Goal: Task Accomplishment & Management: Use online tool/utility

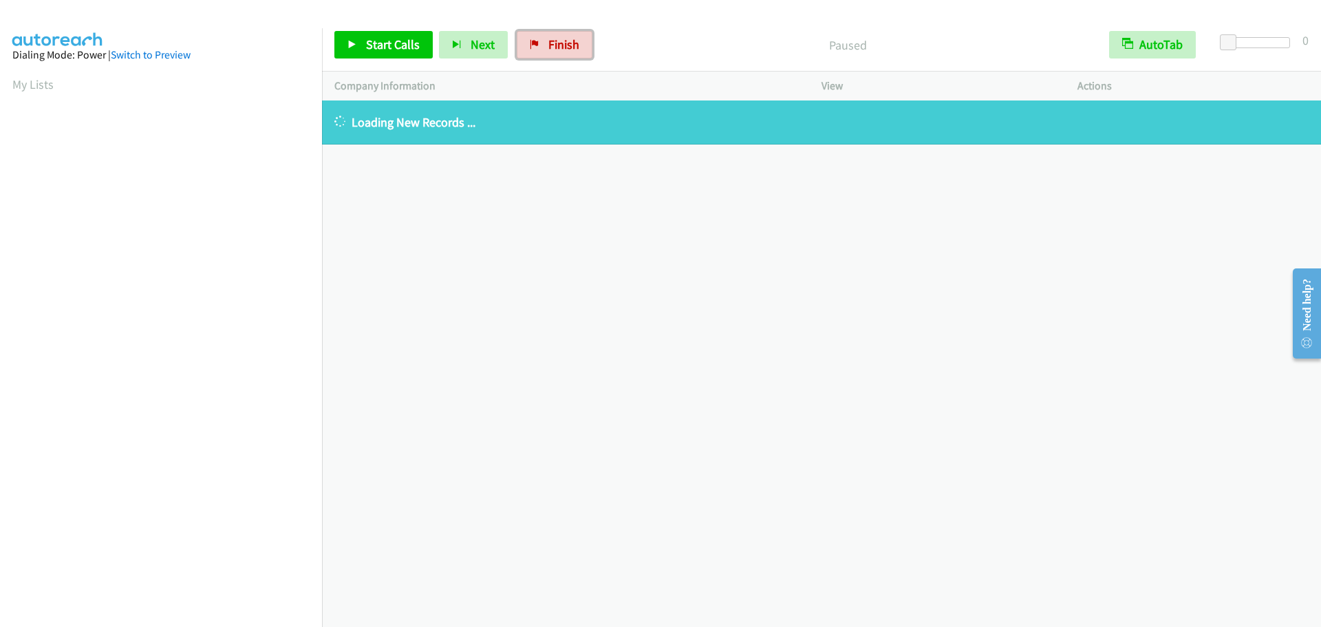
drag, startPoint x: 548, startPoint y: 51, endPoint x: 712, endPoint y: 46, distance: 164.5
click at [548, 51] on span "Finish" at bounding box center [563, 44] width 31 height 16
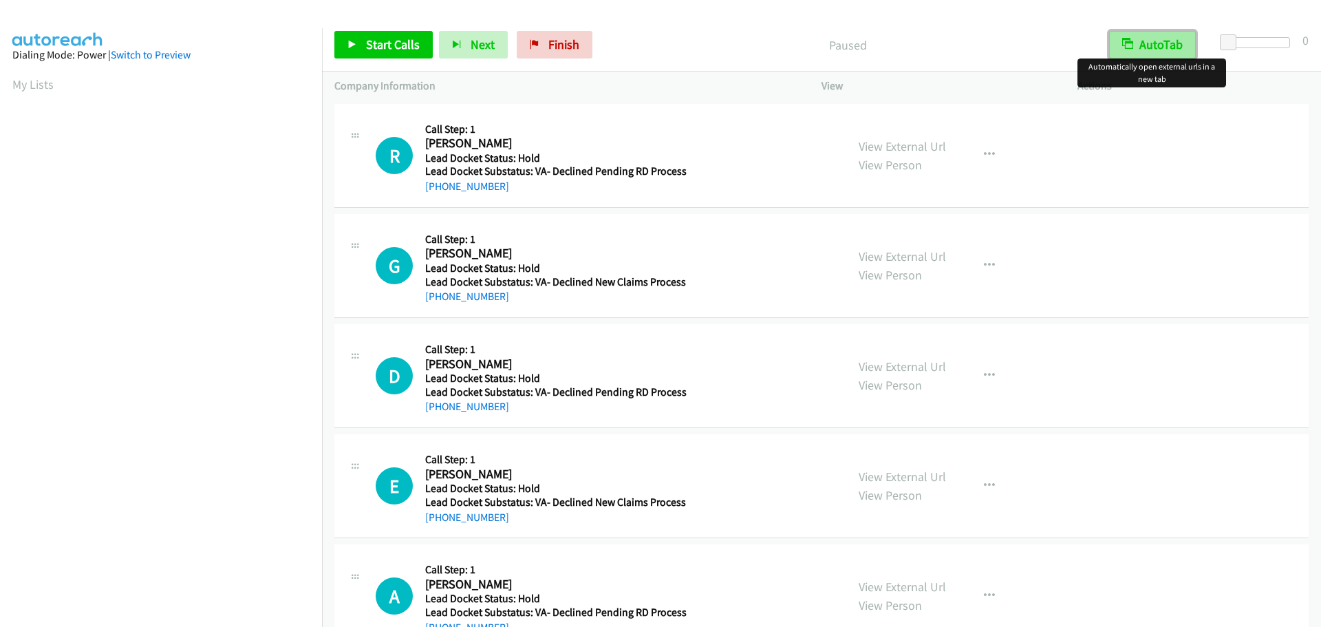
click at [1151, 45] on button "AutoTab" at bounding box center [1152, 45] width 87 height 28
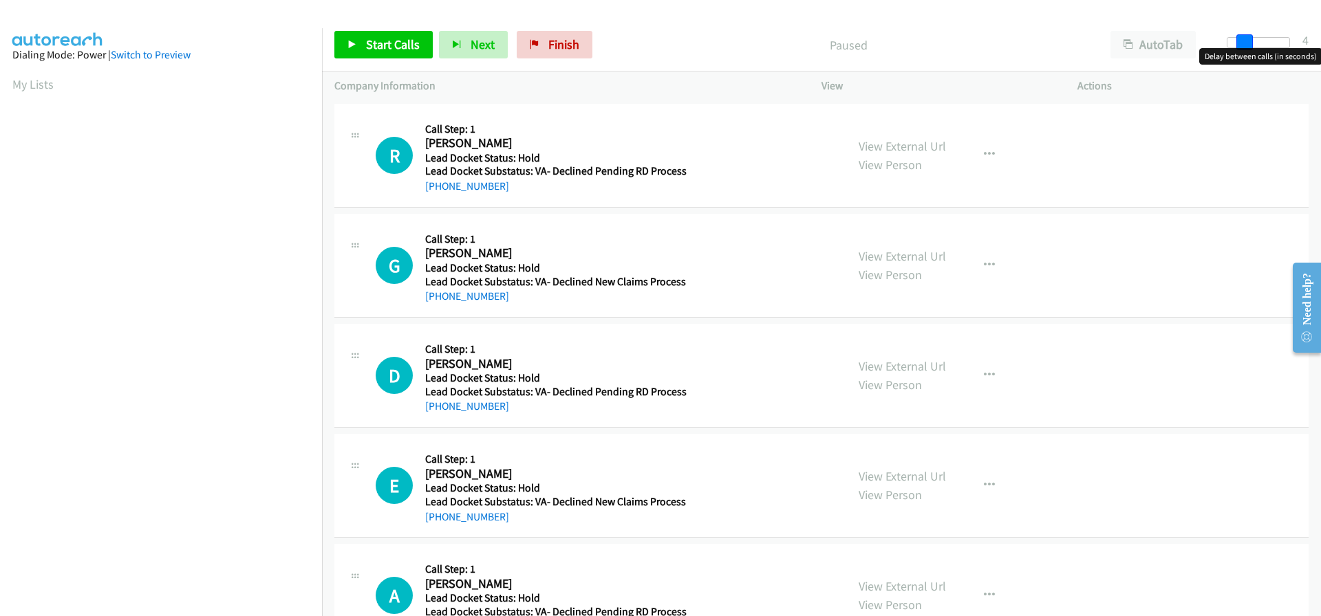
drag, startPoint x: 1233, startPoint y: 43, endPoint x: 1251, endPoint y: 43, distance: 17.9
click at [1251, 43] on span at bounding box center [1244, 42] width 17 height 17
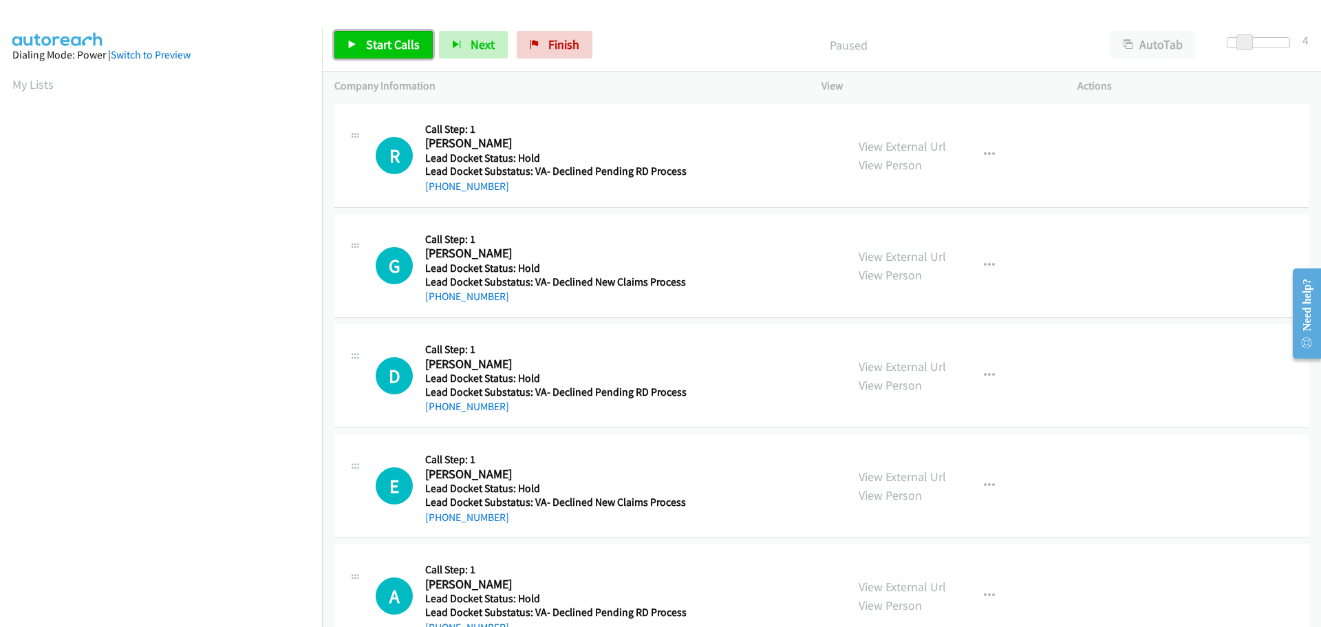
click at [409, 42] on span "Start Calls" at bounding box center [393, 44] width 54 height 16
drag, startPoint x: 501, startPoint y: 182, endPoint x: 438, endPoint y: 185, distance: 62.7
click at [438, 185] on div "+1 774-402-0413" at bounding box center [555, 186] width 261 height 17
copy link "774-402-0413"
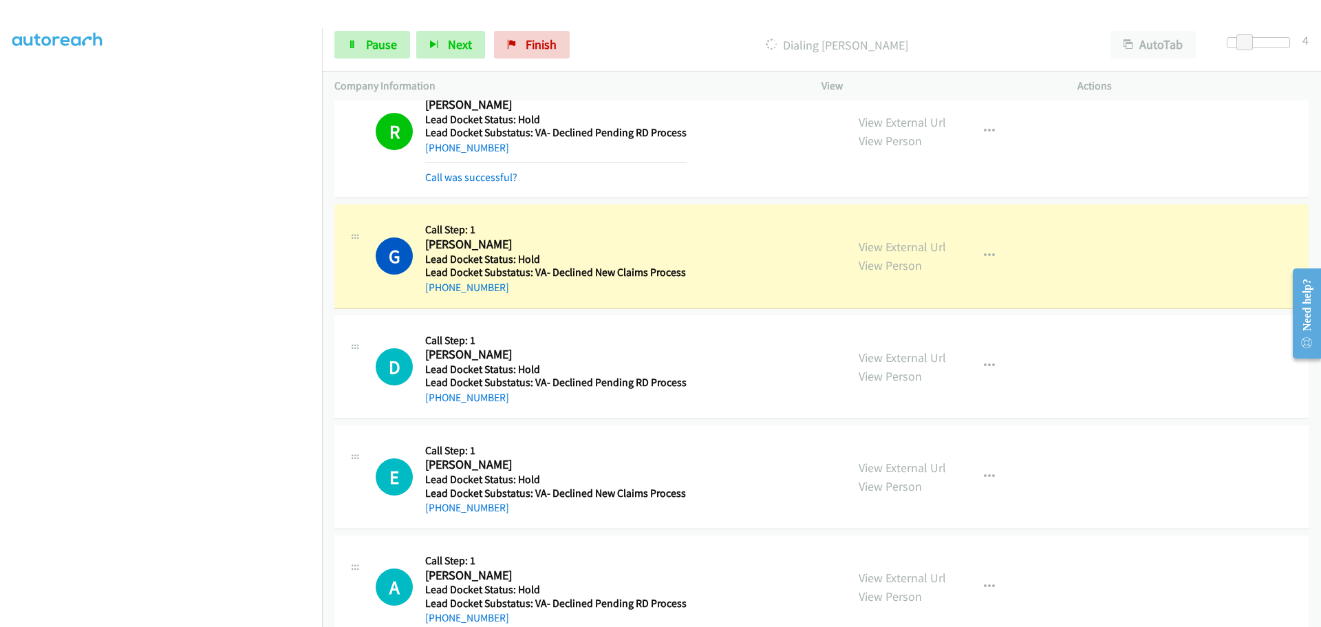
scroll to position [72, 0]
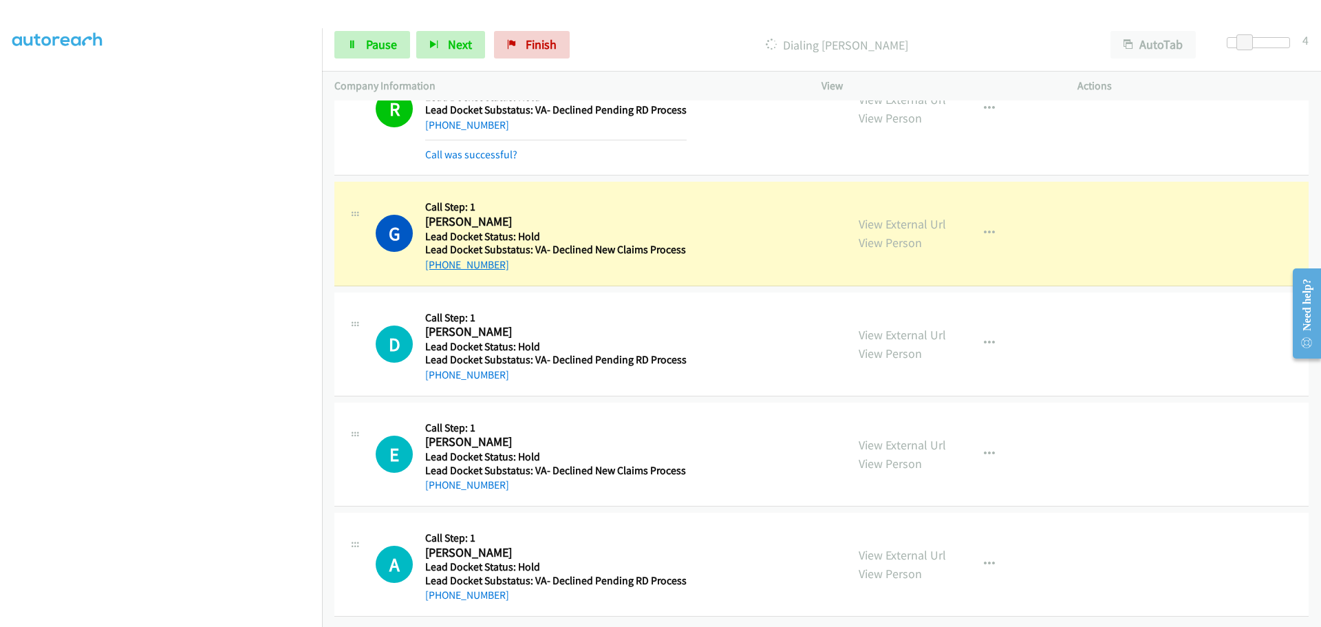
drag, startPoint x: 517, startPoint y: 257, endPoint x: 438, endPoint y: 259, distance: 79.8
click at [438, 259] on div "+1 641-629-0596" at bounding box center [555, 265] width 261 height 17
copy link "641-629-0596"
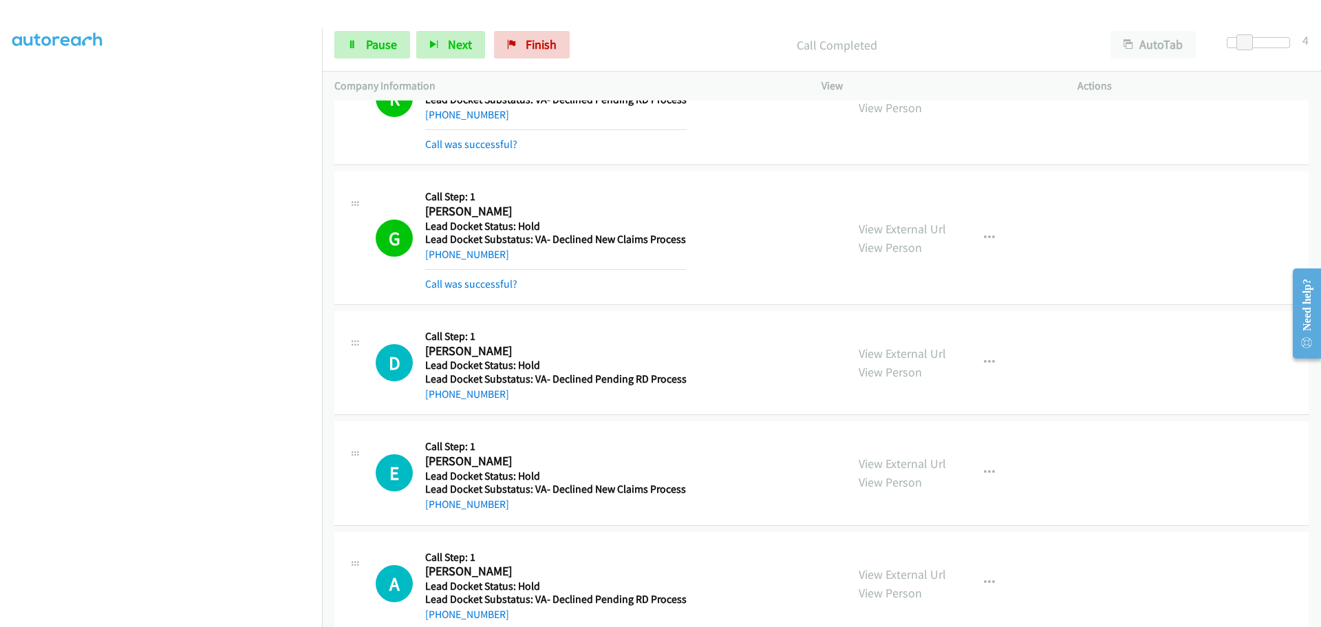
scroll to position [100, 0]
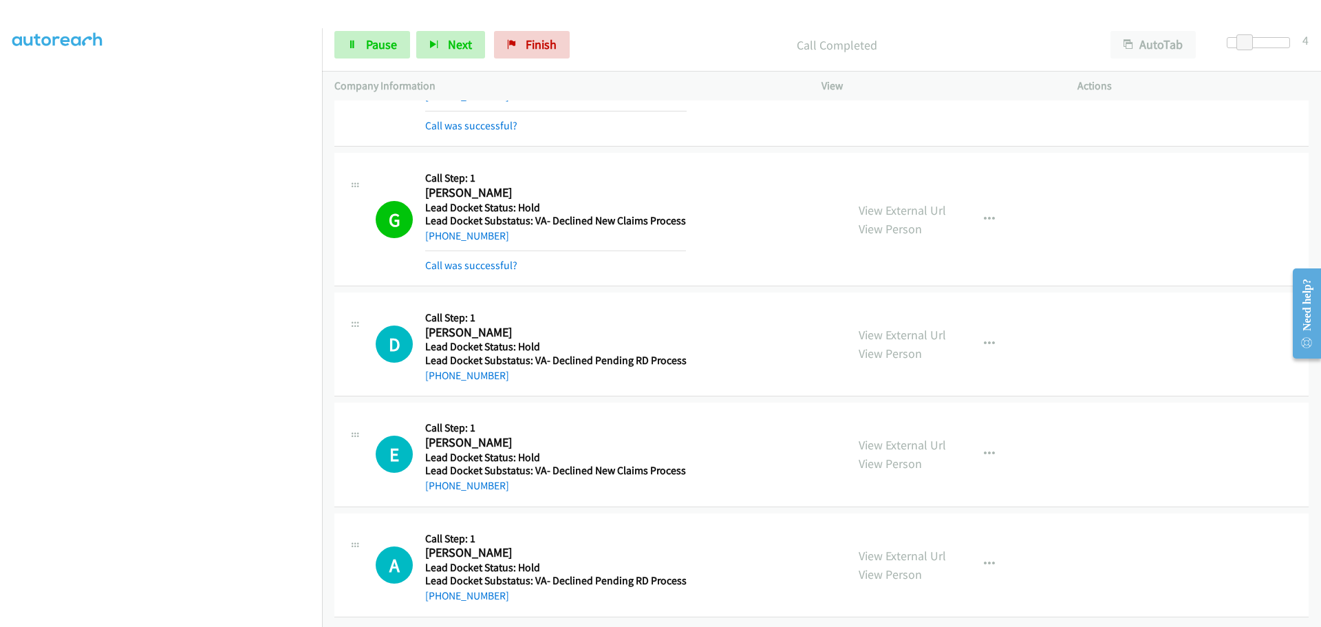
drag, startPoint x: 520, startPoint y: 369, endPoint x: 439, endPoint y: 372, distance: 81.2
click at [439, 372] on div "+1 912-322-7360" at bounding box center [555, 375] width 261 height 17
copy link "912-322-7360"
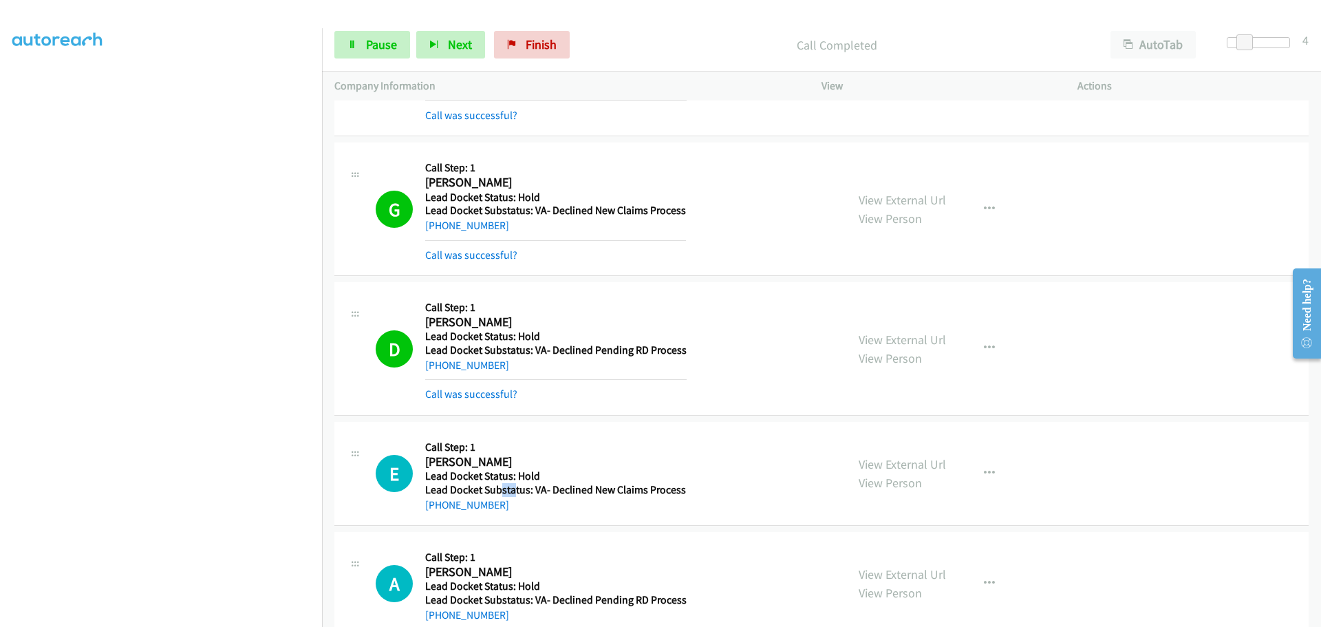
drag, startPoint x: 511, startPoint y: 484, endPoint x: 498, endPoint y: 495, distance: 17.1
click at [498, 495] on h5 "Lead Docket Substatus: VA- Declined New Claims Process" at bounding box center [555, 490] width 261 height 14
click at [534, 529] on td "A Callback Scheduled Call Step: 1 [PERSON_NAME] America/[GEOGRAPHIC_DATA] Lead …" at bounding box center [821, 584] width 999 height 110
drag, startPoint x: 502, startPoint y: 514, endPoint x: 441, endPoint y: 517, distance: 60.6
click at [440, 517] on div "E Callback Scheduled Call Step: 1 Eric Mitchell America/New_York Lead Docket St…" at bounding box center [821, 474] width 974 height 104
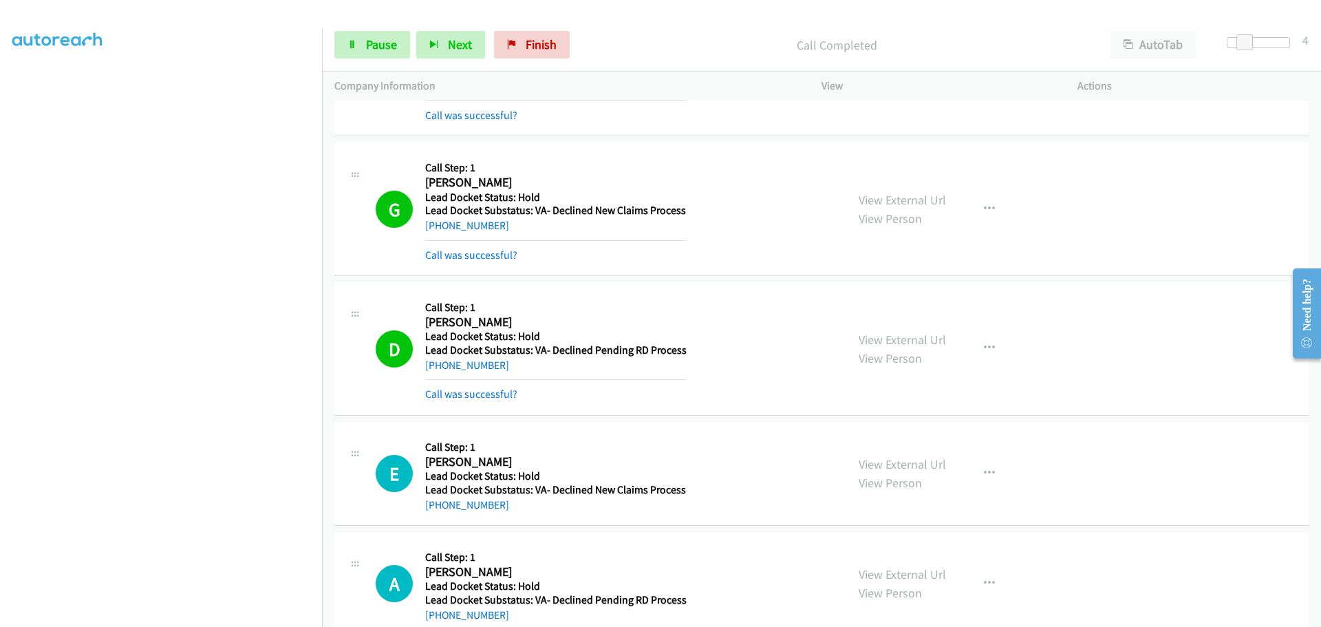
copy link "727-389-3226"
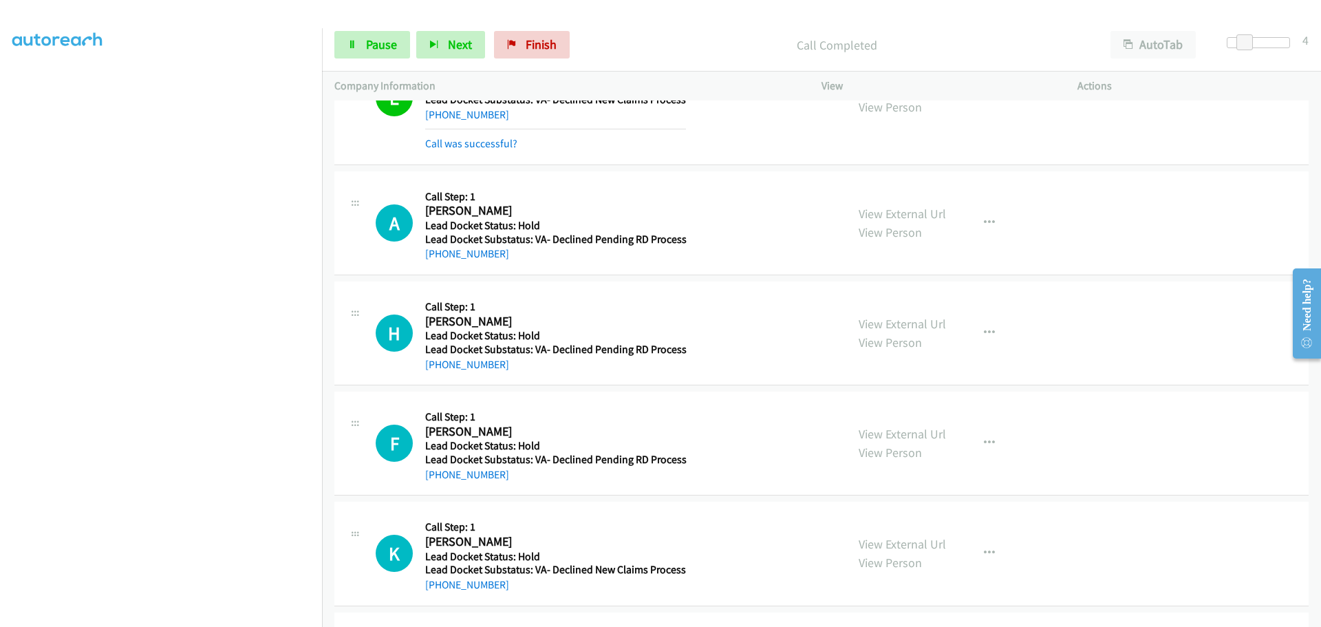
scroll to position [513, 0]
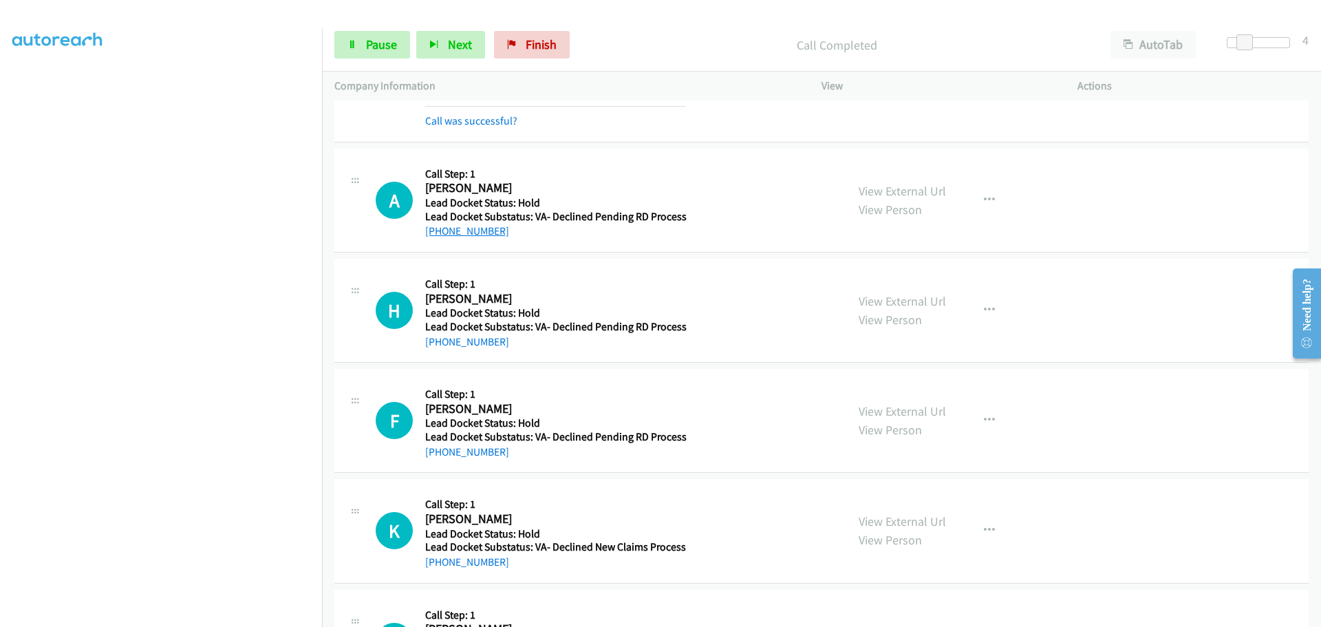
drag, startPoint x: 506, startPoint y: 233, endPoint x: 436, endPoint y: 235, distance: 69.5
click at [436, 235] on div "+1 217-994-3016" at bounding box center [555, 231] width 261 height 17
copy link "217-994-3016"
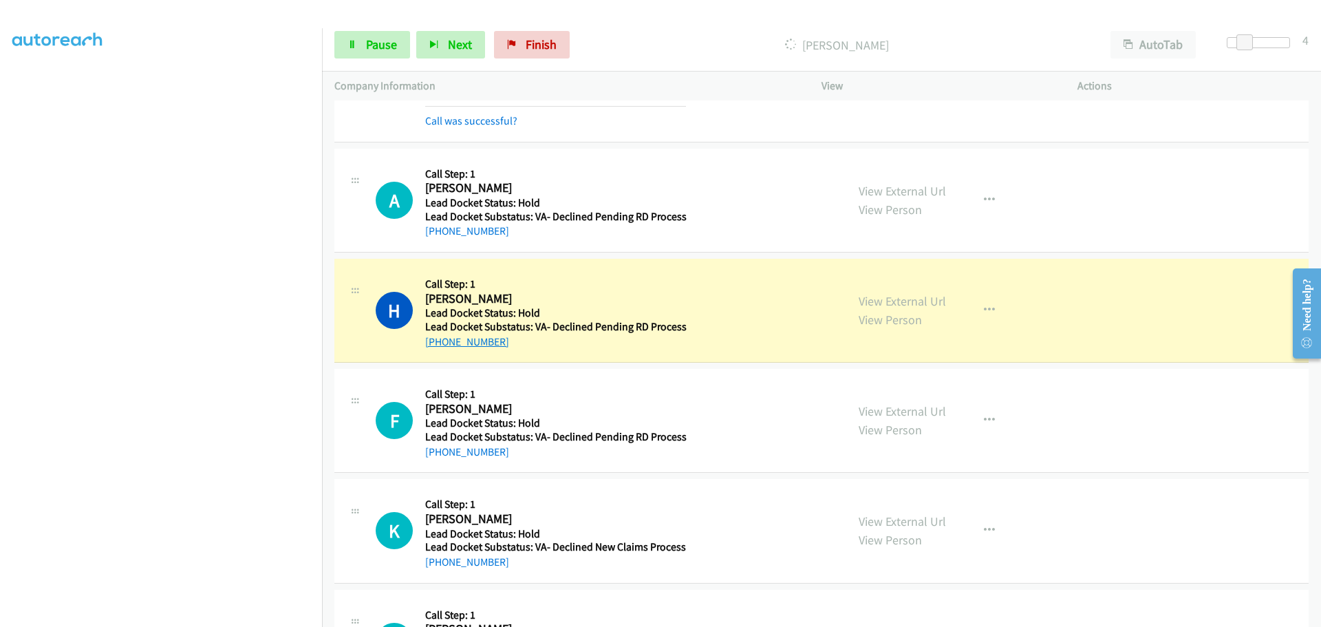
drag, startPoint x: 507, startPoint y: 347, endPoint x: 437, endPoint y: 341, distance: 70.5
click at [437, 341] on div "+1 229-400-1804" at bounding box center [555, 342] width 261 height 17
copy link "229-400-1804"
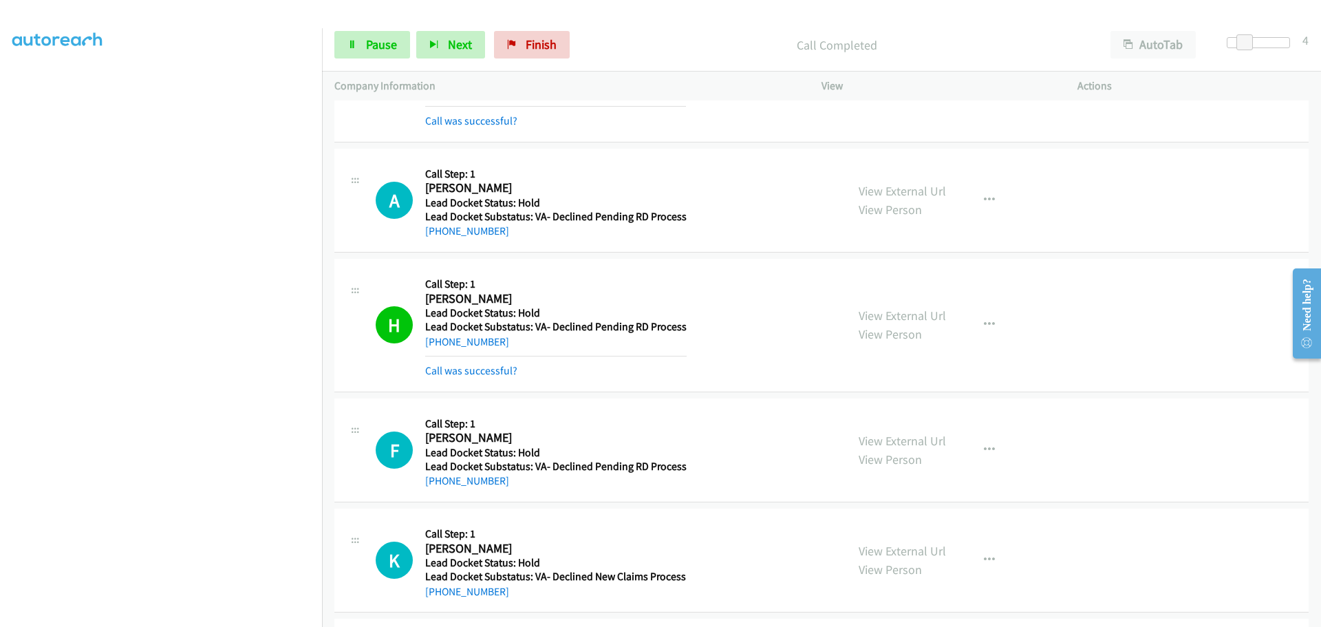
scroll to position [630, 0]
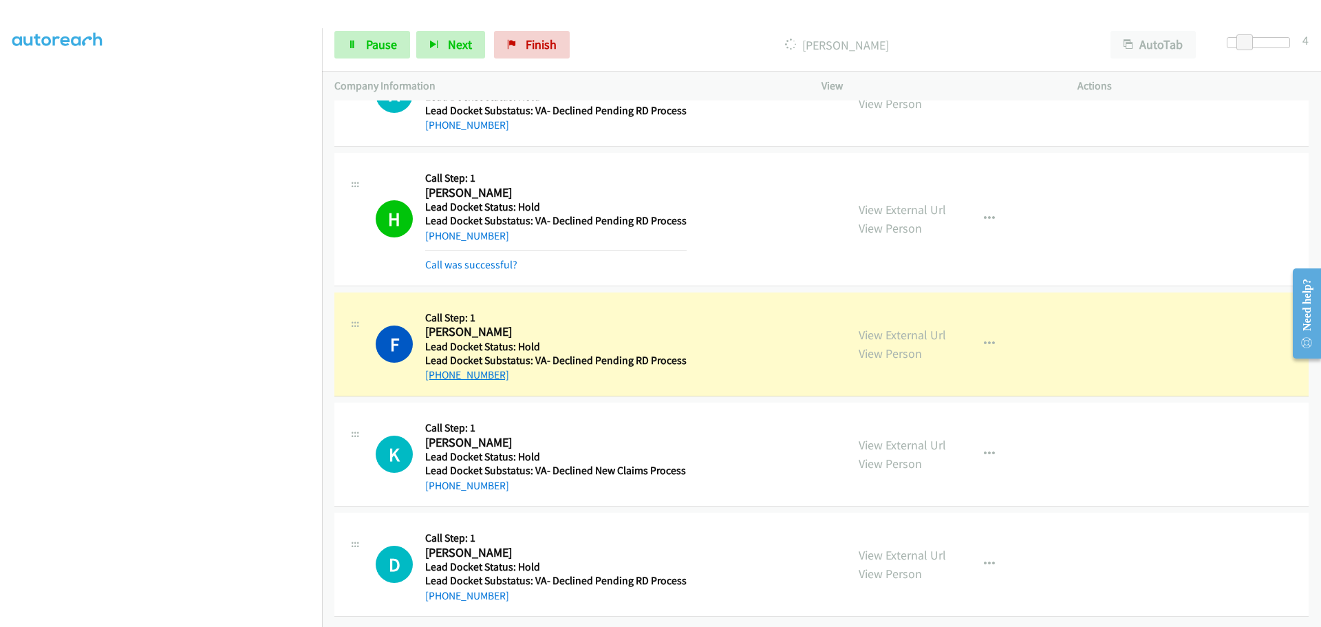
drag, startPoint x: 508, startPoint y: 367, endPoint x: 438, endPoint y: 363, distance: 70.3
click at [438, 367] on div "+1 787-949-7543" at bounding box center [555, 375] width 261 height 17
copy link "787-949-7543"
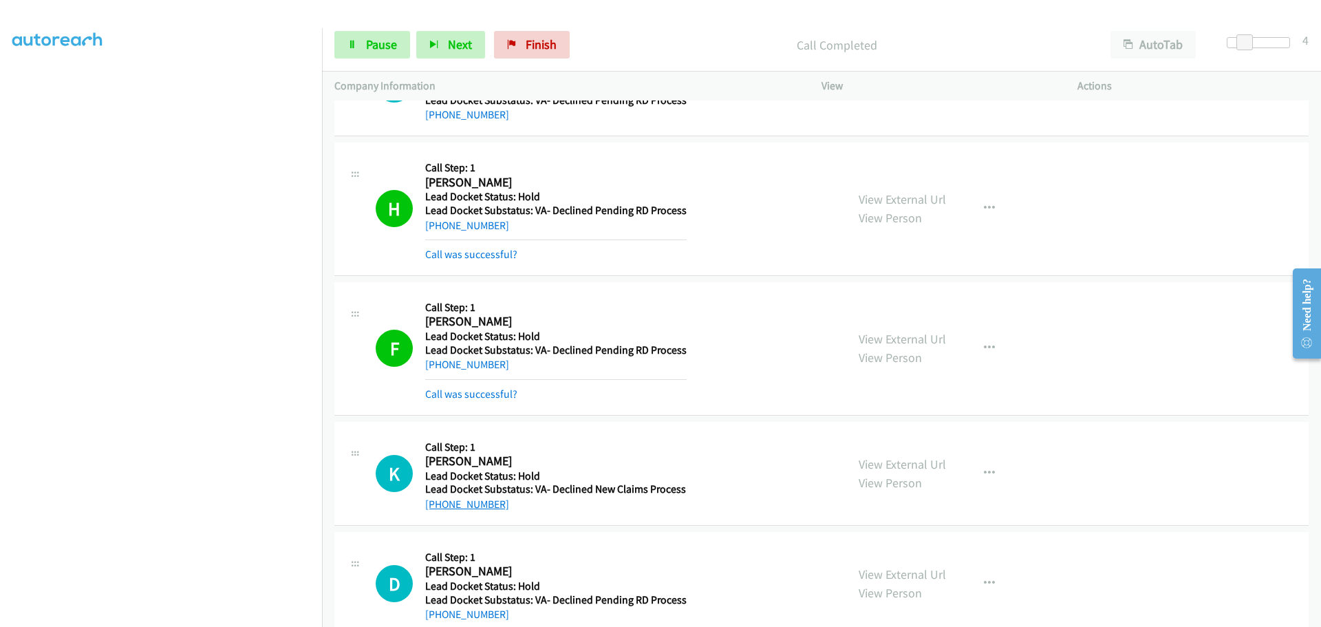
drag, startPoint x: 503, startPoint y: 482, endPoint x: 438, endPoint y: 504, distance: 68.3
click at [438, 504] on div "+1 405-821-7830" at bounding box center [555, 504] width 261 height 17
copy link "405-821-7830"
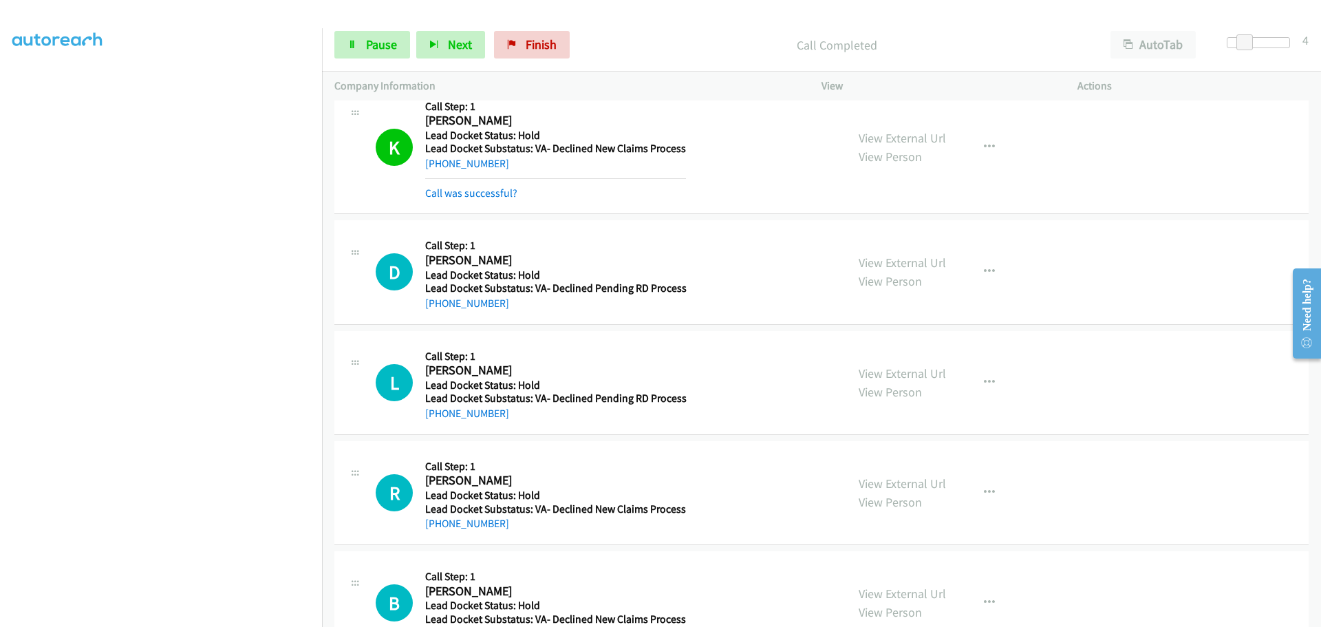
scroll to position [974, 0]
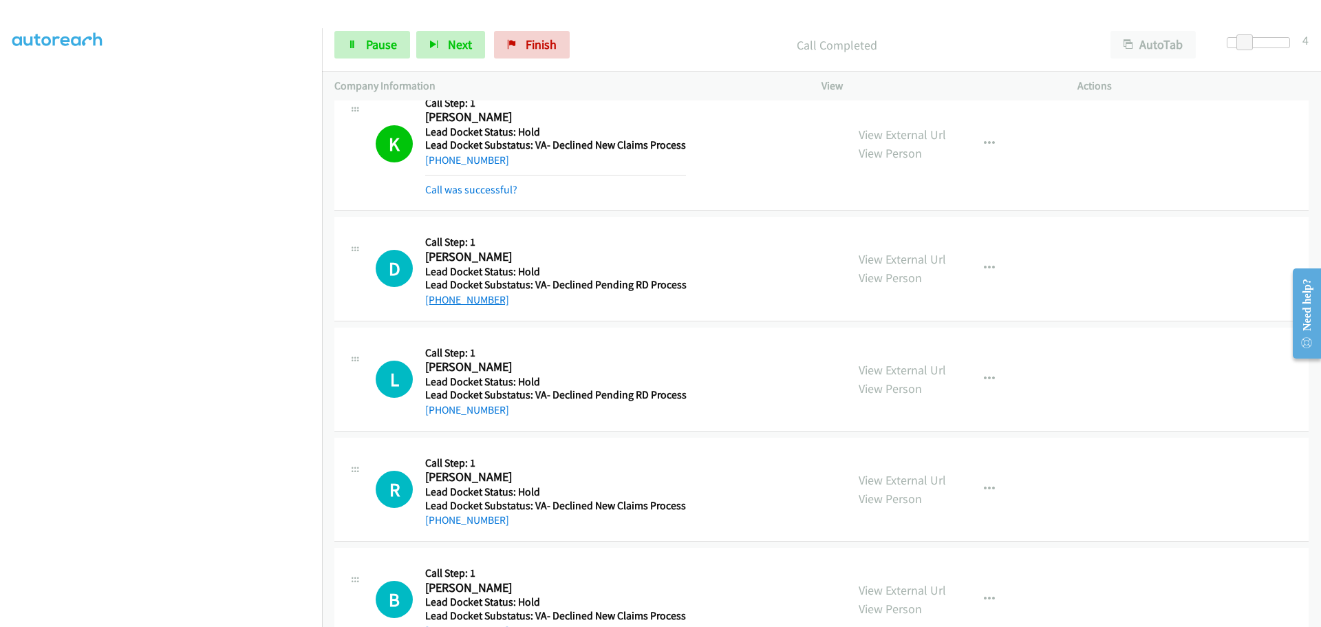
drag, startPoint x: 517, startPoint y: 309, endPoint x: 438, endPoint y: 302, distance: 78.7
click at [438, 302] on div "D Callback Scheduled Call Step: 1 Damien Phinazee America/New_York Lead Docket …" at bounding box center [821, 269] width 974 height 104
copy link "910-581-4538"
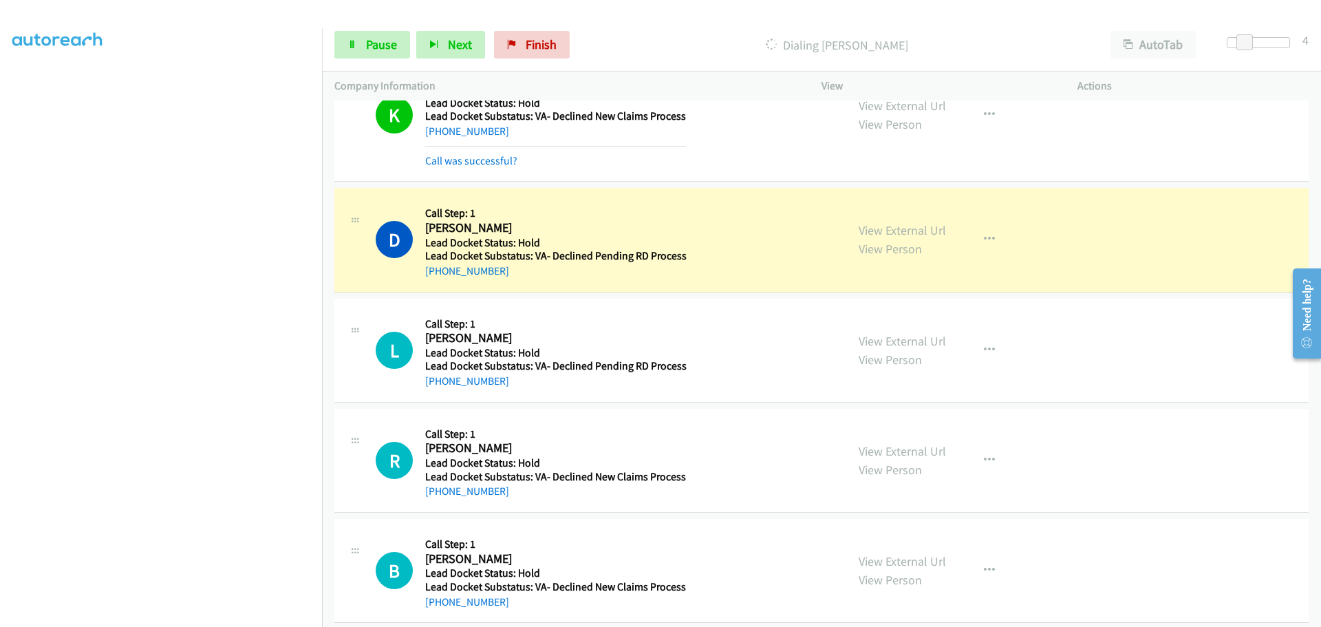
scroll to position [1019, 0]
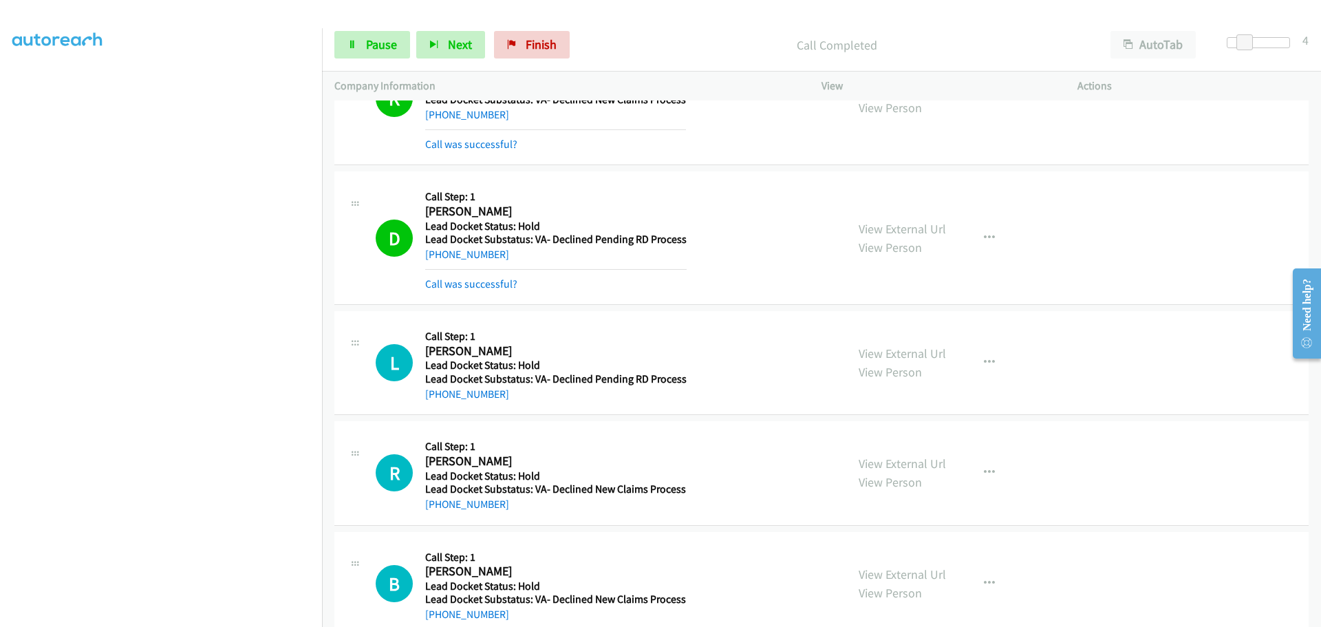
drag, startPoint x: 503, startPoint y: 394, endPoint x: 438, endPoint y: 405, distance: 66.3
click at [438, 405] on div "L Callback Scheduled Call Step: 1 Larry Shelley America/New_York Lead Docket St…" at bounding box center [821, 363] width 974 height 104
copy link "[PHONE_NUMBER]"
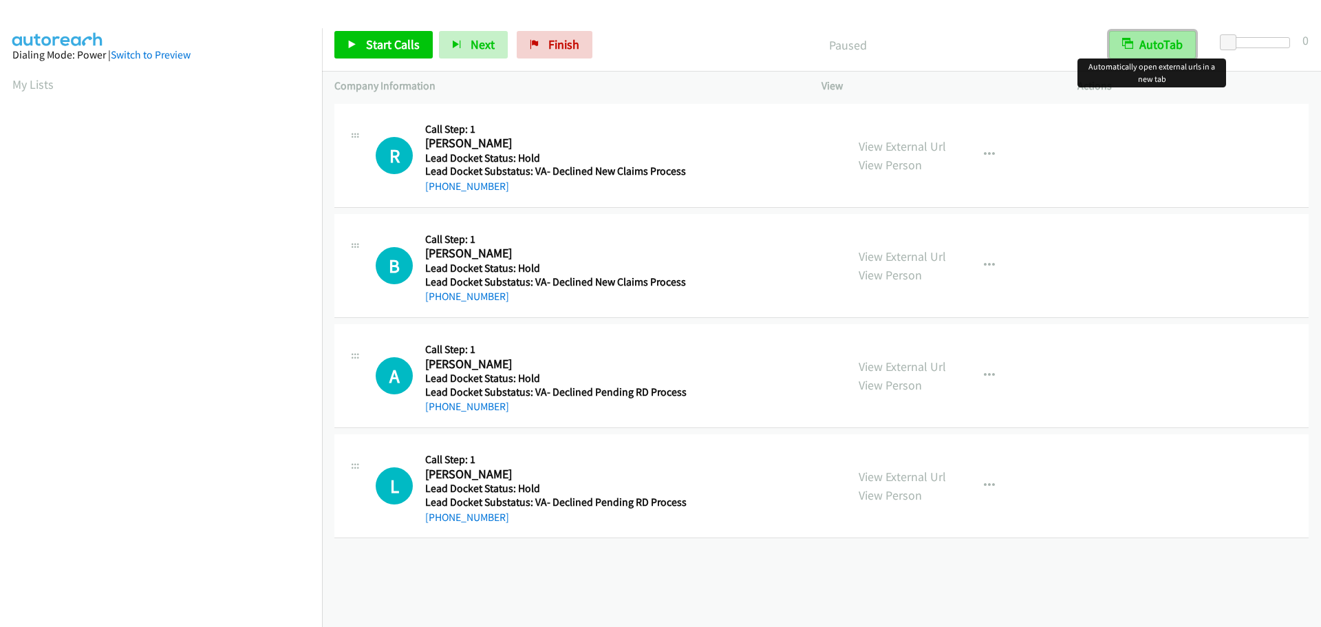
click at [1177, 51] on button "AutoTab" at bounding box center [1152, 45] width 87 height 28
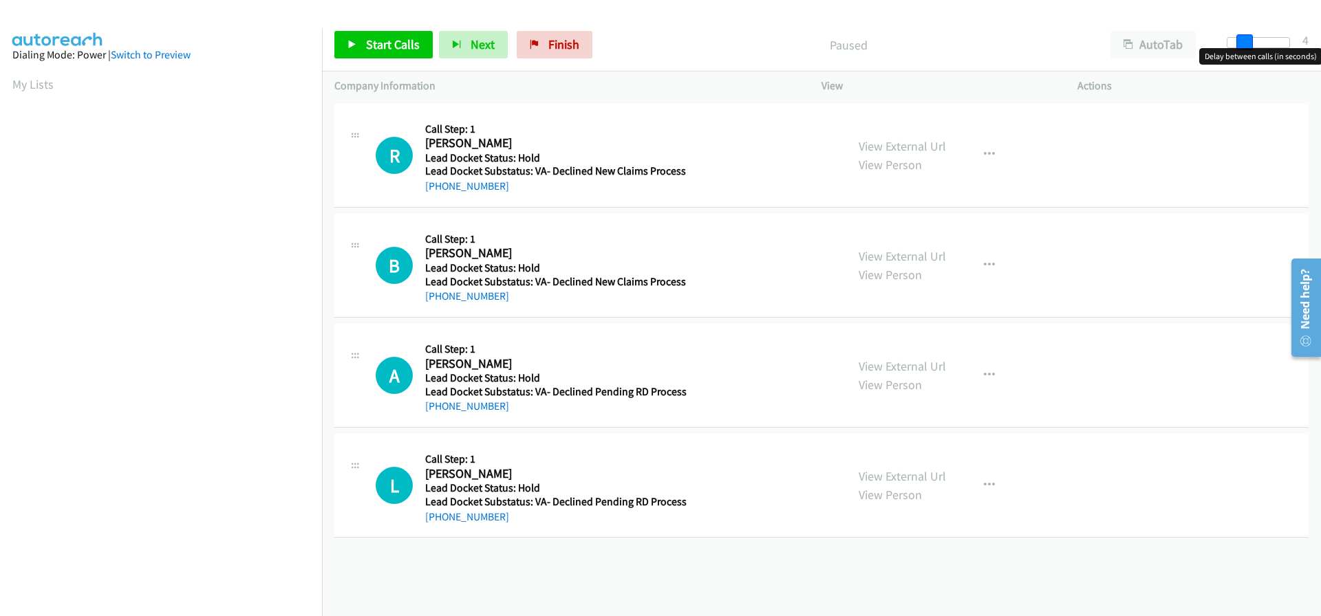
drag, startPoint x: 1227, startPoint y: 39, endPoint x: 1242, endPoint y: 40, distance: 14.5
click at [1242, 40] on span at bounding box center [1244, 42] width 17 height 17
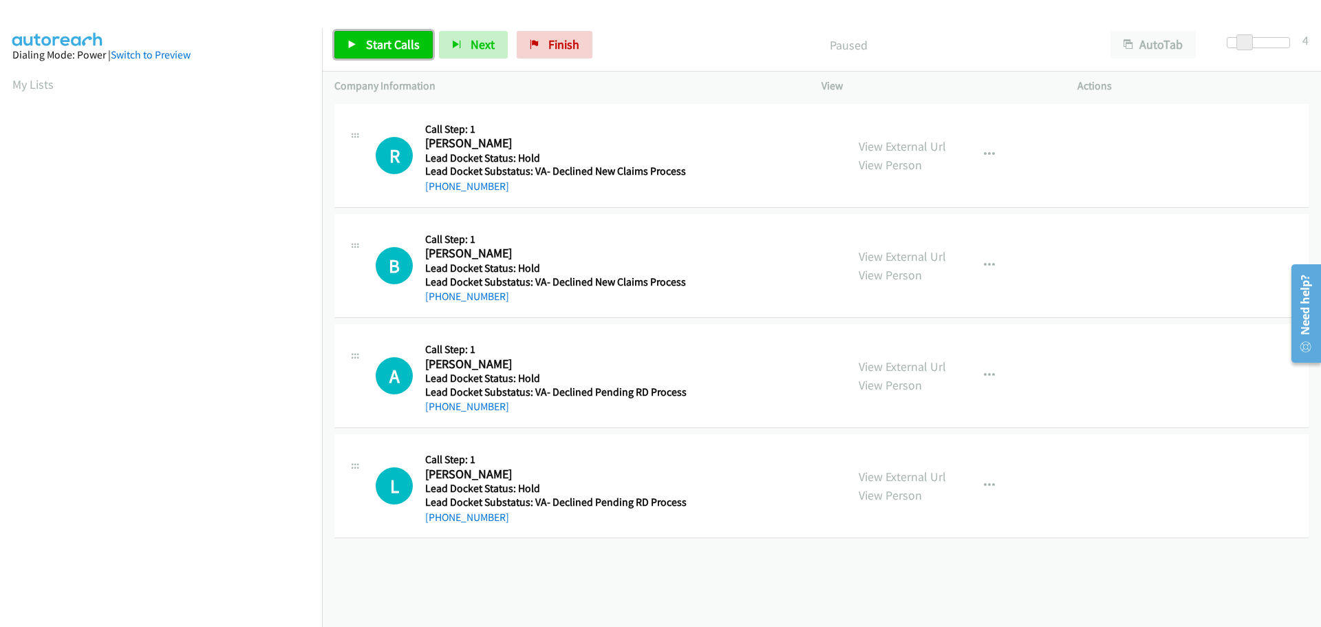
click at [400, 36] on span "Start Calls" at bounding box center [393, 44] width 54 height 16
drag, startPoint x: 507, startPoint y: 186, endPoint x: 435, endPoint y: 187, distance: 72.2
click at [435, 187] on div "+1 843-371-6646" at bounding box center [555, 186] width 261 height 17
copy link "843-371-6646"
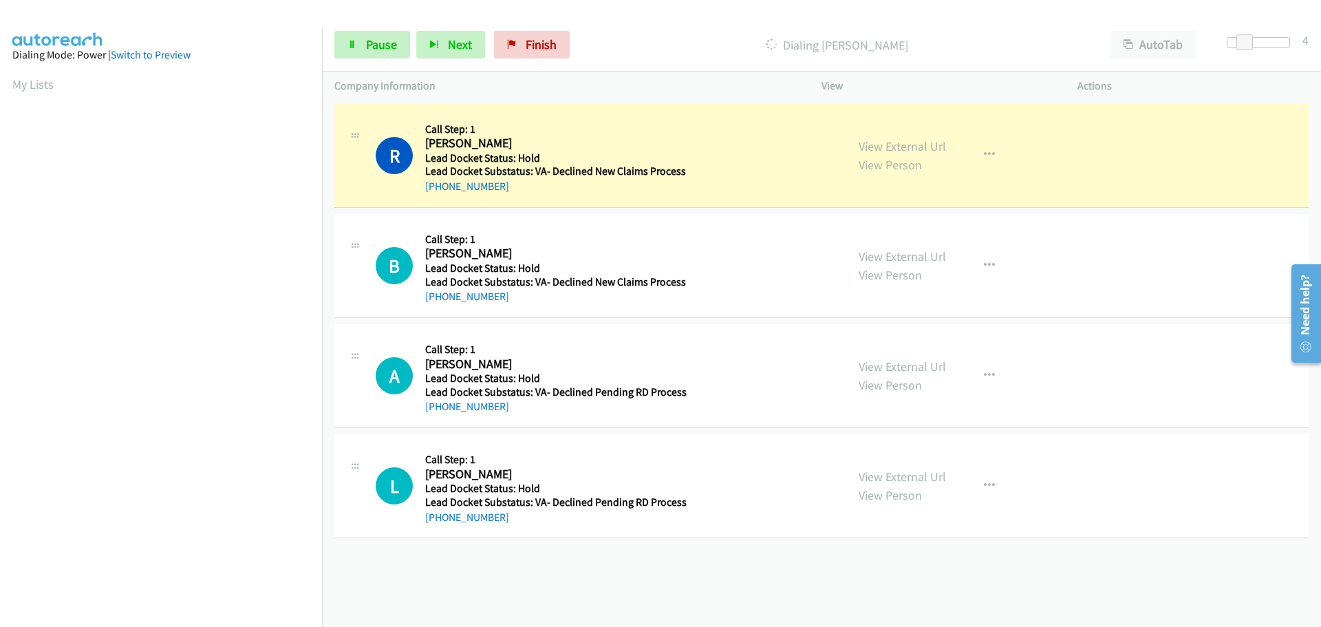
scroll to position [145, 0]
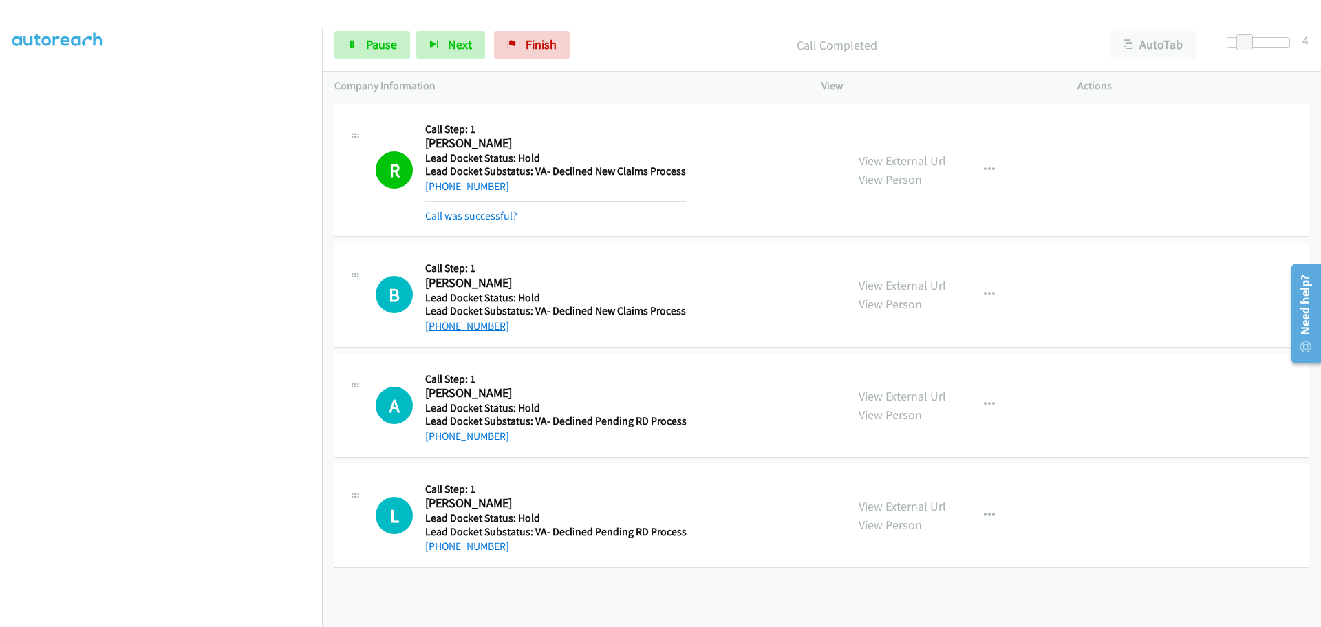
drag, startPoint x: 511, startPoint y: 302, endPoint x: 439, endPoint y: 322, distance: 74.3
click at [439, 322] on div "+1 843-333-6420" at bounding box center [555, 326] width 261 height 17
copy link "843-333-6420"
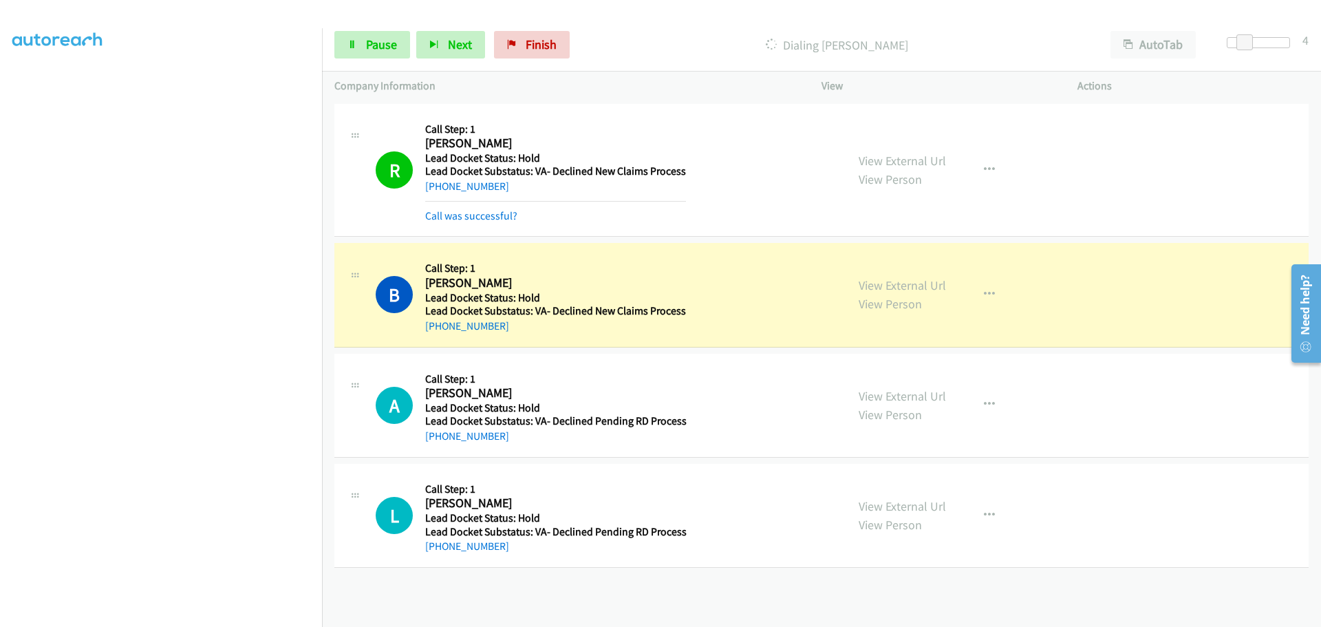
drag, startPoint x: 521, startPoint y: 449, endPoint x: 440, endPoint y: 447, distance: 81.2
click at [440, 447] on div "A Callback Scheduled Call Step: 1 Ashley Hillman America/Chicago Lead Docket St…" at bounding box center [821, 406] width 974 height 104
copy link "217-994-3016"
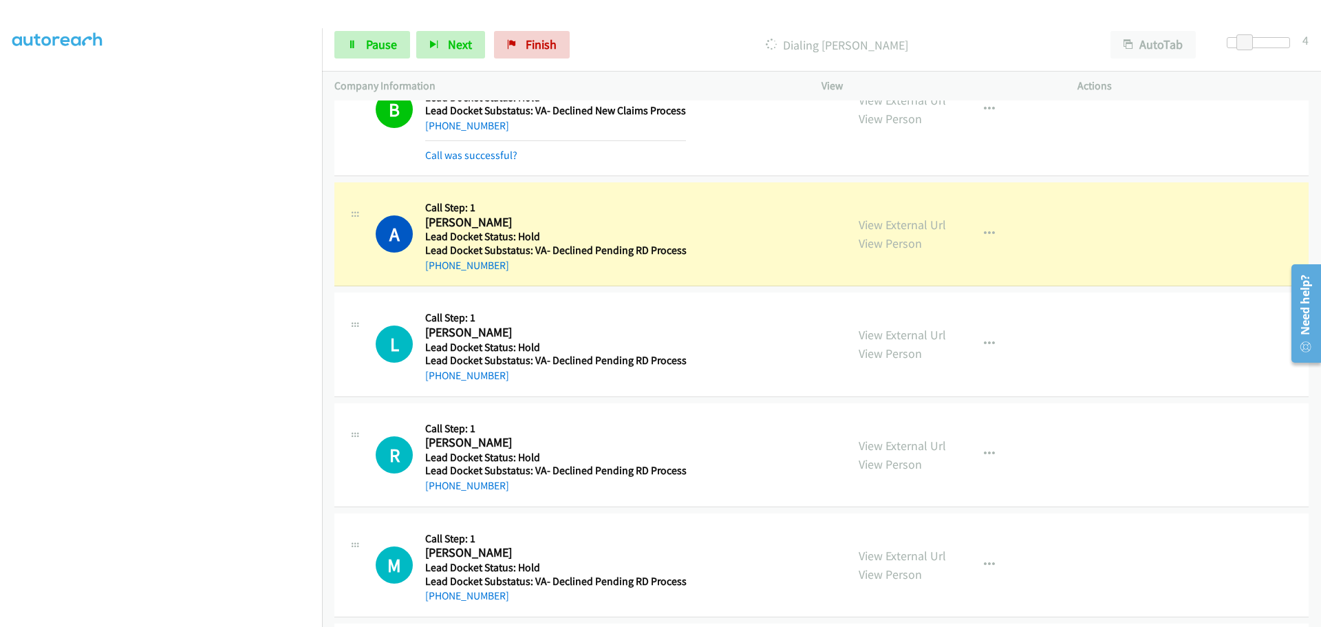
scroll to position [206, 0]
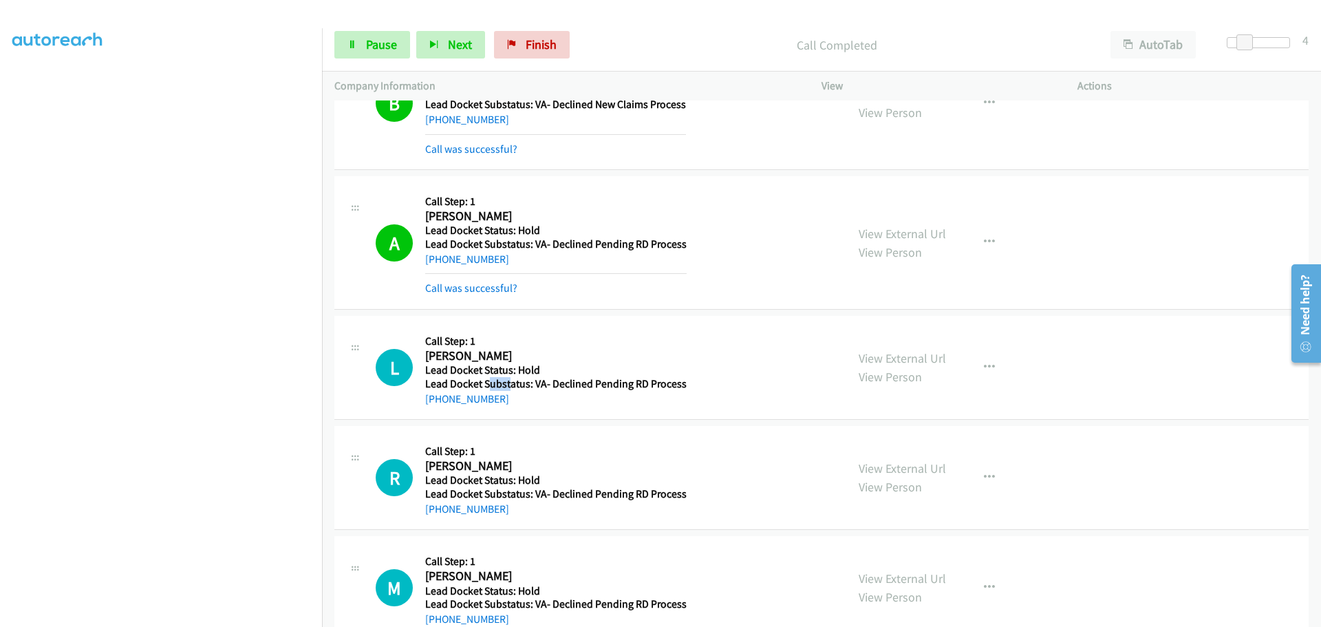
drag, startPoint x: 508, startPoint y: 376, endPoint x: 502, endPoint y: 391, distance: 16.6
click at [488, 386] on h5 "Lead Docket Substatus: VA- Declined Pending RD Process" at bounding box center [555, 384] width 261 height 14
click at [519, 414] on div "L Callback Scheduled Call Step: 1 Larry Shelley America/New_York Lead Docket St…" at bounding box center [821, 368] width 974 height 104
drag, startPoint x: 511, startPoint y: 398, endPoint x: 438, endPoint y: 401, distance: 73.0
click at [438, 401] on div "[PHONE_NUMBER]" at bounding box center [555, 399] width 261 height 17
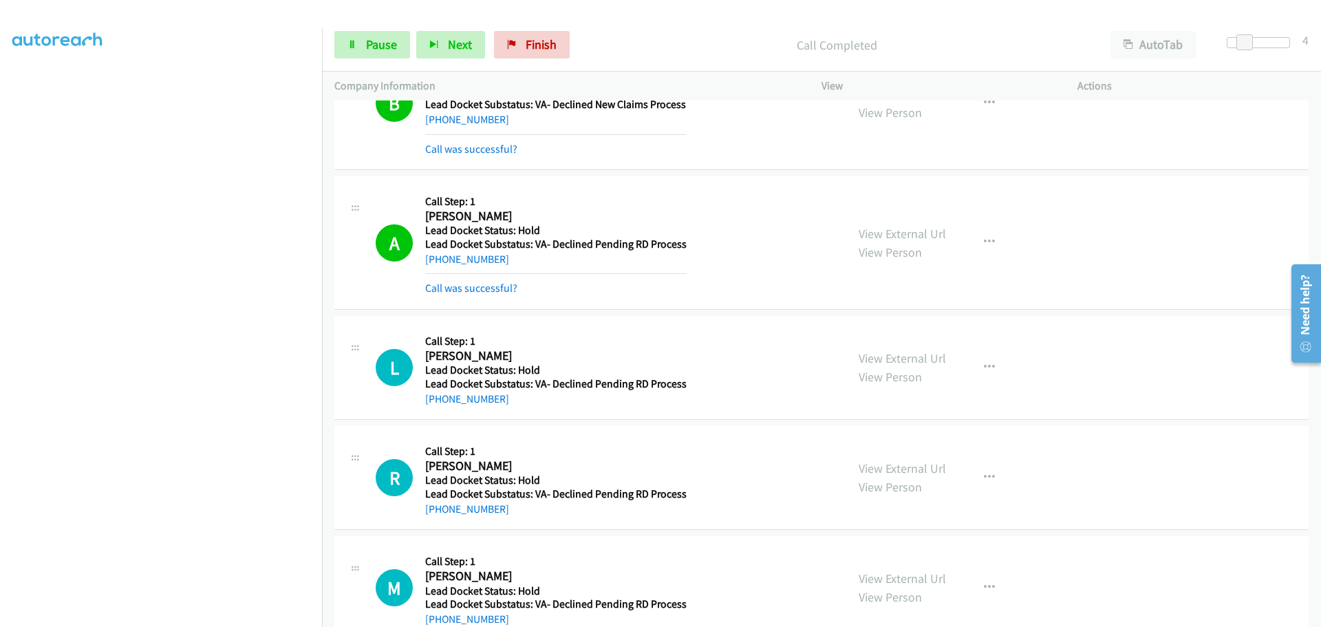
copy link "812-841-7927"
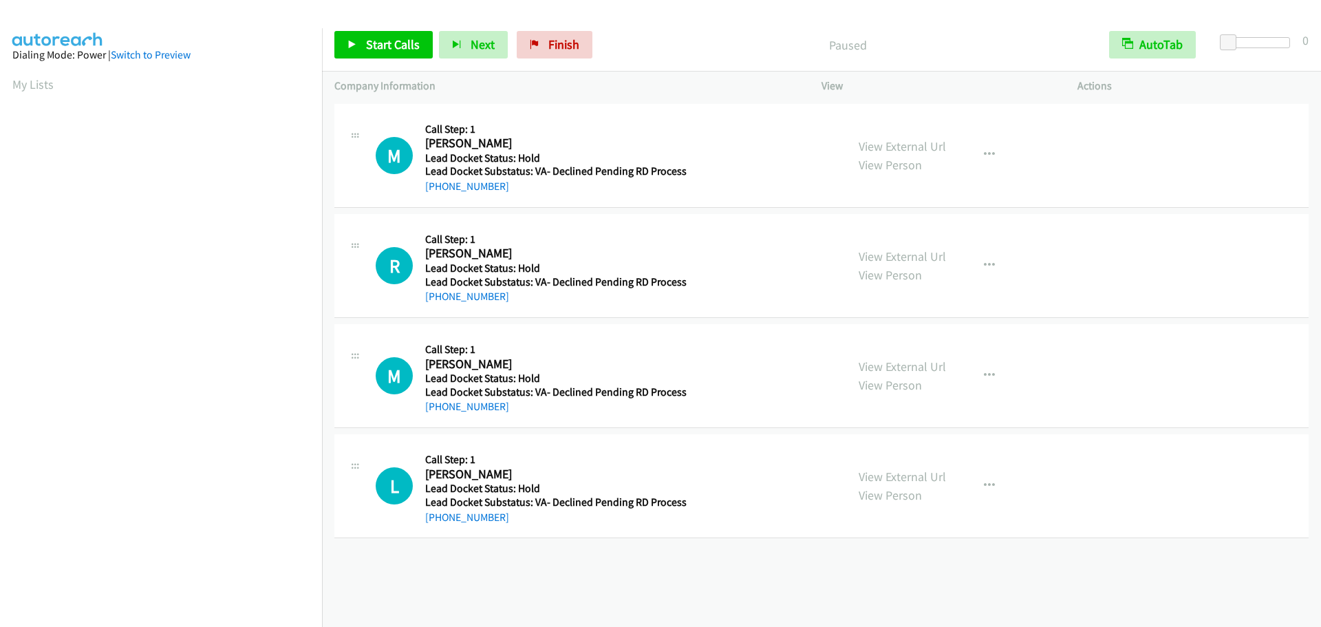
click at [1163, 29] on div "Start Calls Pause Next Finish Paused AutoTab AutoTab 0" at bounding box center [821, 45] width 999 height 53
click at [1166, 36] on button "AutoTab" at bounding box center [1152, 45] width 87 height 28
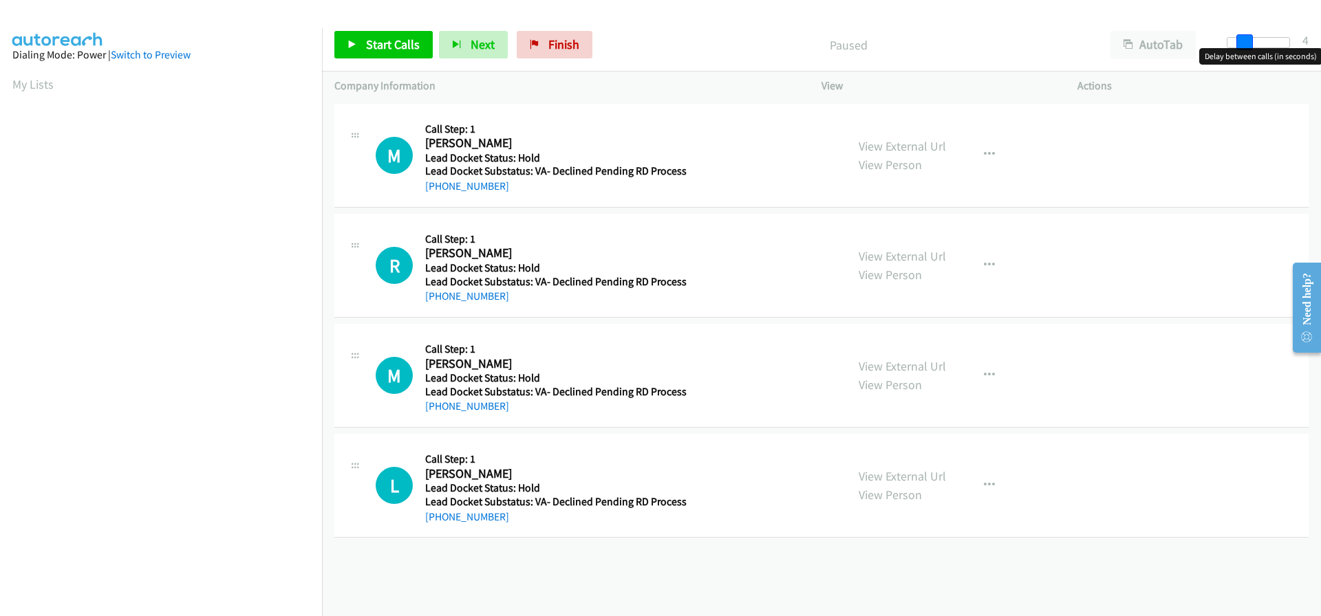
drag, startPoint x: 1226, startPoint y: 44, endPoint x: 1240, endPoint y: 43, distance: 13.8
click at [1240, 43] on span at bounding box center [1244, 42] width 17 height 17
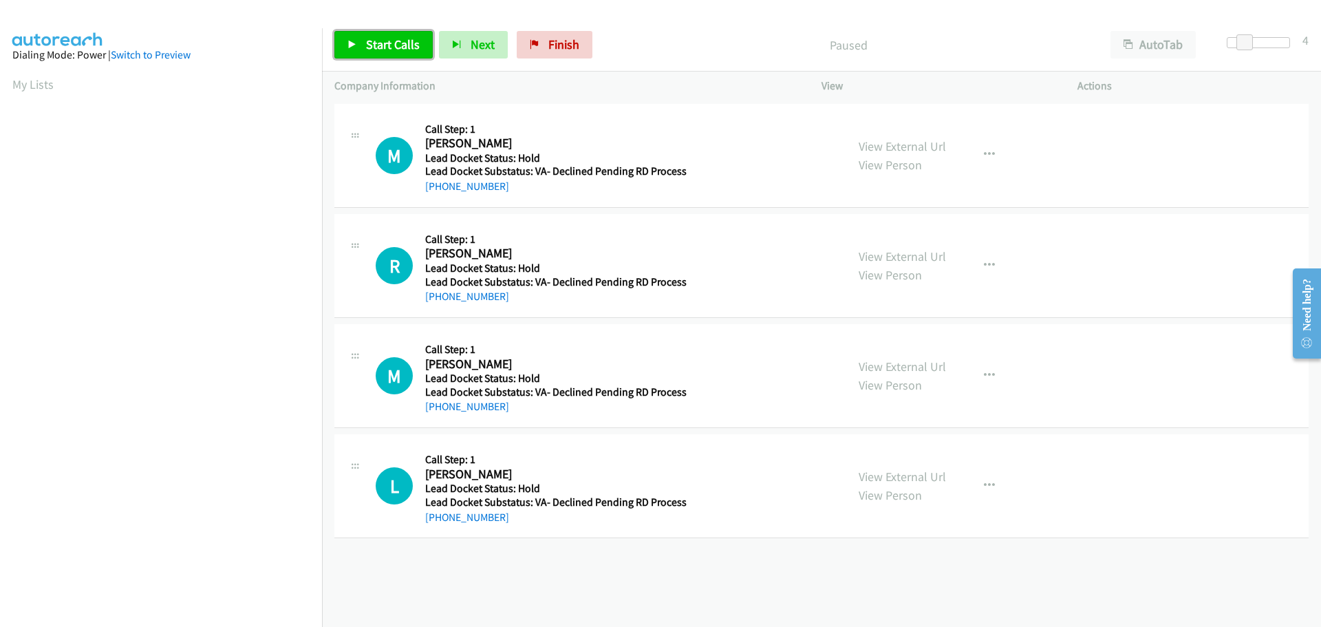
click at [416, 47] on span "Start Calls" at bounding box center [393, 44] width 54 height 16
drag, startPoint x: 502, startPoint y: 191, endPoint x: 437, endPoint y: 195, distance: 65.5
click at [437, 195] on div "M Callback Scheduled Call Step: 1 [PERSON_NAME] America/[GEOGRAPHIC_DATA] Lead …" at bounding box center [821, 156] width 974 height 104
copy link "[PHONE_NUMBER]"
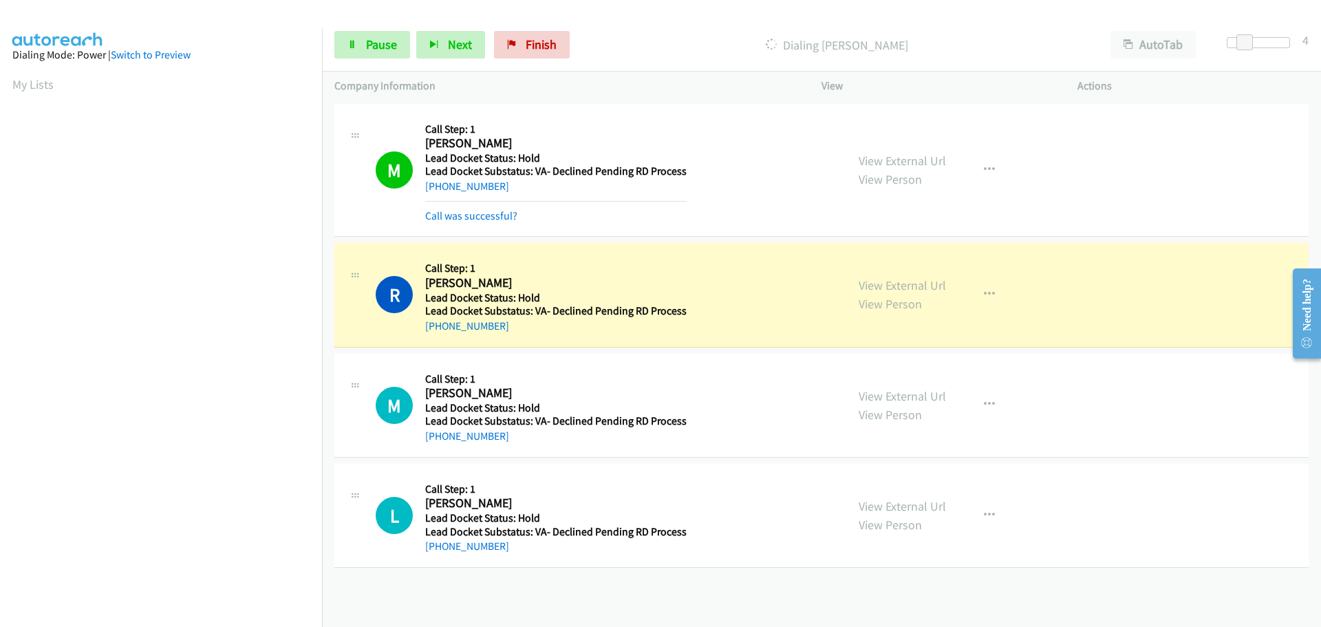
scroll to position [145, 0]
drag, startPoint x: 510, startPoint y: 336, endPoint x: 439, endPoint y: 332, distance: 71.0
click at [439, 332] on div "R Callback Scheduled Call Step: 1 Roger Griffith America/Chicago Lead Docket St…" at bounding box center [821, 295] width 974 height 104
copy link "402-521-9427"
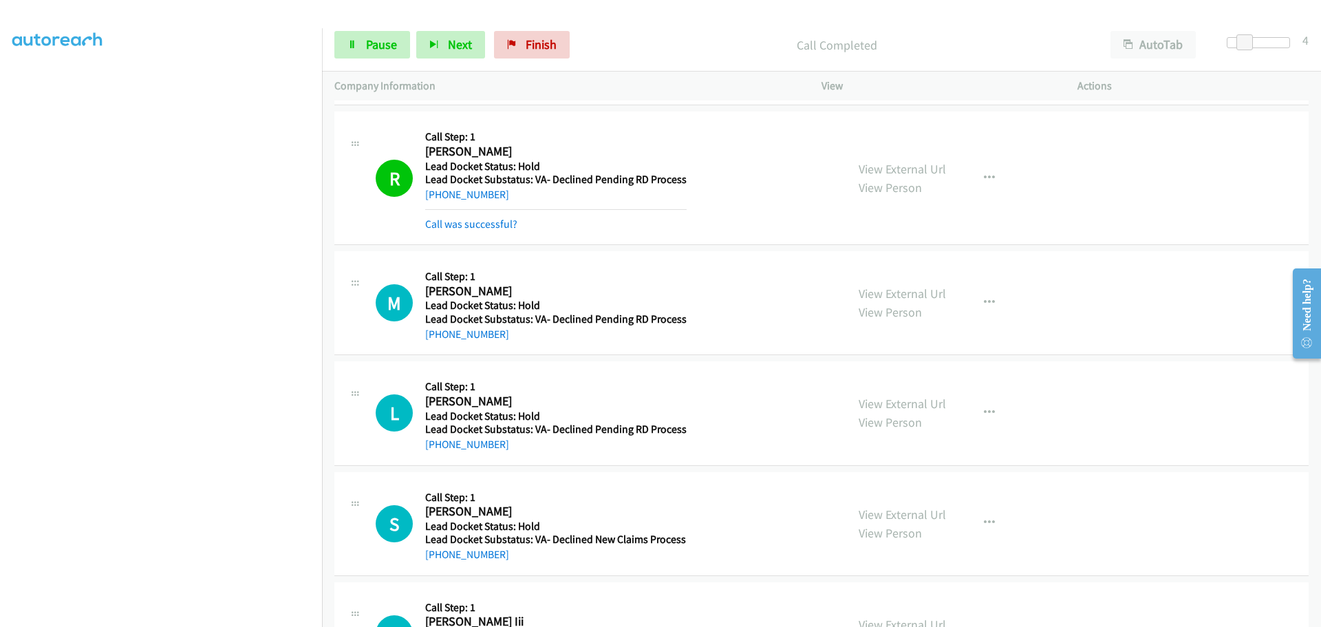
scroll to position [138, 0]
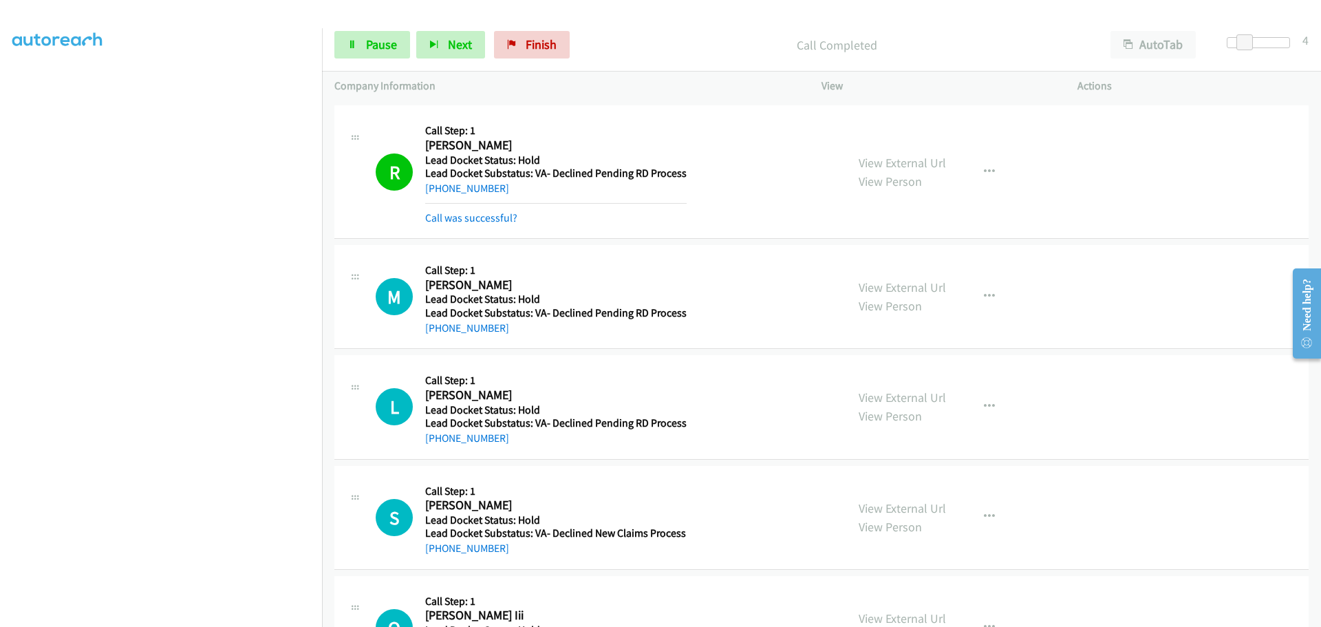
drag, startPoint x: 509, startPoint y: 335, endPoint x: 439, endPoint y: 334, distance: 70.2
click at [439, 334] on div "+1 706-407-3107" at bounding box center [555, 328] width 261 height 17
copy link "706-407-3107"
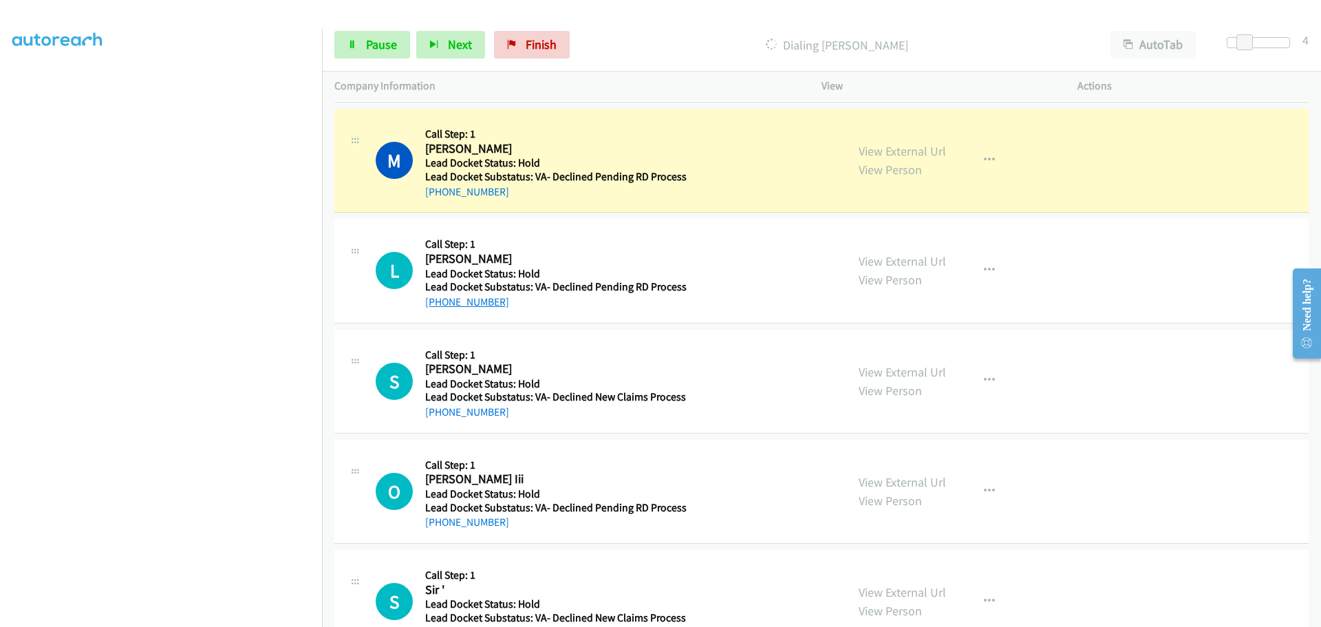
scroll to position [275, 0]
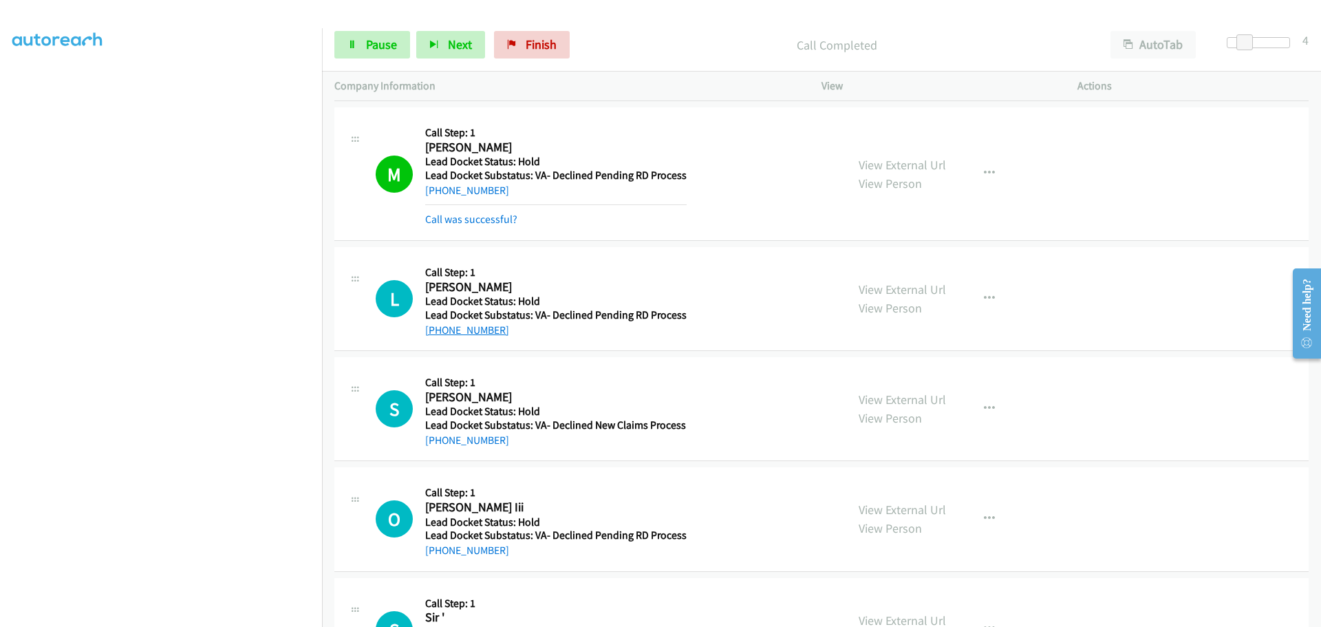
drag, startPoint x: 506, startPoint y: 305, endPoint x: 440, endPoint y: 325, distance: 69.0
click at [440, 325] on div "[PHONE_NUMBER]" at bounding box center [555, 330] width 261 height 17
copy link "812-841-7927"
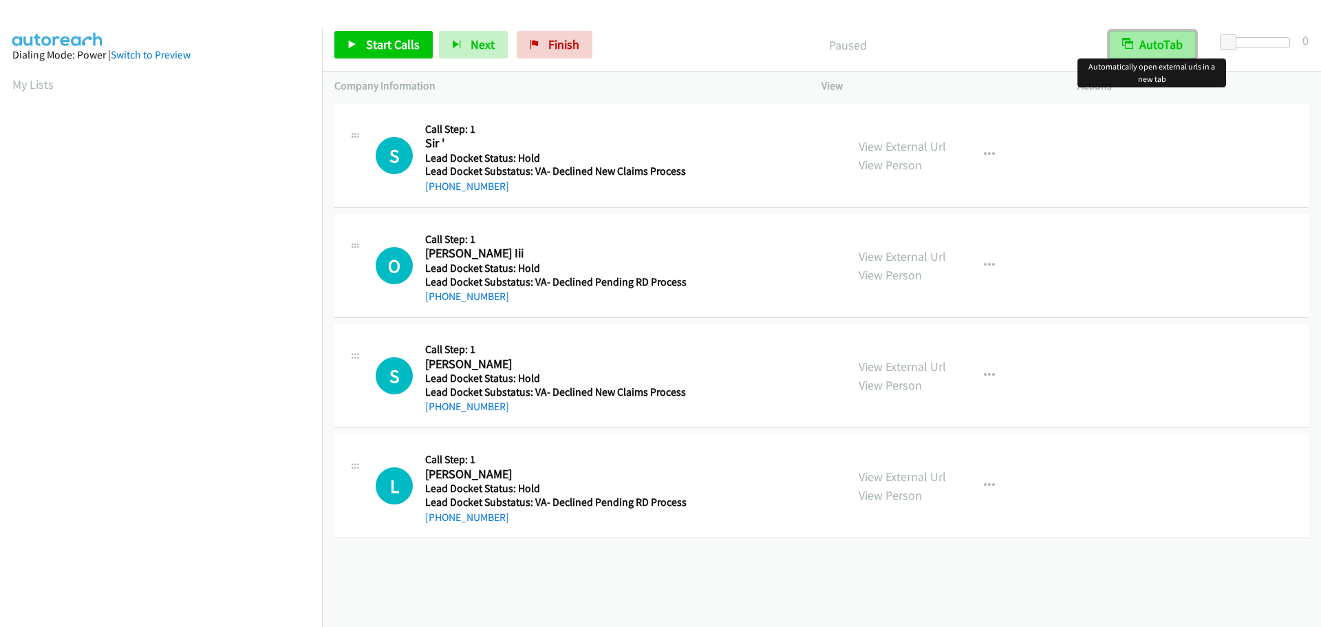
click at [1152, 52] on button "AutoTab" at bounding box center [1152, 45] width 87 height 28
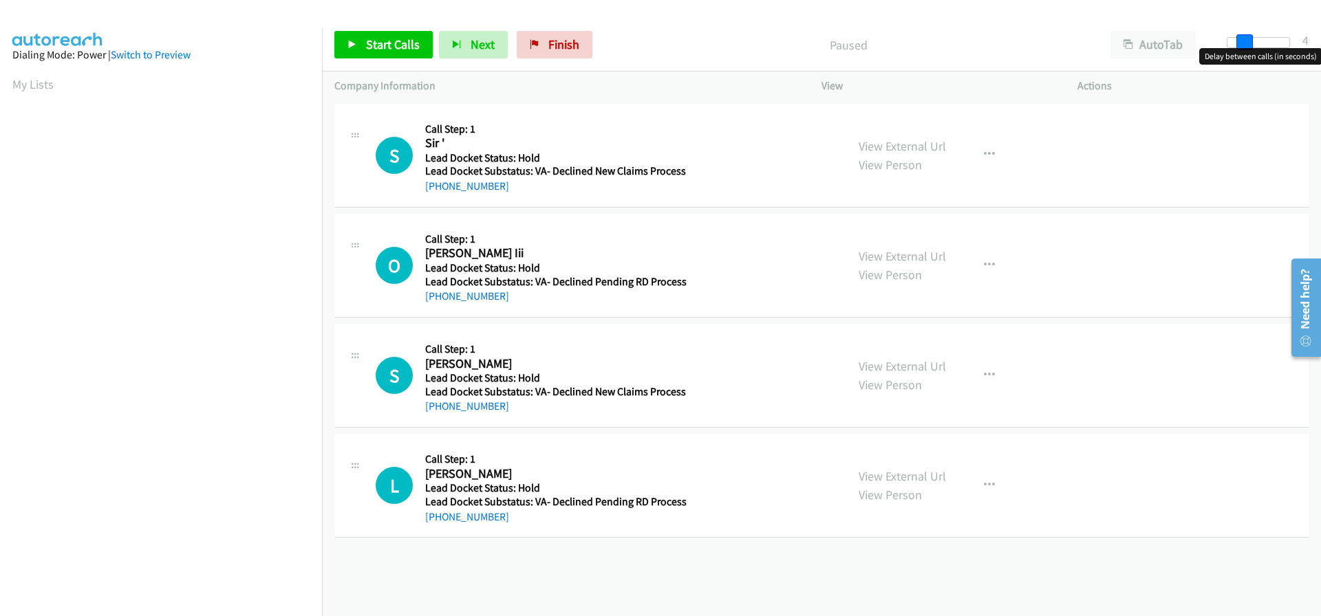
drag, startPoint x: 1227, startPoint y: 40, endPoint x: 1243, endPoint y: 45, distance: 17.2
click at [1243, 45] on span at bounding box center [1244, 42] width 17 height 17
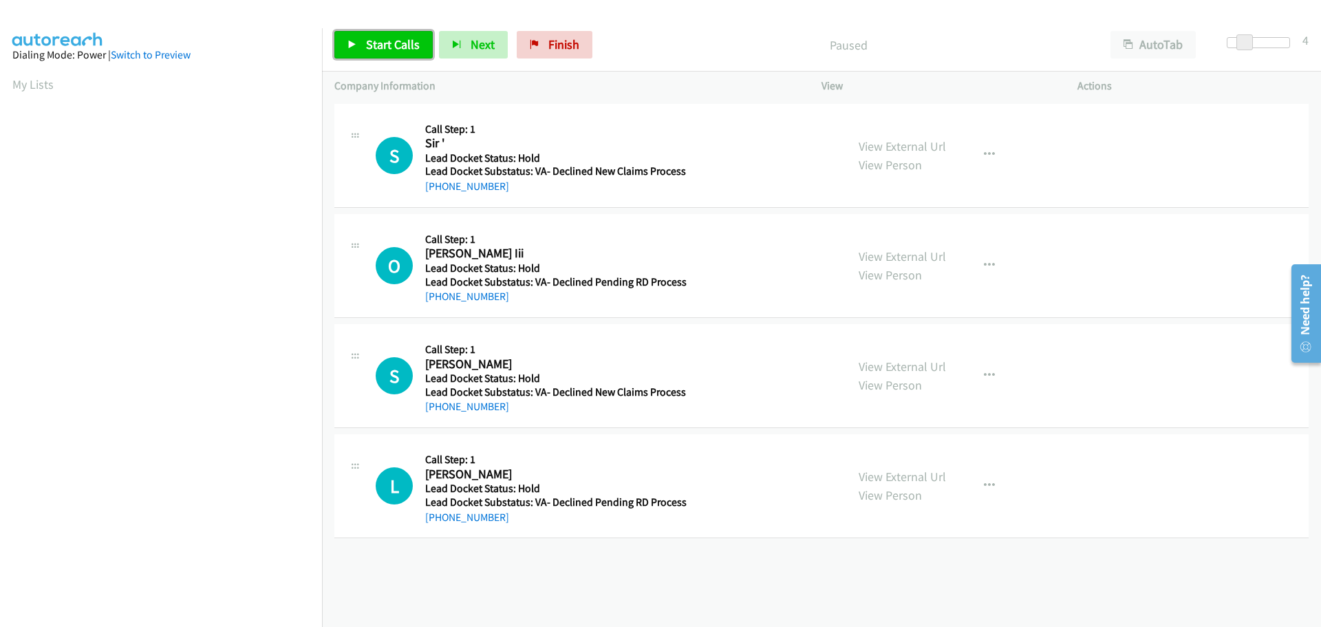
click at [386, 43] on span "Start Calls" at bounding box center [393, 44] width 54 height 16
drag, startPoint x: 505, startPoint y: 189, endPoint x: 441, endPoint y: 194, distance: 64.2
click at [439, 194] on div "[PHONE_NUMBER]" at bounding box center [555, 186] width 261 height 17
copy link "[PHONE_NUMBER]"
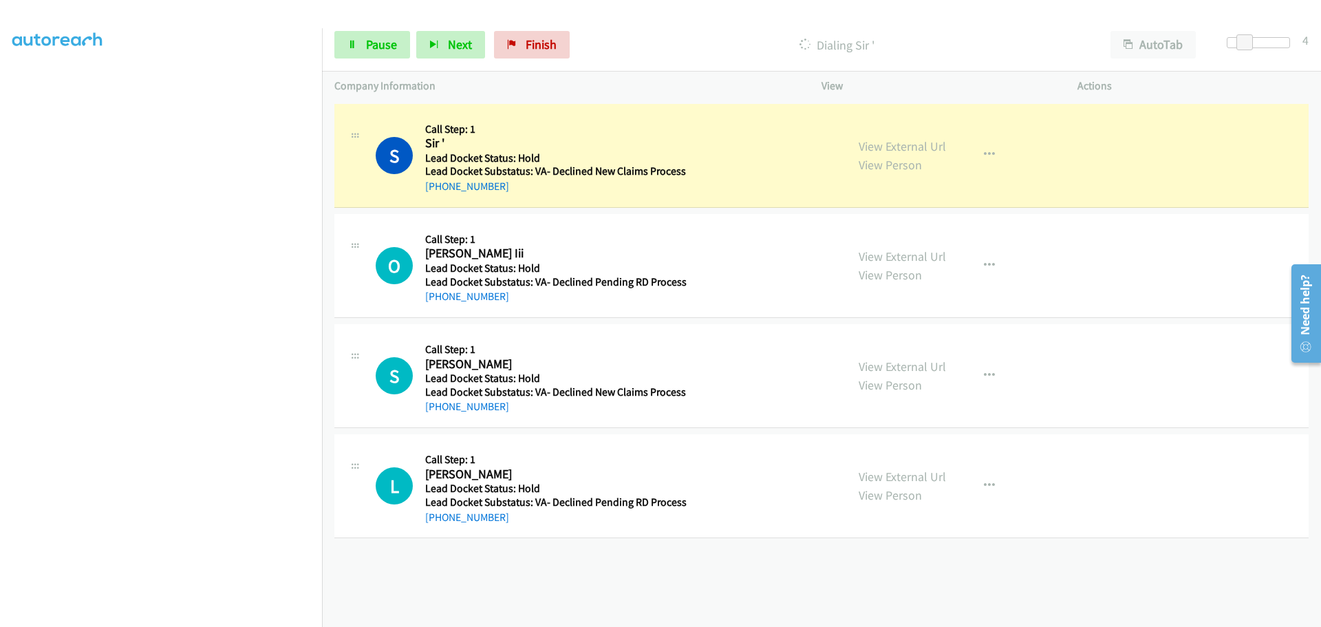
scroll to position [144, 0]
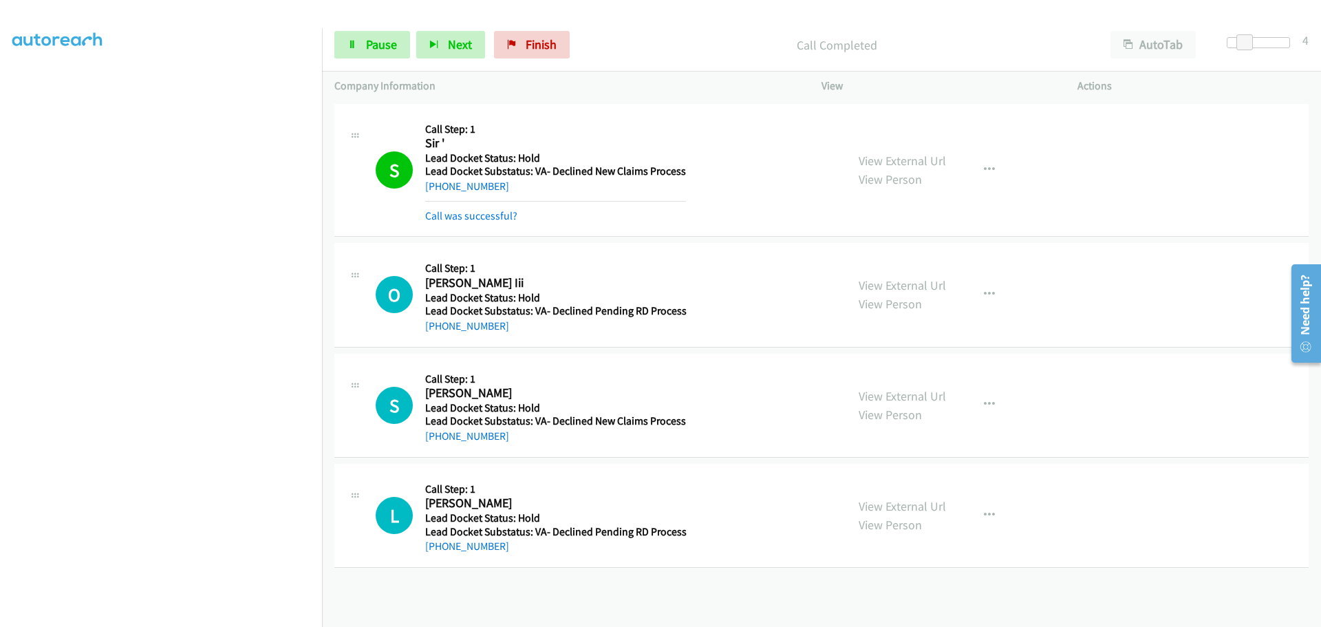
drag, startPoint x: 516, startPoint y: 335, endPoint x: 438, endPoint y: 335, distance: 77.7
click at [438, 335] on div "O Callback Scheduled Call Step: 1 [PERSON_NAME] Iii America/[GEOGRAPHIC_DATA] L…" at bounding box center [821, 295] width 974 height 104
copy link "[PHONE_NUMBER]"
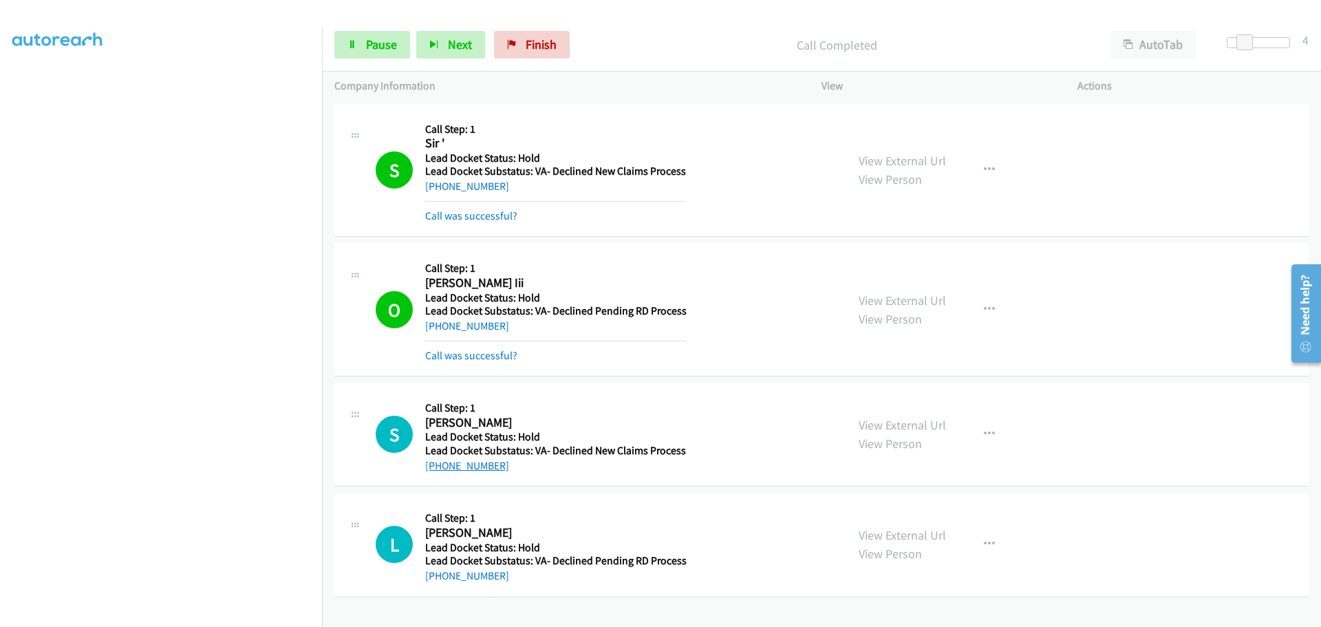
drag, startPoint x: 506, startPoint y: 438, endPoint x: 438, endPoint y: 462, distance: 72.0
click at [438, 462] on div "[PHONE_NUMBER]" at bounding box center [555, 466] width 261 height 17
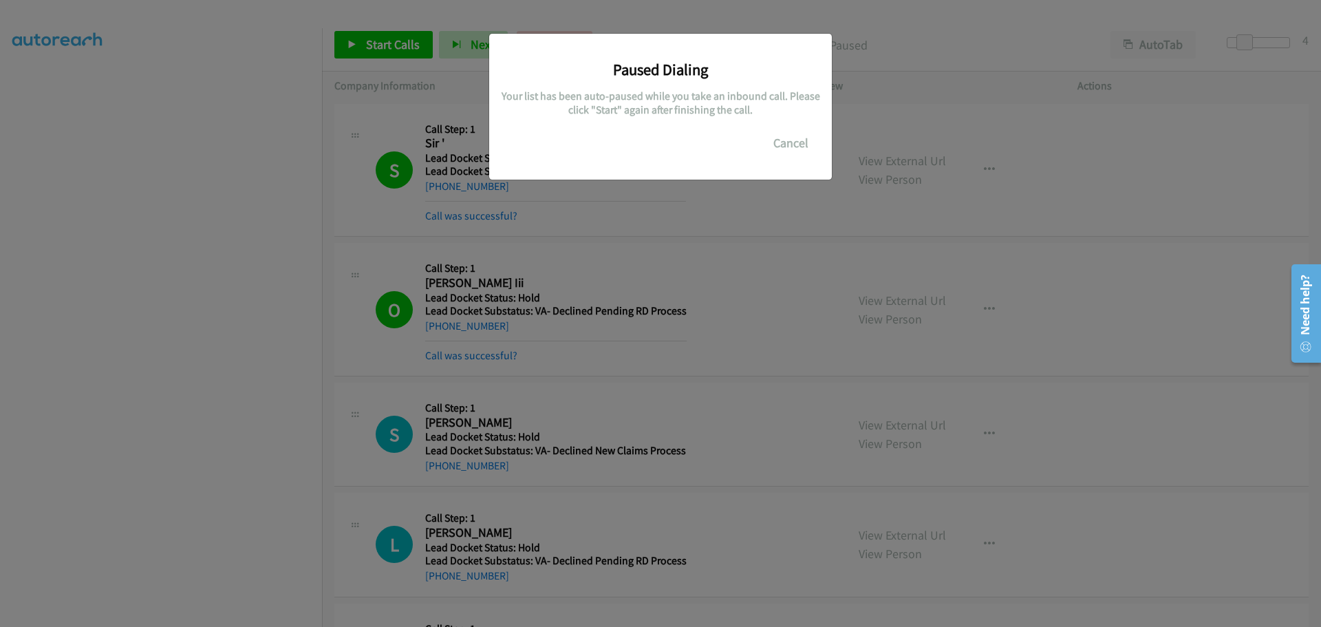
copy link "[PHONE_NUMBER]"
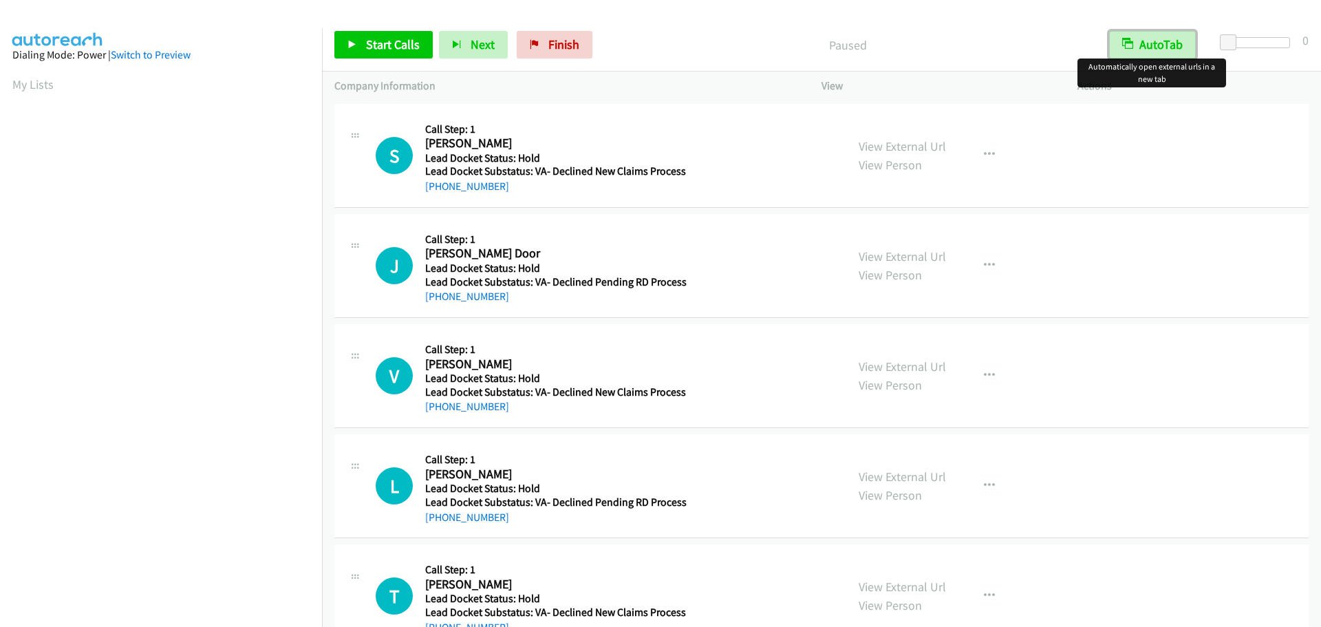
click at [1125, 40] on icon "button" at bounding box center [1127, 44] width 11 height 11
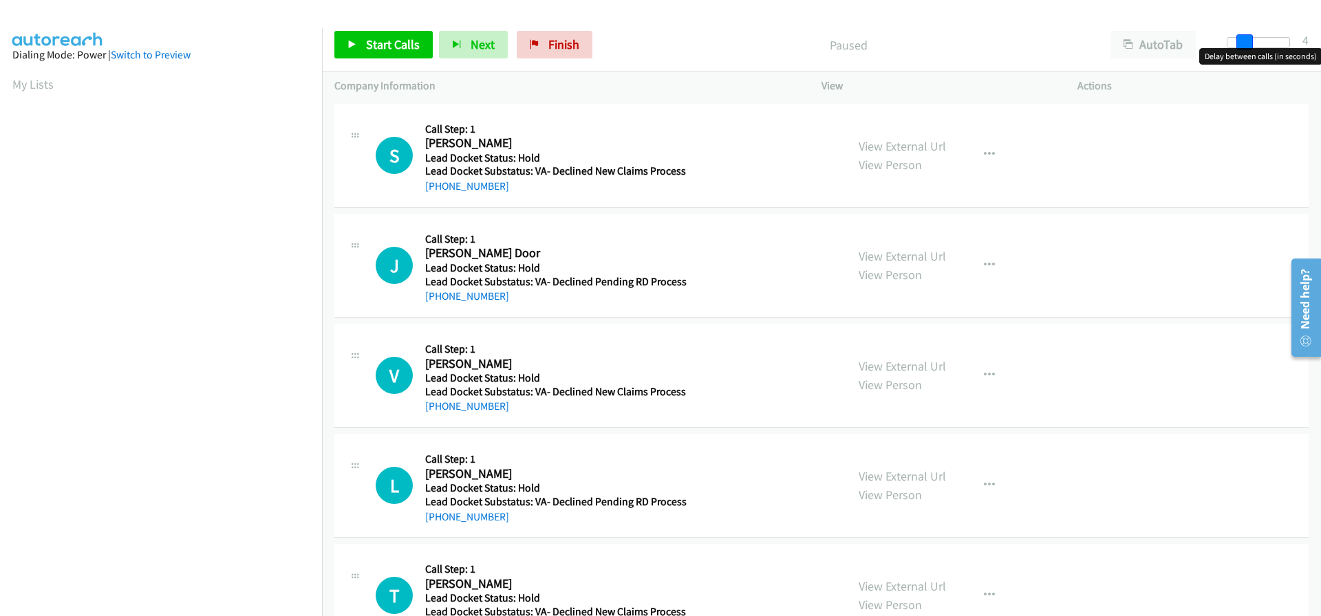
drag, startPoint x: 1226, startPoint y: 43, endPoint x: 1242, endPoint y: 47, distance: 16.4
click at [1242, 47] on span at bounding box center [1244, 42] width 17 height 17
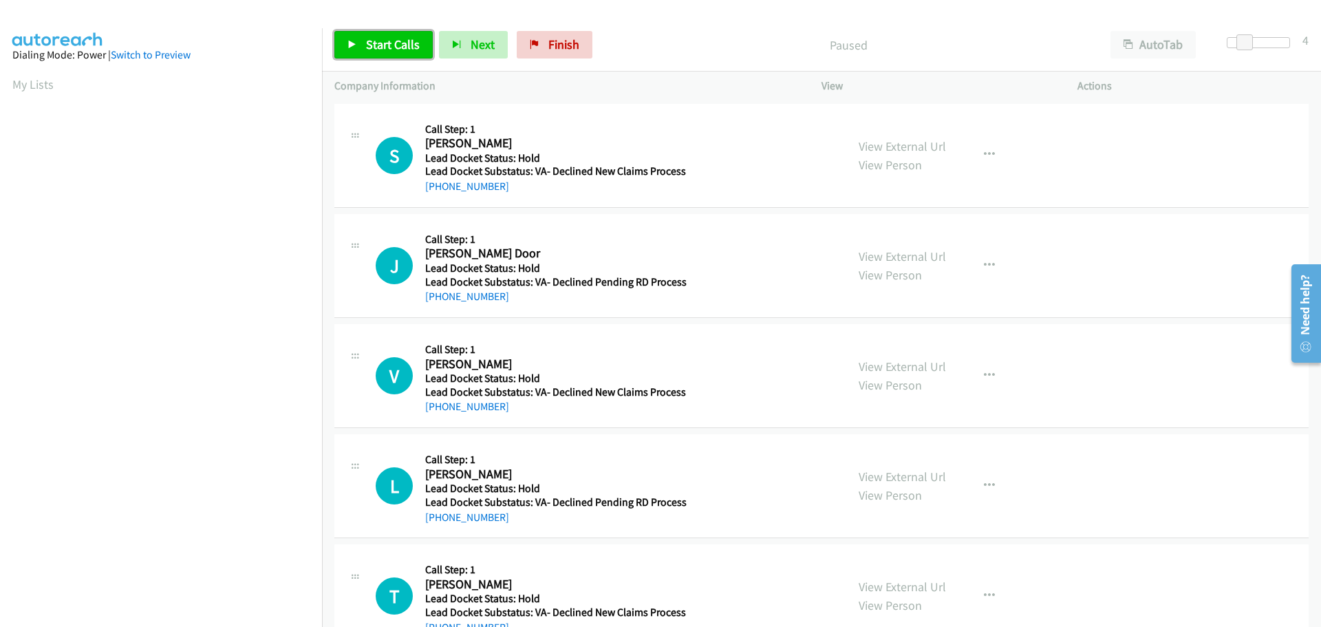
click at [412, 43] on span "Start Calls" at bounding box center [393, 44] width 54 height 16
drag, startPoint x: 469, startPoint y: 193, endPoint x: 439, endPoint y: 194, distance: 30.3
click at [439, 194] on div "+1 402-681-5402" at bounding box center [555, 186] width 261 height 17
copy link "402-681-5402"
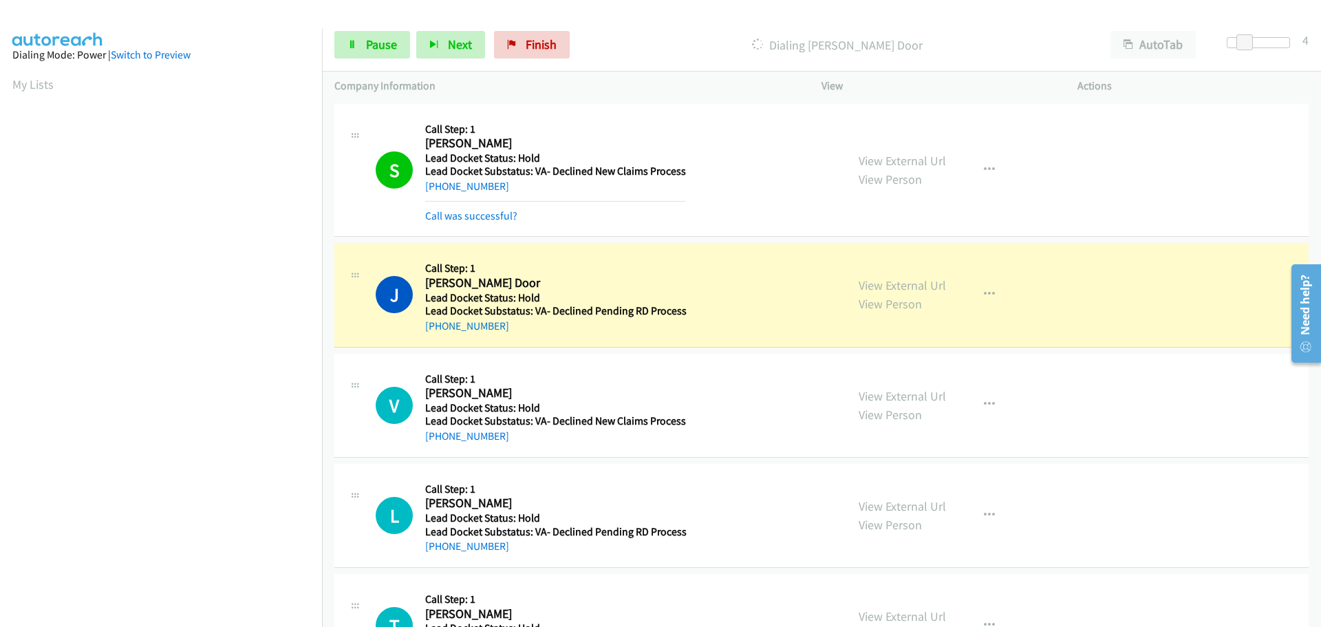
scroll to position [145, 0]
drag, startPoint x: 491, startPoint y: 326, endPoint x: 437, endPoint y: 333, distance: 54.8
click at [437, 333] on div "+1 541-870-3709" at bounding box center [555, 326] width 261 height 17
copy link "541-870-3709"
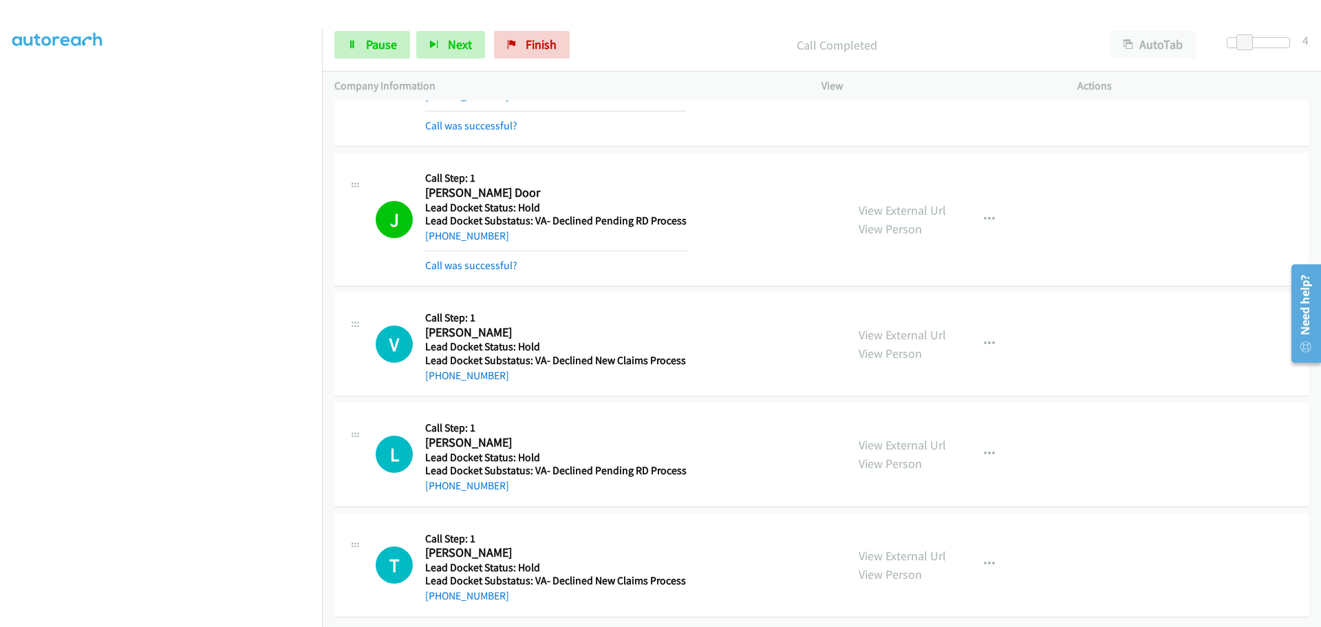
scroll to position [100, 0]
drag, startPoint x: 502, startPoint y: 370, endPoint x: 438, endPoint y: 369, distance: 64.0
click at [438, 369] on div "+1 831-332-8808" at bounding box center [555, 375] width 261 height 17
copy link "831-332-8808"
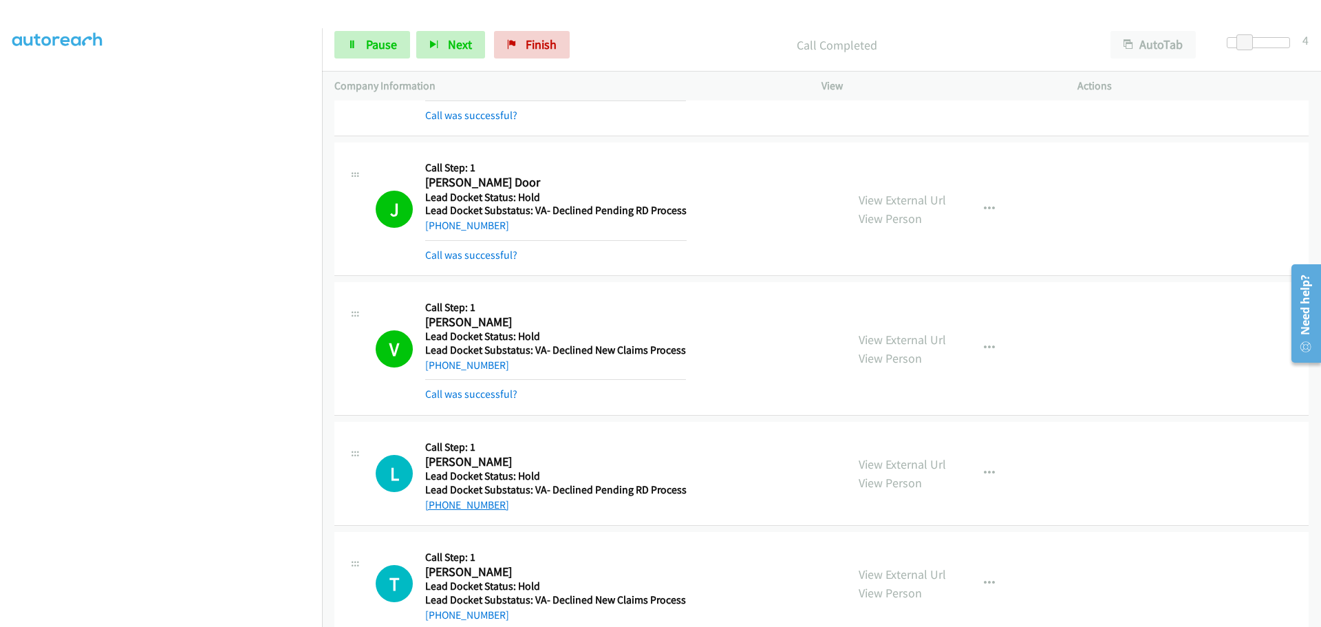
drag, startPoint x: 504, startPoint y: 480, endPoint x: 439, endPoint y: 501, distance: 68.5
click at [439, 502] on div "+1 812-841-7927" at bounding box center [555, 505] width 261 height 17
copy link "812-841-7927"
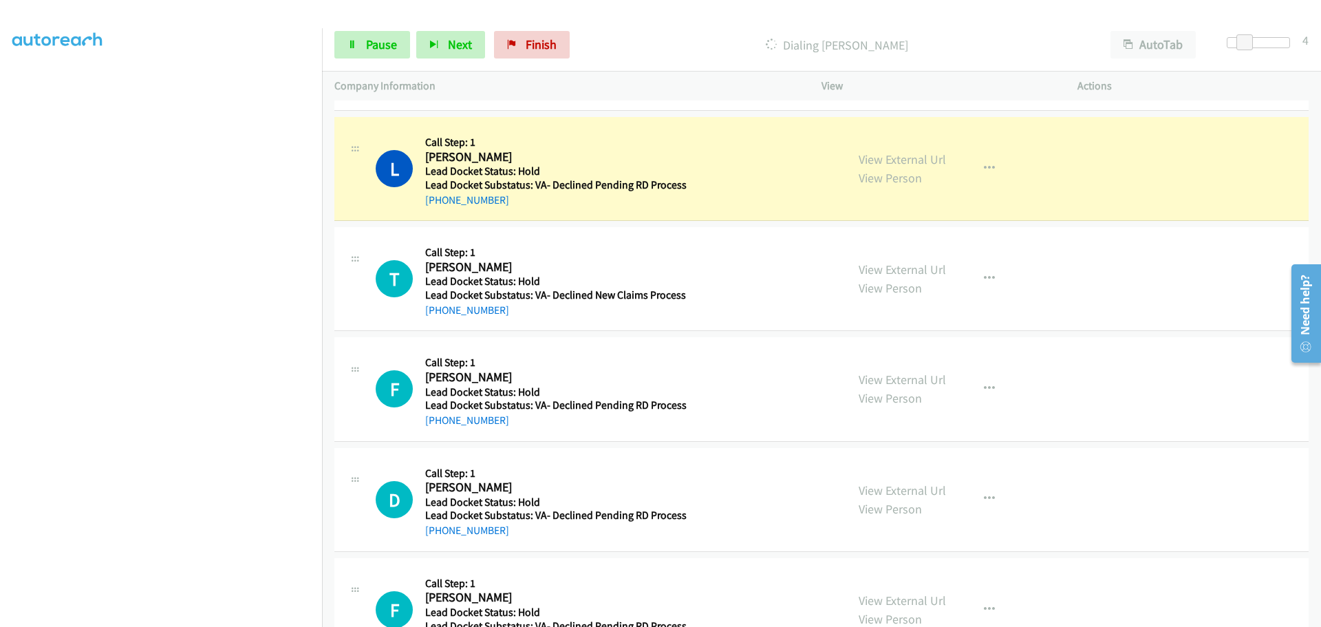
scroll to position [460, 0]
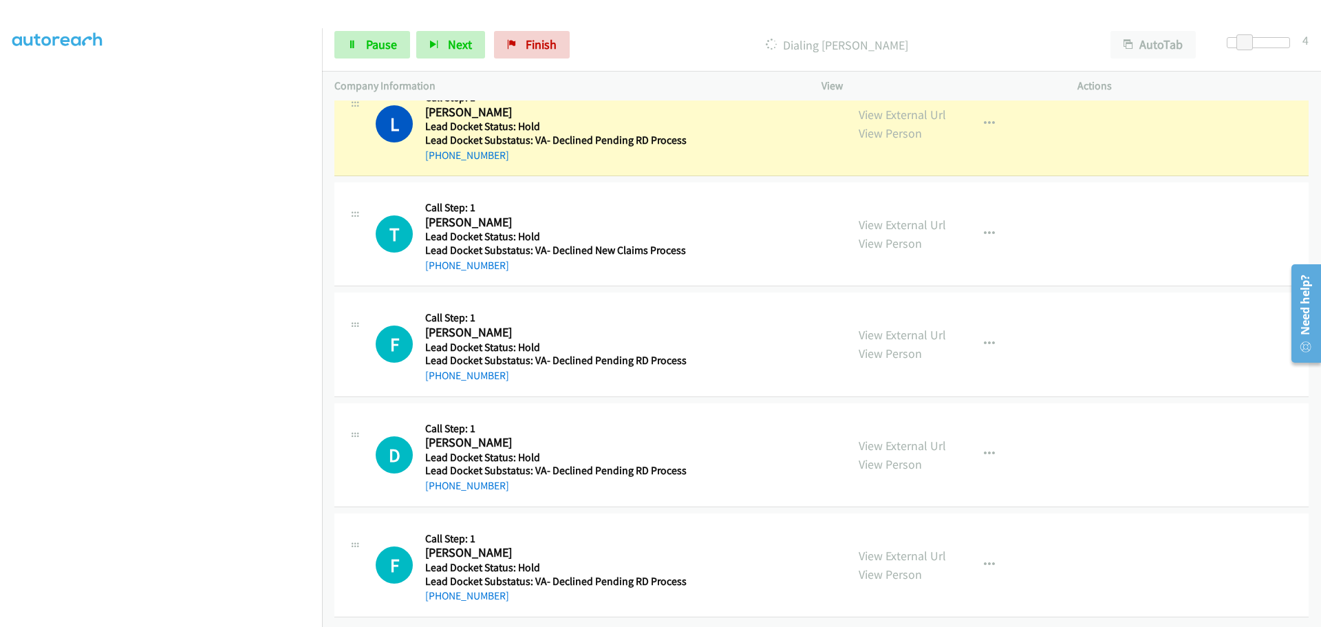
drag, startPoint x: 492, startPoint y: 264, endPoint x: 440, endPoint y: 266, distance: 52.3
click at [440, 266] on div "T Callback Scheduled Call Step: 1 Theresa Harris America/Phoenix Lead Docket St…" at bounding box center [821, 234] width 974 height 104
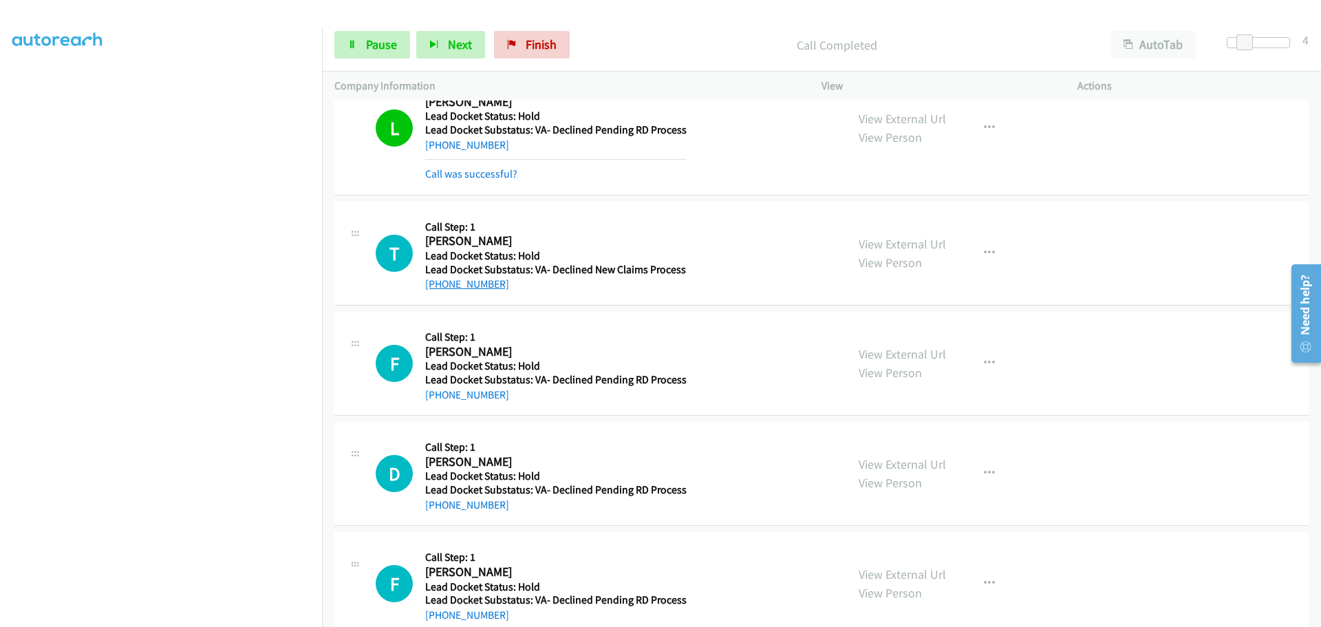
copy link "[PHONE_NUMBER]"
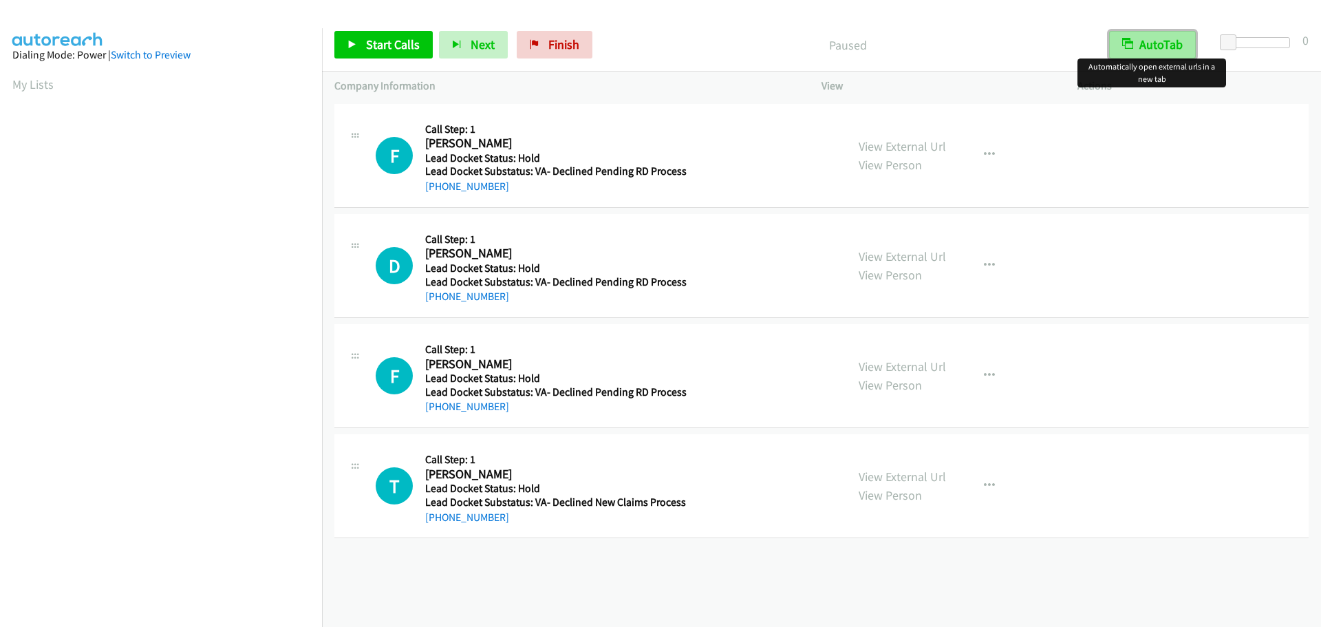
click at [1153, 41] on button "AutoTab" at bounding box center [1152, 45] width 87 height 28
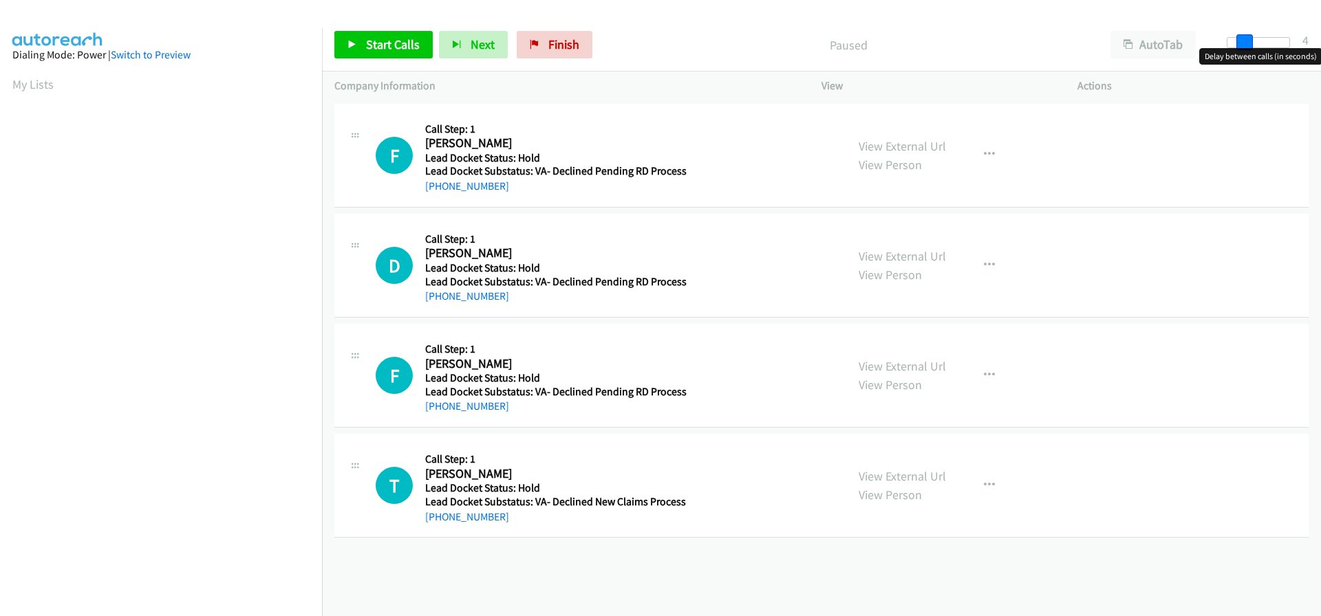
drag, startPoint x: 1231, startPoint y: 35, endPoint x: 1249, endPoint y: 37, distance: 18.0
click at [1249, 37] on span at bounding box center [1244, 42] width 17 height 17
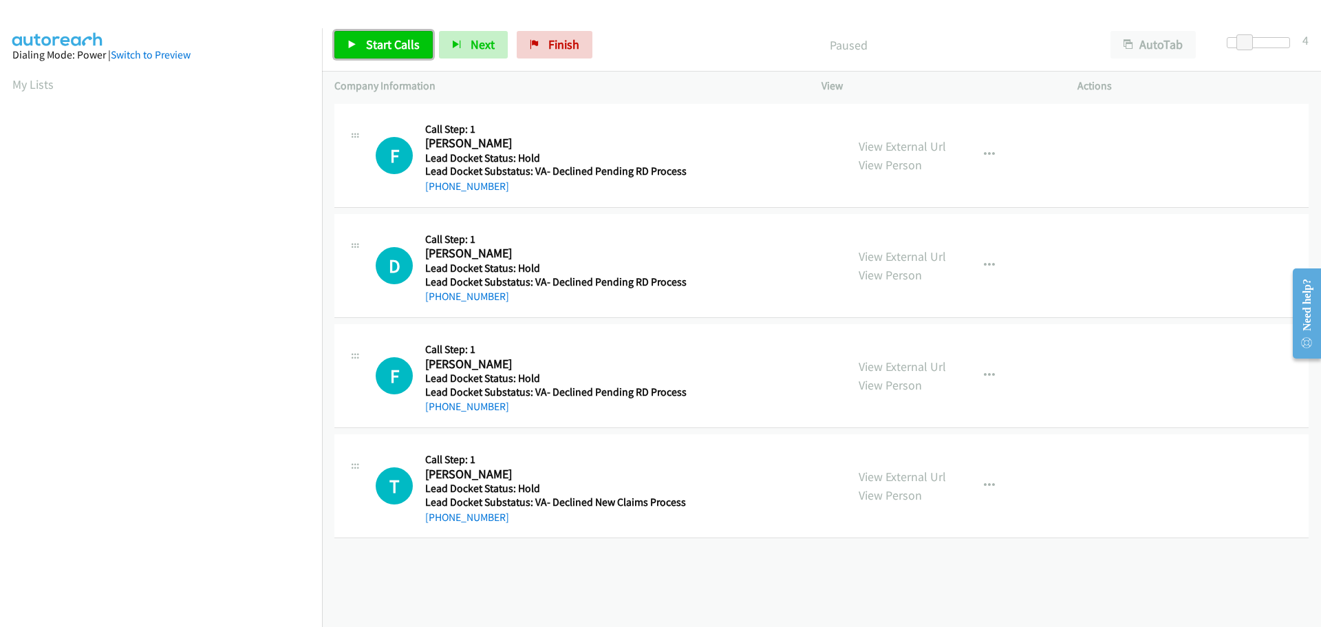
click at [387, 46] on span "Start Calls" at bounding box center [393, 44] width 54 height 16
drag, startPoint x: 502, startPoint y: 186, endPoint x: 439, endPoint y: 188, distance: 63.3
click at [439, 188] on div "+1 424-414-3785" at bounding box center [555, 186] width 261 height 17
copy link "424-414-3785"
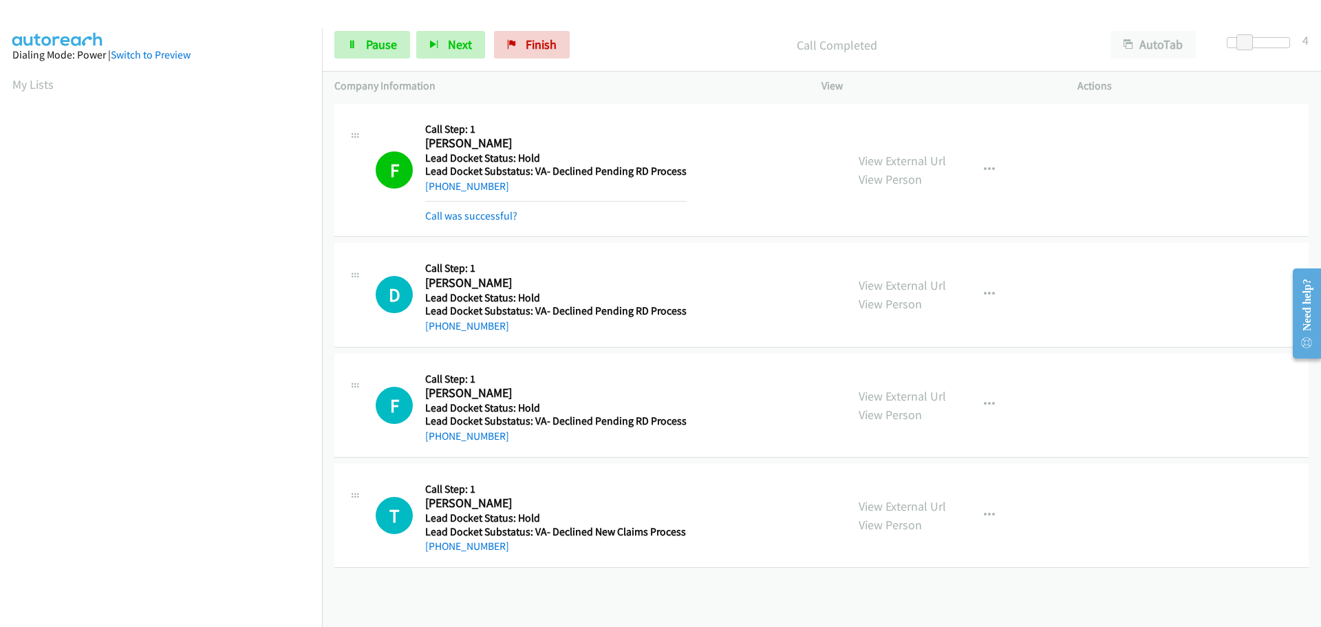
scroll to position [145, 0]
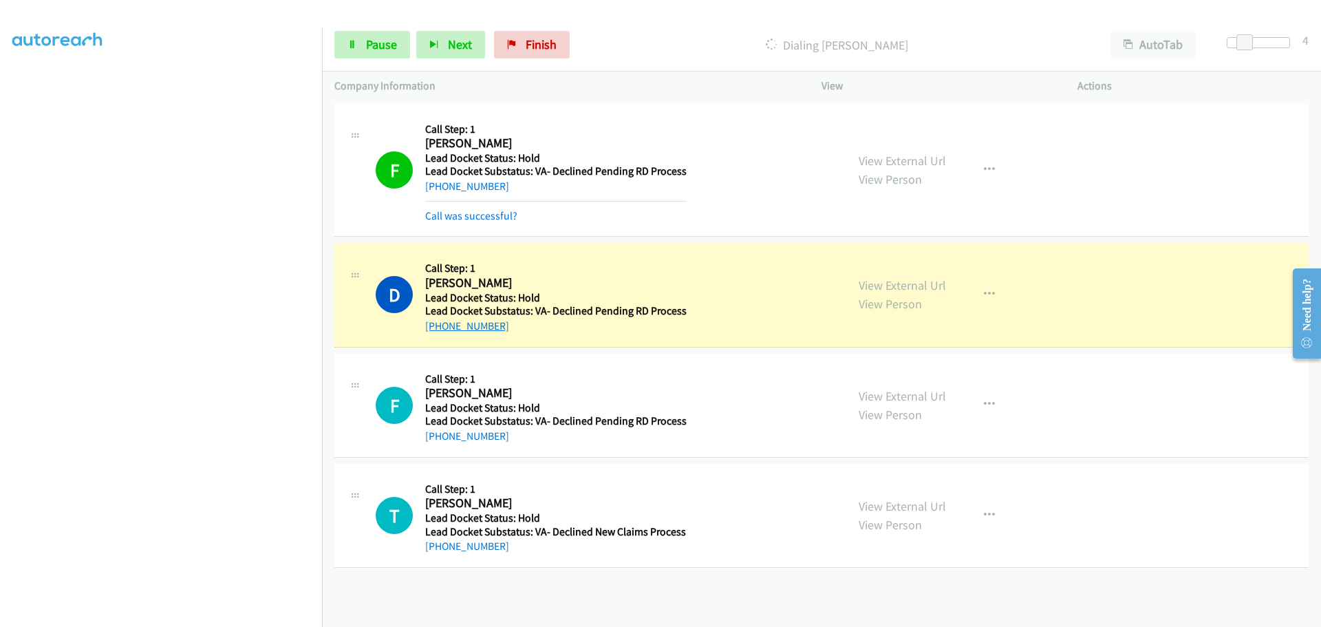
drag, startPoint x: 507, startPoint y: 328, endPoint x: 440, endPoint y: 331, distance: 66.8
click at [440, 331] on div "+1 425-533-1394" at bounding box center [555, 326] width 261 height 17
copy link "425-533-1394"
drag, startPoint x: 500, startPoint y: 440, endPoint x: 438, endPoint y: 437, distance: 62.0
click at [438, 437] on div "+1 623-512-3767" at bounding box center [555, 436] width 261 height 17
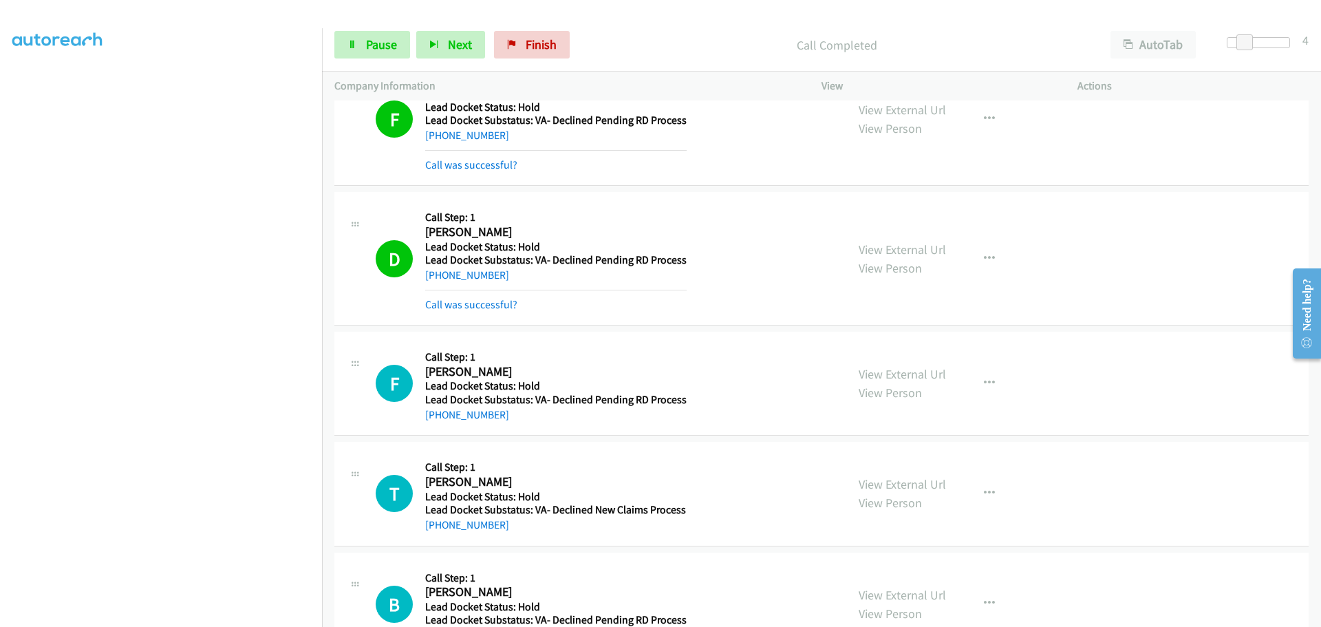
scroll to position [206, 0]
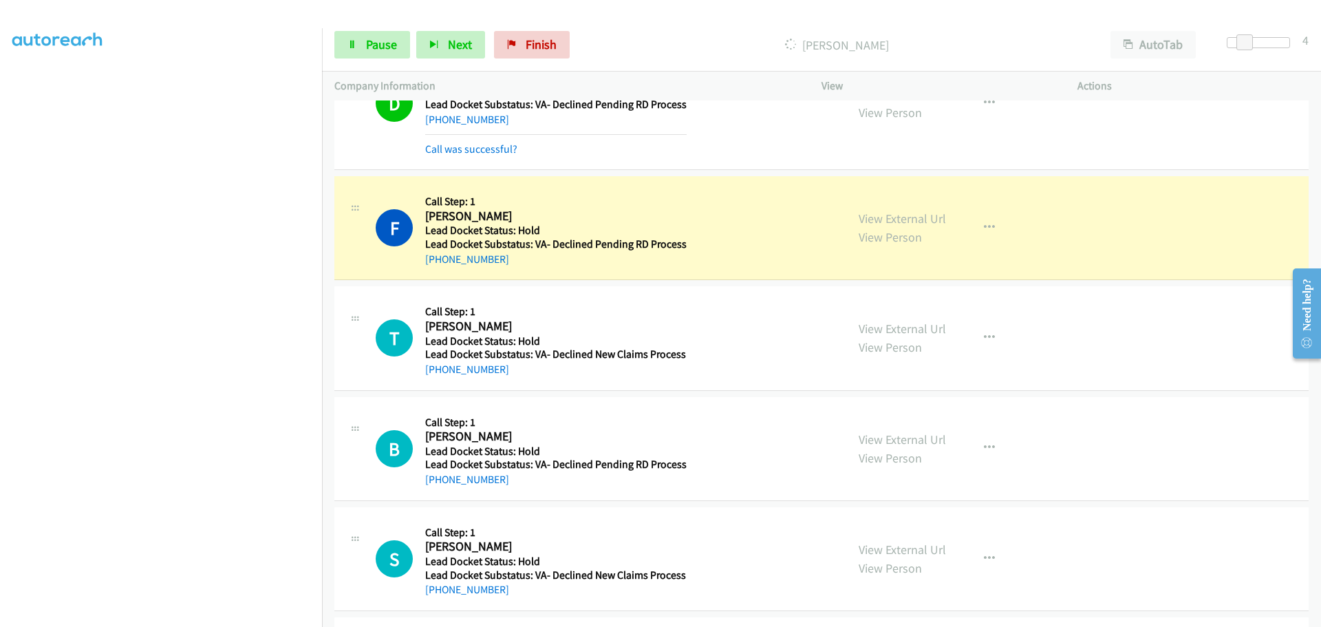
click at [511, 255] on div "+1 623-512-3767" at bounding box center [555, 259] width 261 height 17
copy link "623-512-3767"
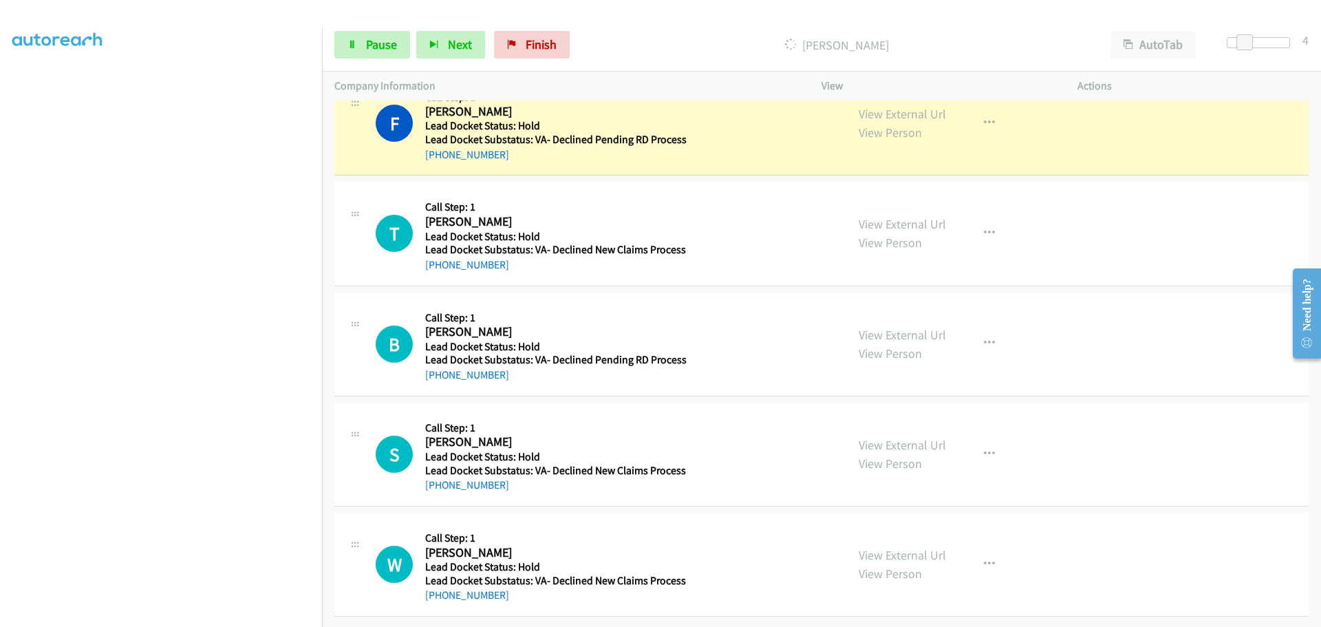
scroll to position [321, 0]
drag, startPoint x: 501, startPoint y: 259, endPoint x: 438, endPoint y: 257, distance: 62.6
click at [439, 257] on div "[PHONE_NUMBER]" at bounding box center [555, 265] width 261 height 17
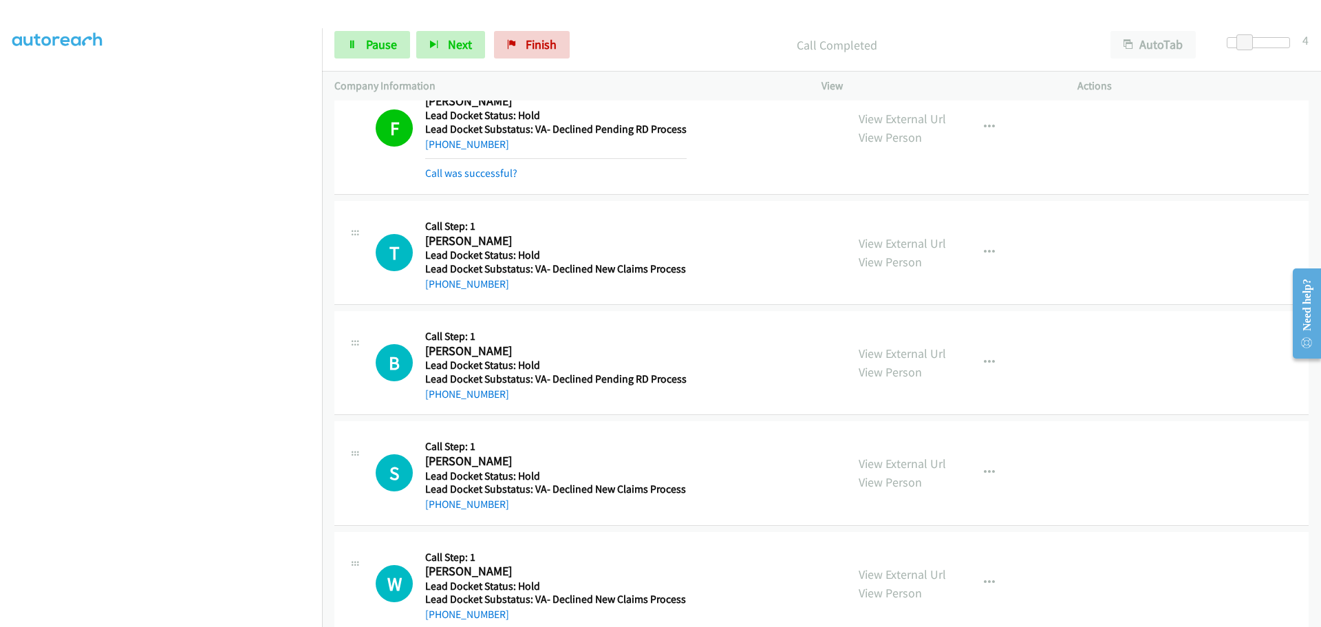
copy link "[PHONE_NUMBER]"
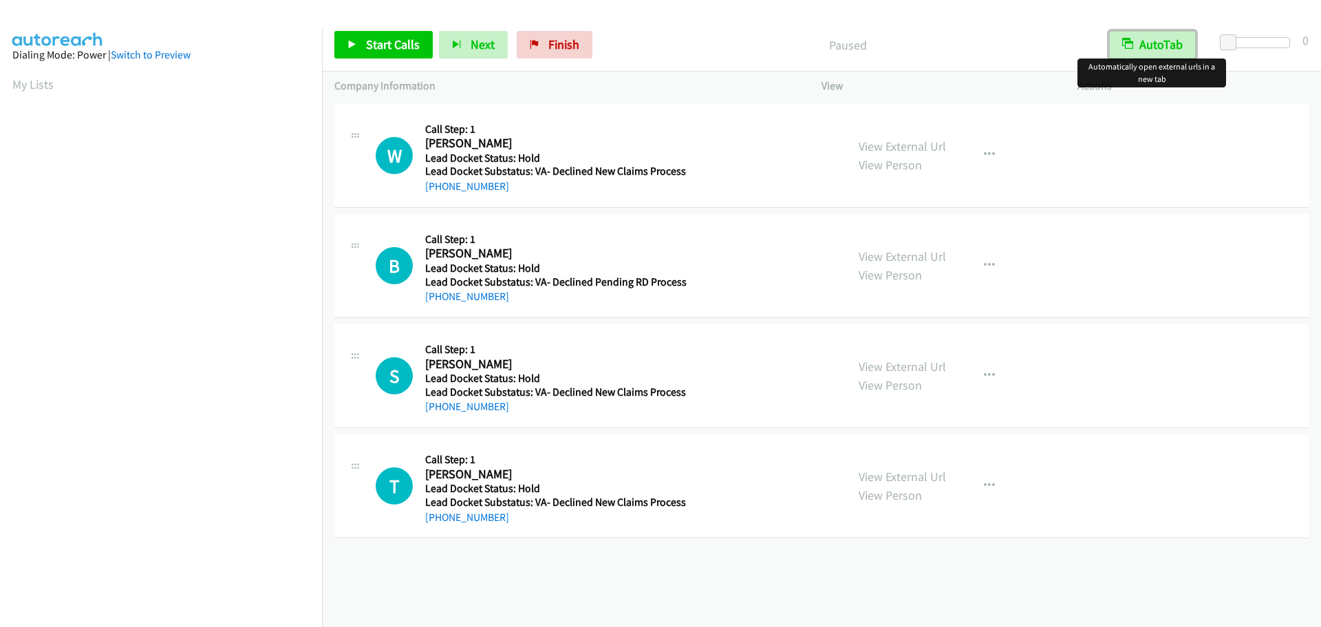
click at [1150, 39] on button "AutoTab" at bounding box center [1152, 45] width 87 height 28
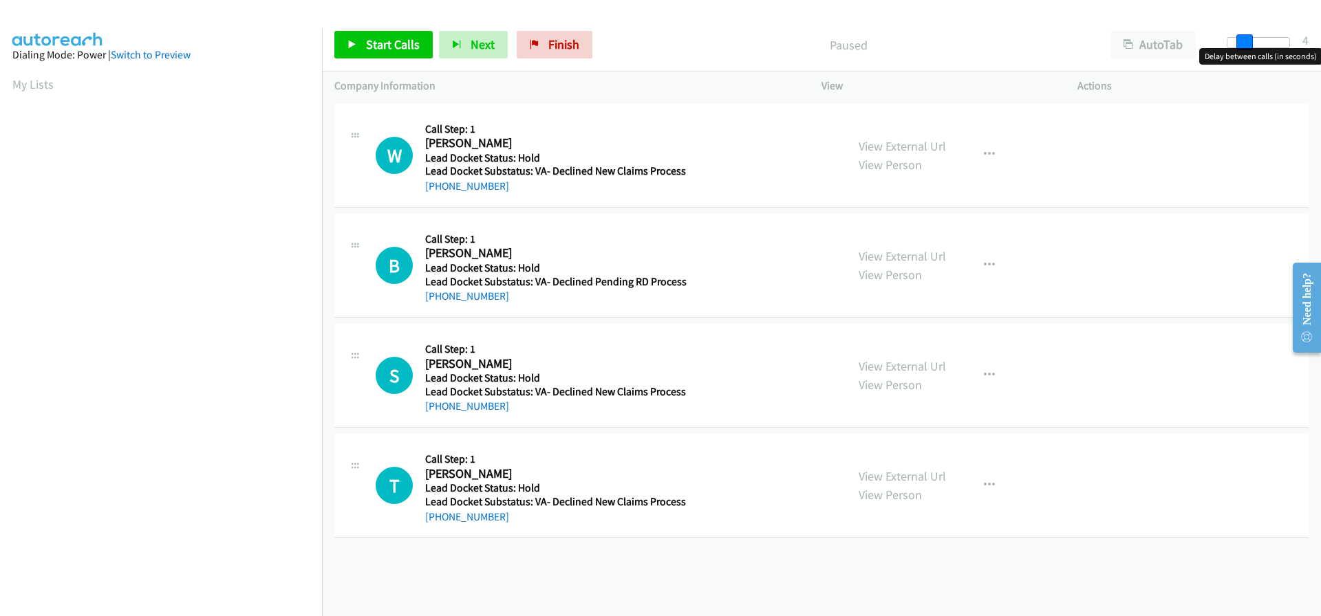
drag, startPoint x: 1233, startPoint y: 42, endPoint x: 1247, endPoint y: 43, distance: 14.5
click at [1247, 43] on span at bounding box center [1244, 42] width 17 height 17
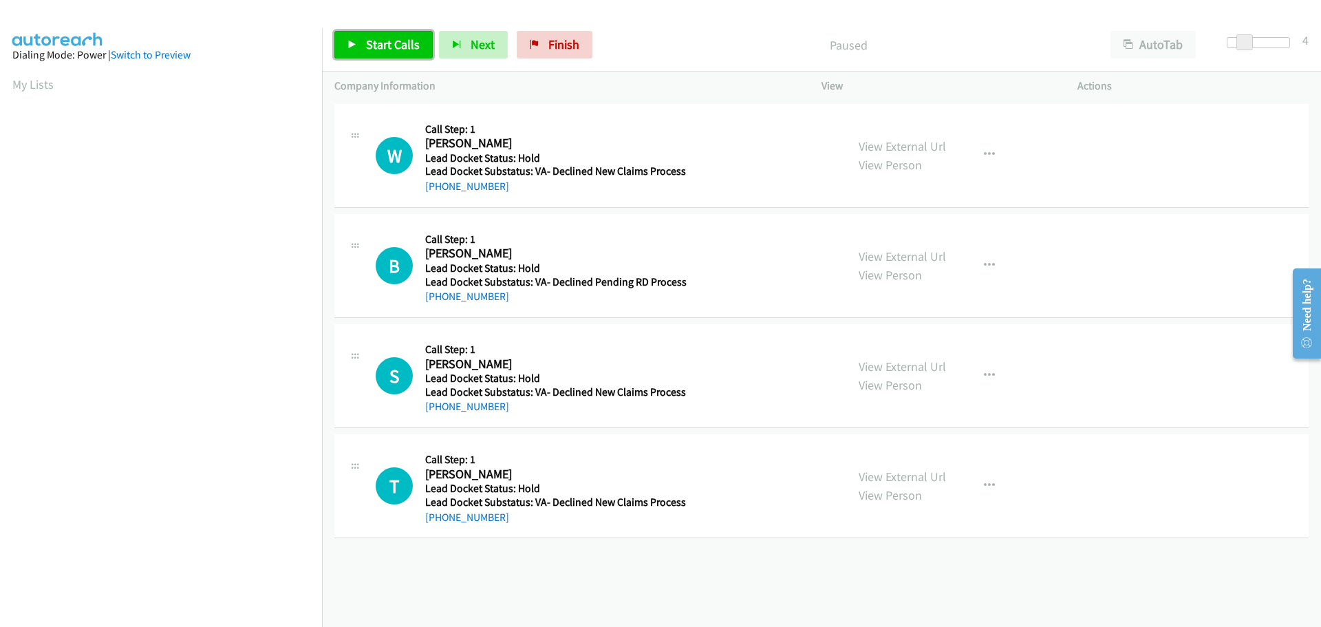
click at [387, 41] on span "Start Calls" at bounding box center [393, 44] width 54 height 16
drag, startPoint x: 506, startPoint y: 192, endPoint x: 438, endPoint y: 197, distance: 69.0
click at [438, 197] on div "W Callback Scheduled Call Step: 1 Willie Johnson America/Los_Angeles Lead Docke…" at bounding box center [821, 156] width 974 height 104
copy link "626-625-3049"
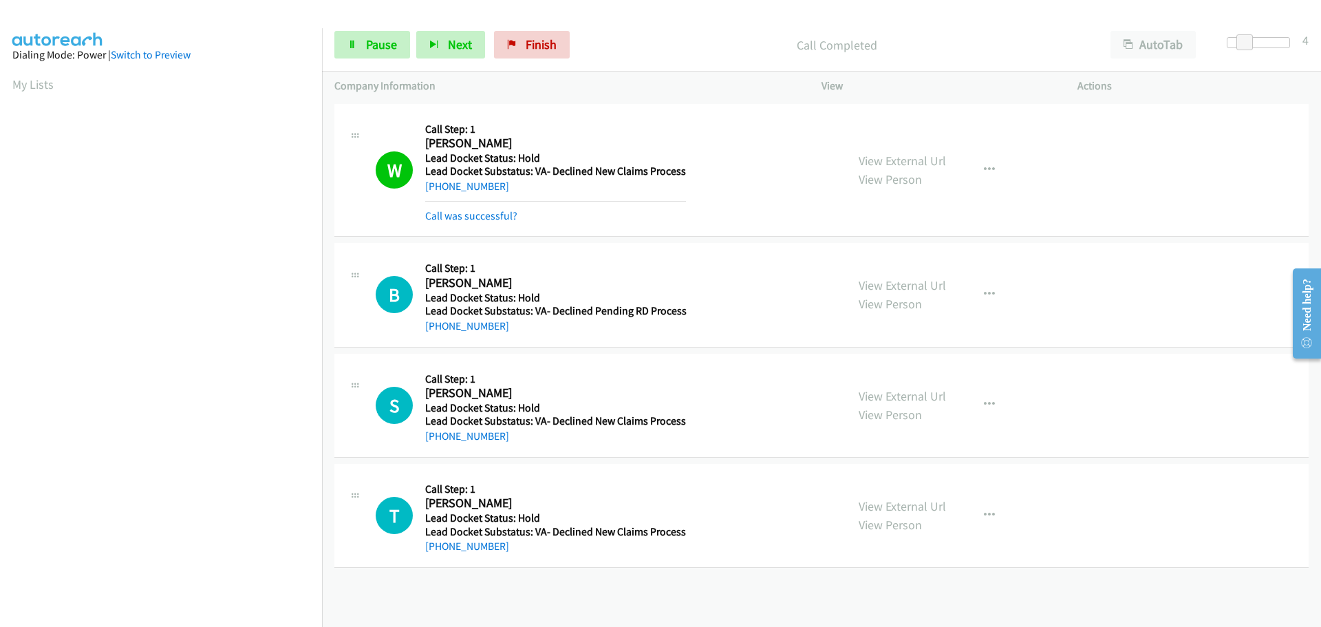
scroll to position [145, 0]
drag, startPoint x: 487, startPoint y: 334, endPoint x: 439, endPoint y: 332, distance: 48.2
click at [439, 332] on div "+1 469-403-9811" at bounding box center [555, 326] width 261 height 17
copy link "469-403-9811"
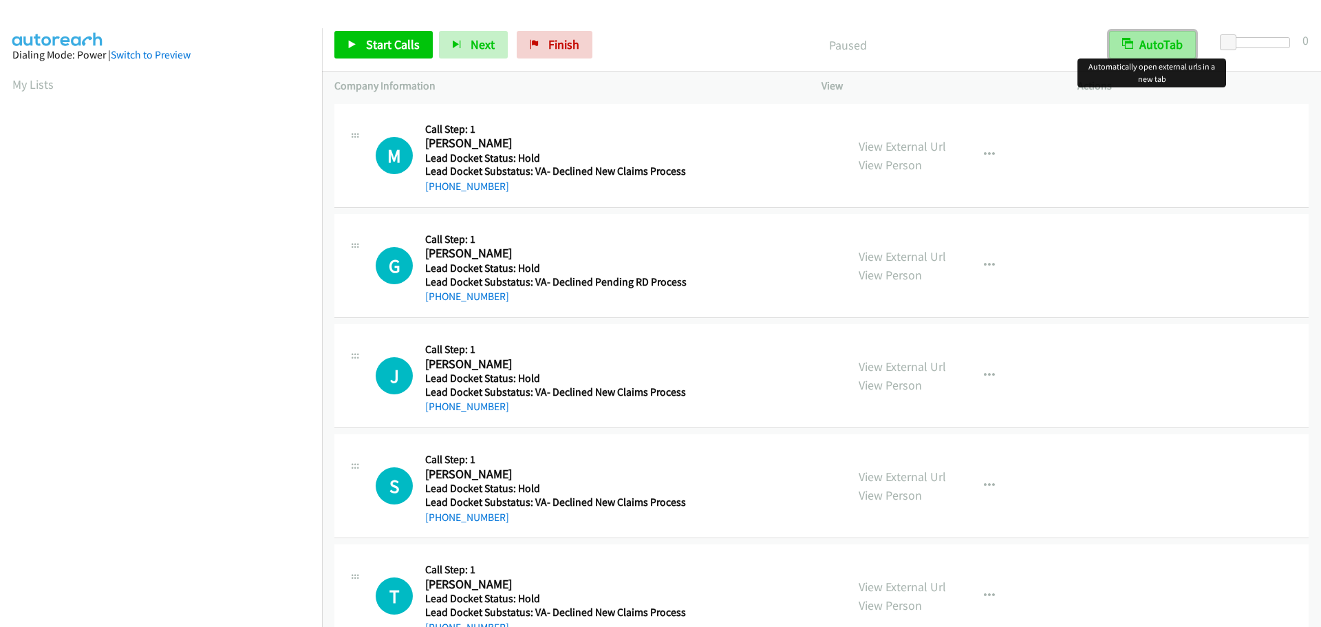
click at [1170, 52] on button "AutoTab" at bounding box center [1152, 45] width 87 height 28
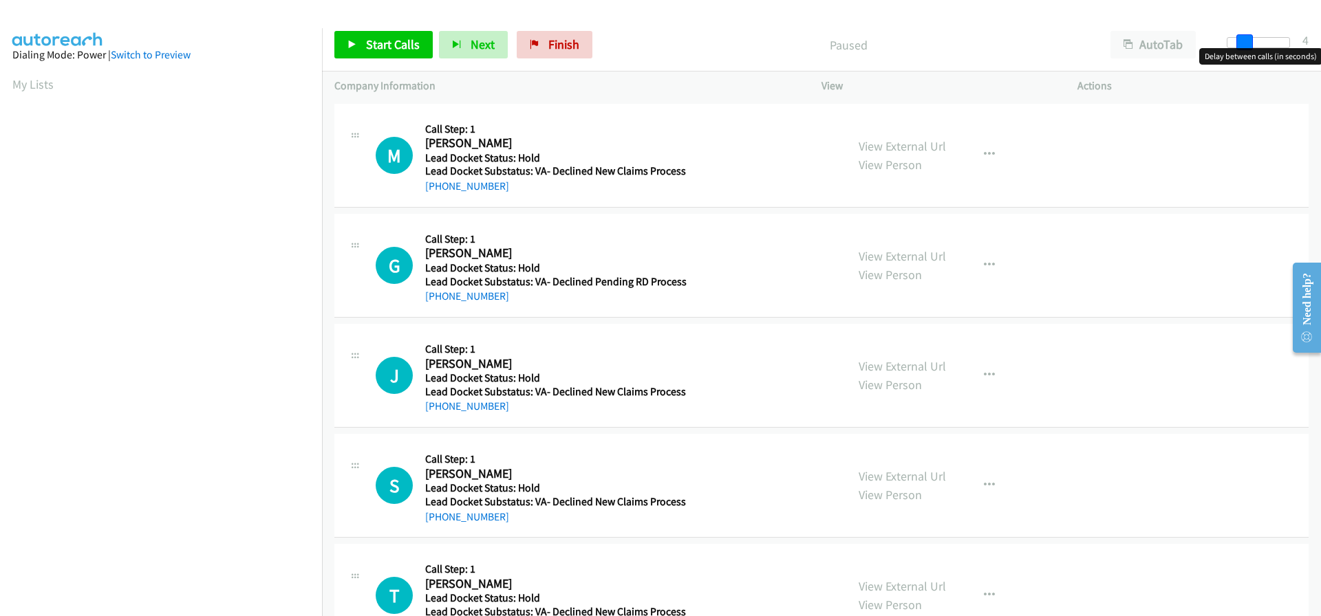
drag, startPoint x: 1233, startPoint y: 42, endPoint x: 1250, endPoint y: 42, distance: 17.2
click at [1250, 42] on span at bounding box center [1244, 42] width 17 height 17
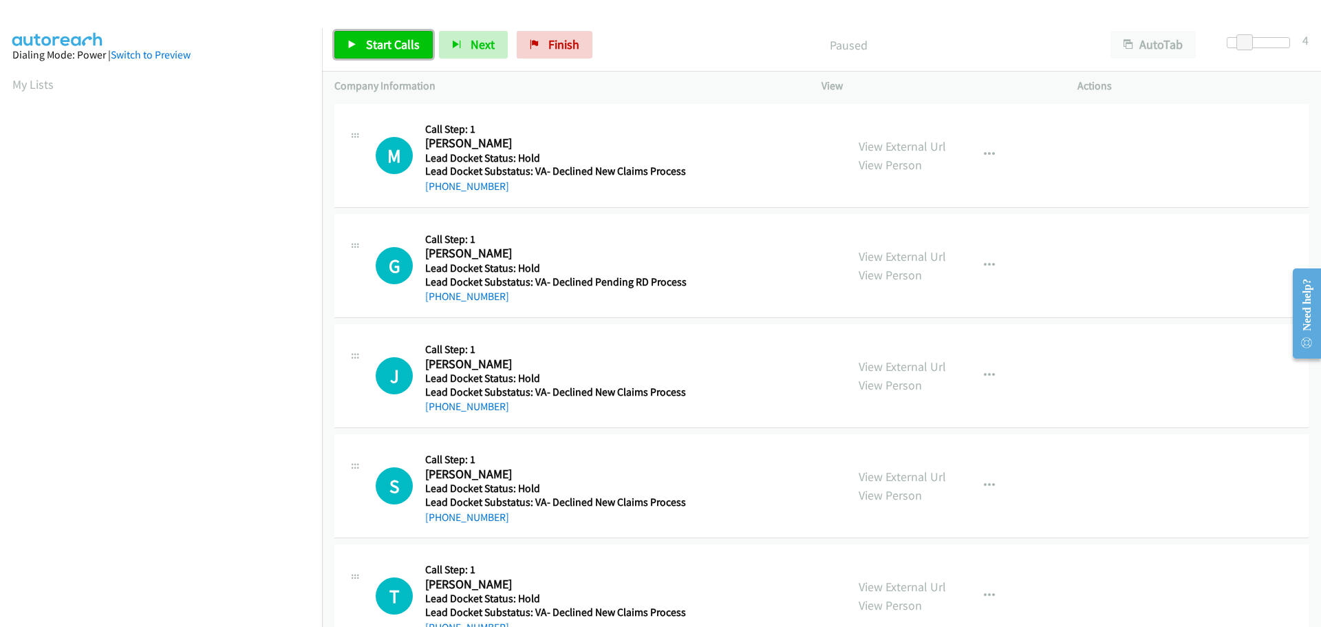
click at [388, 39] on span "Start Calls" at bounding box center [393, 44] width 54 height 16
drag, startPoint x: 504, startPoint y: 191, endPoint x: 440, endPoint y: 189, distance: 64.0
click at [440, 189] on div "[PHONE_NUMBER]" at bounding box center [555, 186] width 261 height 17
copy link "[PHONE_NUMBER]"
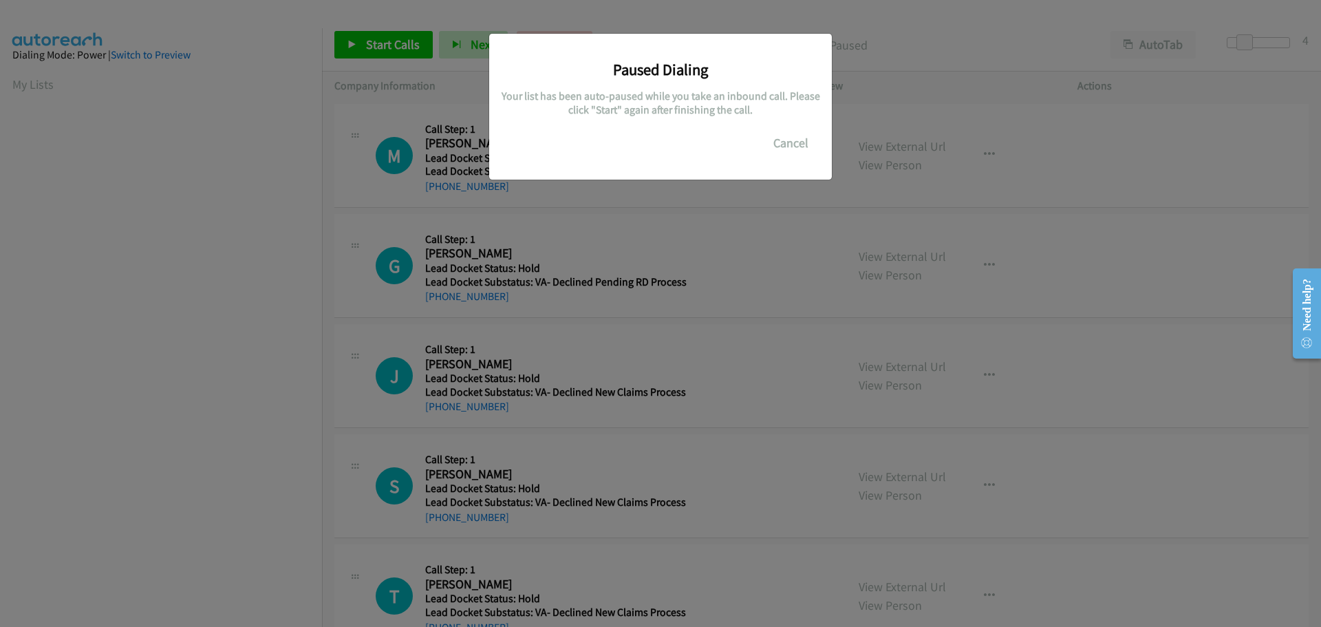
scroll to position [145, 0]
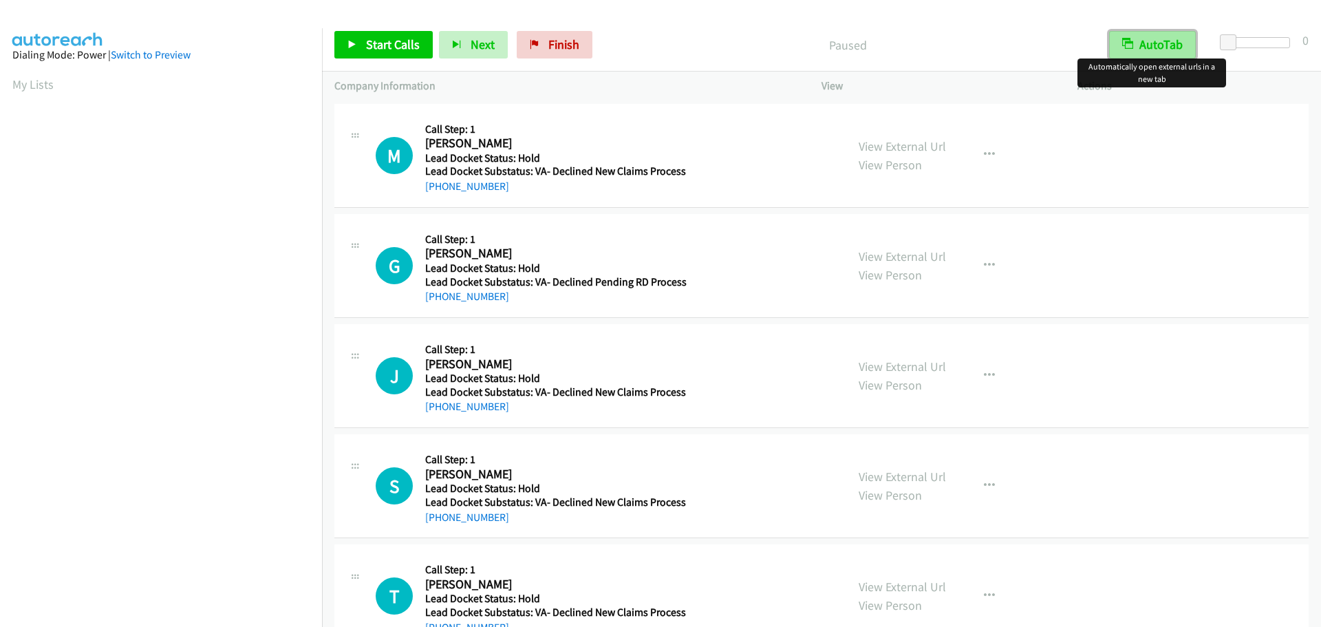
click at [1164, 51] on button "AutoTab" at bounding box center [1152, 45] width 87 height 28
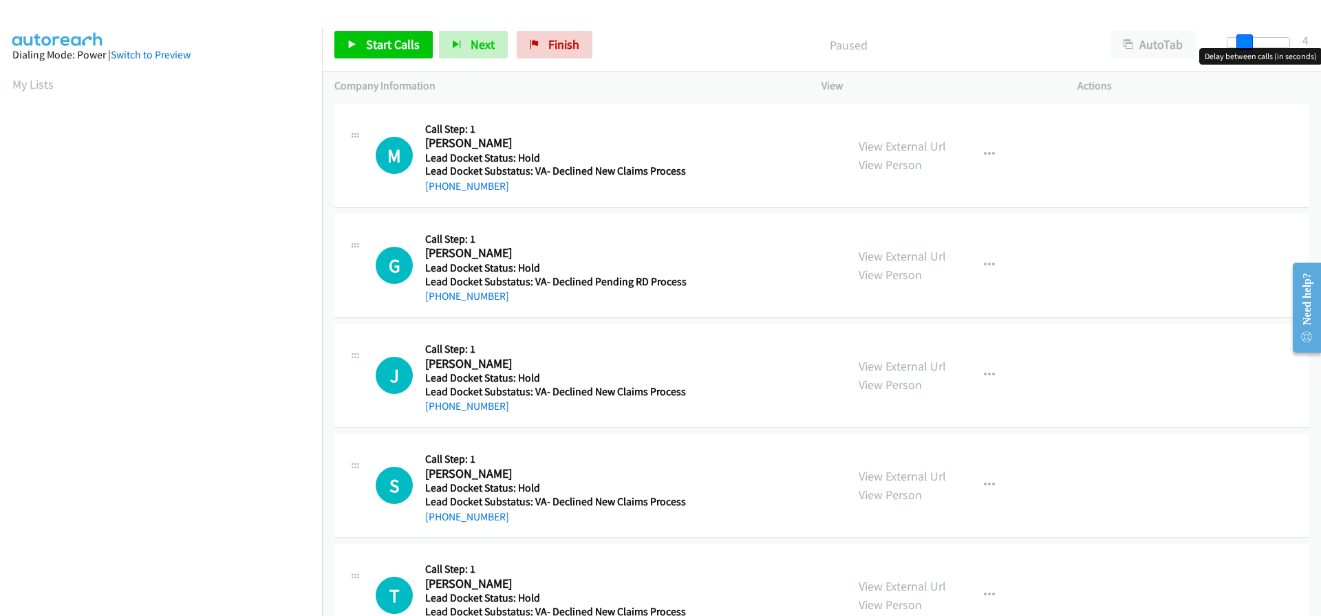
drag, startPoint x: 1228, startPoint y: 41, endPoint x: 1245, endPoint y: 44, distance: 17.4
click at [1245, 44] on span at bounding box center [1244, 42] width 17 height 17
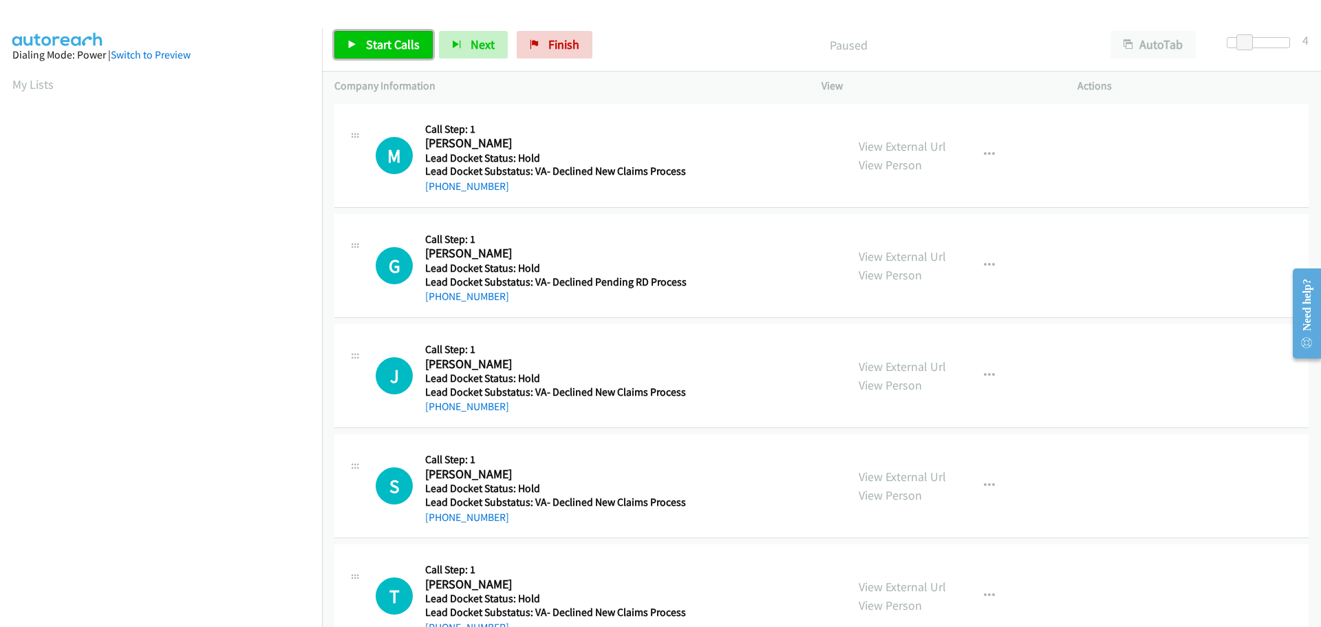
click at [380, 47] on span "Start Calls" at bounding box center [393, 44] width 54 height 16
drag, startPoint x: 513, startPoint y: 189, endPoint x: 438, endPoint y: 192, distance: 75.1
click at [438, 192] on div "+1 830-837-8618" at bounding box center [555, 186] width 261 height 17
copy link "830-837-8618"
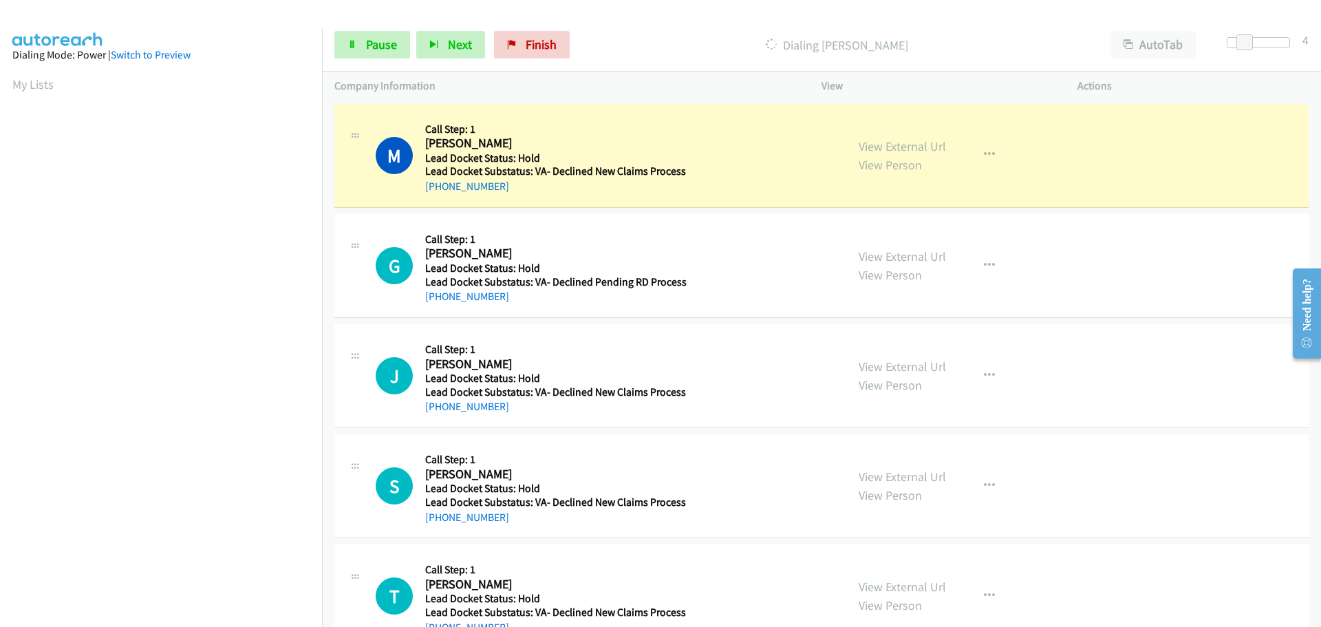
scroll to position [145, 0]
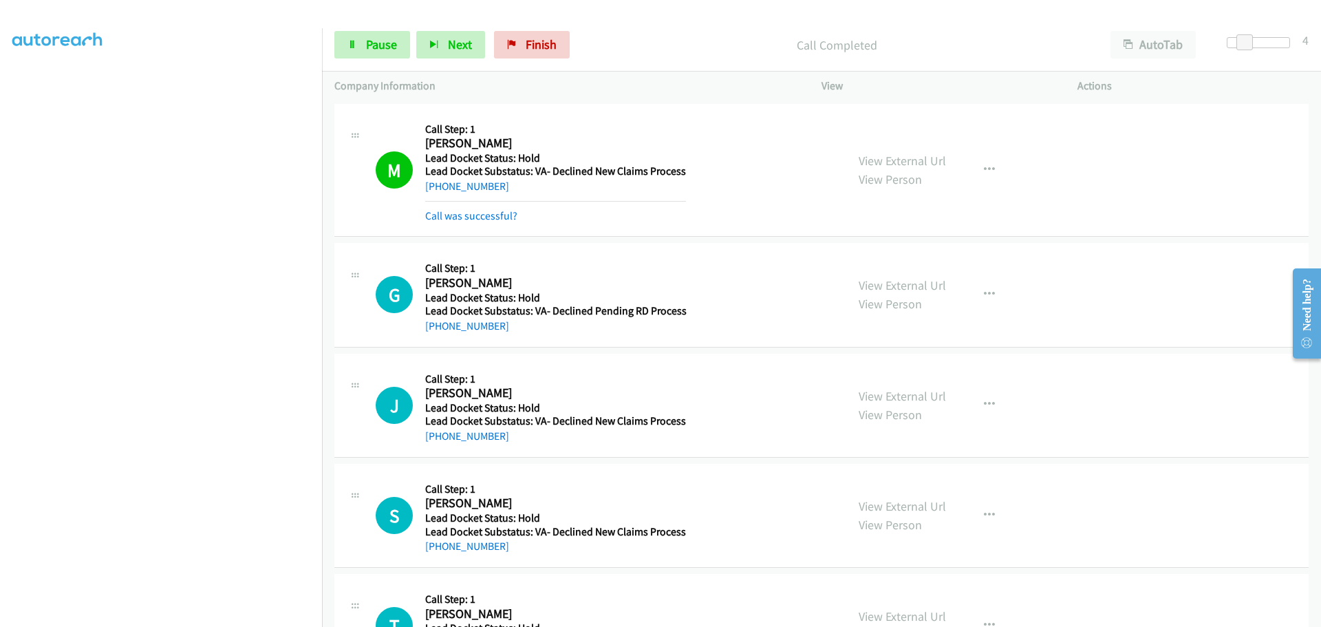
click at [504, 303] on h5 "Lead Docket Status: Hold" at bounding box center [555, 298] width 261 height 14
drag, startPoint x: 503, startPoint y: 328, endPoint x: 440, endPoint y: 332, distance: 62.7
click at [440, 332] on div "+1 703-398-7870" at bounding box center [555, 326] width 261 height 17
copy link "703-398-7870"
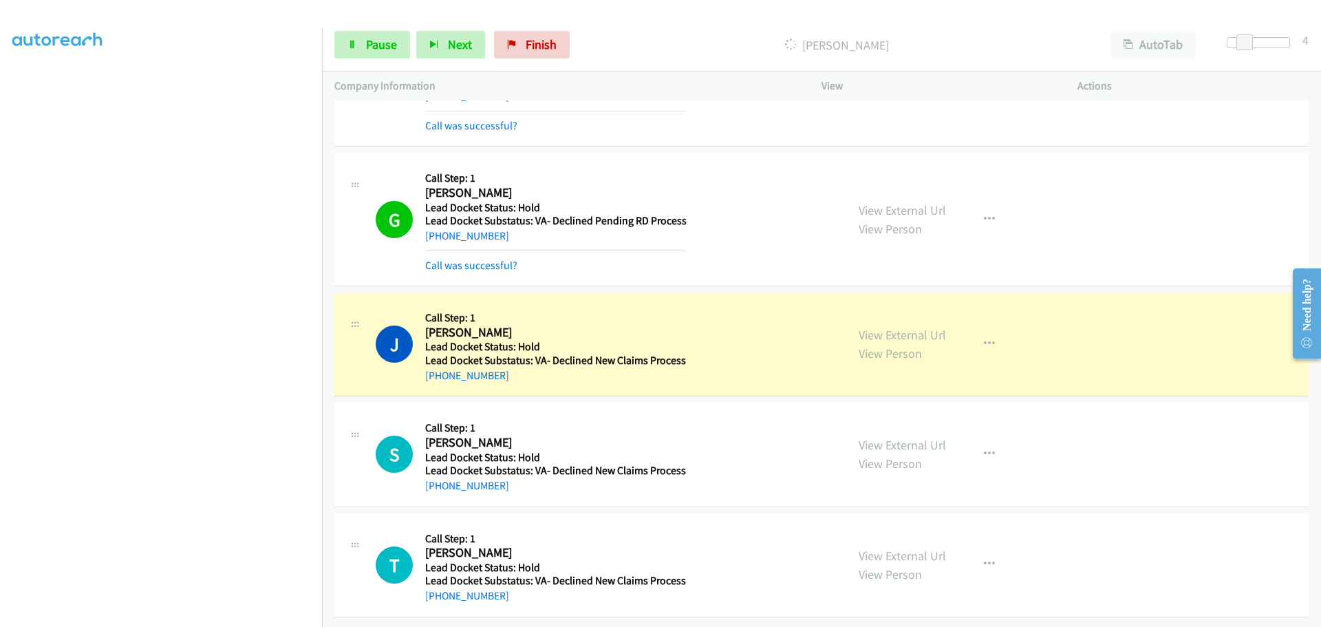
scroll to position [100, 0]
drag, startPoint x: 481, startPoint y: 366, endPoint x: 440, endPoint y: 369, distance: 40.7
click at [440, 369] on div "+1 440-487-8045" at bounding box center [555, 375] width 261 height 17
copy link "440-487-8045"
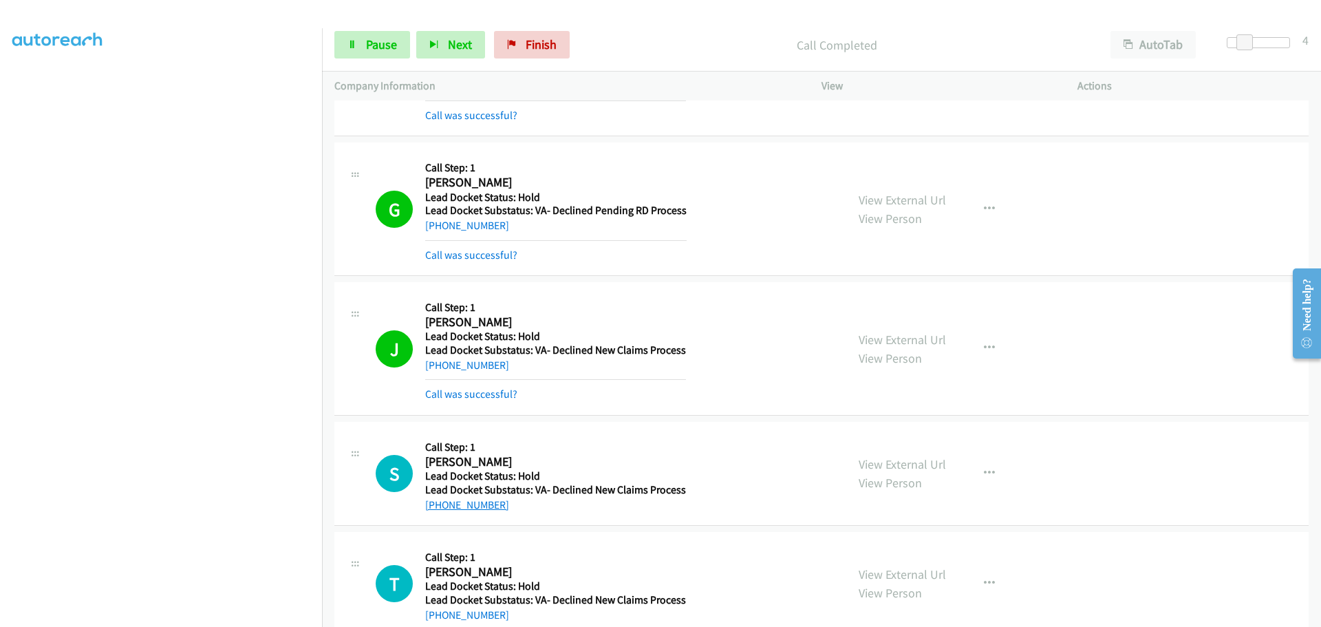
drag, startPoint x: 505, startPoint y: 497, endPoint x: 441, endPoint y: 504, distance: 64.3
click at [439, 504] on div "+1 615-902-4225" at bounding box center [555, 505] width 261 height 17
copy link "615-902-4225"
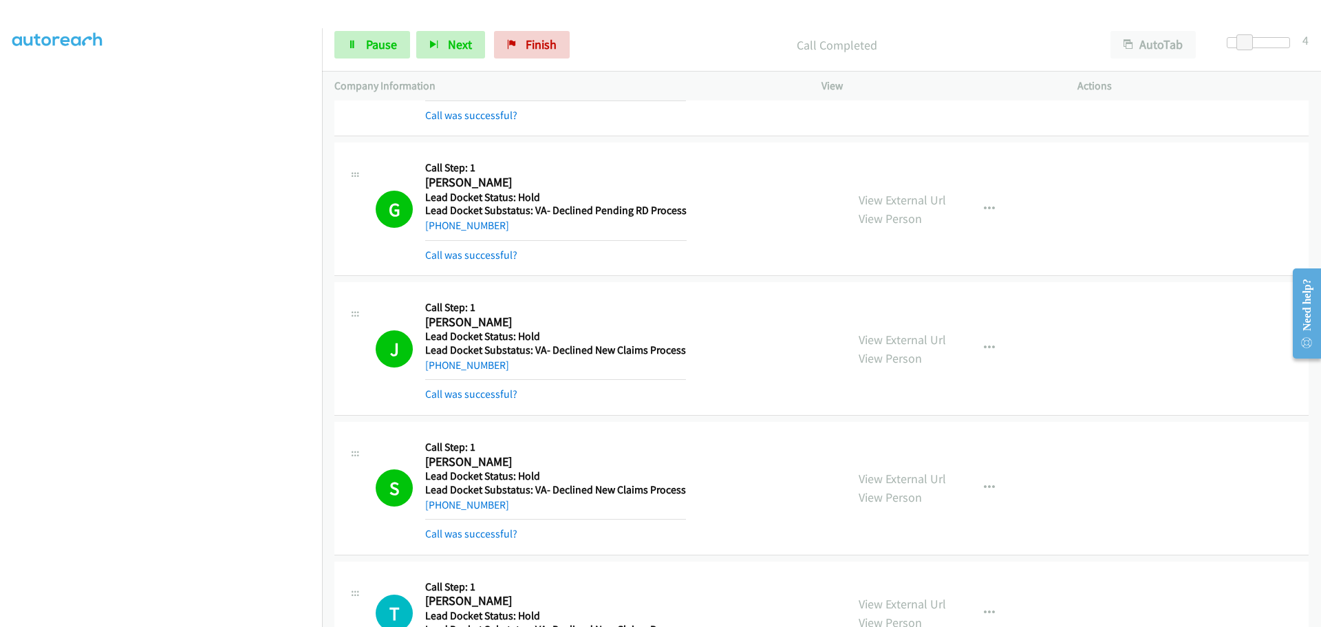
scroll to position [376, 0]
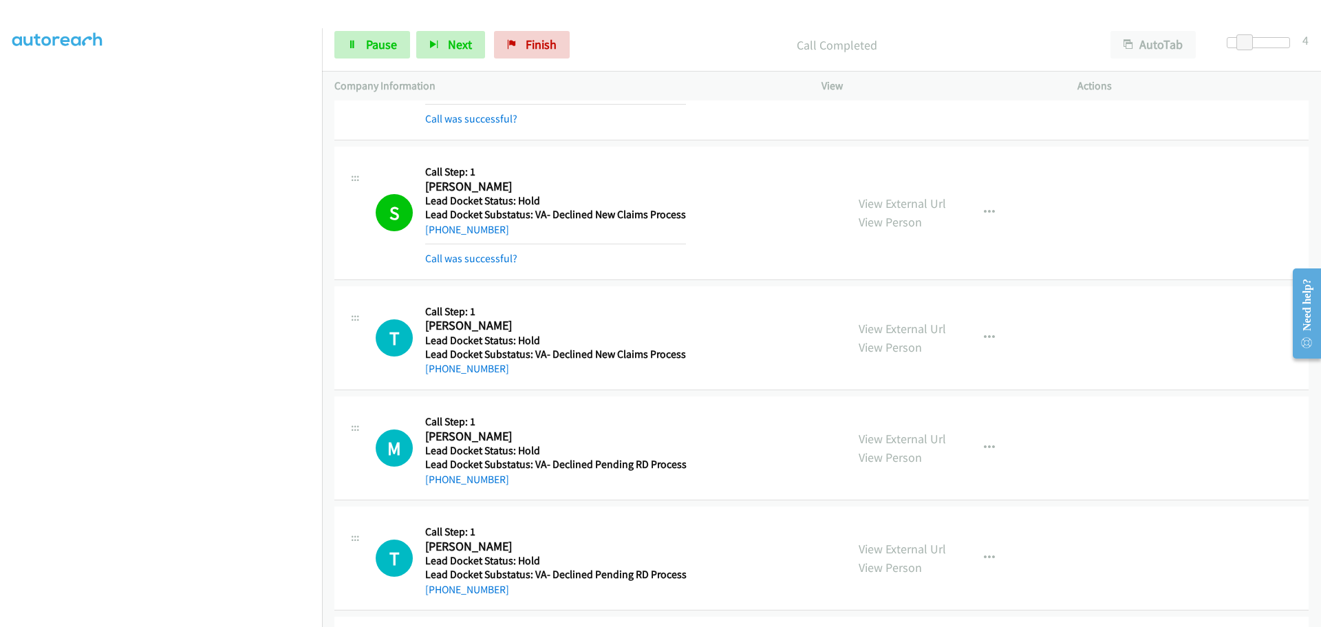
drag, startPoint x: 504, startPoint y: 377, endPoint x: 438, endPoint y: 382, distance: 65.5
click at [438, 382] on div "T Callback Scheduled Call Step: 1 [PERSON_NAME] America/Phoenix Lead Docket Sta…" at bounding box center [821, 338] width 974 height 104
copy link "[PHONE_NUMBER]"
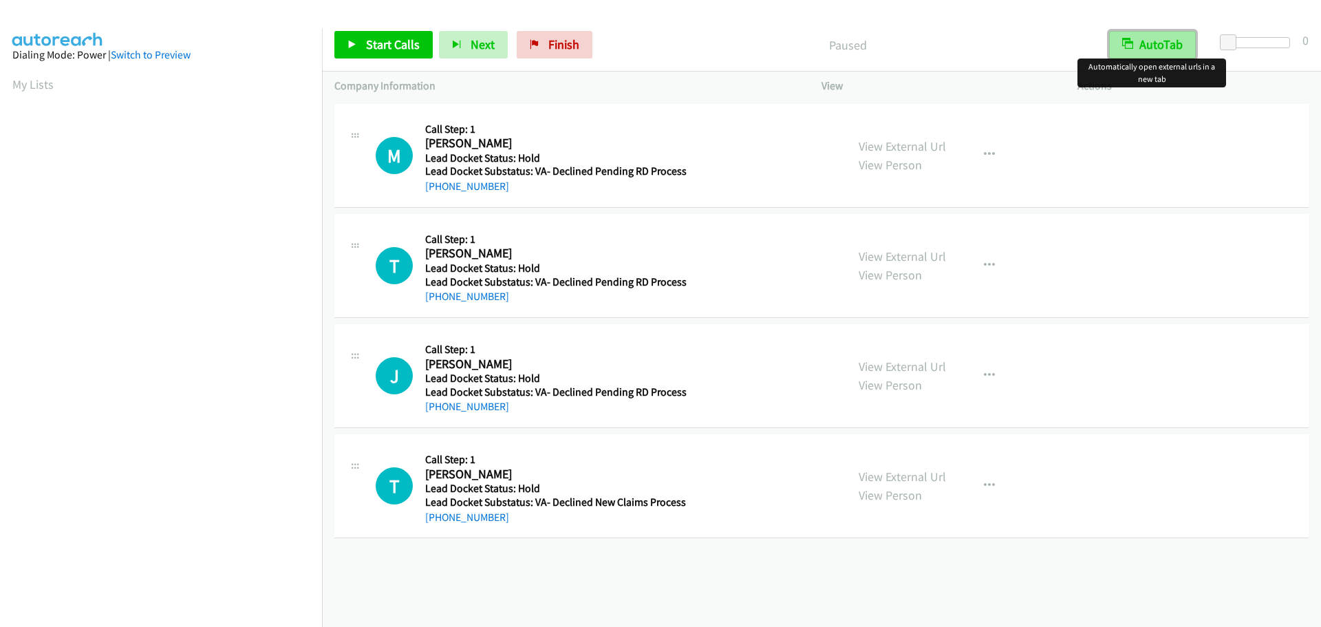
click at [1180, 44] on button "AutoTab" at bounding box center [1152, 45] width 87 height 28
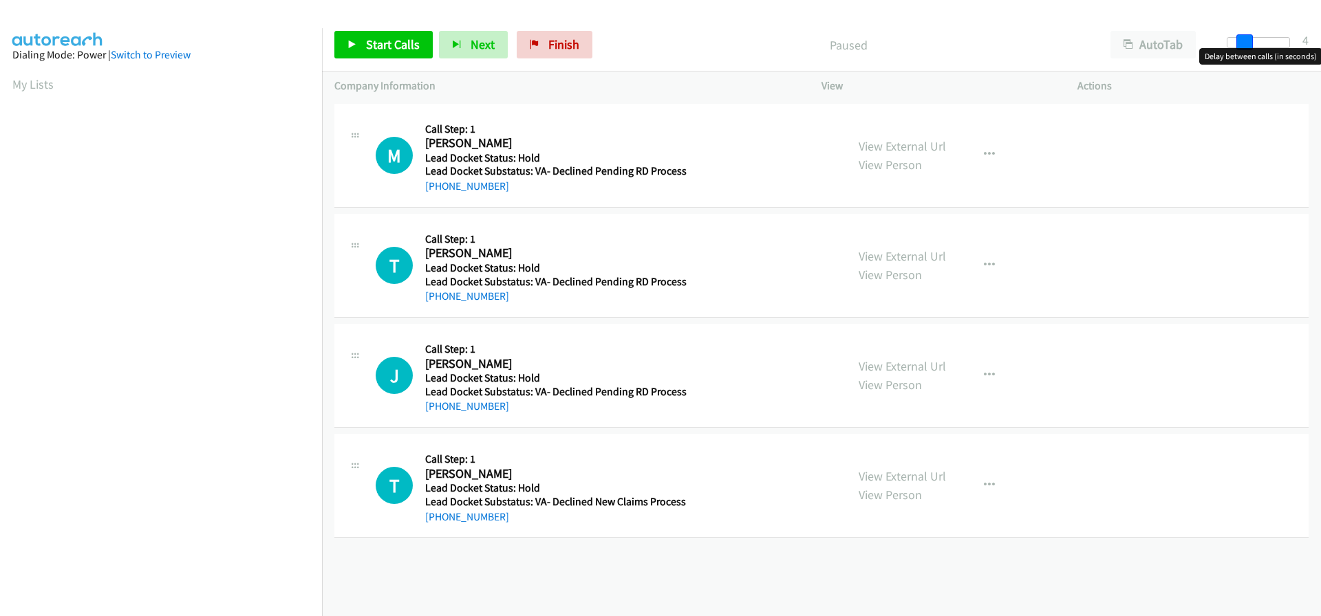
drag, startPoint x: 1234, startPoint y: 45, endPoint x: 1241, endPoint y: 47, distance: 7.0
click at [1241, 47] on span at bounding box center [1244, 42] width 17 height 17
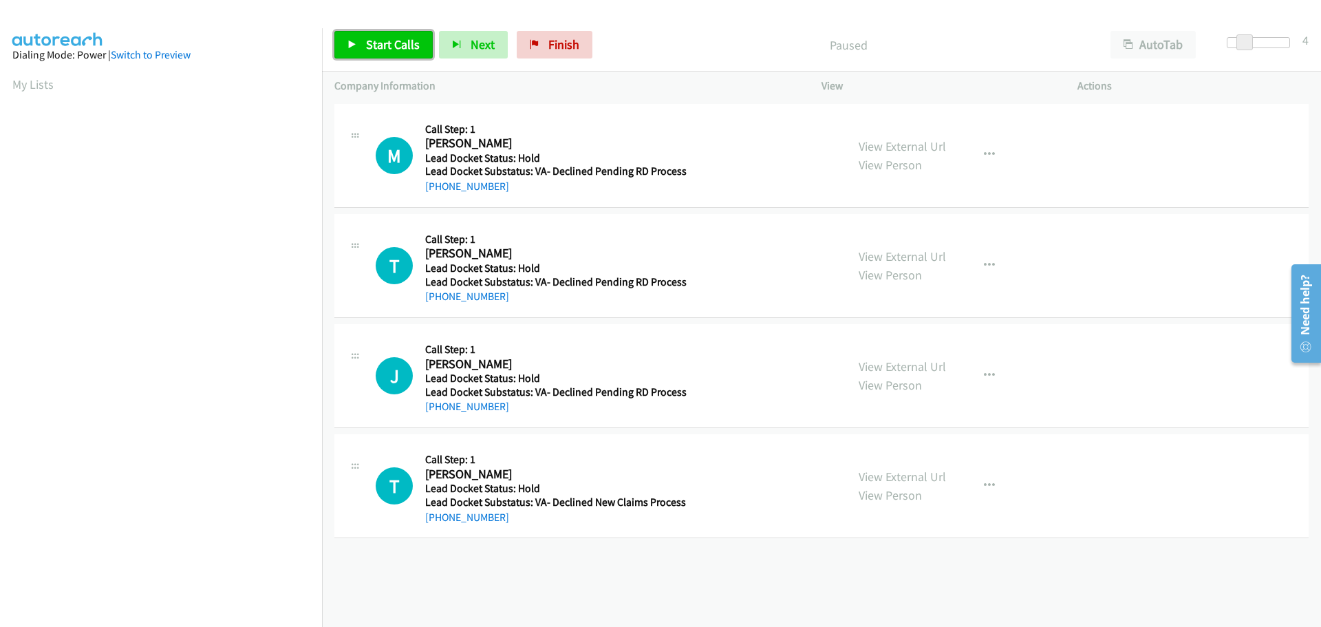
click at [404, 46] on span "Start Calls" at bounding box center [393, 44] width 54 height 16
drag, startPoint x: 490, startPoint y: 184, endPoint x: 439, endPoint y: 189, distance: 51.1
click at [439, 189] on div "+1 202-957-0477" at bounding box center [555, 186] width 261 height 17
copy link "202-957-0477"
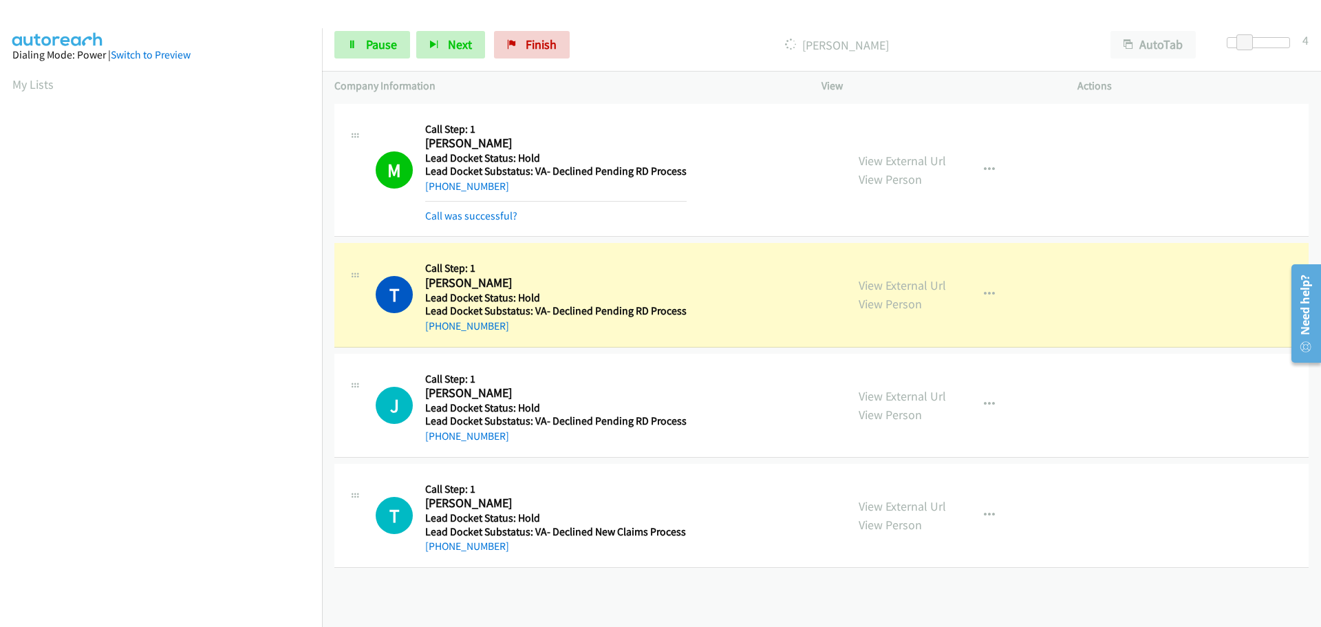
scroll to position [145, 0]
drag, startPoint x: 504, startPoint y: 330, endPoint x: 439, endPoint y: 331, distance: 64.7
click at [439, 331] on div "+1 719-330-4378" at bounding box center [555, 326] width 261 height 17
copy link "719-330-4378"
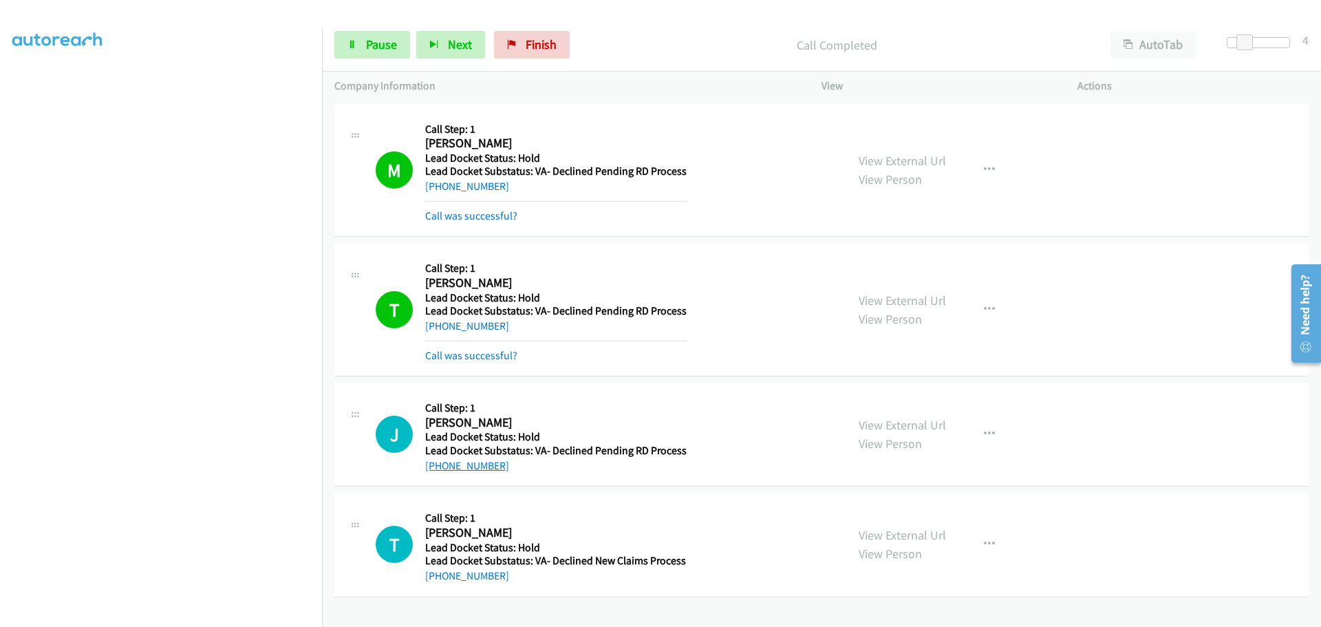
drag, startPoint x: 506, startPoint y: 441, endPoint x: 439, endPoint y: 466, distance: 72.1
click at [439, 469] on div "+1 909-682-7610" at bounding box center [555, 466] width 261 height 17
copy link "909-682-7610"
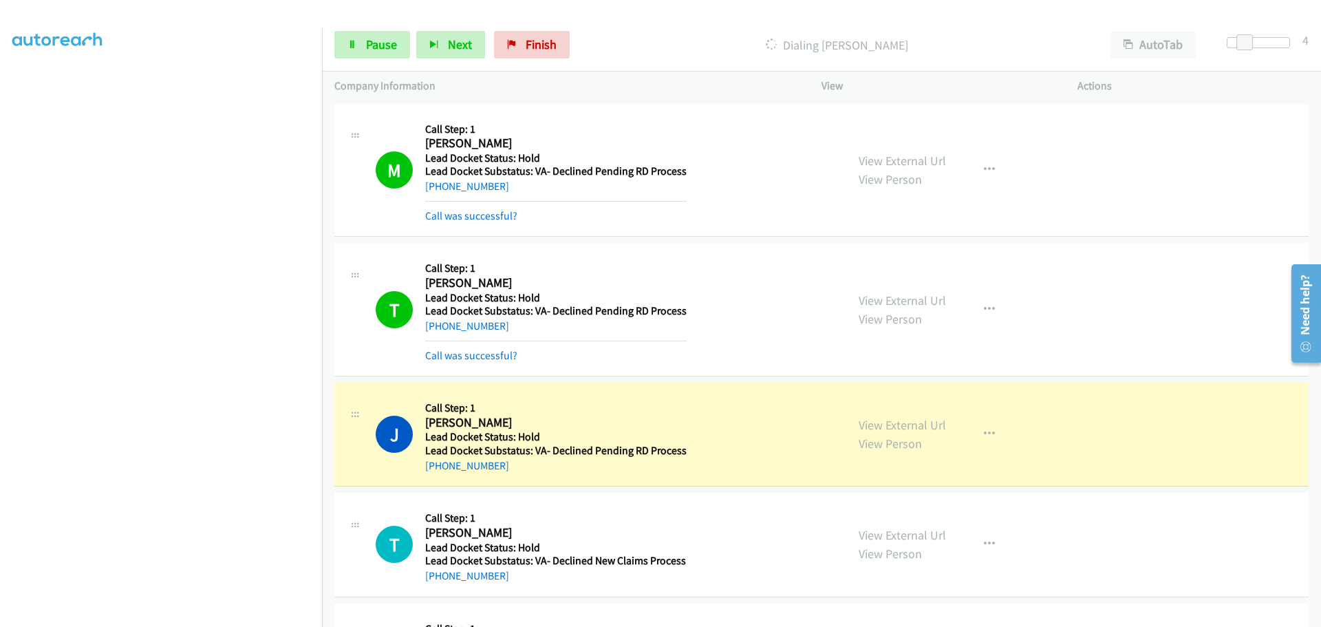
click at [506, 471] on div "+1 909-682-7610" at bounding box center [555, 466] width 261 height 17
drag, startPoint x: 506, startPoint y: 466, endPoint x: 439, endPoint y: 474, distance: 67.9
click at [439, 474] on div "J Callback Scheduled Call Step: 1 Jason Vanwickler America/Los_Angeles Lead Doc…" at bounding box center [821, 435] width 974 height 104
copy link "909-682-7610"
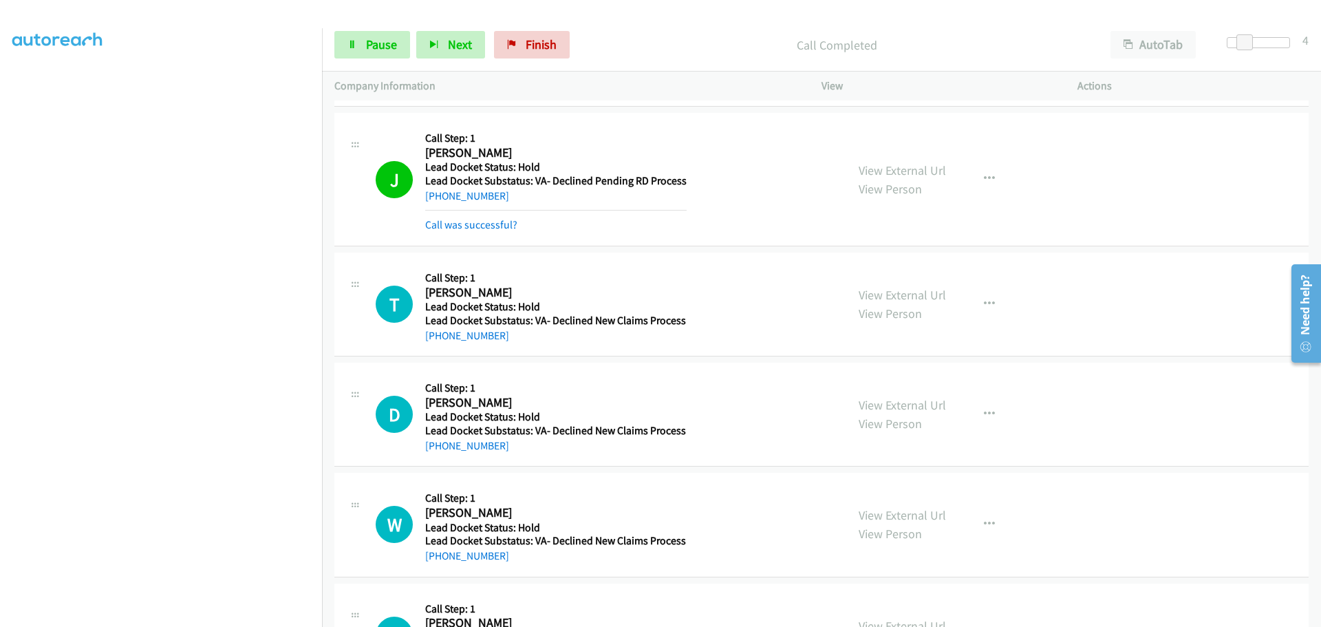
scroll to position [275, 0]
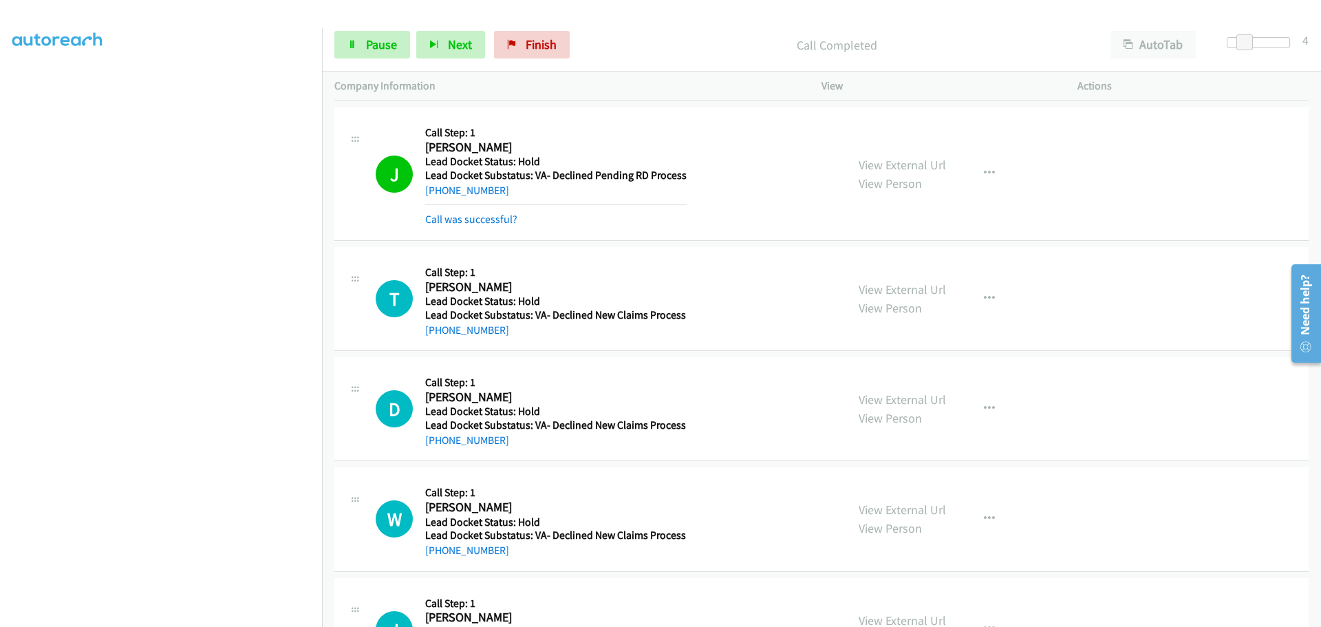
drag, startPoint x: 501, startPoint y: 335, endPoint x: 440, endPoint y: 344, distance: 61.9
click at [440, 344] on div "T Callback Scheduled Call Step: 1 Theresa Harris America/Phoenix Lead Docket St…" at bounding box center [821, 299] width 974 height 104
copy link "520-839-6138"
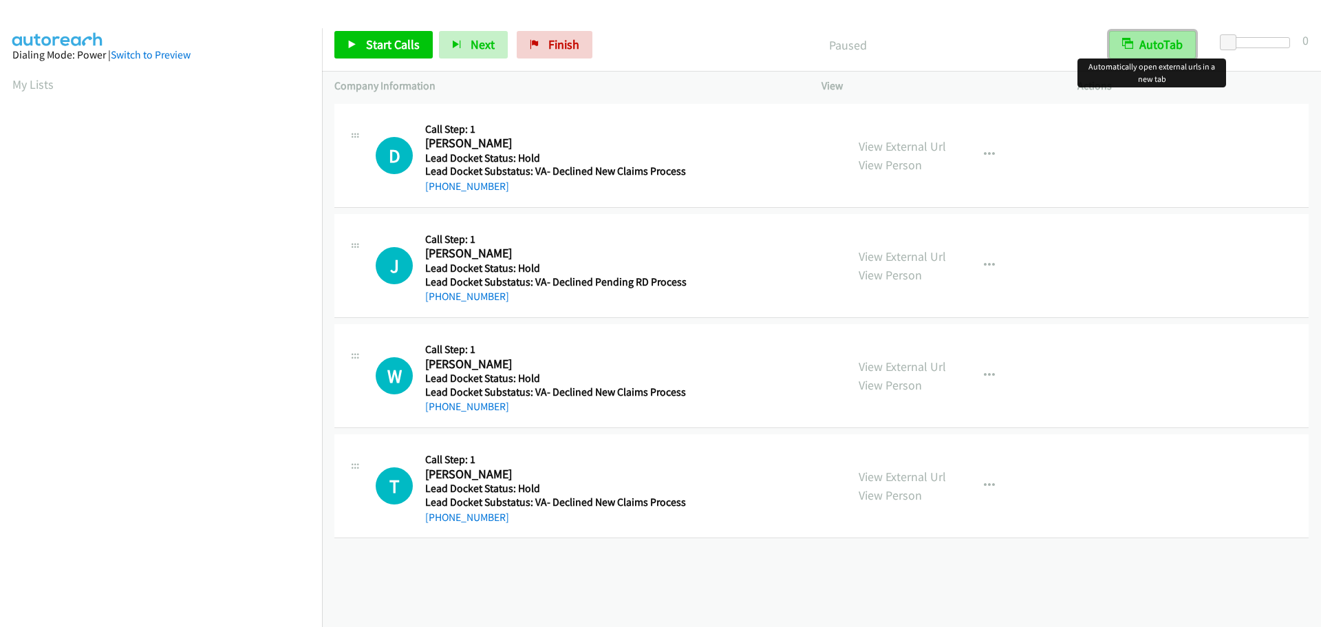
click at [1157, 47] on button "AutoTab" at bounding box center [1152, 45] width 87 height 28
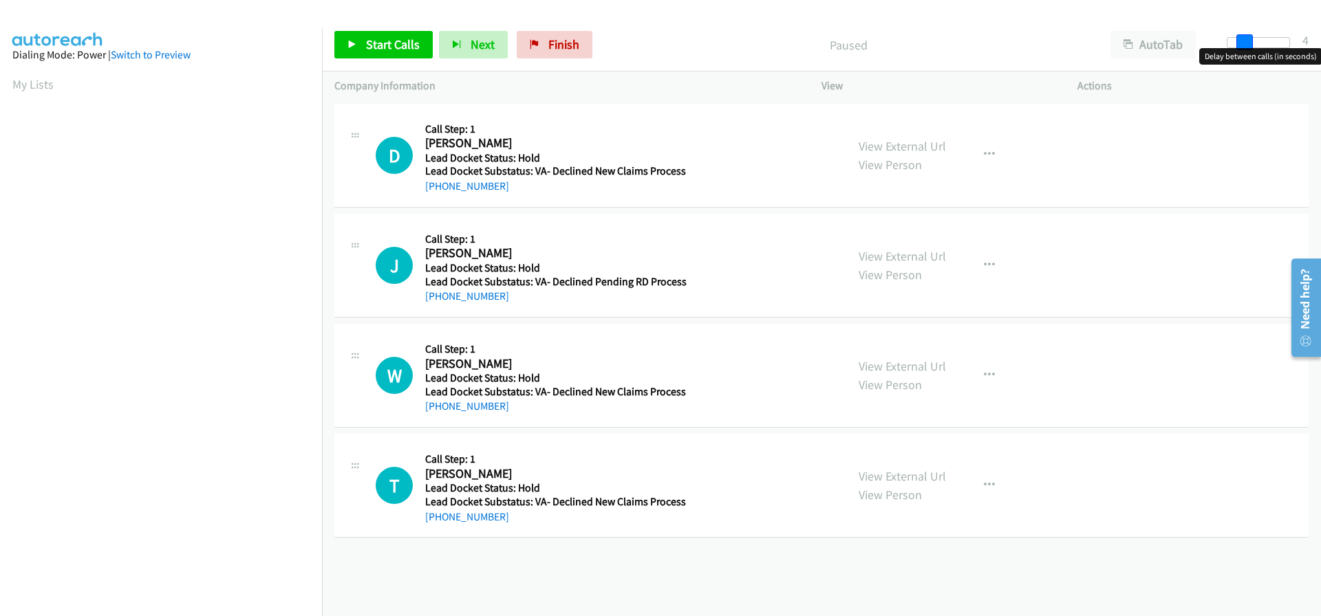
drag, startPoint x: 1232, startPoint y: 41, endPoint x: 1245, endPoint y: 42, distance: 12.5
click at [1245, 42] on span at bounding box center [1244, 42] width 17 height 17
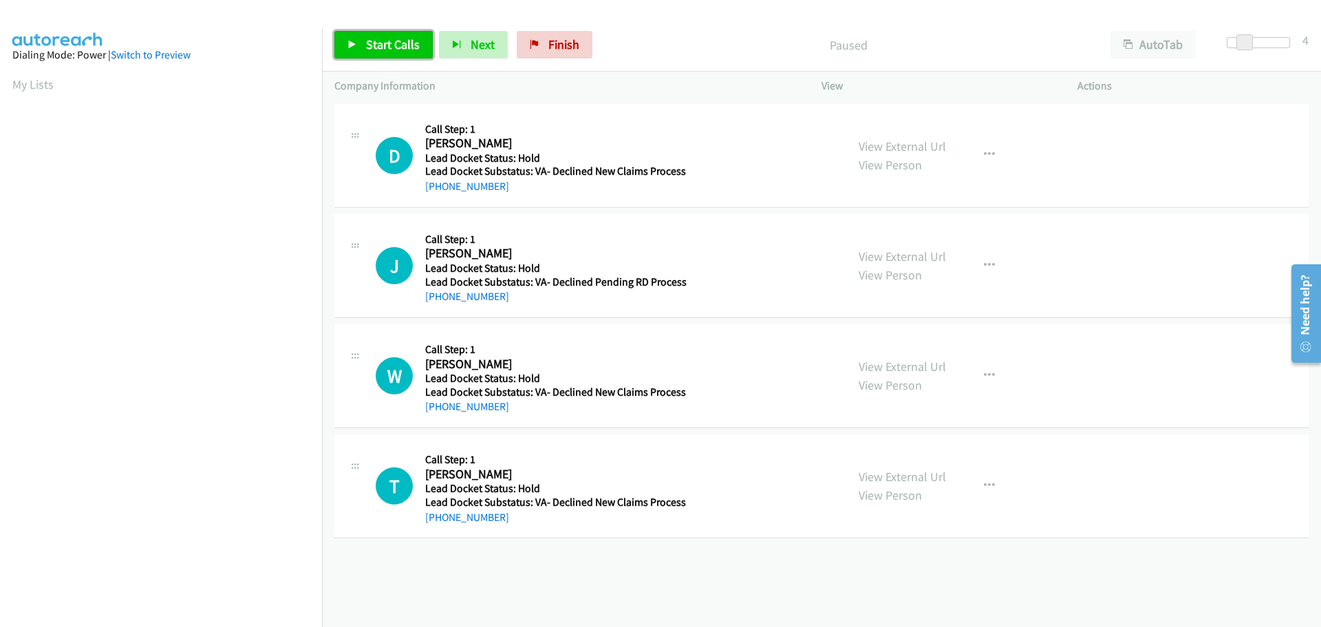
click at [405, 40] on span "Start Calls" at bounding box center [393, 44] width 54 height 16
drag, startPoint x: 515, startPoint y: 192, endPoint x: 440, endPoint y: 192, distance: 74.3
click at [440, 192] on div "+1 503-771-4534" at bounding box center [555, 186] width 261 height 17
copy link "503-771-4534"
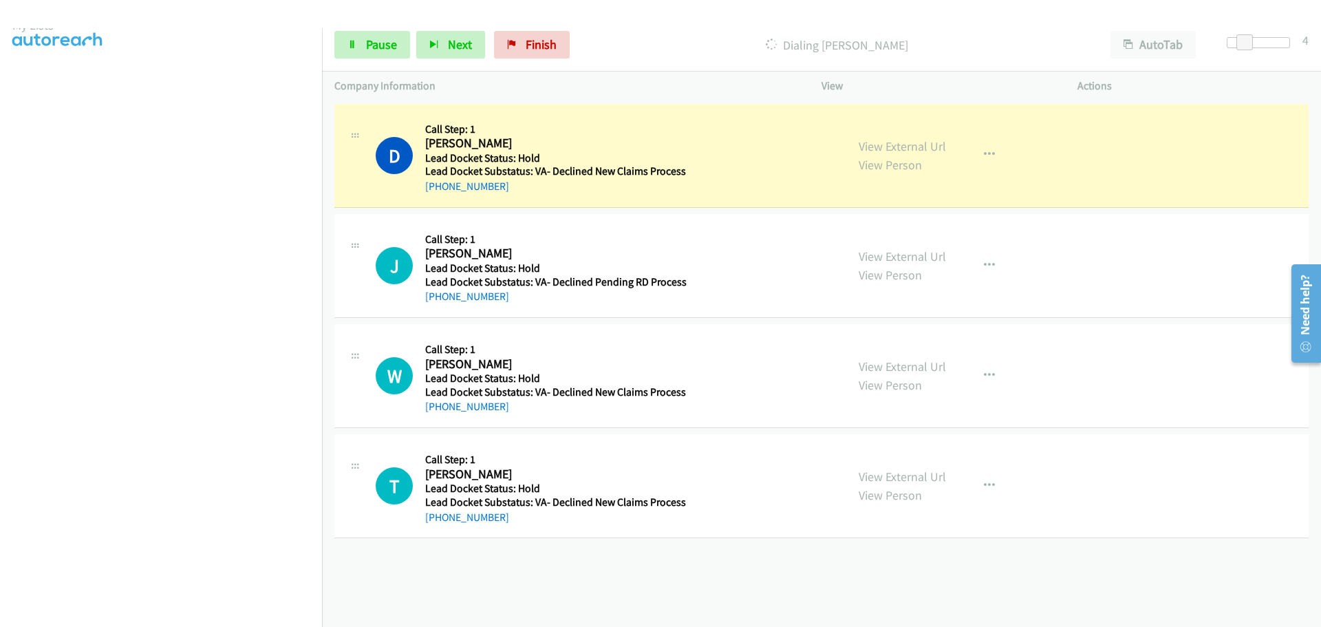
scroll to position [144, 0]
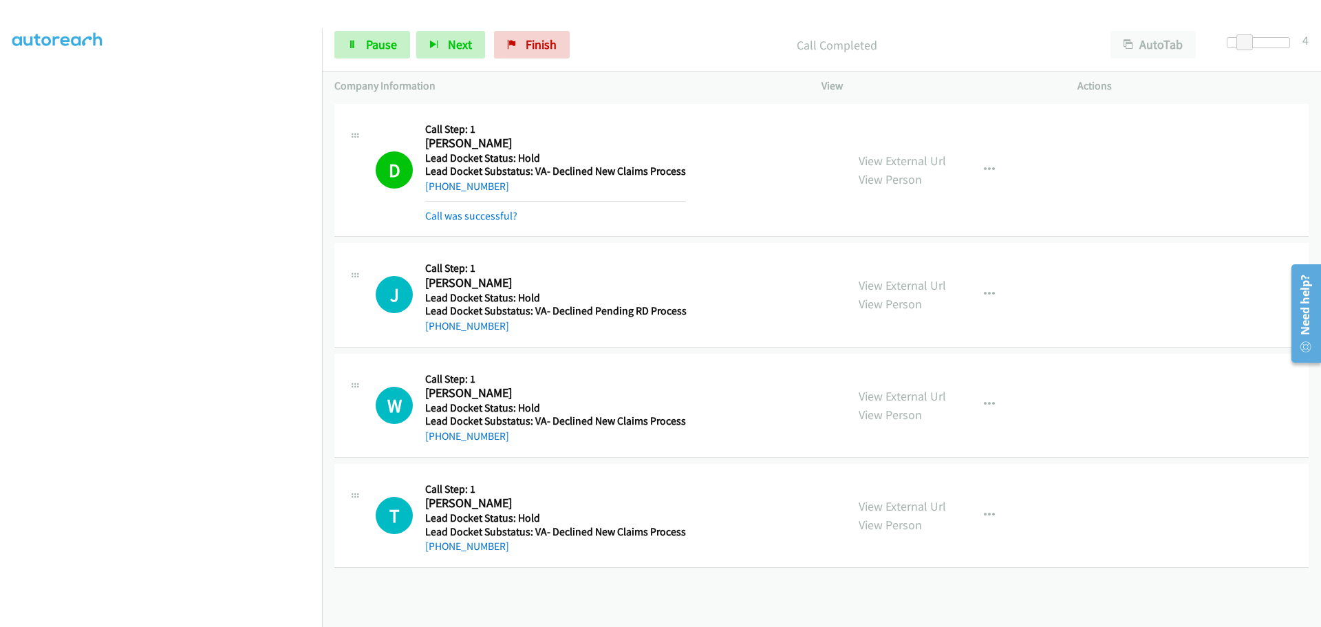
drag, startPoint x: 506, startPoint y: 326, endPoint x: 439, endPoint y: 332, distance: 67.7
click at [439, 332] on div "+1 910-709-8485" at bounding box center [555, 326] width 261 height 17
copy link "910-709-8485"
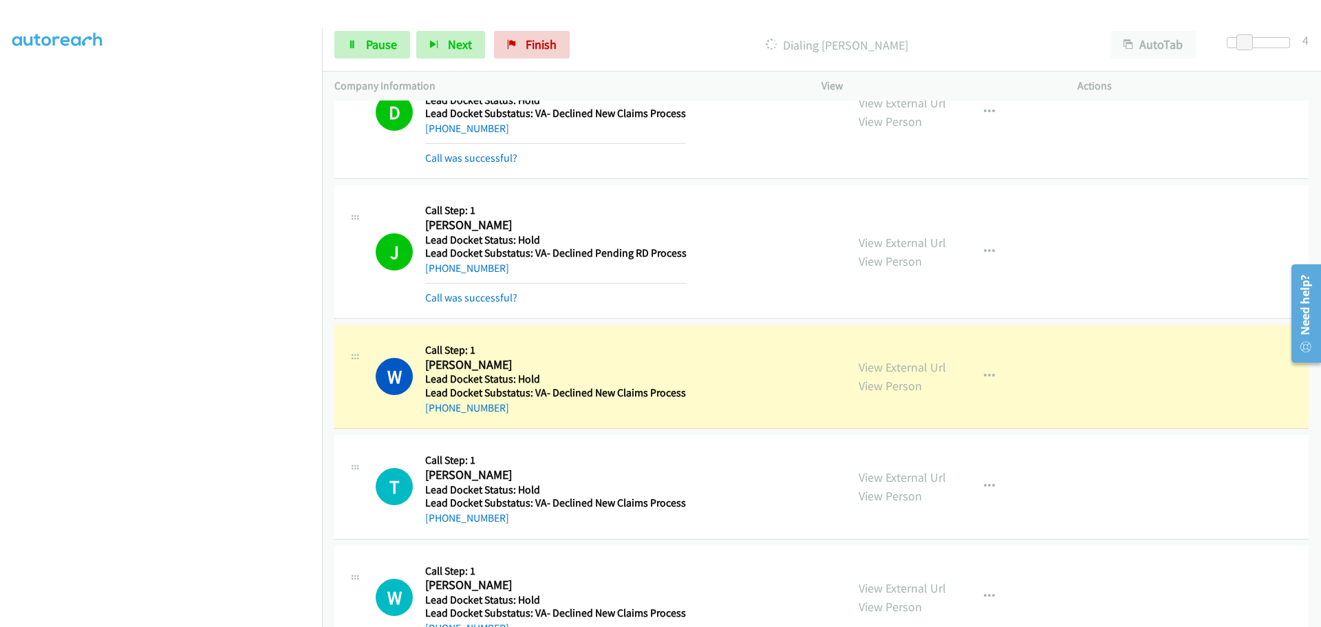
scroll to position [138, 0]
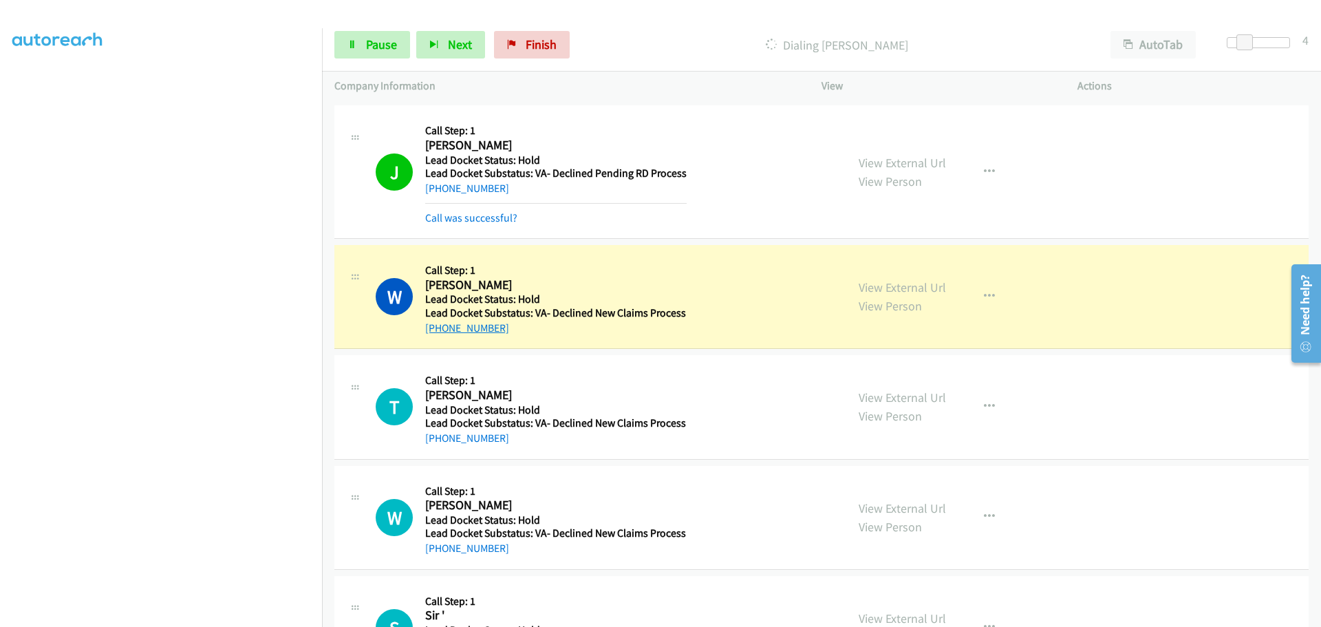
drag, startPoint x: 505, startPoint y: 336, endPoint x: 438, endPoint y: 332, distance: 66.9
click at [438, 332] on div "+1 603-312-9332" at bounding box center [555, 328] width 261 height 17
copy link "603-312-9332"
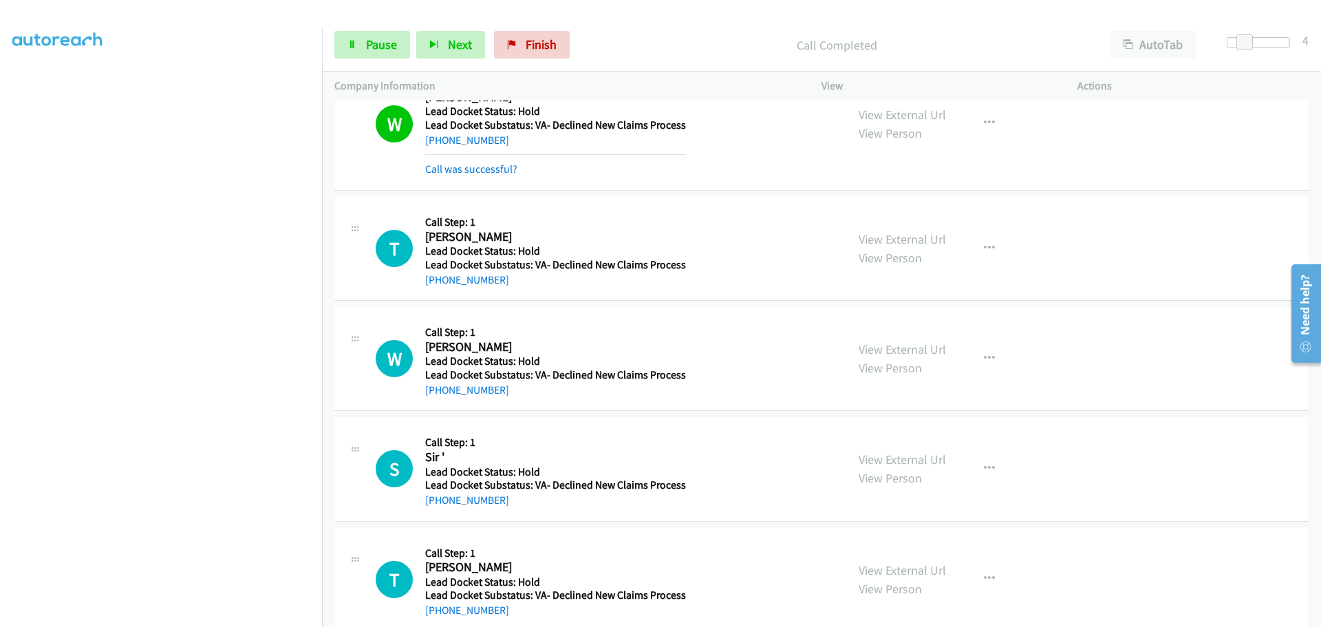
scroll to position [344, 0]
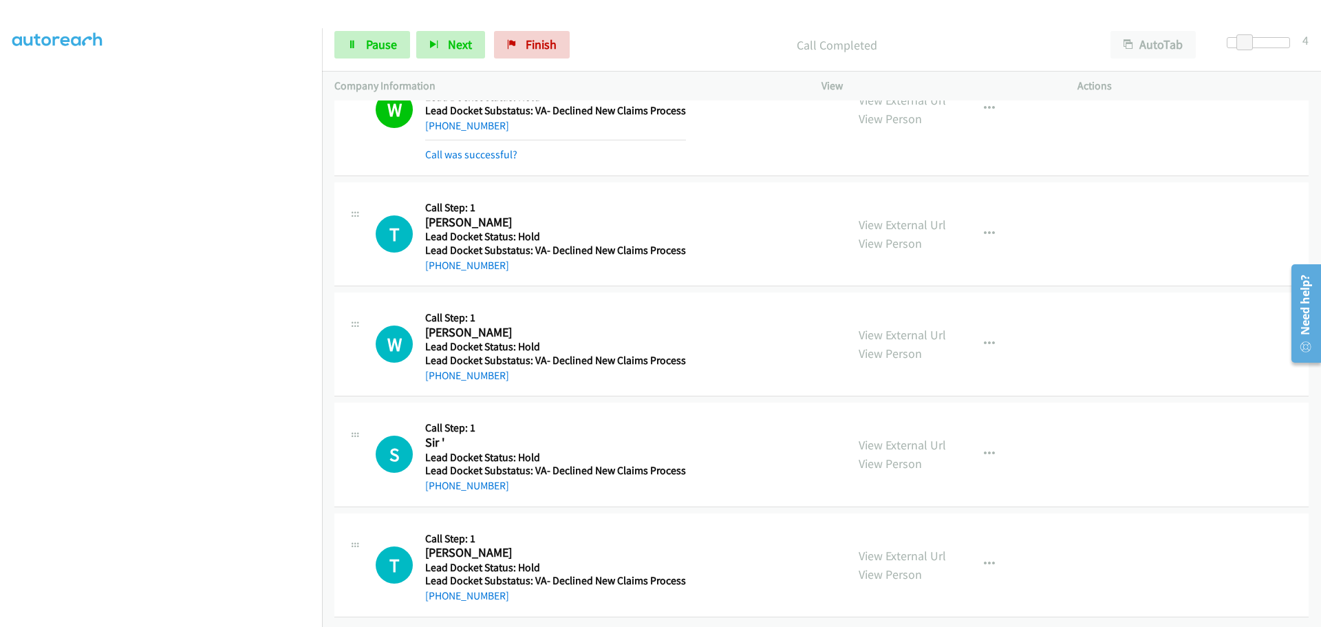
drag, startPoint x: 509, startPoint y: 261, endPoint x: 440, endPoint y: 272, distance: 70.3
click at [440, 272] on div "T Callback Scheduled Call Step: 1 Theresa Harris America/Phoenix Lead Docket St…" at bounding box center [821, 234] width 974 height 104
copy link "[PHONE_NUMBER]"
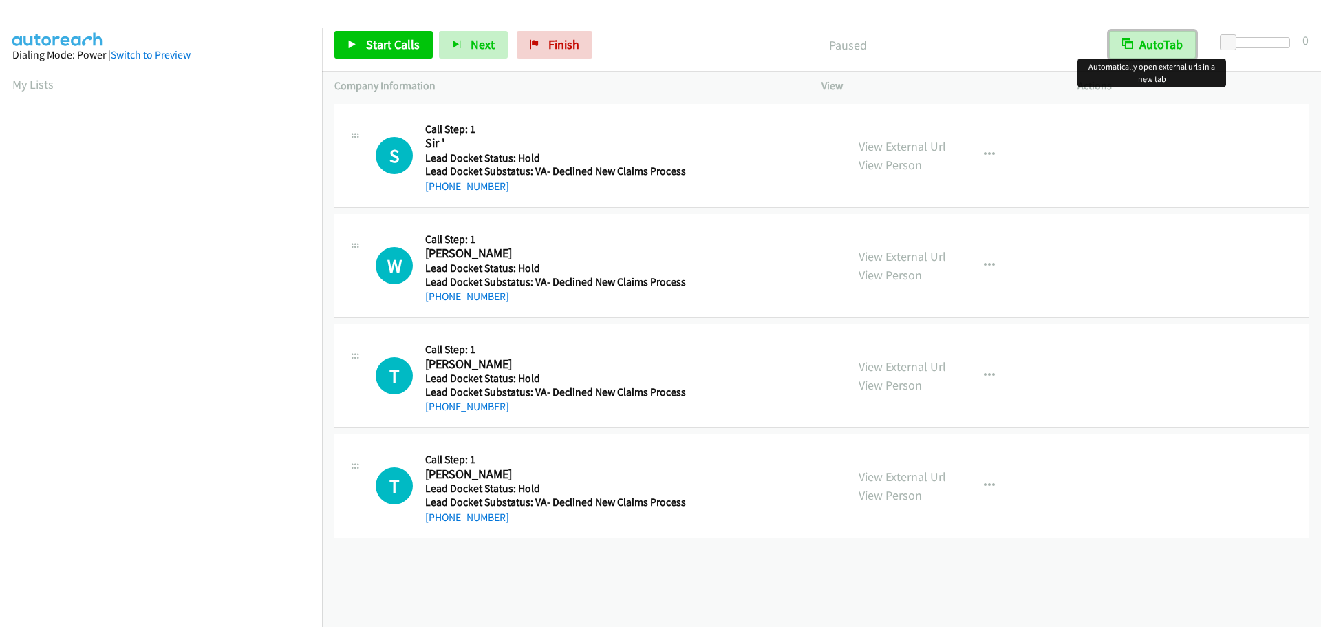
drag, startPoint x: 1166, startPoint y: 47, endPoint x: 1221, endPoint y: 46, distance: 55.1
click at [1166, 47] on button "AutoTab" at bounding box center [1152, 45] width 87 height 28
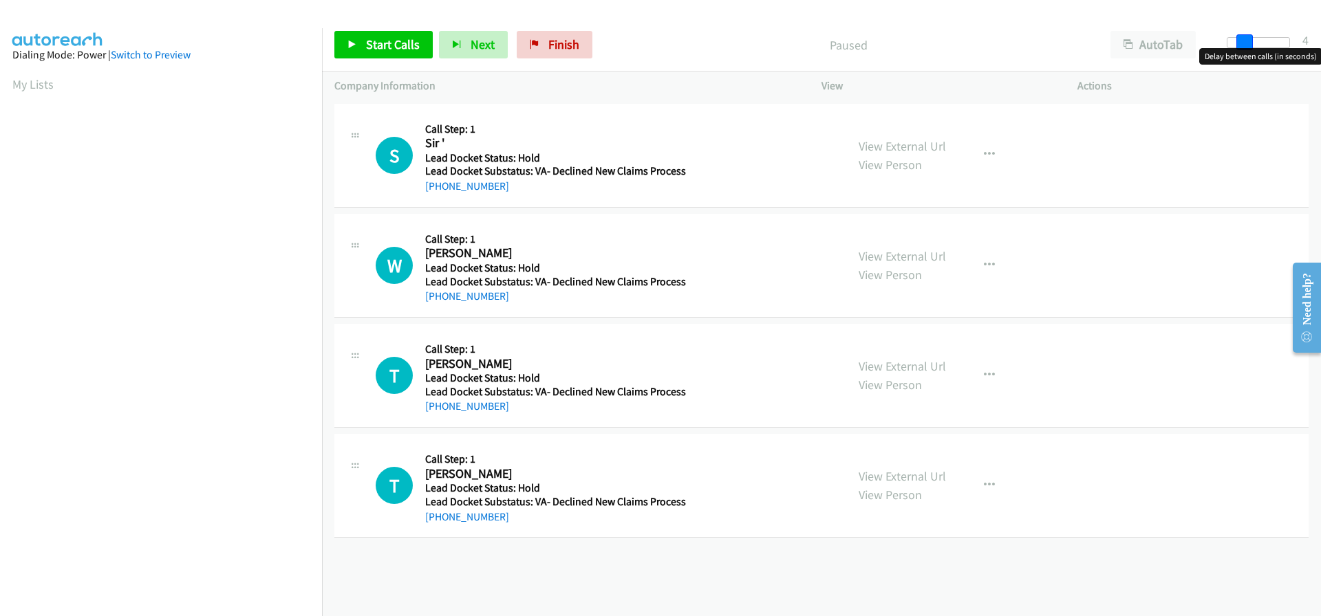
drag, startPoint x: 1223, startPoint y: 41, endPoint x: 1238, endPoint y: 41, distance: 15.1
click at [1238, 41] on span at bounding box center [1244, 42] width 17 height 17
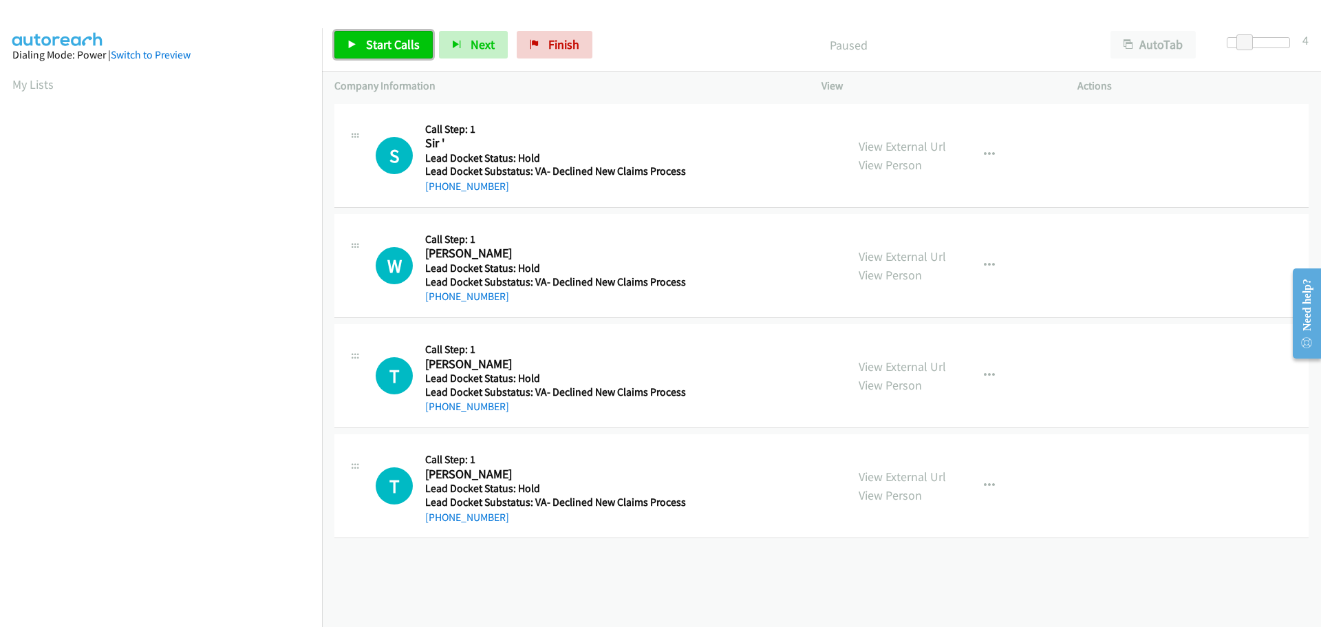
click at [415, 43] on span "Start Calls" at bounding box center [393, 44] width 54 height 16
drag, startPoint x: 502, startPoint y: 184, endPoint x: 437, endPoint y: 193, distance: 65.2
click at [437, 193] on div "[PHONE_NUMBER]" at bounding box center [555, 186] width 261 height 17
copy link "[PHONE_NUMBER]"
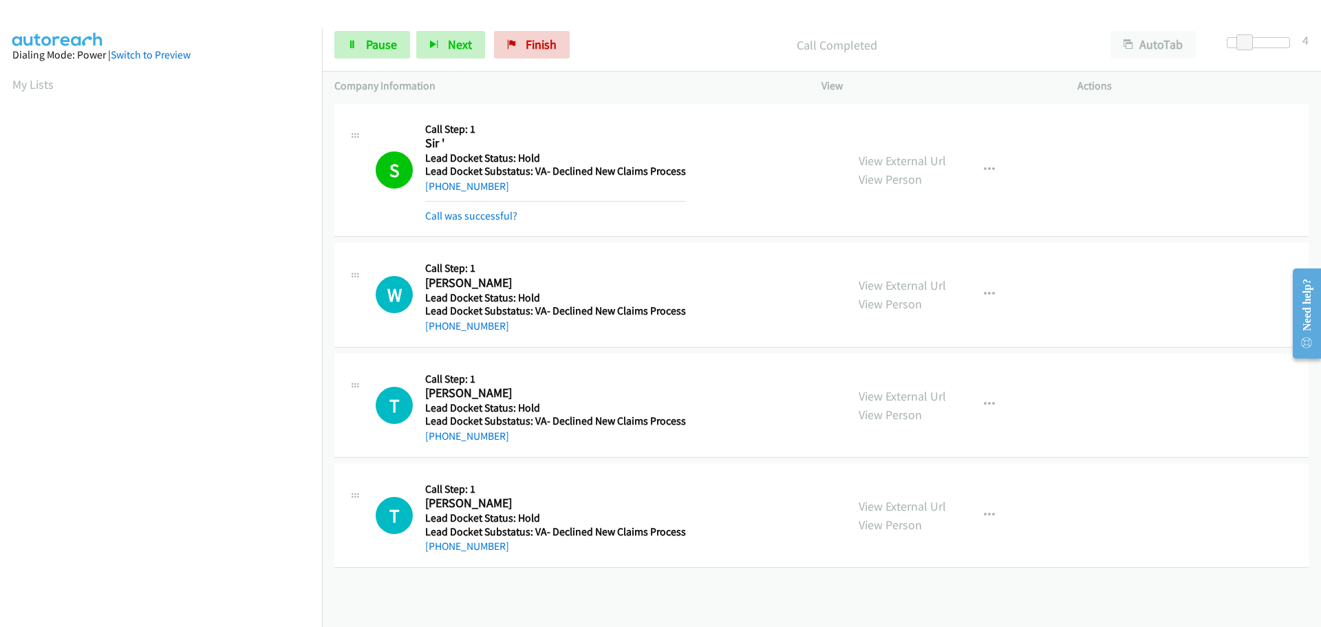
scroll to position [145, 0]
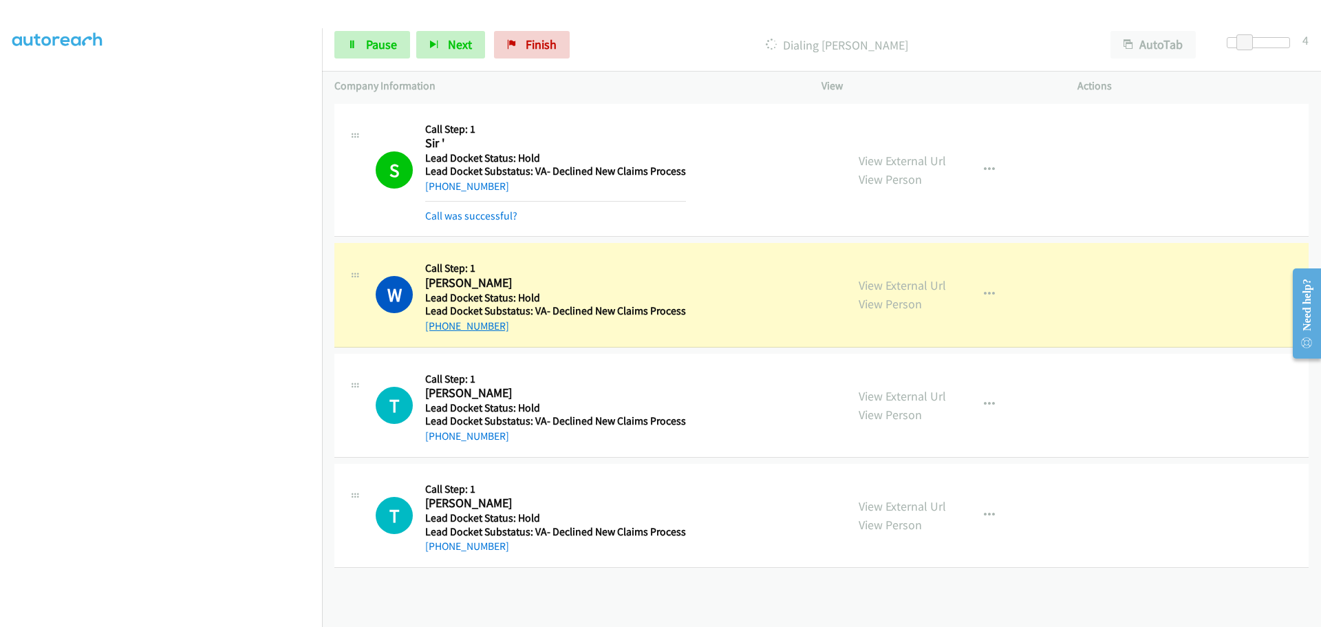
drag, startPoint x: 508, startPoint y: 328, endPoint x: 437, endPoint y: 328, distance: 70.9
click at [437, 328] on div "[PHONE_NUMBER]" at bounding box center [555, 326] width 261 height 17
copy link "[PHONE_NUMBER]"
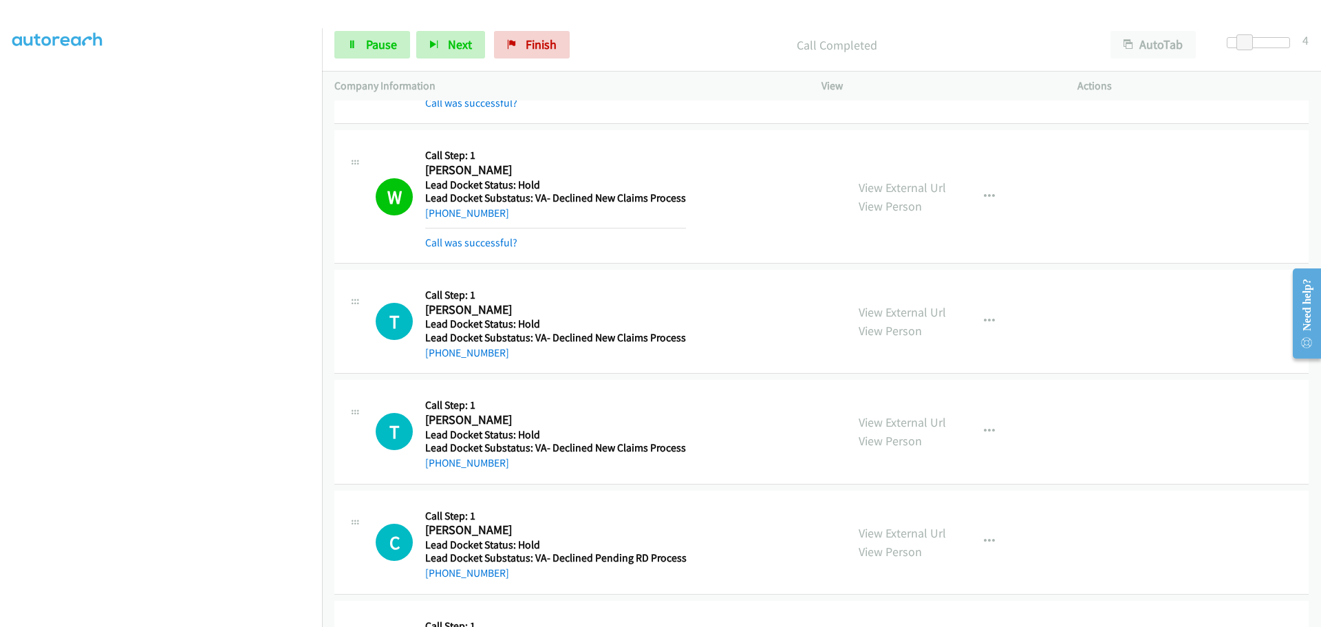
scroll to position [206, 0]
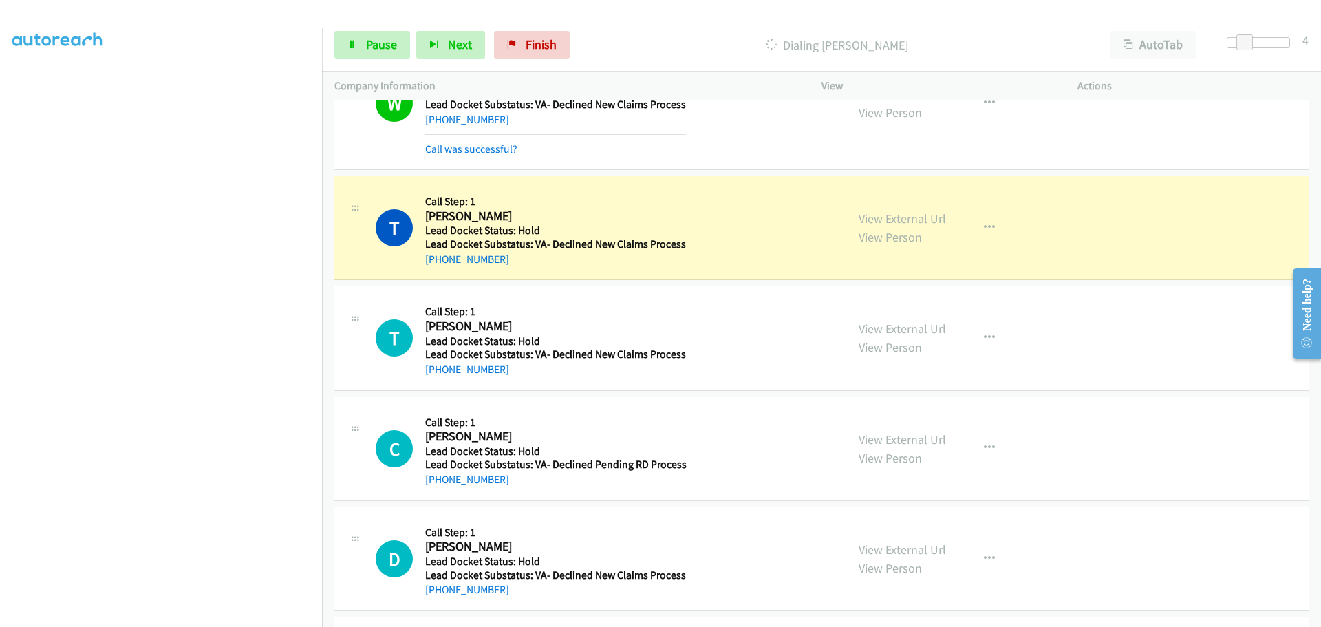
drag, startPoint x: 506, startPoint y: 259, endPoint x: 438, endPoint y: 261, distance: 68.8
click at [438, 261] on div "[PHONE_NUMBER]" at bounding box center [555, 259] width 261 height 17
copy link "[PHONE_NUMBER]"
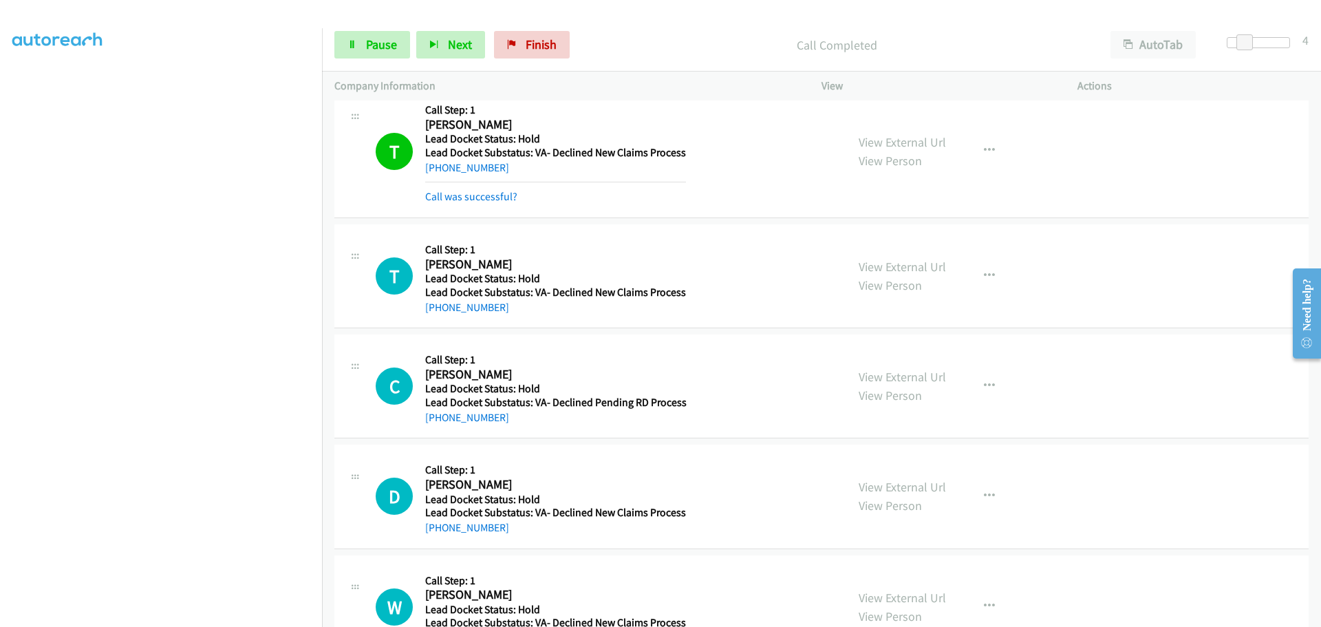
scroll to position [321, 0]
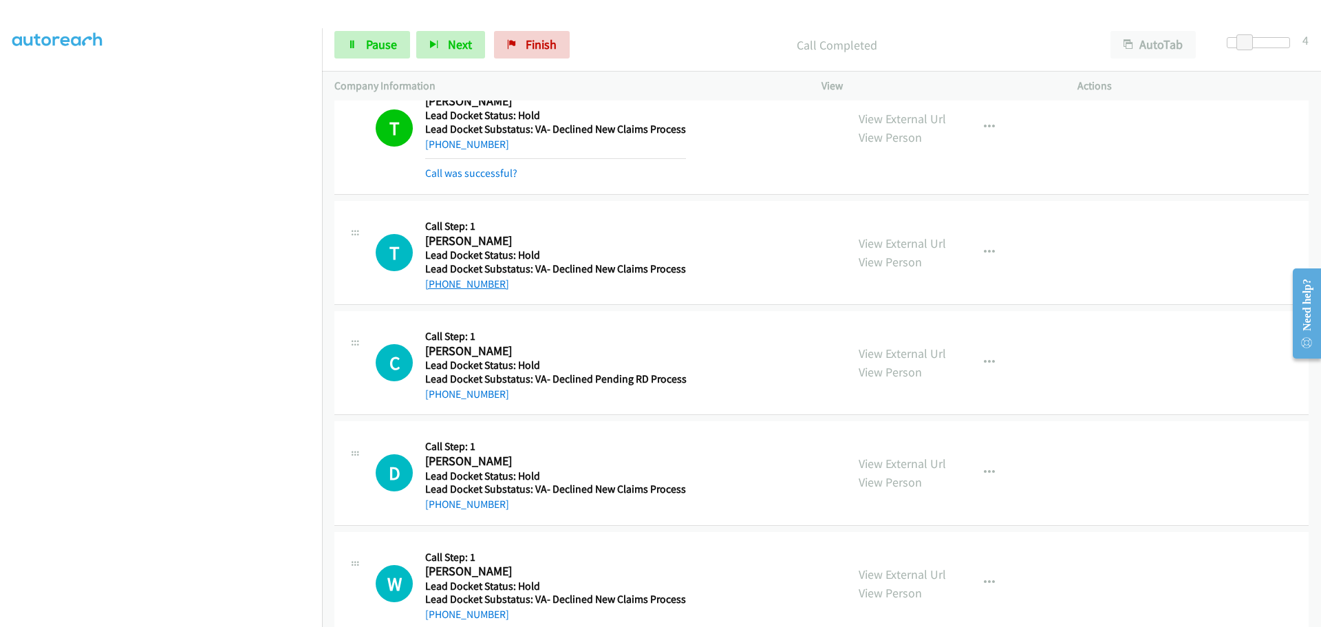
drag, startPoint x: 502, startPoint y: 285, endPoint x: 440, endPoint y: 287, distance: 62.0
click at [440, 287] on div "[PHONE_NUMBER]" at bounding box center [555, 284] width 261 height 17
copy link "[PHONE_NUMBER]"
click at [984, 251] on icon "button" at bounding box center [989, 252] width 11 height 11
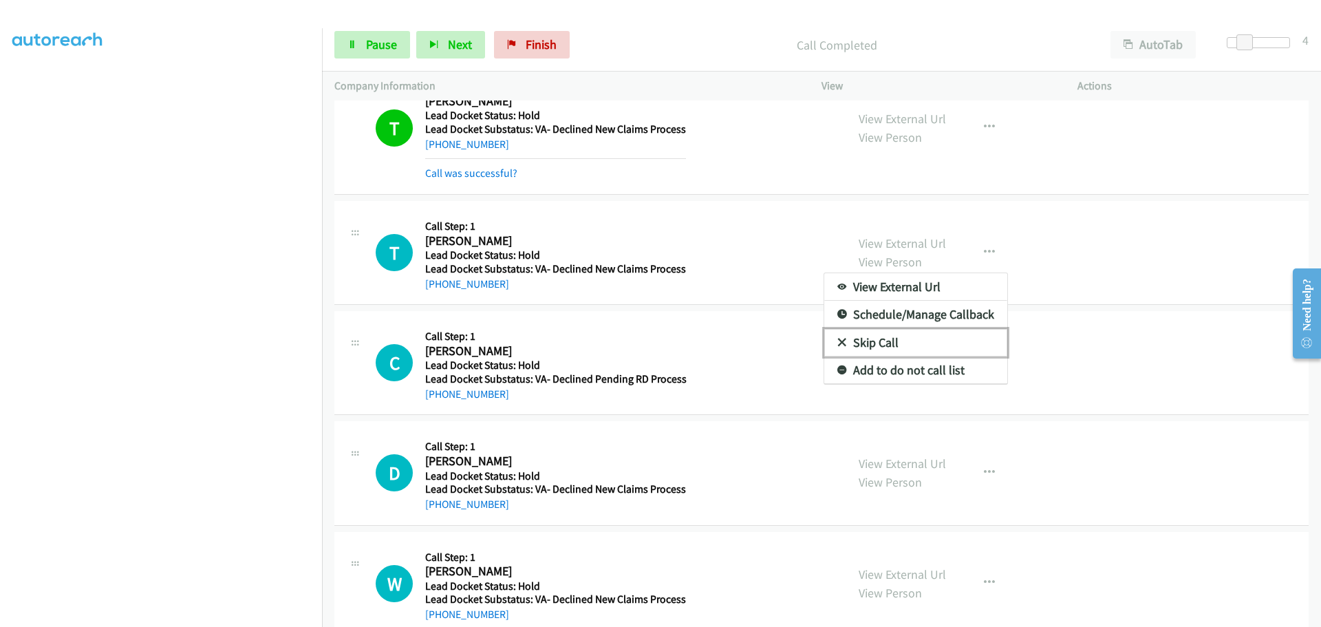
click at [871, 346] on link "Skip Call" at bounding box center [915, 343] width 183 height 28
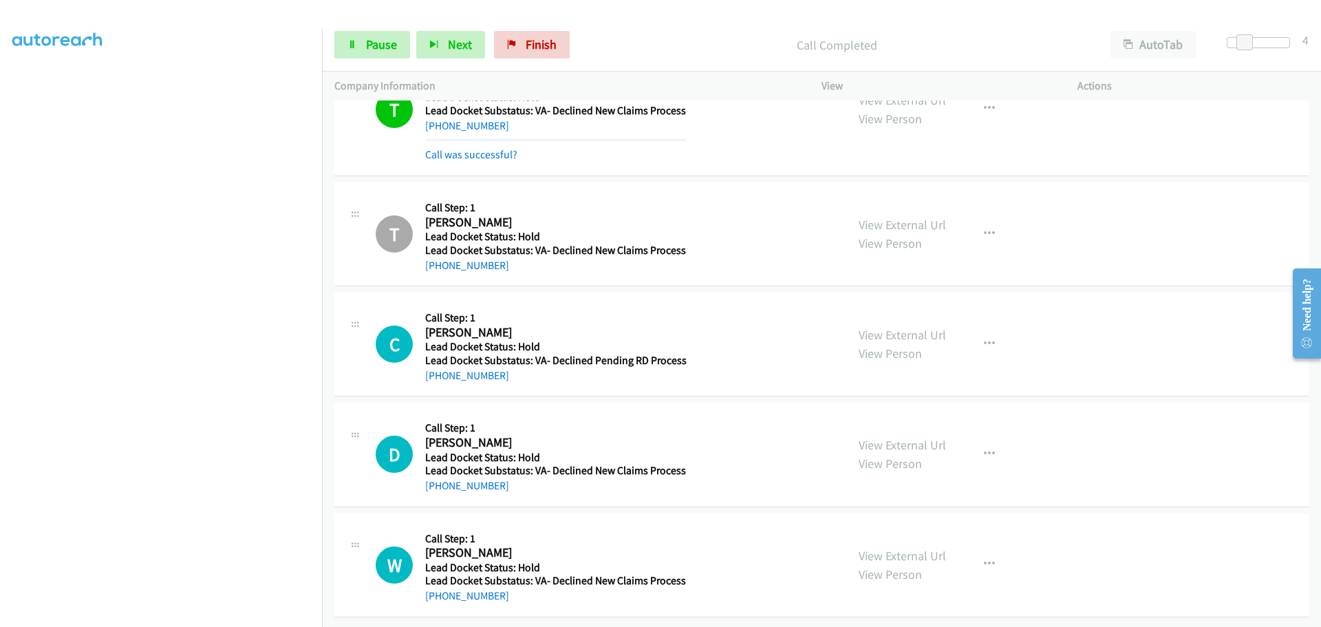
scroll to position [350, 0]
drag, startPoint x: 506, startPoint y: 369, endPoint x: 438, endPoint y: 366, distance: 68.2
click at [438, 367] on div "[PHONE_NUMBER]" at bounding box center [555, 375] width 261 height 17
copy link "[PHONE_NUMBER]"
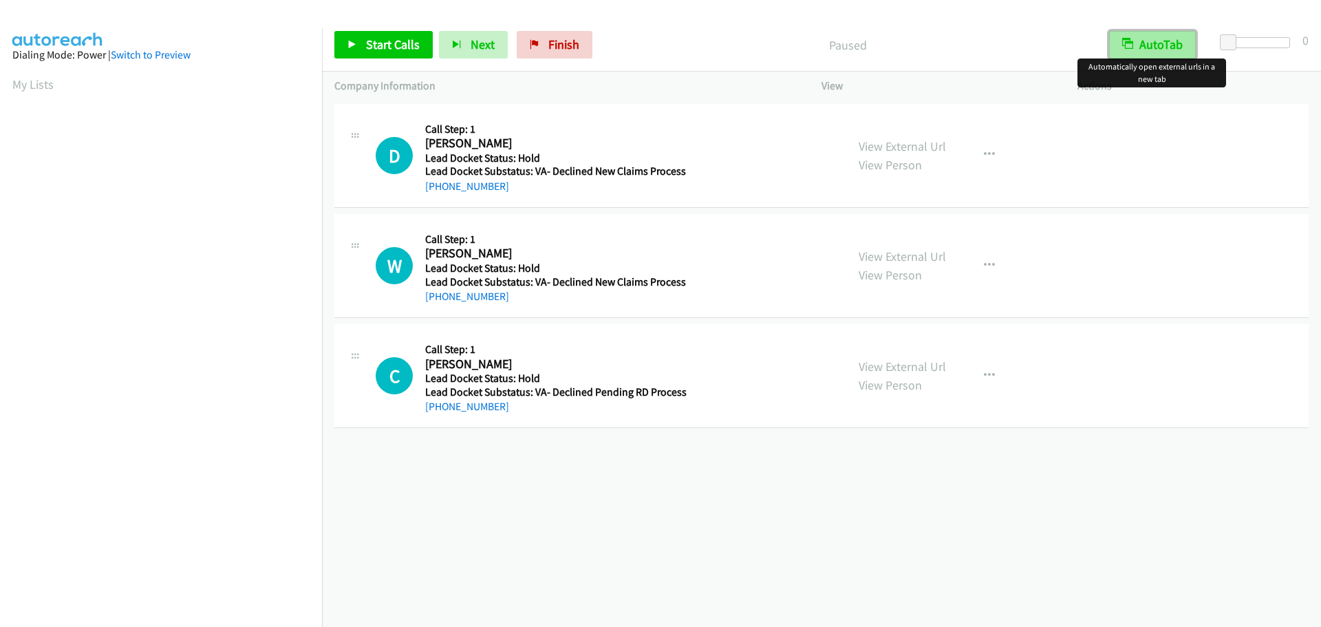
click at [1177, 39] on button "AutoTab" at bounding box center [1152, 45] width 87 height 28
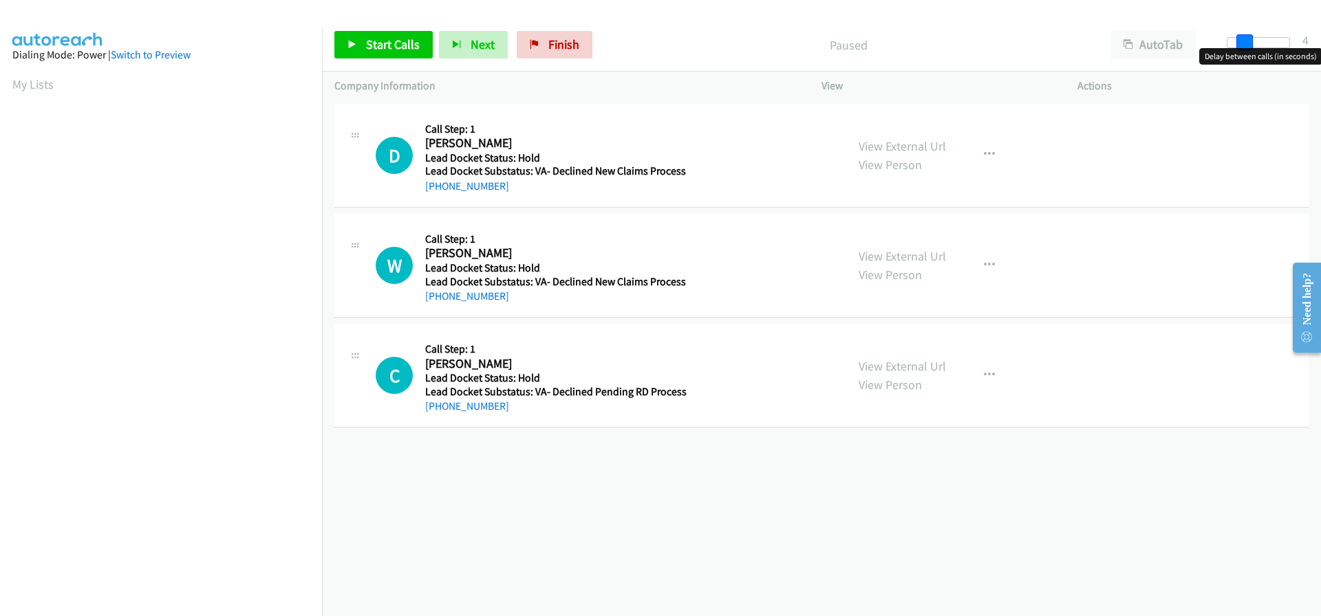
drag, startPoint x: 1226, startPoint y: 46, endPoint x: 1241, endPoint y: 45, distance: 15.2
click at [1241, 45] on span at bounding box center [1244, 42] width 17 height 17
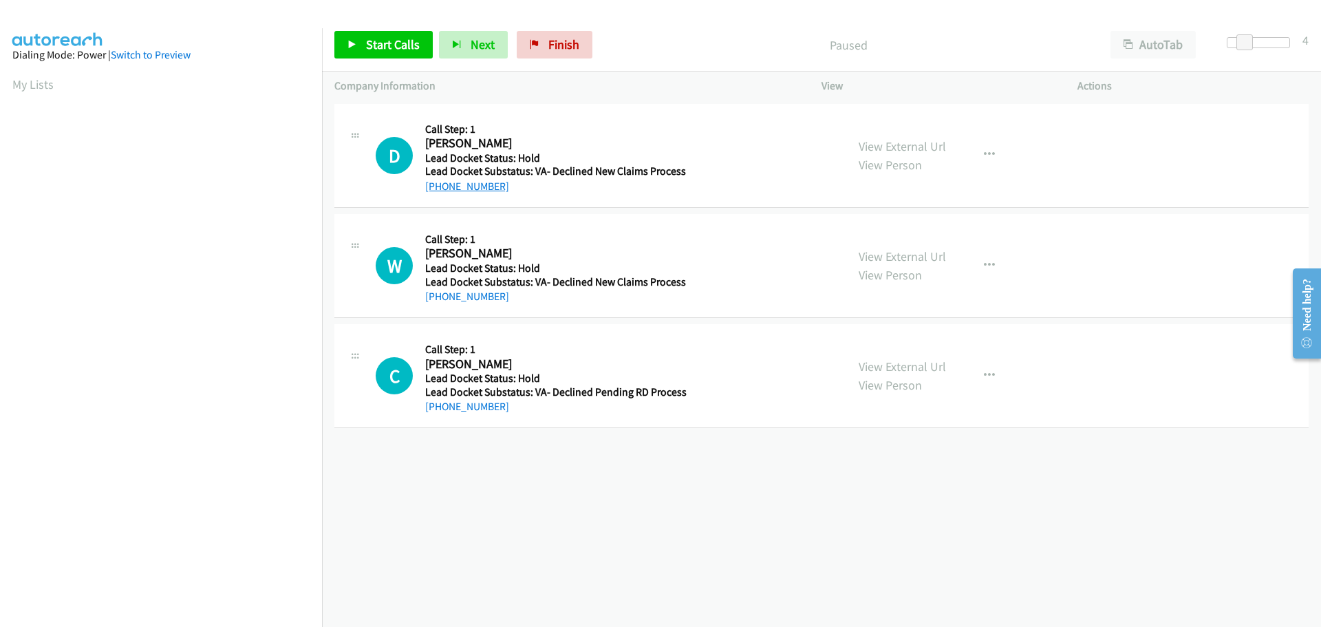
drag, startPoint x: 511, startPoint y: 188, endPoint x: 439, endPoint y: 185, distance: 72.3
click at [439, 185] on div "+1 773-908-0745" at bounding box center [555, 186] width 261 height 17
copy link "773-908-0745"
click at [375, 42] on span "Start Calls" at bounding box center [393, 44] width 54 height 16
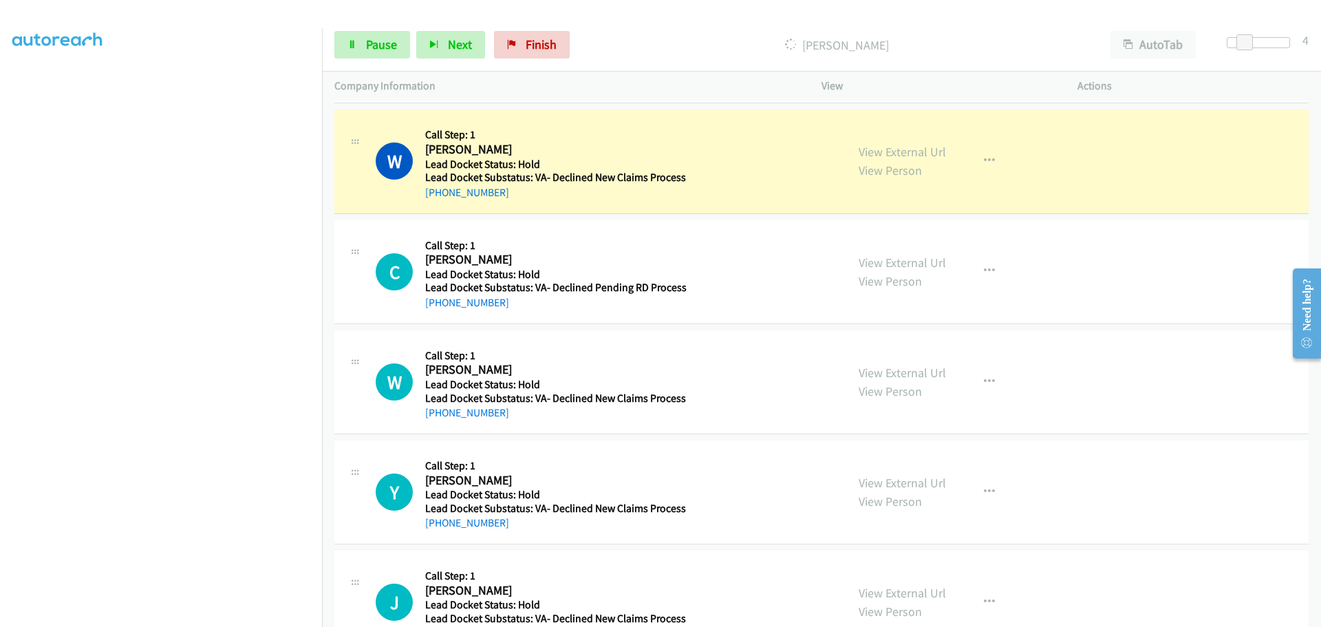
scroll to position [138, 0]
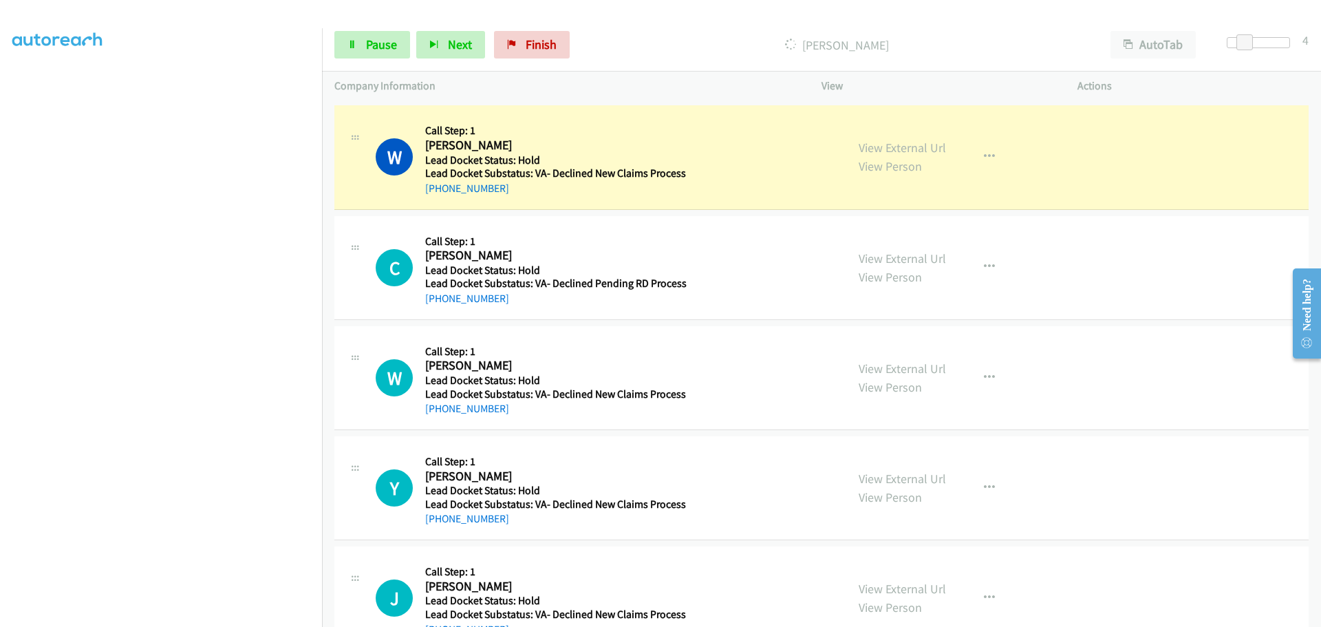
drag, startPoint x: 503, startPoint y: 191, endPoint x: 439, endPoint y: 195, distance: 64.1
click at [439, 195] on div "+1 517-745-1776" at bounding box center [555, 188] width 261 height 17
copy link "517-745-1776"
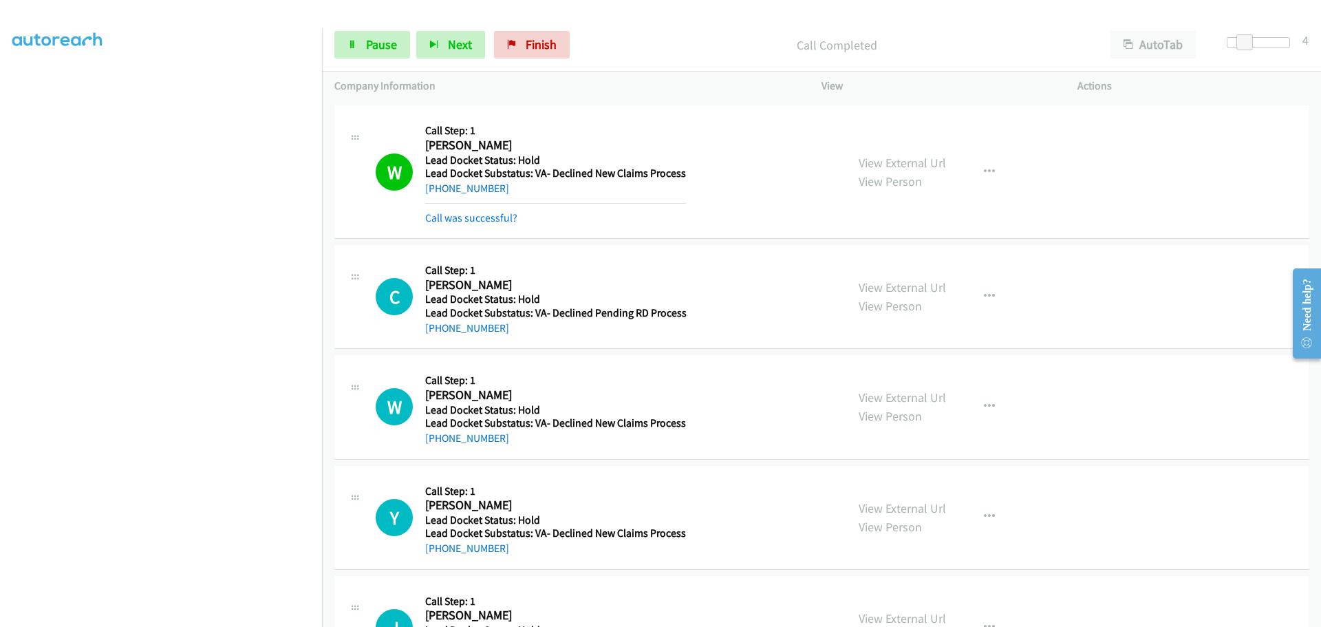
click at [550, 210] on div "Call was successful?" at bounding box center [555, 218] width 261 height 17
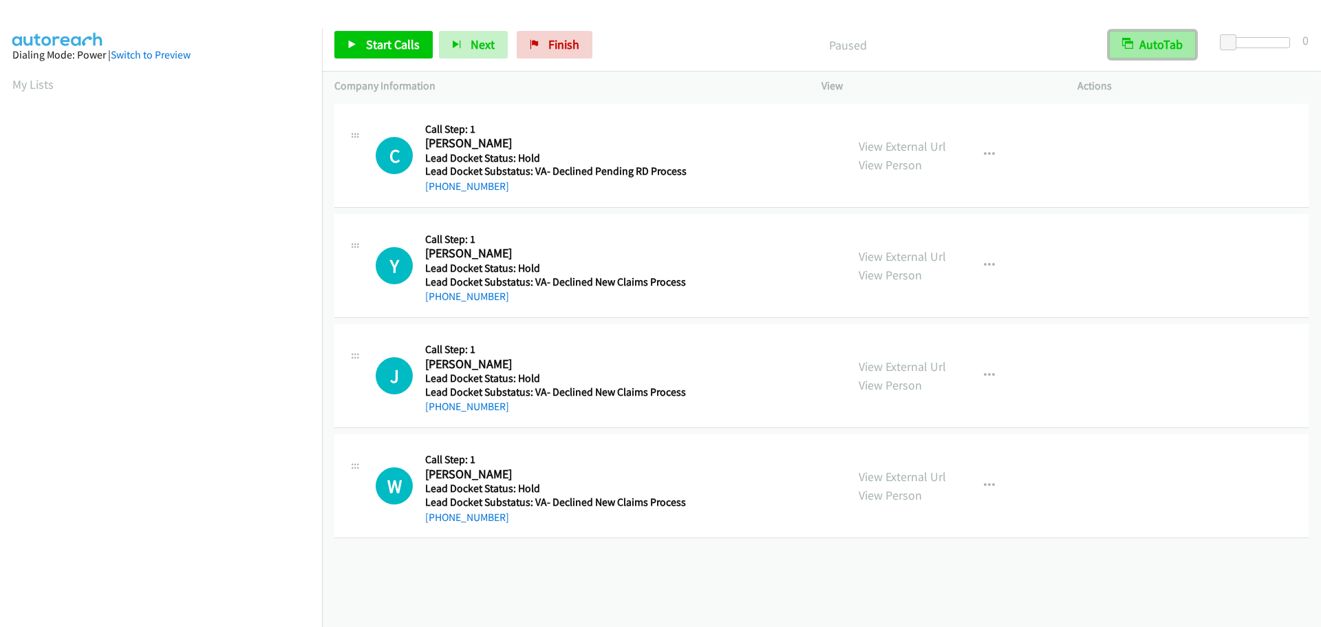
click at [1147, 34] on button "AutoTab" at bounding box center [1152, 45] width 87 height 28
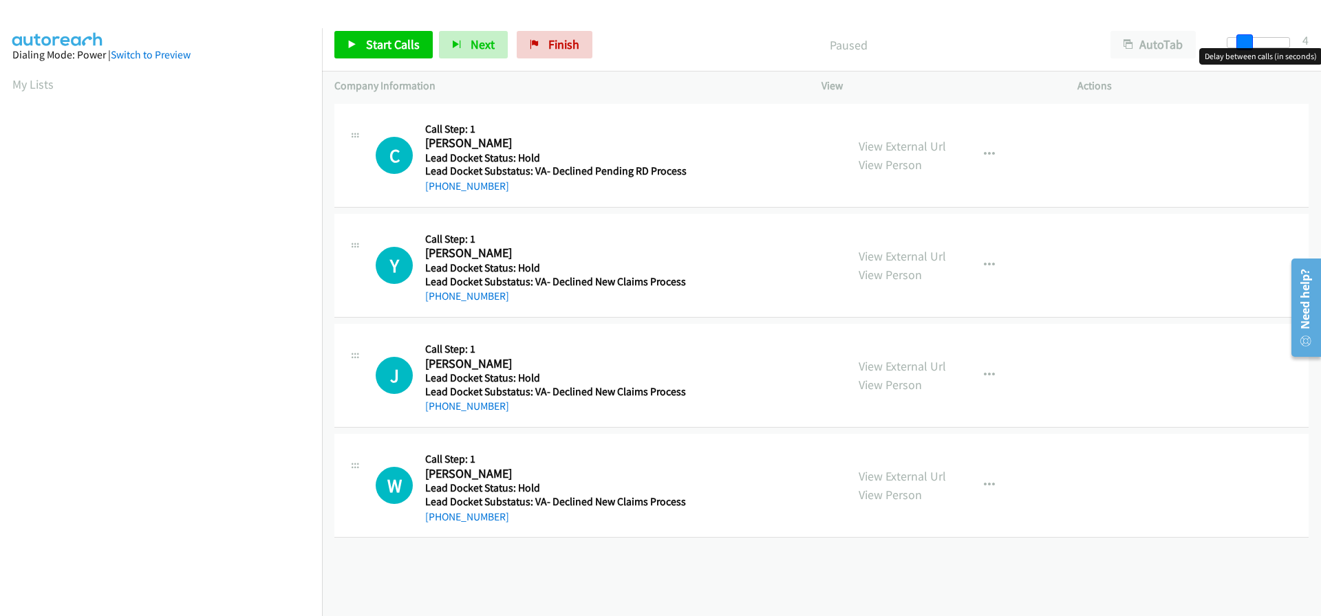
drag, startPoint x: 1231, startPoint y: 41, endPoint x: 1248, endPoint y: 47, distance: 18.3
click at [1248, 47] on span at bounding box center [1244, 42] width 17 height 17
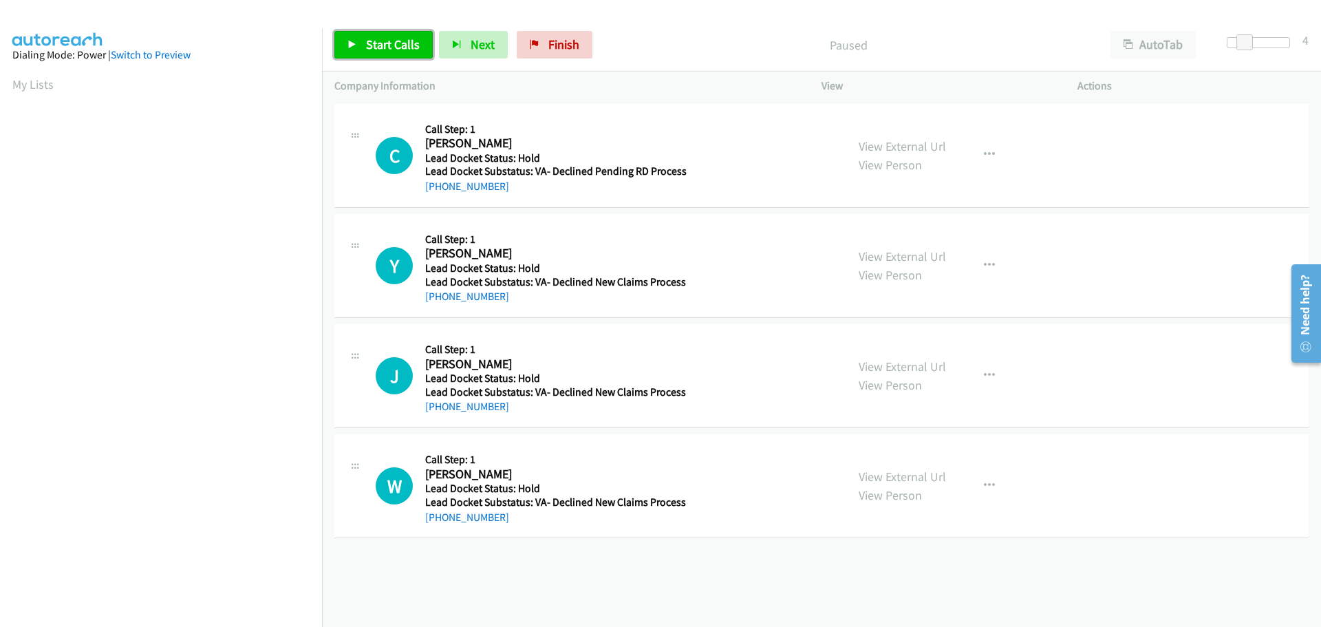
click at [395, 45] on span "Start Calls" at bounding box center [393, 44] width 54 height 16
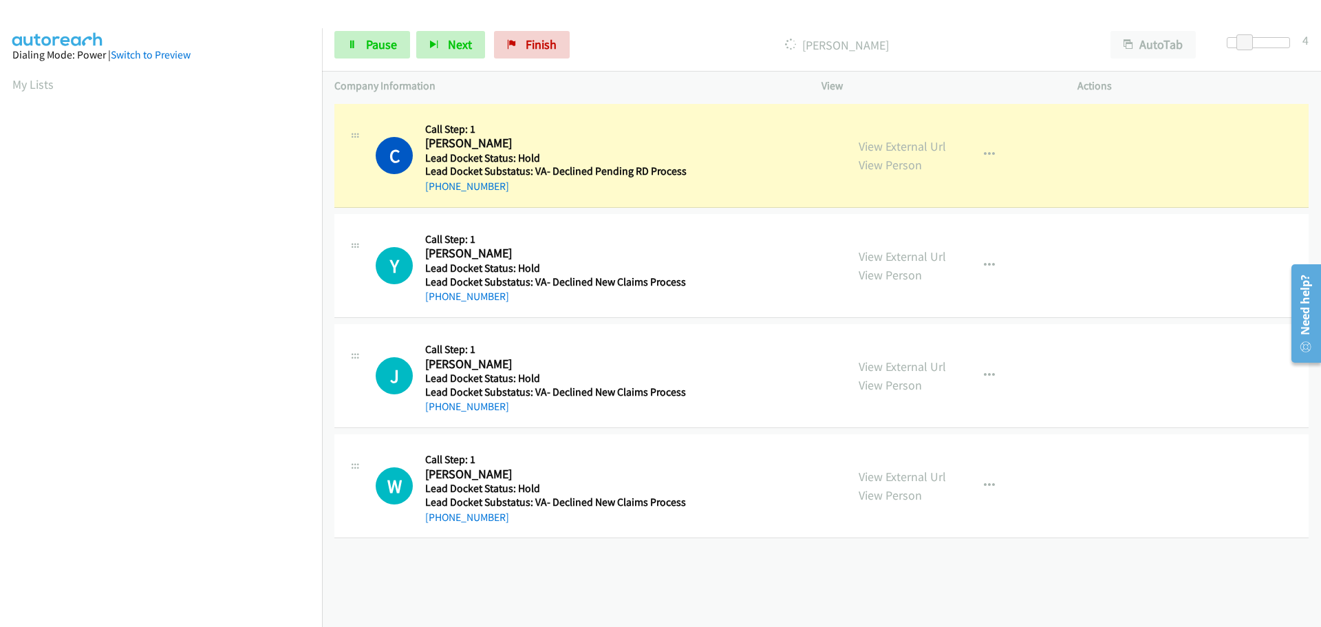
drag, startPoint x: 511, startPoint y: 184, endPoint x: 439, endPoint y: 178, distance: 71.8
click at [439, 178] on div "+1 347-303-7279" at bounding box center [555, 186] width 261 height 17
copy link "347-303-7279"
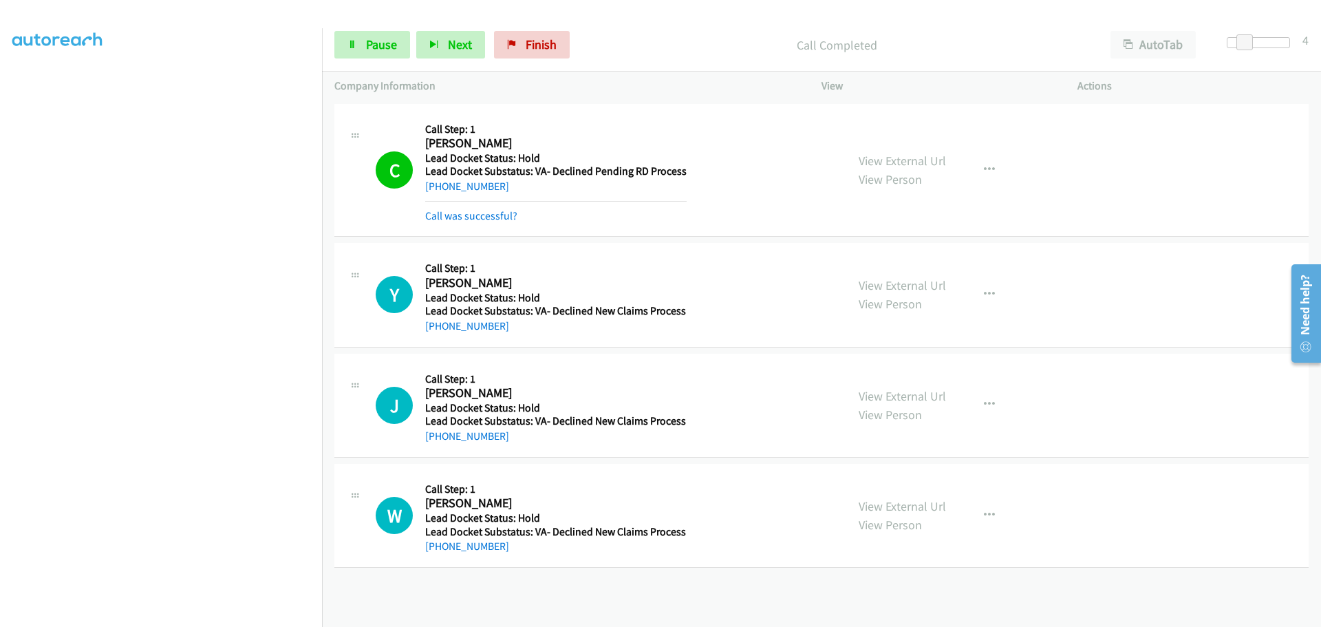
drag, startPoint x: 515, startPoint y: 299, endPoint x: 438, endPoint y: 297, distance: 76.4
click at [438, 297] on div "Callback Scheduled Call Step: 1 Yasmeen Collins America/New_York Lead Docket St…" at bounding box center [555, 294] width 261 height 78
click at [509, 352] on td "J Callback Scheduled Call Step: 1 Joe Dickerson America/Chicago Lead Docket Sta…" at bounding box center [821, 405] width 999 height 110
drag, startPoint x: 506, startPoint y: 330, endPoint x: 439, endPoint y: 331, distance: 66.7
click at [439, 331] on div "+1 864-216-9302" at bounding box center [555, 326] width 261 height 17
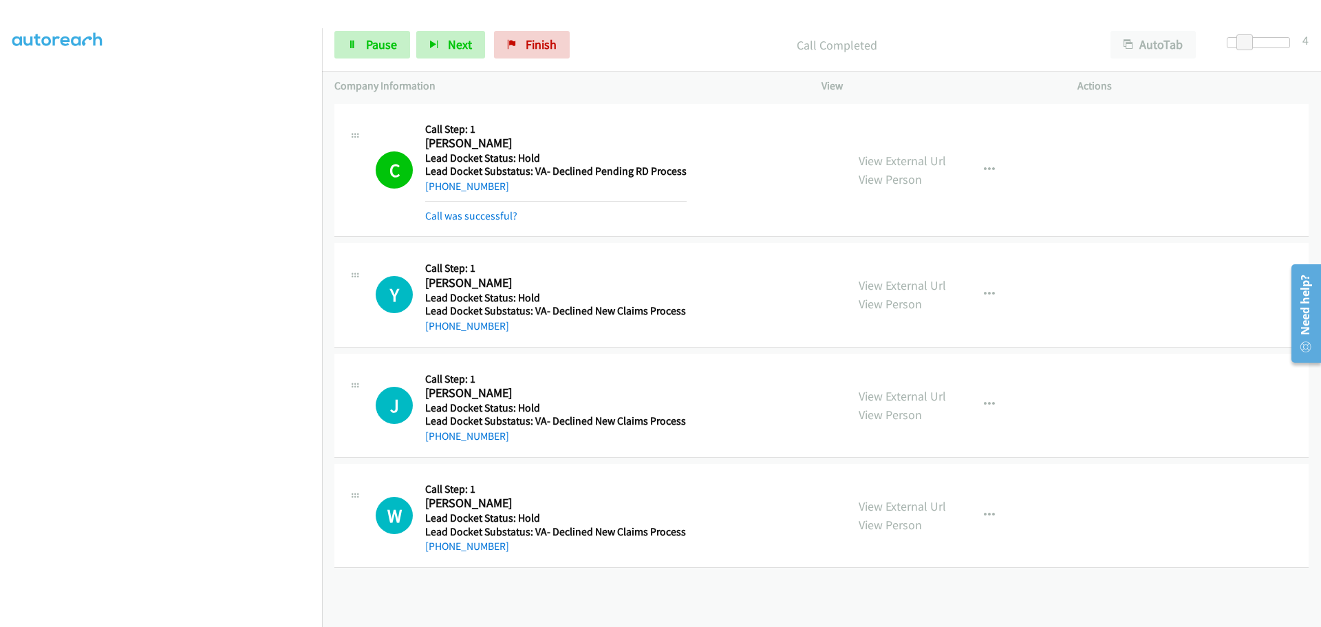
copy link "864-216-9302"
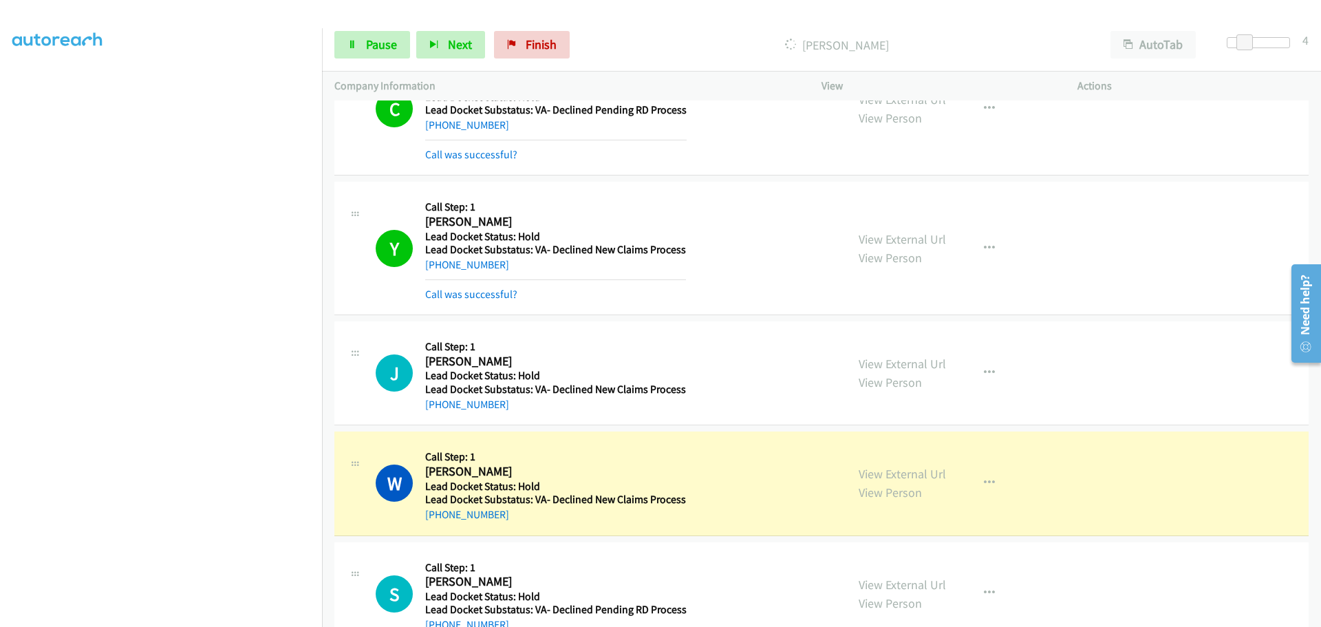
scroll to position [138, 0]
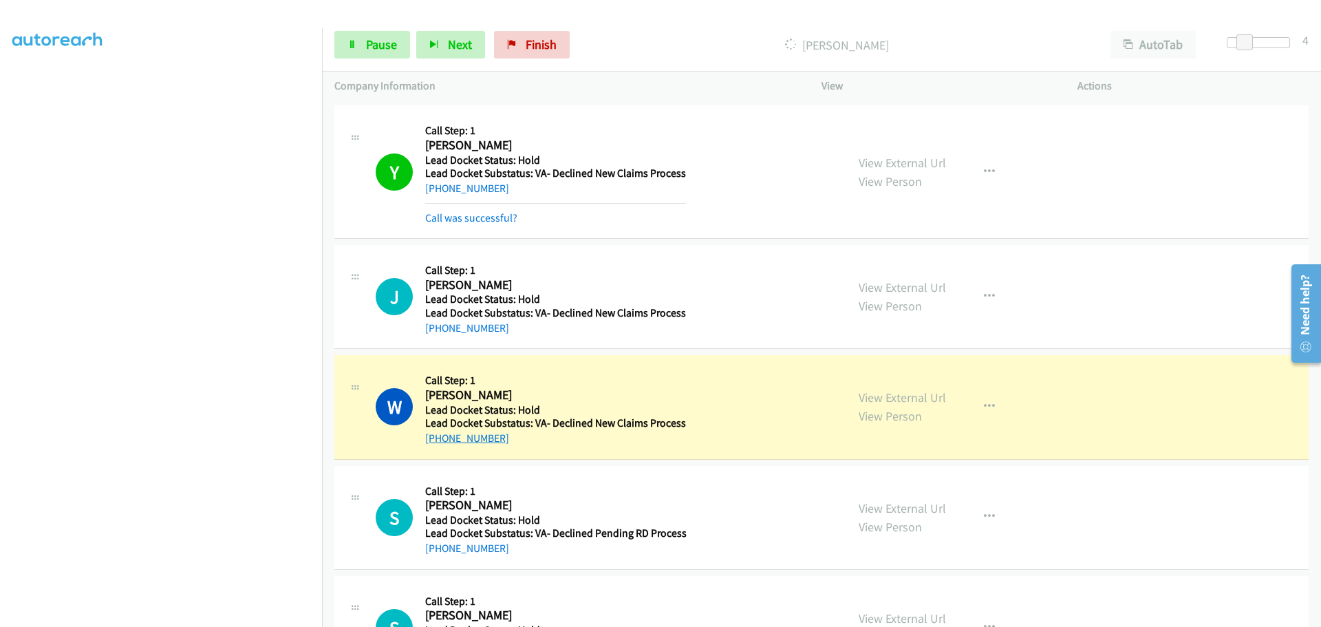
drag, startPoint x: 511, startPoint y: 436, endPoint x: 438, endPoint y: 442, distance: 72.5
click at [438, 442] on div "+1 804-230-6327" at bounding box center [555, 438] width 261 height 17
copy link "804-230-6327"
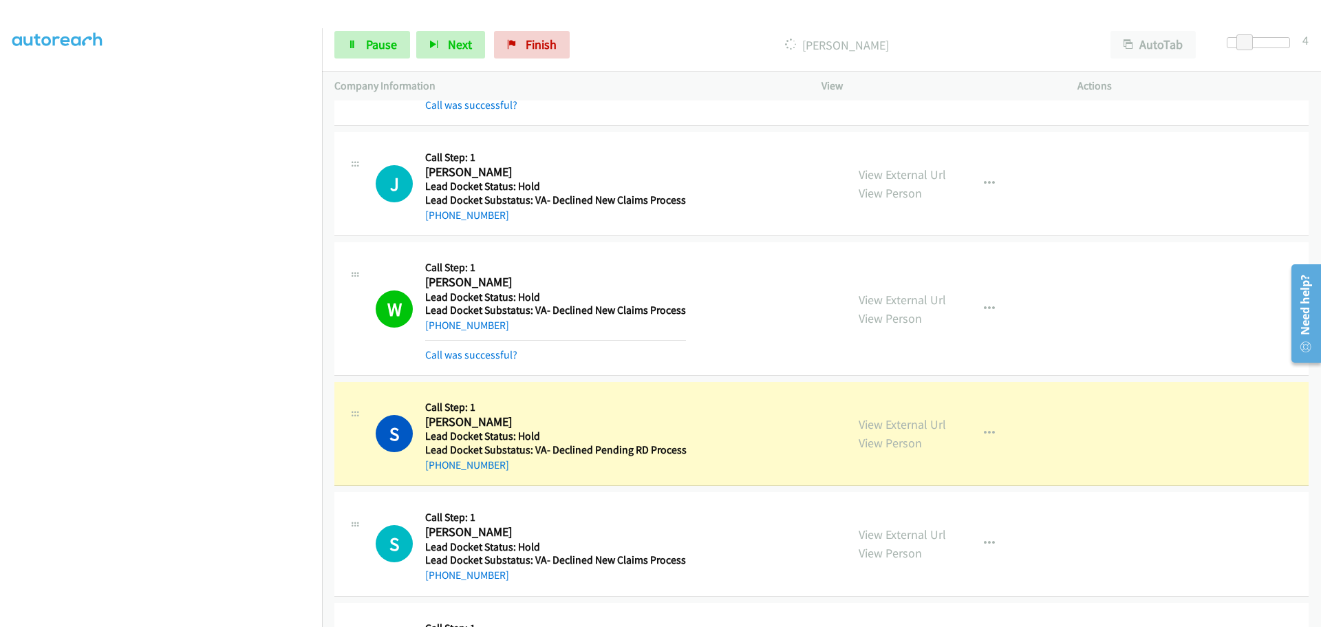
scroll to position [275, 0]
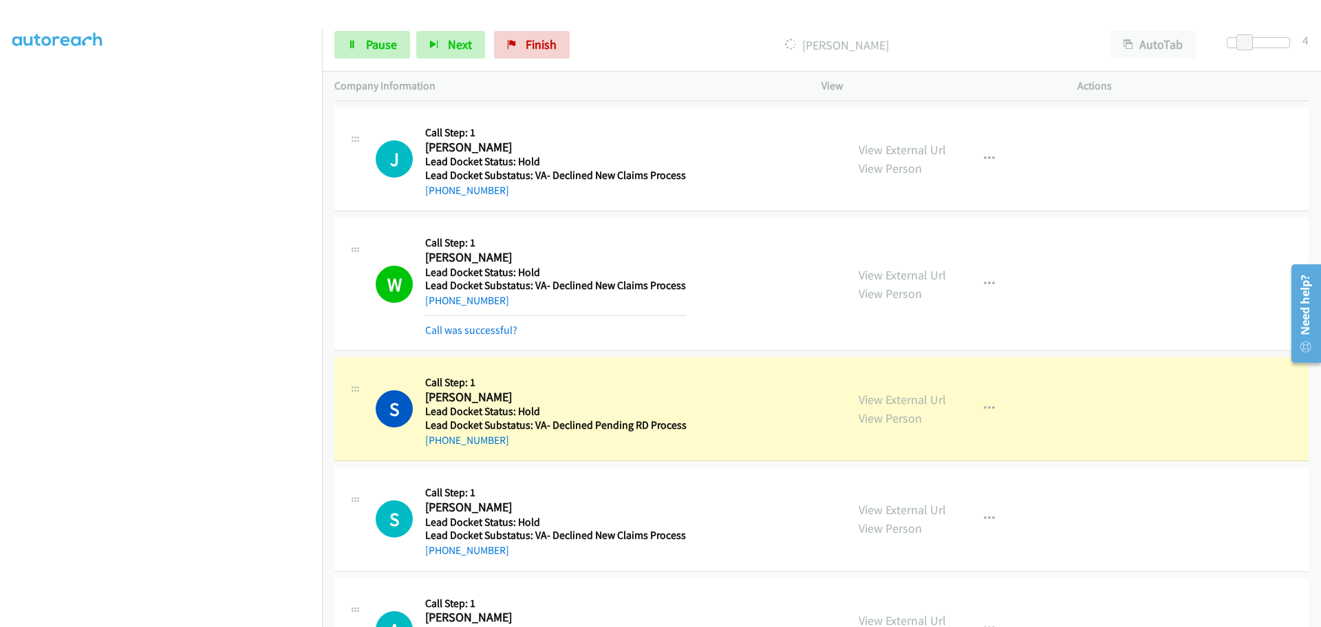
drag, startPoint x: 515, startPoint y: 440, endPoint x: 438, endPoint y: 447, distance: 77.4
click at [438, 447] on div "+1 585-285-7698" at bounding box center [555, 440] width 261 height 17
copy link "585-285-7698"
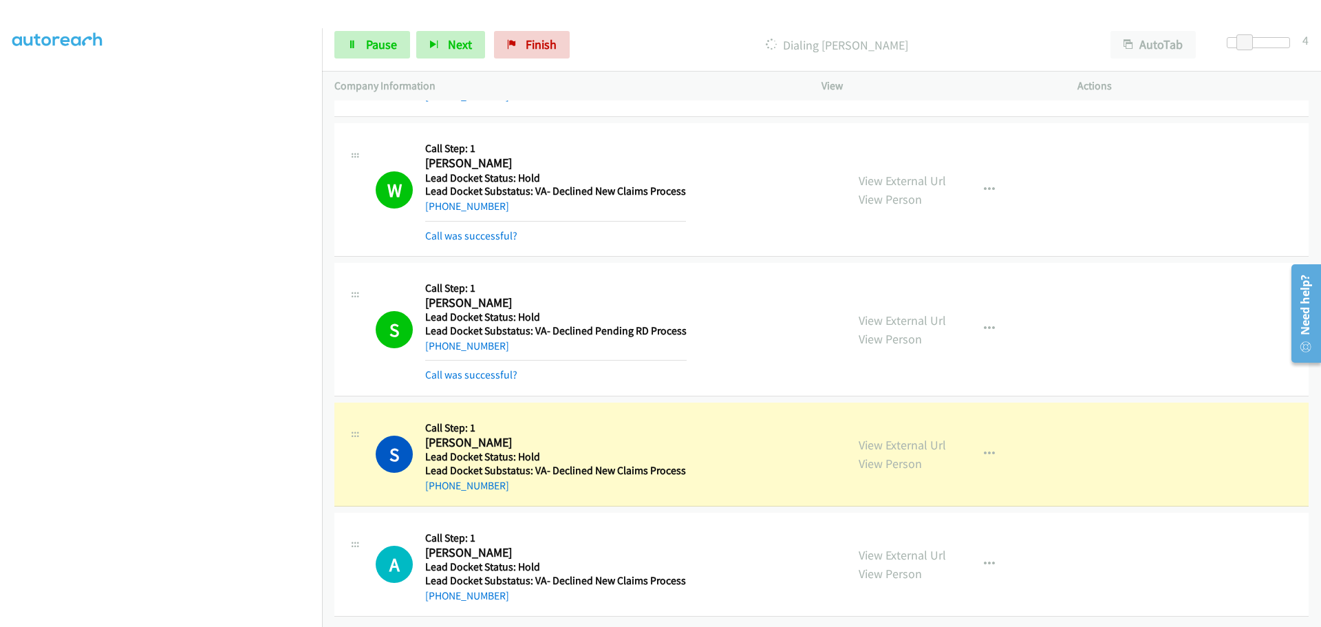
scroll to position [380, 0]
drag, startPoint x: 504, startPoint y: 476, endPoint x: 438, endPoint y: 478, distance: 65.4
click at [438, 478] on div "+1 337-784-1299" at bounding box center [555, 486] width 261 height 17
copy link "337-784-1299"
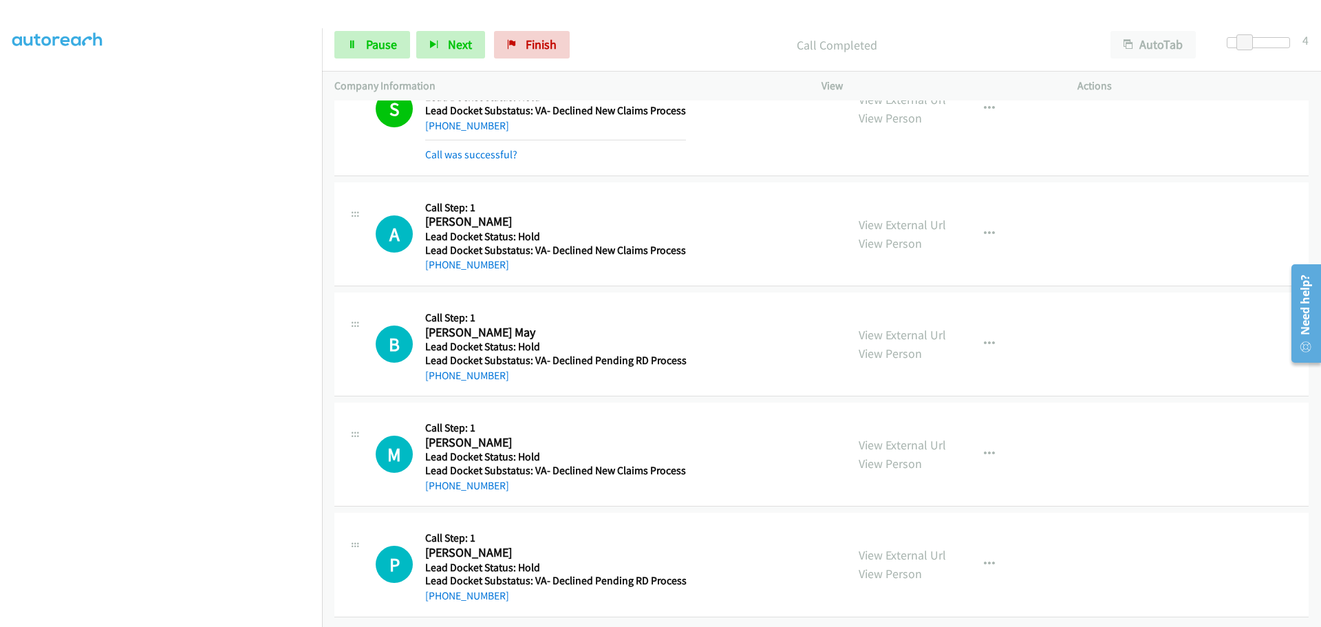
scroll to position [740, 0]
drag, startPoint x: 504, startPoint y: 259, endPoint x: 437, endPoint y: 258, distance: 66.8
click at [437, 258] on div "+1 317-384-5565" at bounding box center [555, 265] width 261 height 17
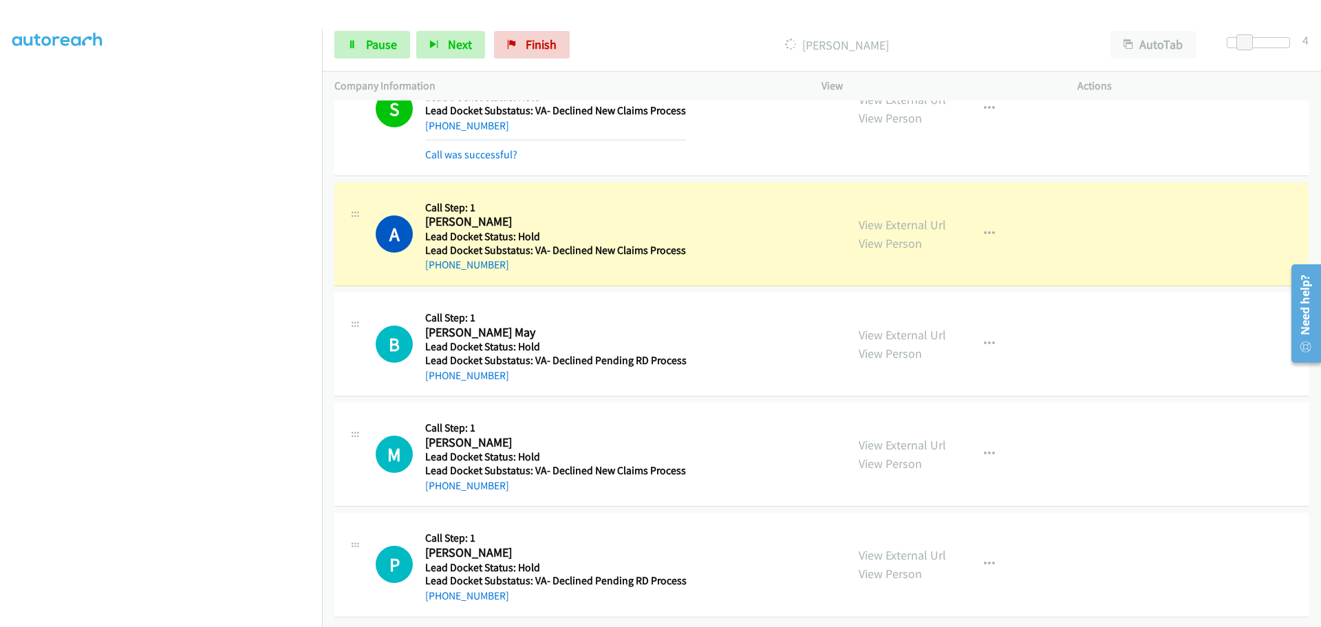
copy link "317-384-5565"
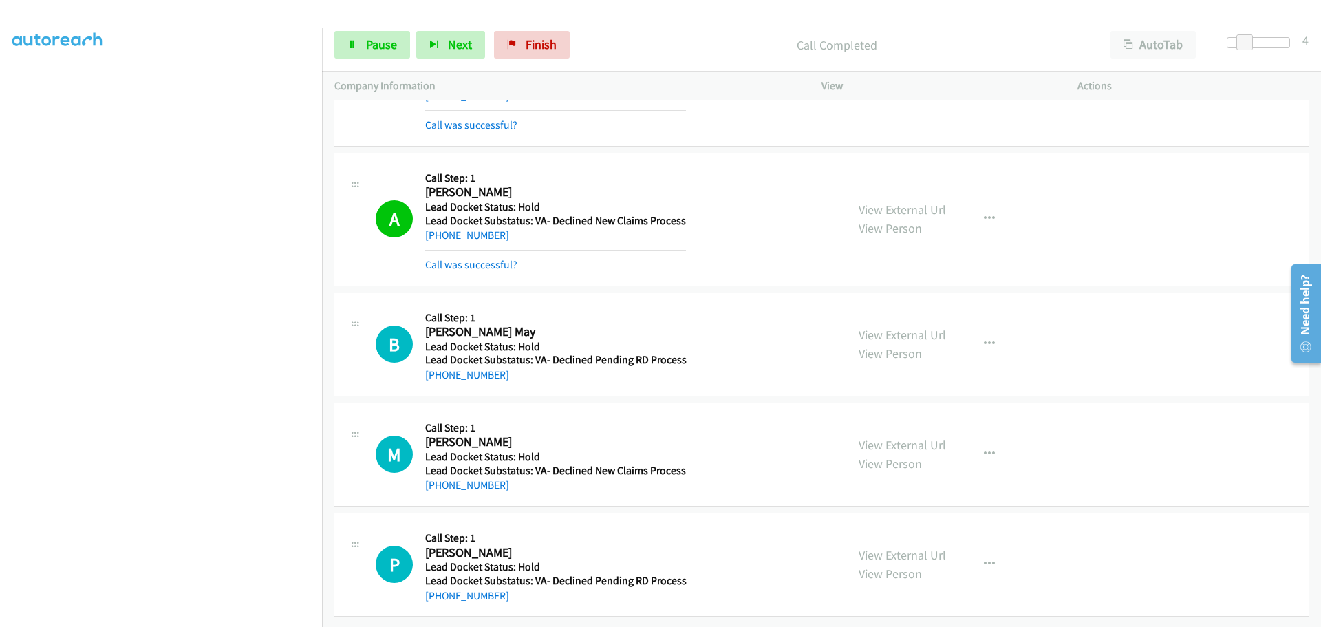
scroll to position [769, 0]
drag, startPoint x: 508, startPoint y: 371, endPoint x: 438, endPoint y: 373, distance: 70.2
click at [438, 373] on div "B Callback Scheduled Call Step: 1 Byron Monzon May America/New_York Lead Docket…" at bounding box center [821, 344] width 974 height 104
copy link "321-604-0546"
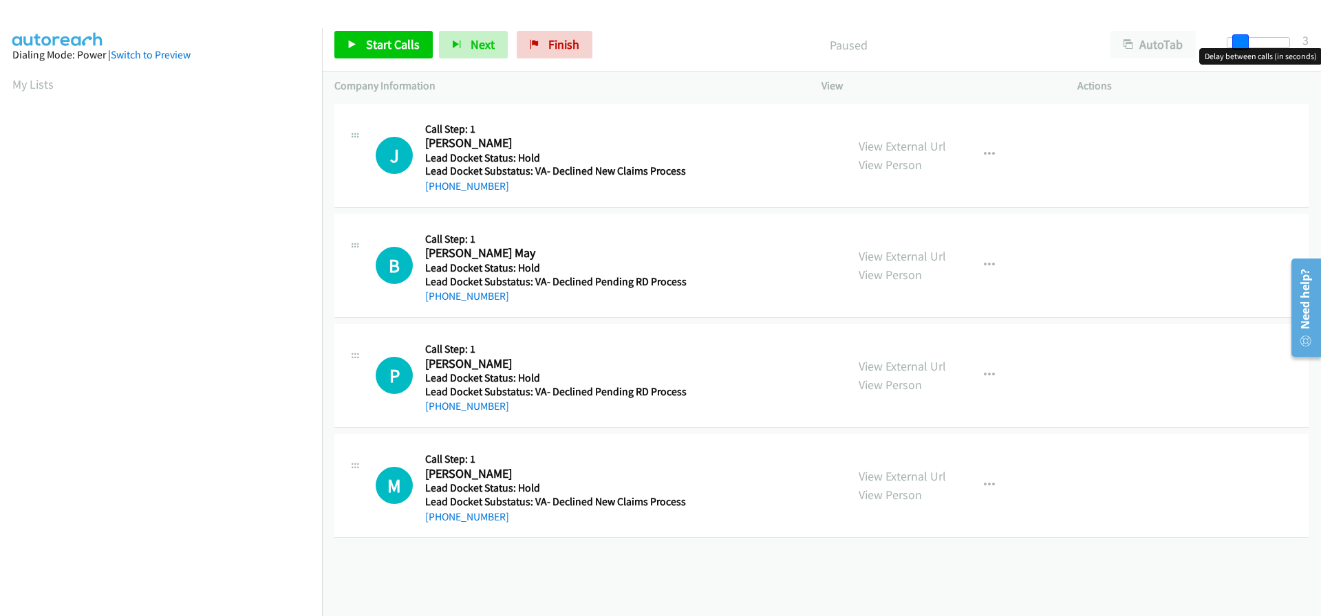
drag, startPoint x: 1225, startPoint y: 39, endPoint x: 1238, endPoint y: 43, distance: 13.5
click at [1238, 43] on span at bounding box center [1240, 42] width 17 height 17
click at [1243, 43] on span at bounding box center [1244, 42] width 17 height 17
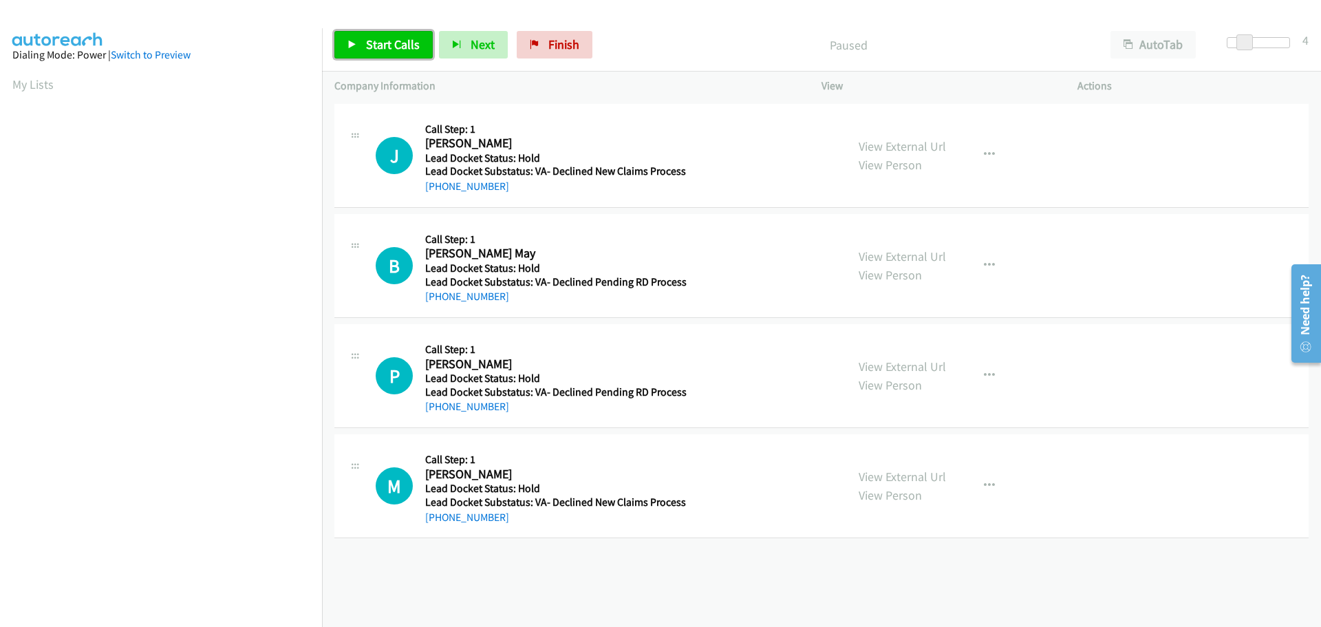
click at [373, 46] on span "Start Calls" at bounding box center [393, 44] width 54 height 16
drag, startPoint x: 502, startPoint y: 189, endPoint x: 439, endPoint y: 191, distance: 62.6
click at [439, 191] on div "+1 501-313-6401" at bounding box center [555, 186] width 261 height 17
copy link "501-313-6401"
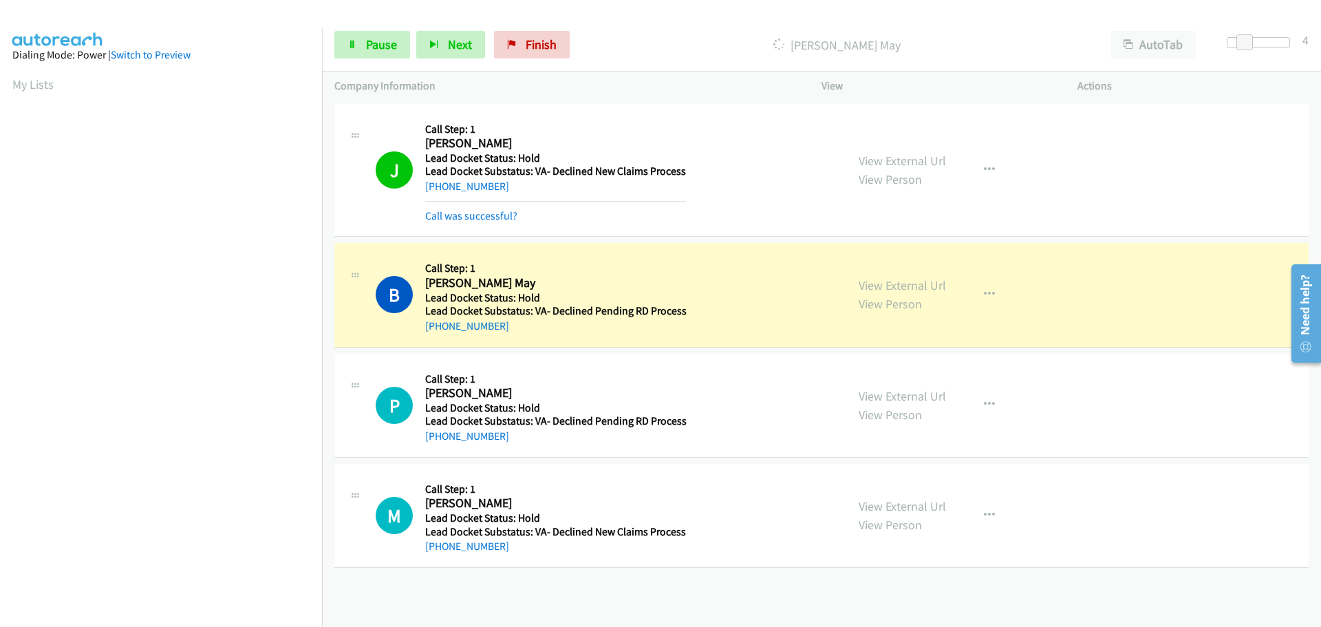
scroll to position [145, 0]
drag, startPoint x: 508, startPoint y: 333, endPoint x: 438, endPoint y: 332, distance: 69.5
click at [438, 332] on div "+1 321-604-0546" at bounding box center [555, 326] width 261 height 17
copy link "321-604-0546"
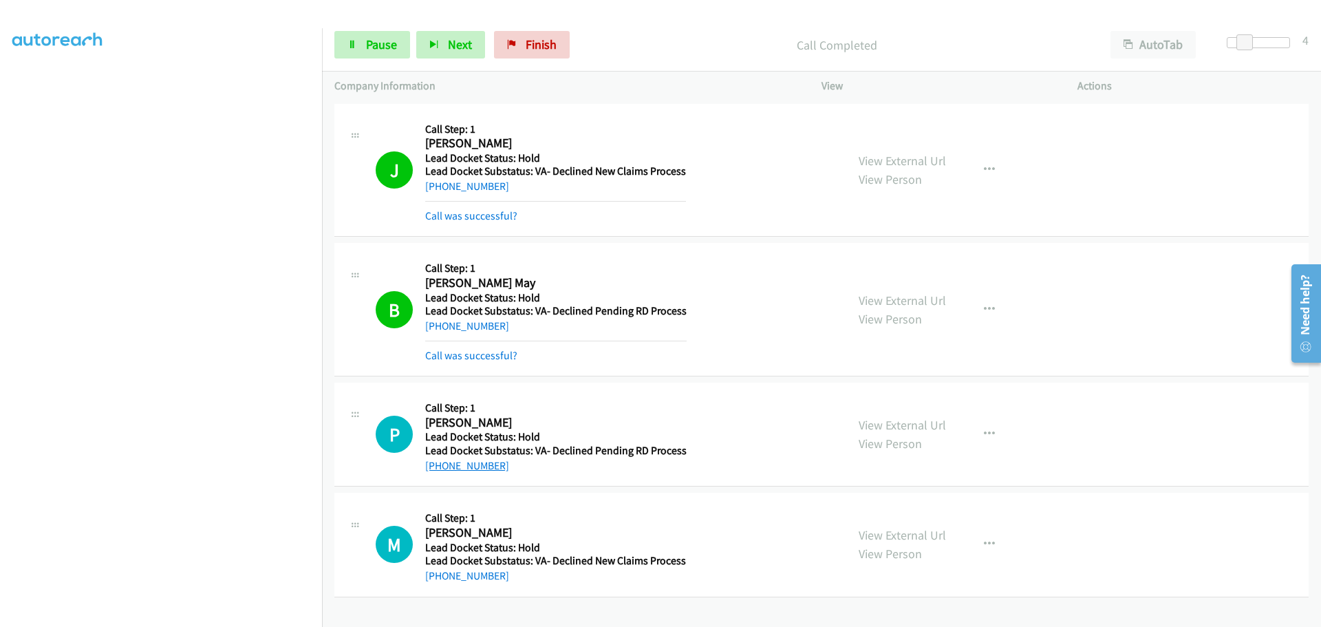
drag, startPoint x: 501, startPoint y: 449, endPoint x: 436, endPoint y: 470, distance: 68.1
click at [436, 470] on div "P Callback Scheduled Call Step: 1 Peter Franco America/Chicago Lead Docket Stat…" at bounding box center [821, 435] width 974 height 104
copy link "210-867-7530"
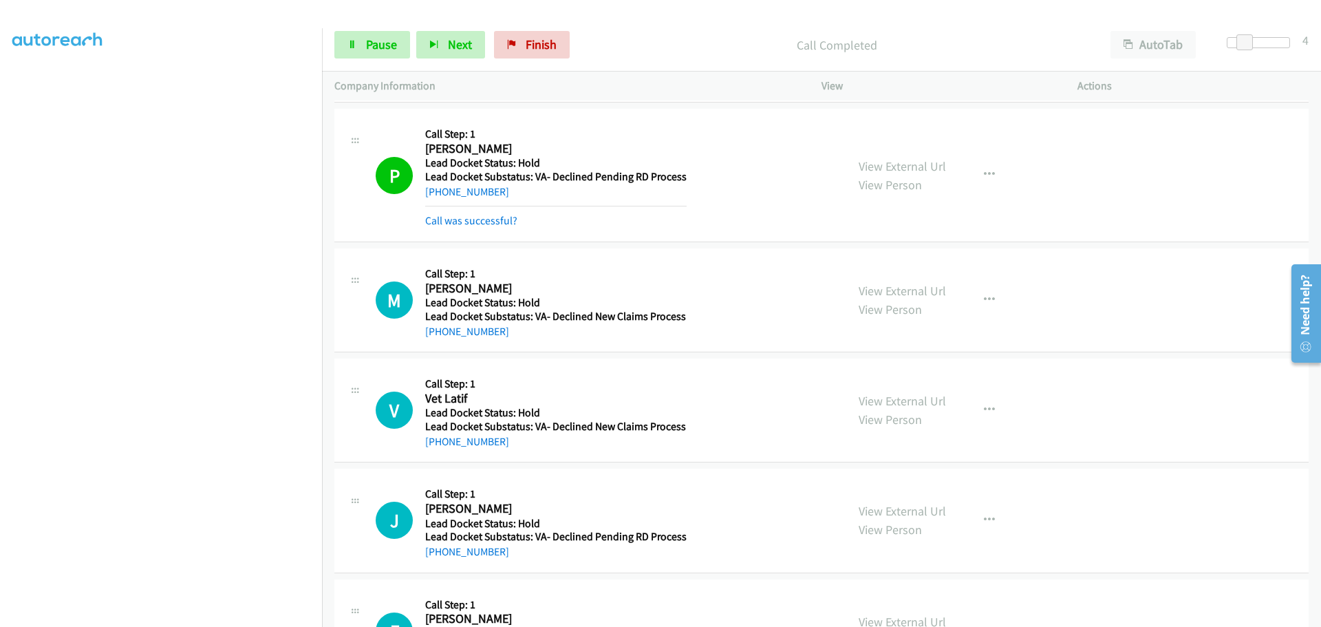
scroll to position [275, 0]
drag, startPoint x: 504, startPoint y: 341, endPoint x: 440, endPoint y: 344, distance: 64.7
click at [440, 344] on div "M Callback Scheduled Call Step: 1 Michael Sotelo America/Chicago Lead Docket St…" at bounding box center [821, 299] width 974 height 104
copy link "254-415-8345"
click at [389, 42] on span "Pause" at bounding box center [381, 44] width 31 height 16
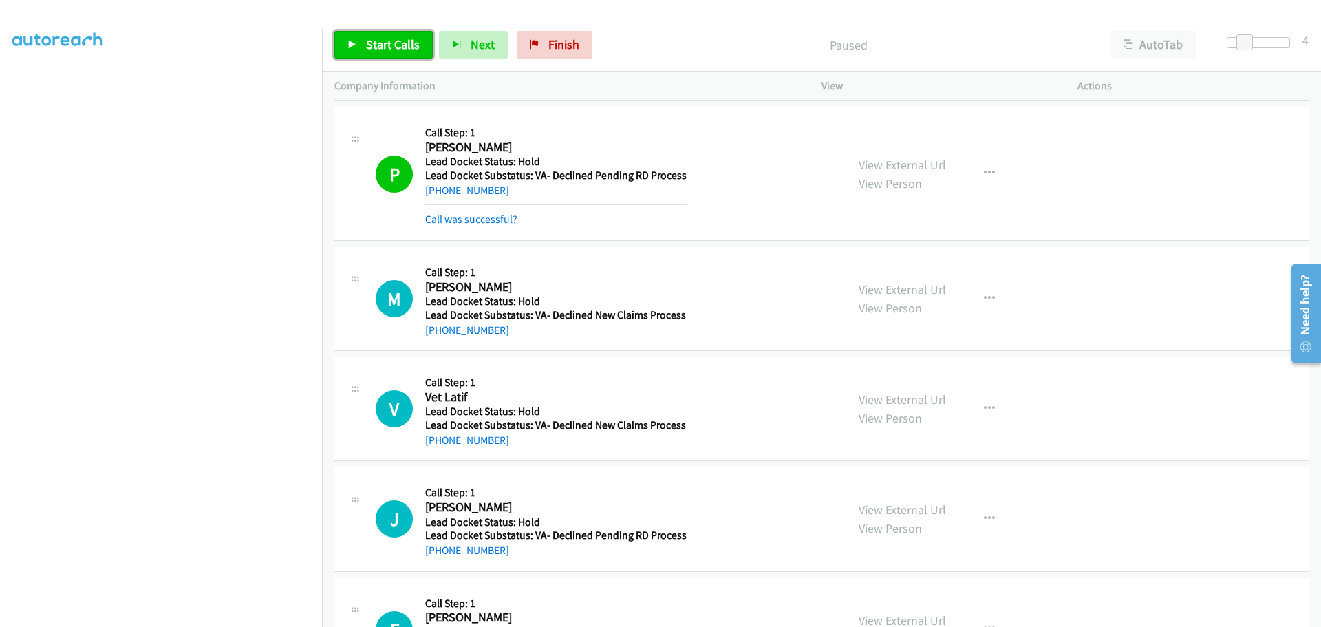
click at [389, 42] on span "Start Calls" at bounding box center [393, 44] width 54 height 16
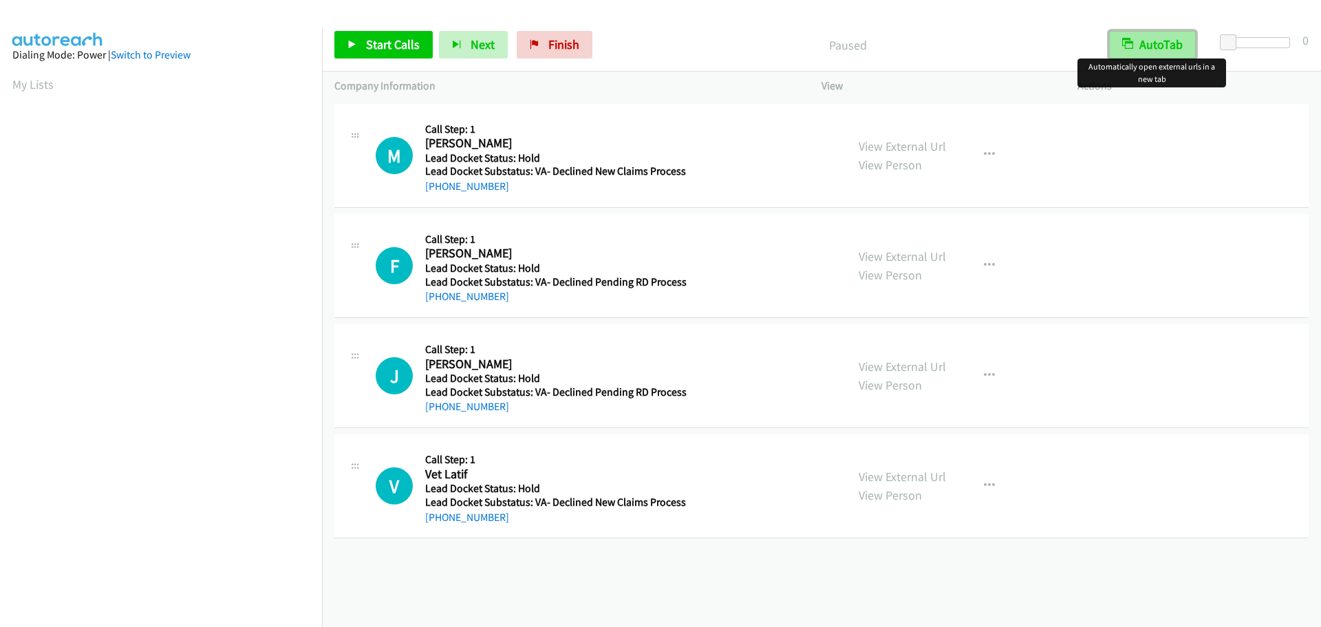
click at [1137, 54] on button "AutoTab" at bounding box center [1152, 45] width 87 height 28
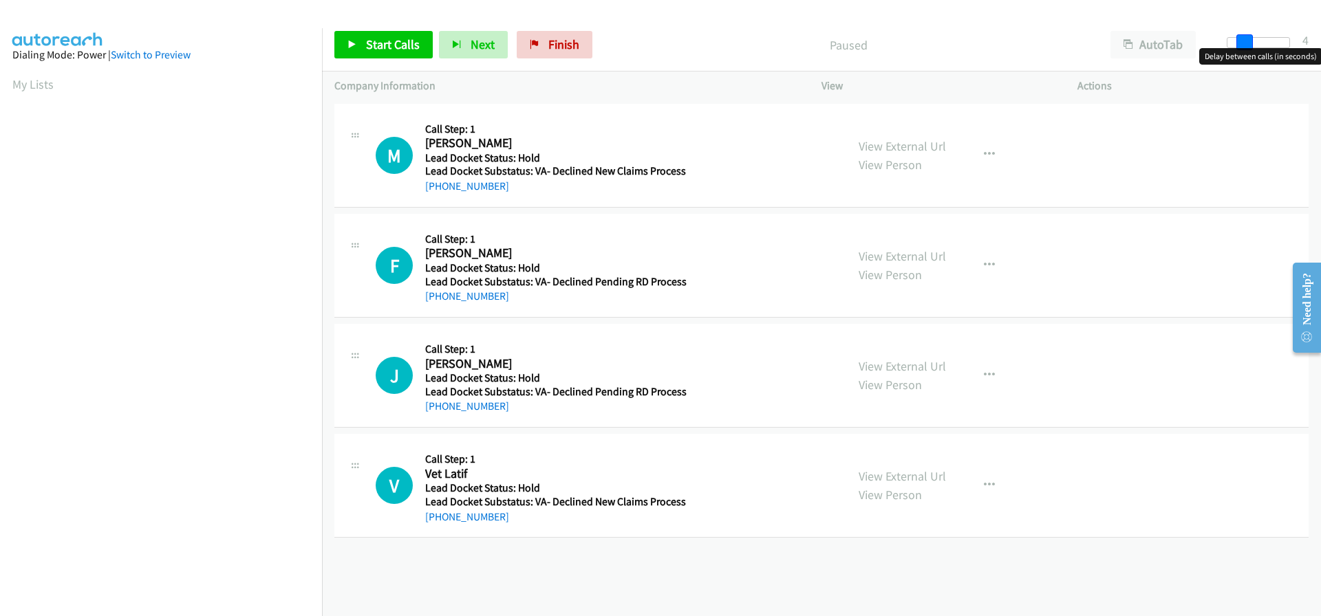
drag, startPoint x: 1221, startPoint y: 44, endPoint x: 1238, endPoint y: 48, distance: 17.7
click at [1238, 48] on body "Start Calls Pause Next Finish Paused AutoTab AutoTab 4 Company Information Info…" at bounding box center [660, 32] width 1321 height 65
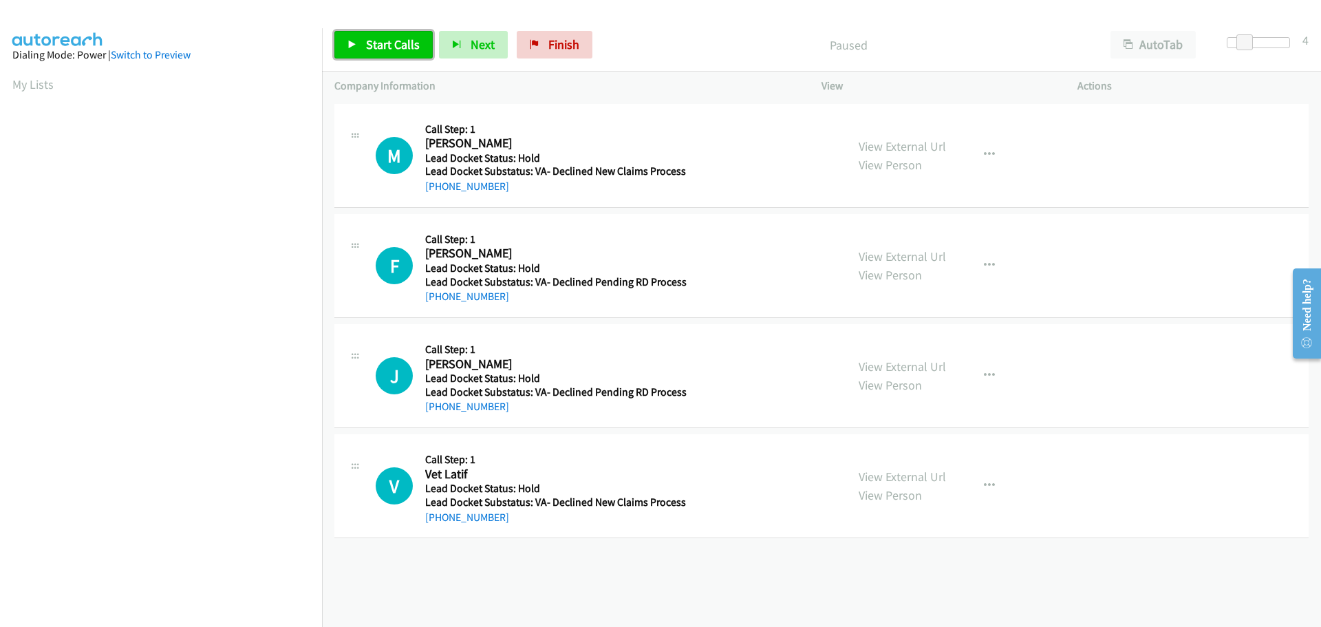
click at [416, 44] on span "Start Calls" at bounding box center [393, 44] width 54 height 16
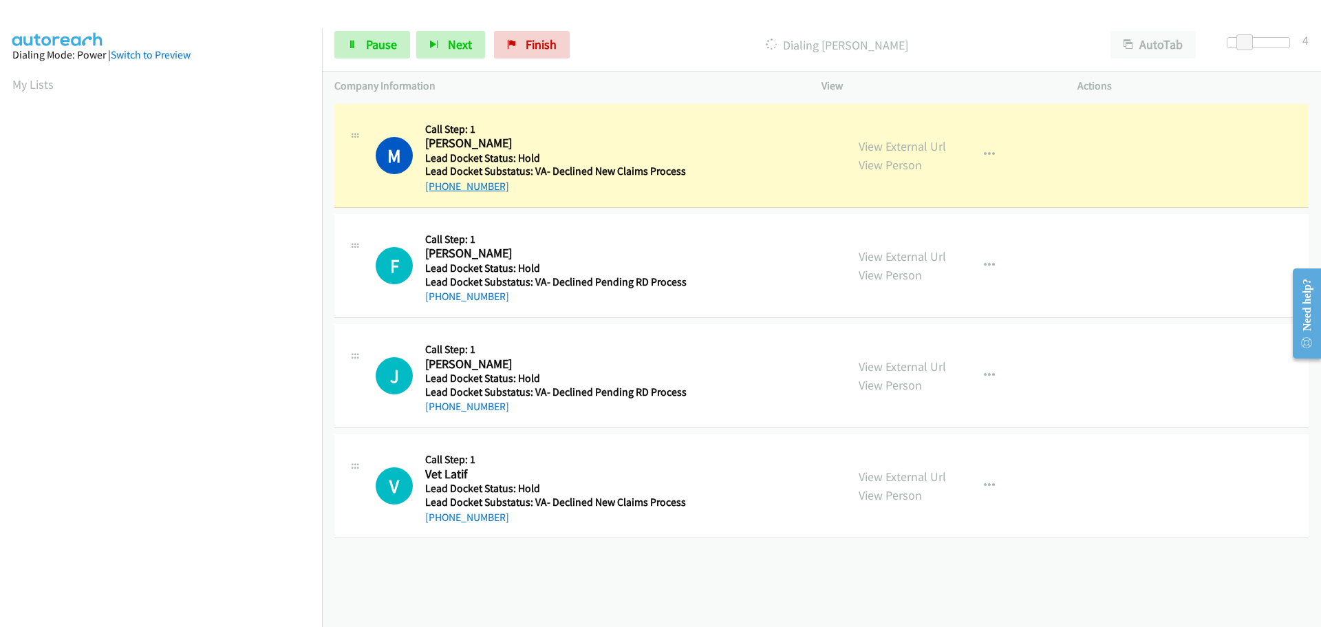
drag, startPoint x: 506, startPoint y: 190, endPoint x: 438, endPoint y: 188, distance: 67.5
click at [438, 188] on div "[PHONE_NUMBER]" at bounding box center [555, 186] width 261 height 17
copy link "[PHONE_NUMBER]"
click at [374, 49] on span "Pause" at bounding box center [381, 44] width 31 height 16
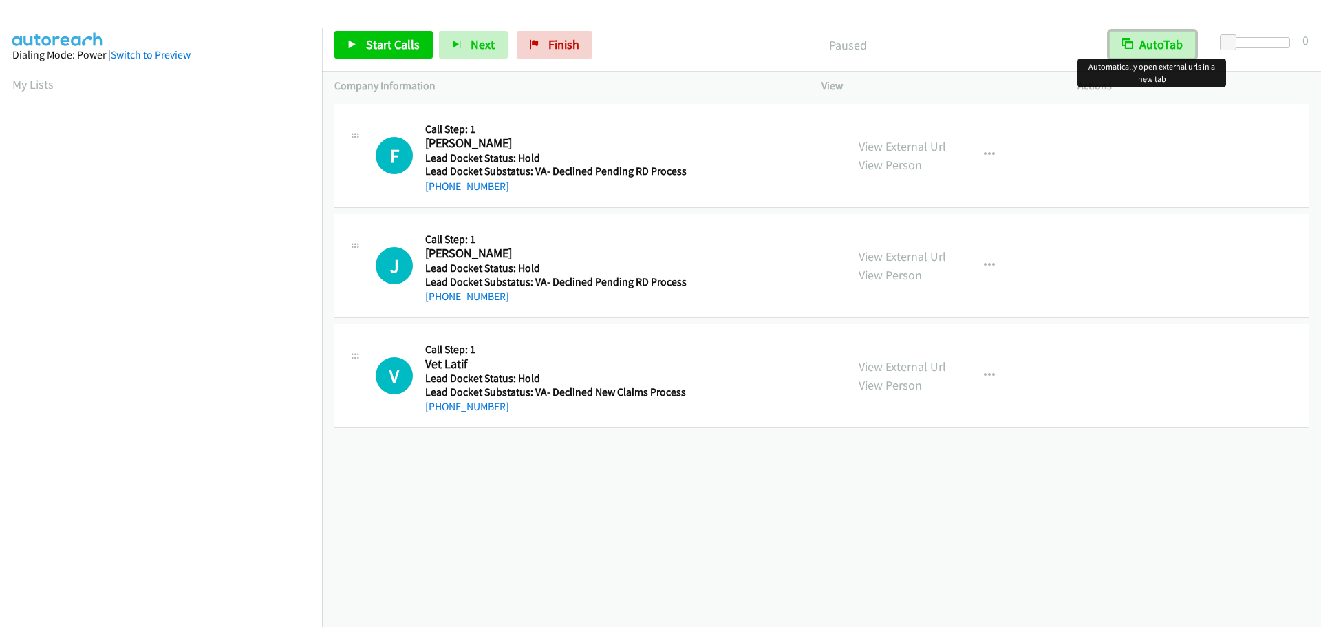
click at [1148, 44] on button "AutoTab" at bounding box center [1152, 45] width 87 height 28
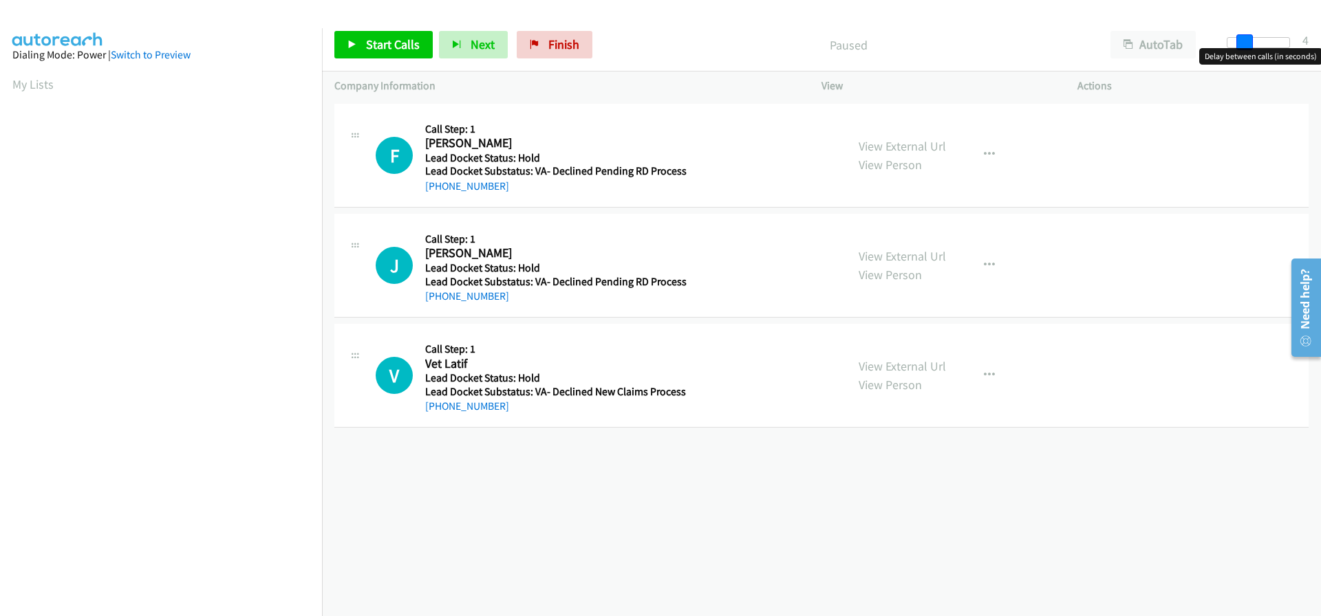
drag, startPoint x: 1225, startPoint y: 39, endPoint x: 1243, endPoint y: 46, distance: 18.8
click at [1243, 46] on span at bounding box center [1244, 42] width 17 height 17
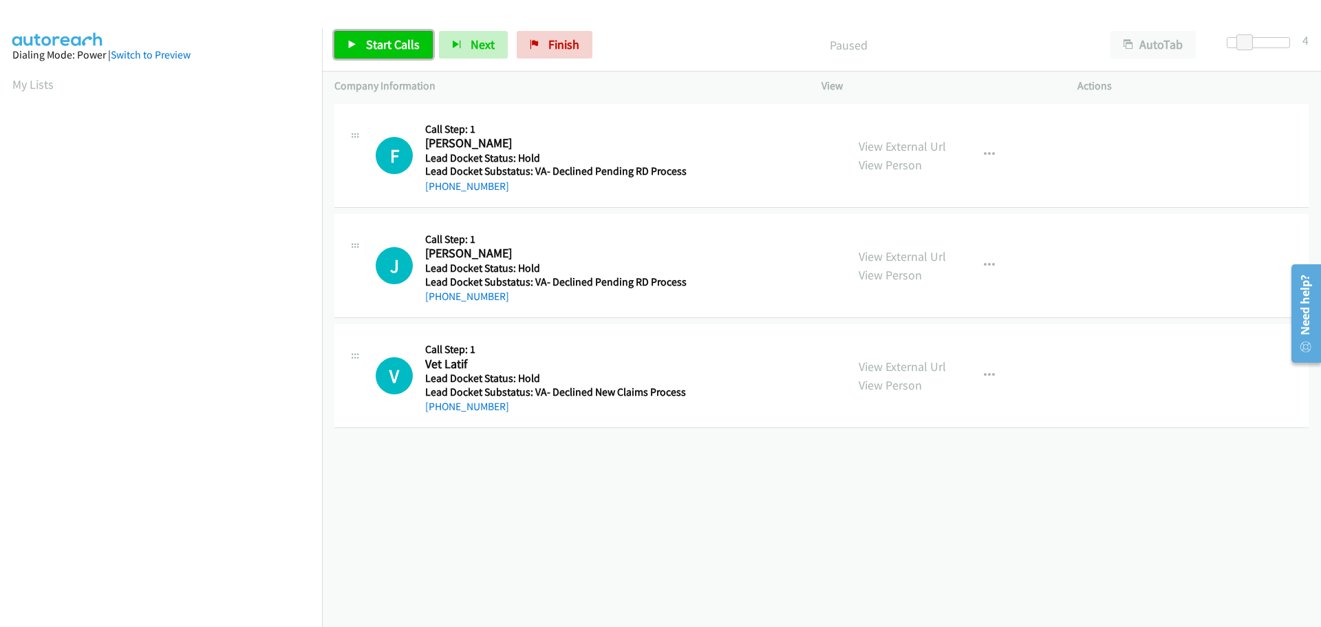
click at [410, 40] on span "Start Calls" at bounding box center [393, 44] width 54 height 16
drag, startPoint x: 506, startPoint y: 190, endPoint x: 437, endPoint y: 199, distance: 69.4
click at [437, 199] on div "F Callback Scheduled Call Step: 1 Frank Bush America/Chicago Lead Docket Status…" at bounding box center [821, 156] width 974 height 104
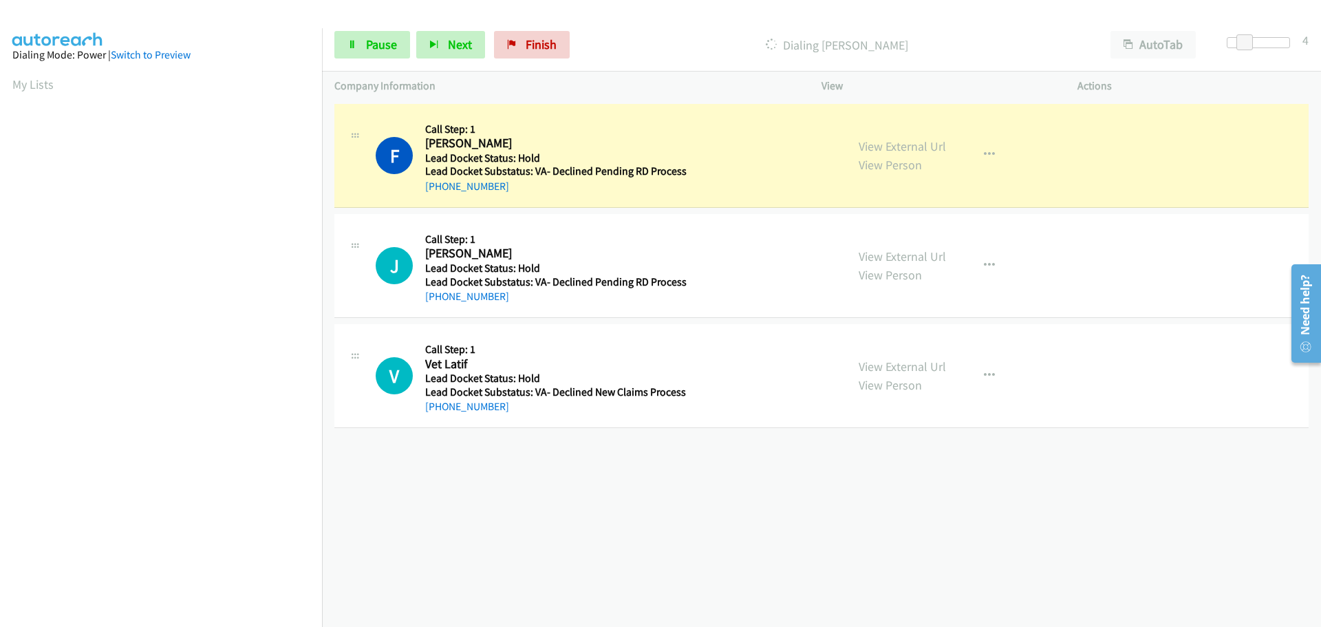
copy link "940-337-2566"
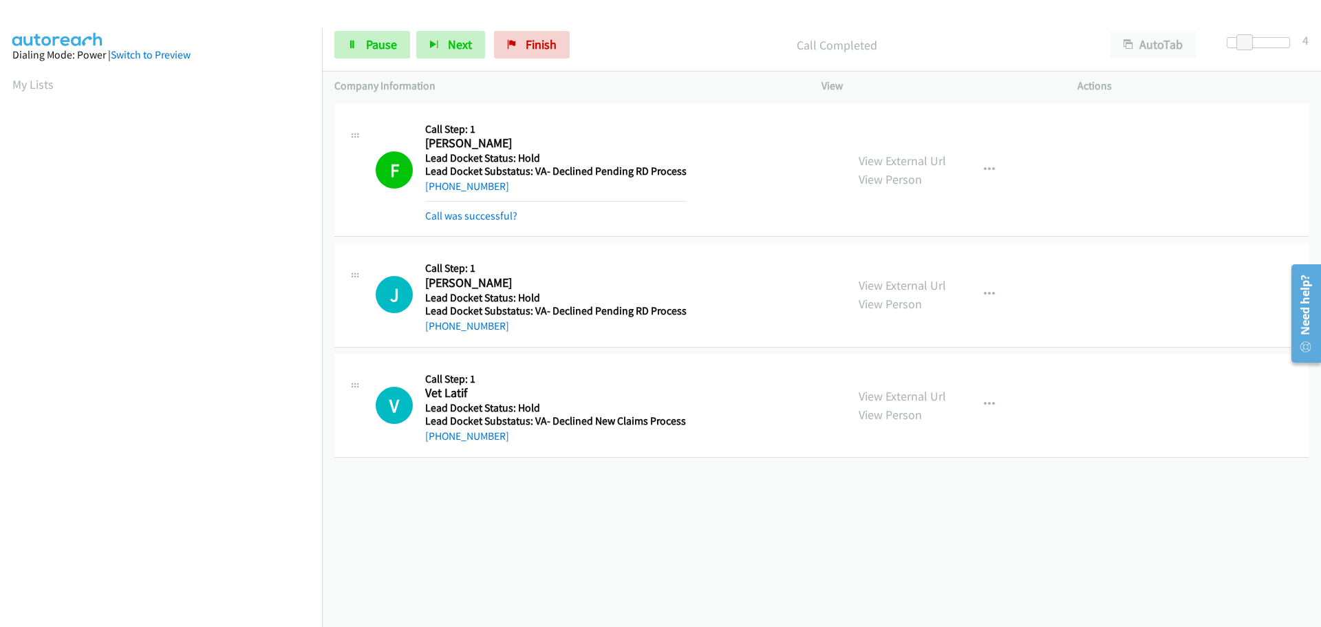
scroll to position [145, 0]
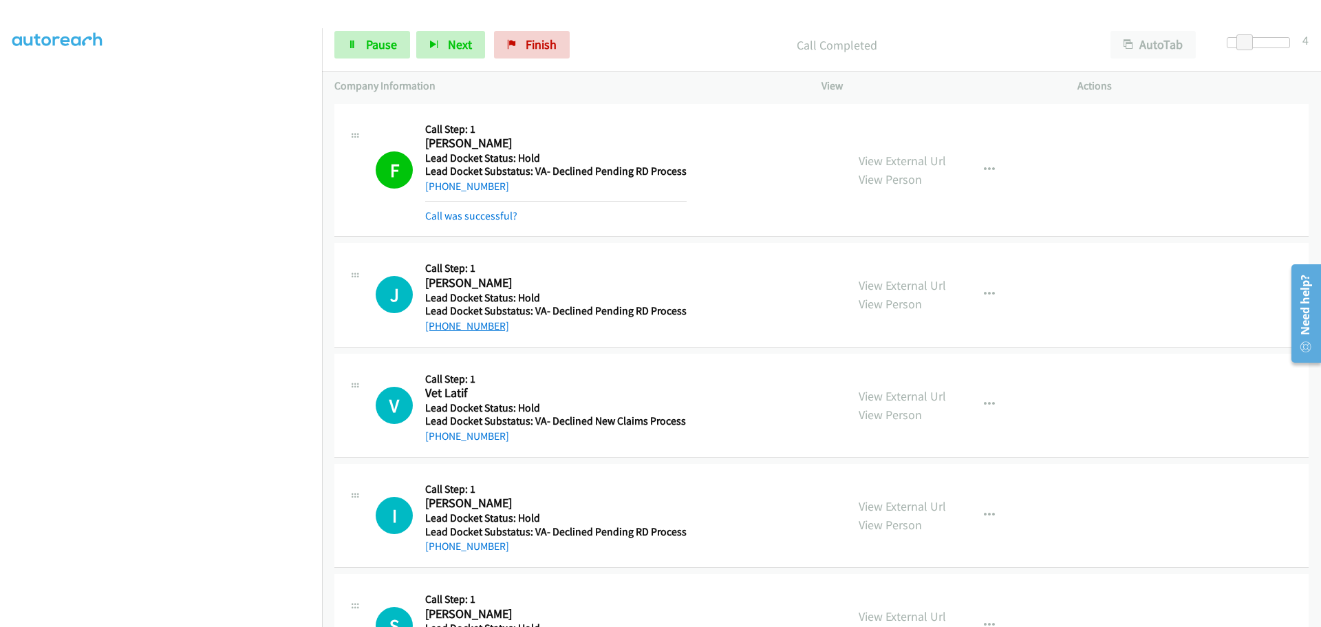
drag, startPoint x: 500, startPoint y: 329, endPoint x: 444, endPoint y: 325, distance: 55.8
click at [440, 334] on div "+1 818-268-2687" at bounding box center [555, 326] width 261 height 17
copy link "818-268-2687"
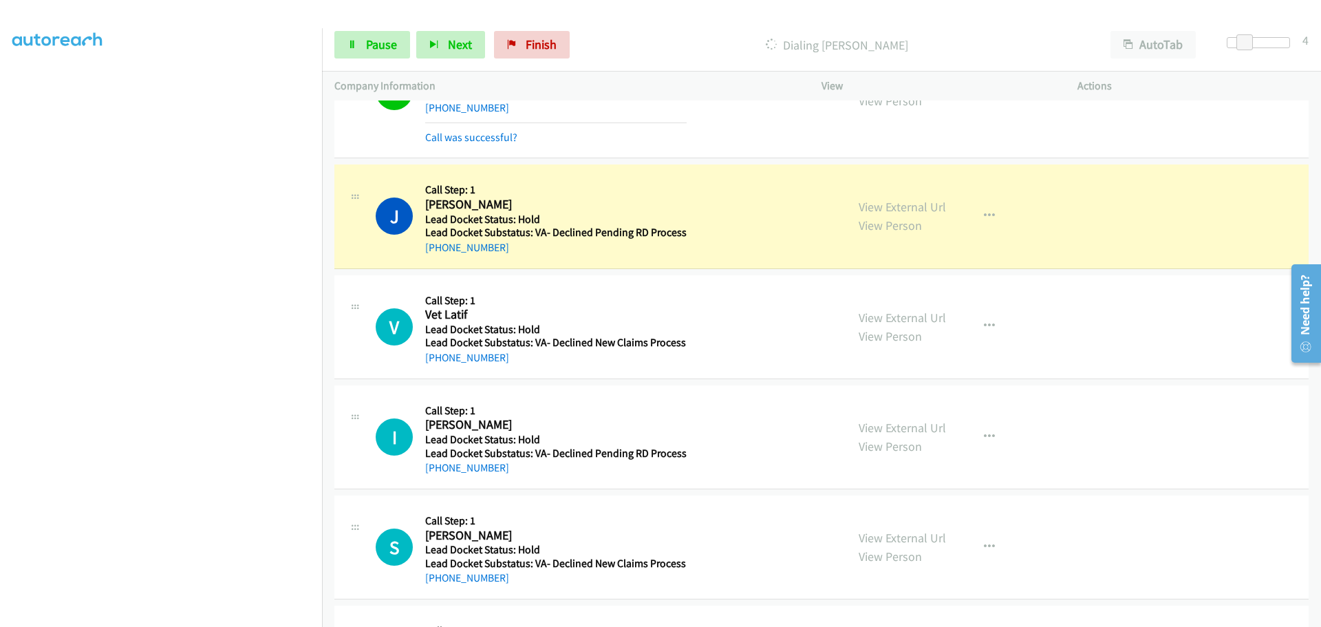
scroll to position [182, 0]
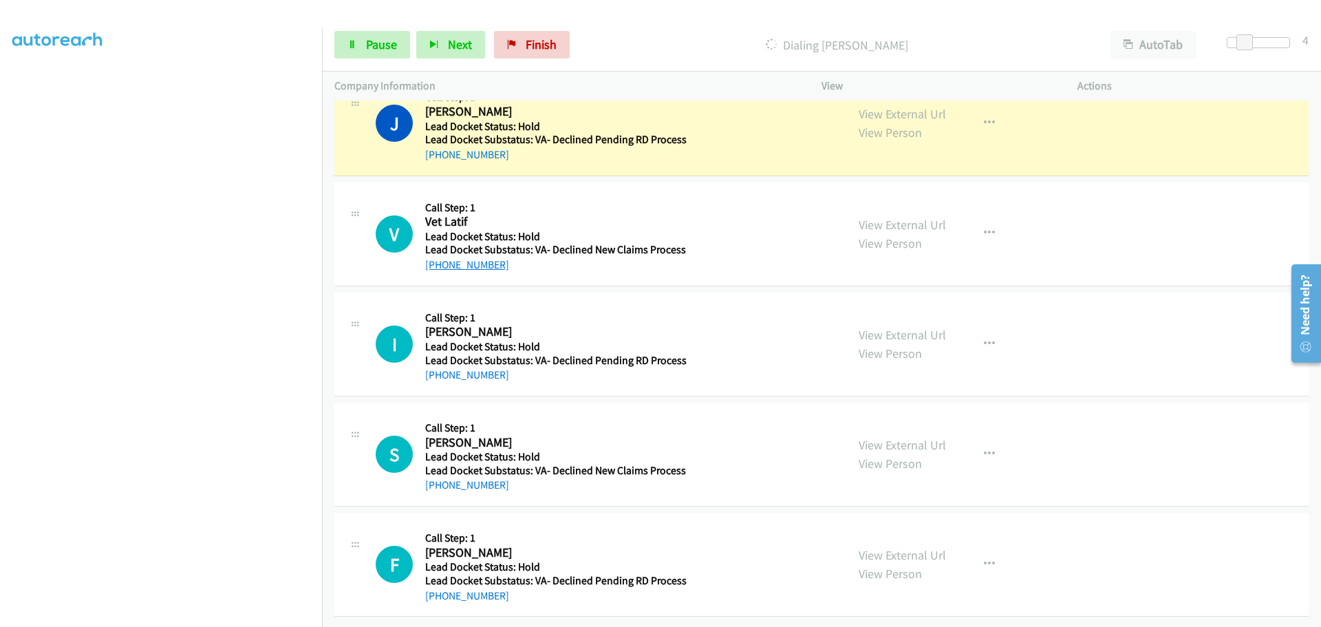
drag, startPoint x: 504, startPoint y: 264, endPoint x: 438, endPoint y: 261, distance: 65.4
click at [438, 261] on div "V Callback Scheduled Call Step: 1 Vet Latif America/New_York Lead Docket Status…" at bounding box center [821, 234] width 974 height 104
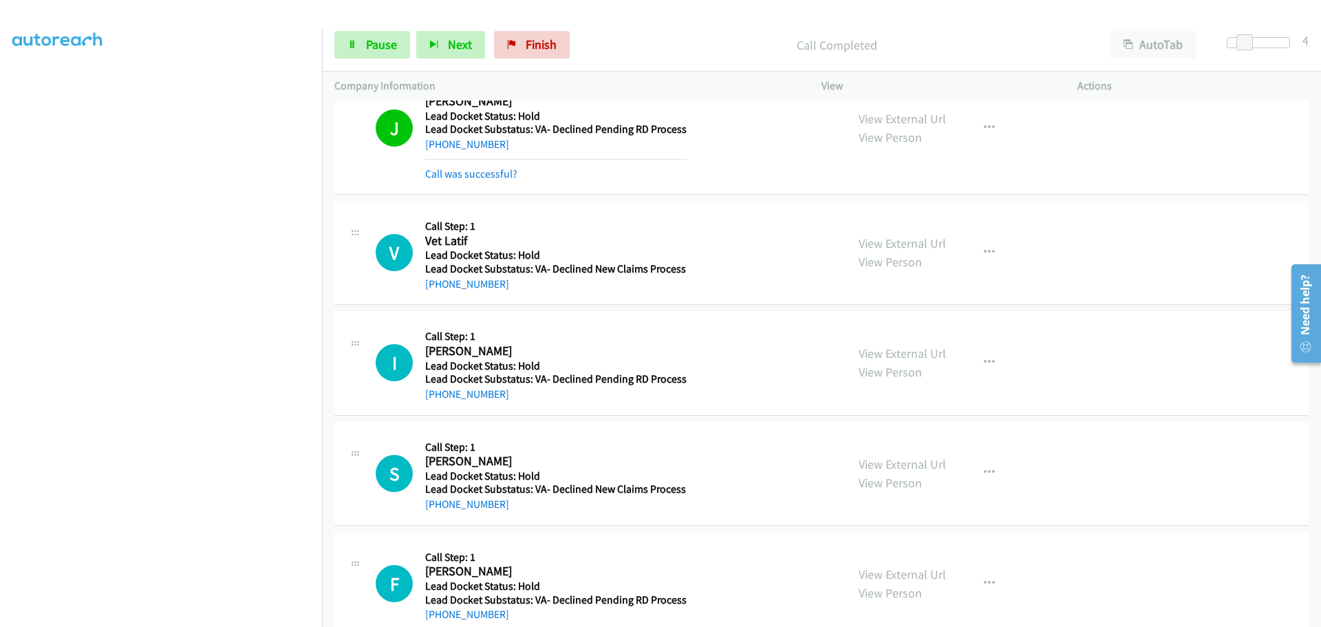
copy link "631-413-0466"
click at [376, 43] on span "Pause" at bounding box center [381, 44] width 31 height 16
click at [376, 43] on span "Start Calls" at bounding box center [393, 44] width 54 height 16
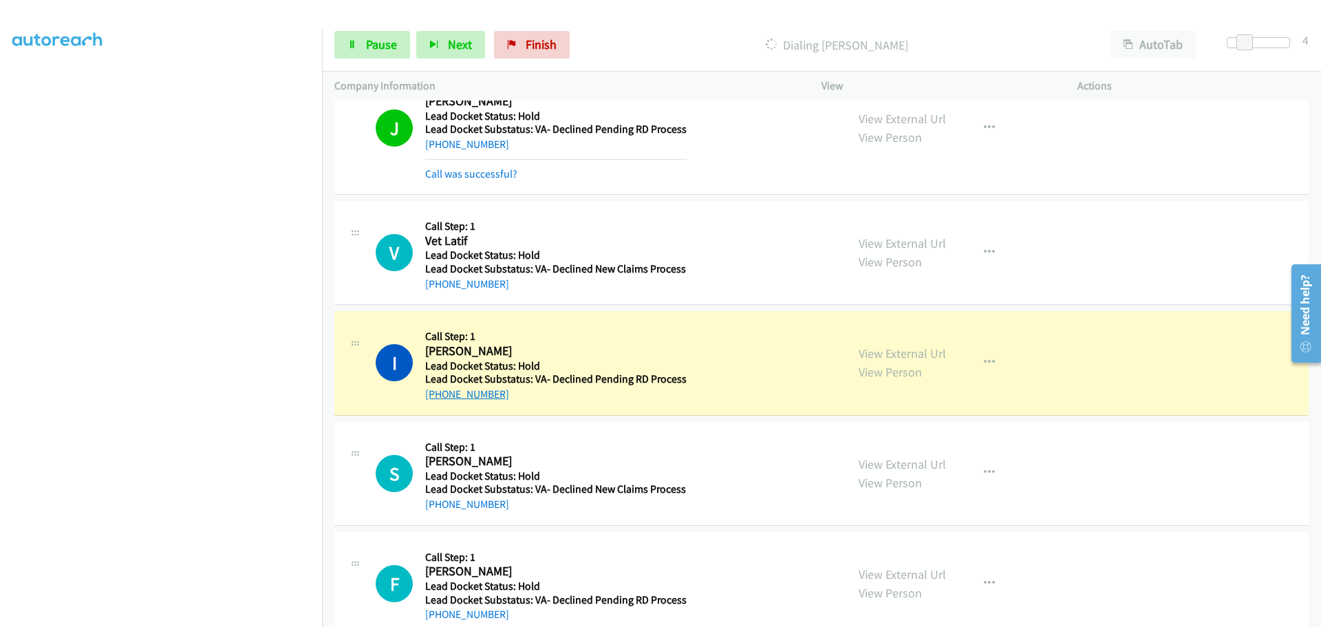
drag, startPoint x: 511, startPoint y: 400, endPoint x: 439, endPoint y: 400, distance: 71.6
click at [439, 400] on div "+1 601-381-3228" at bounding box center [555, 394] width 261 height 17
copy link "601-381-3228"
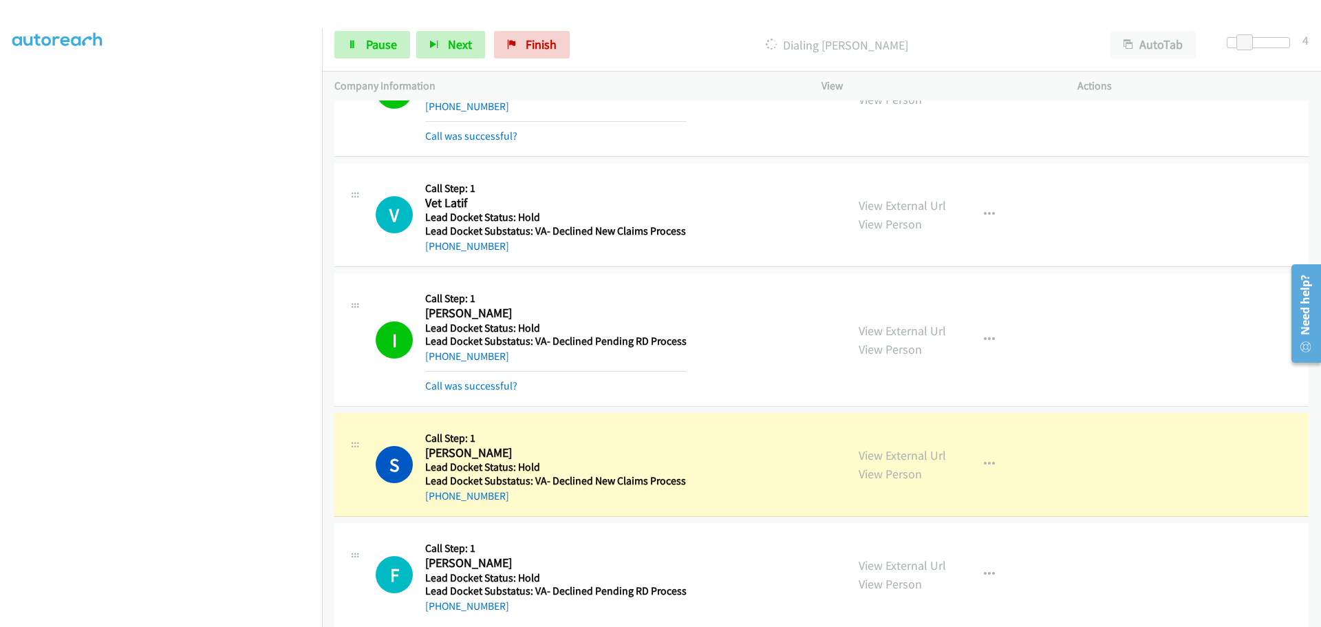
scroll to position [240, 0]
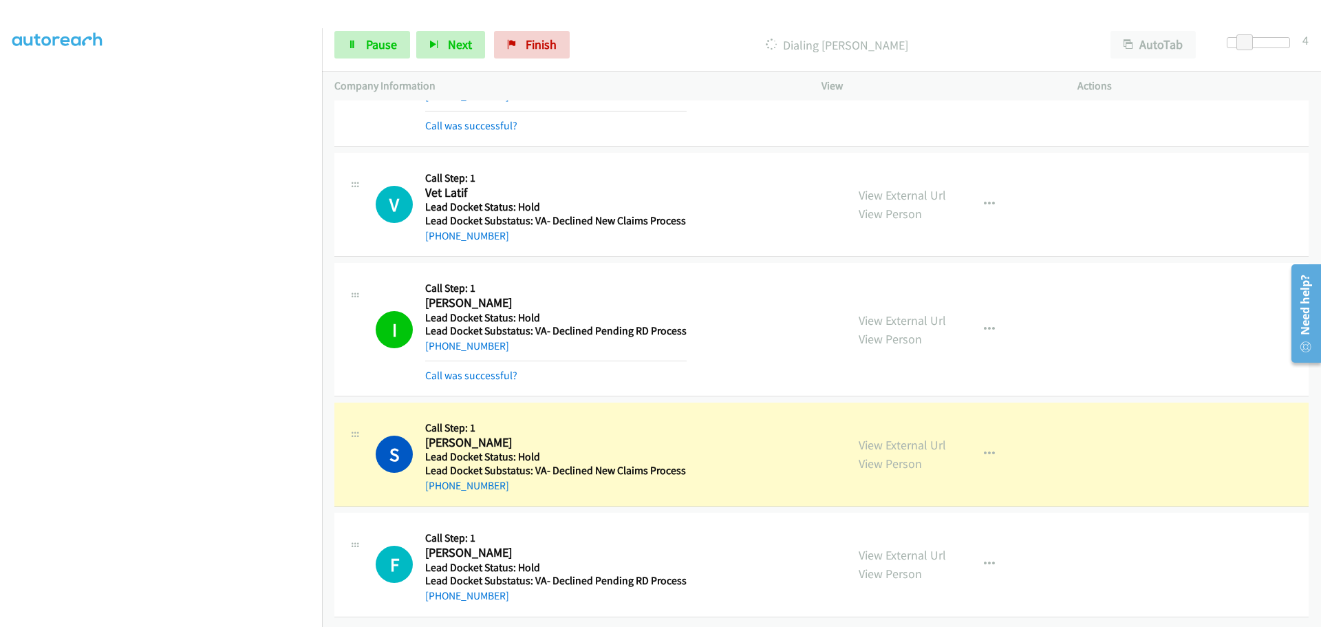
drag, startPoint x: 517, startPoint y: 481, endPoint x: 438, endPoint y: 482, distance: 79.8
click at [438, 482] on div "+1 702-443-3967" at bounding box center [555, 486] width 261 height 17
copy link "702-443-3967"
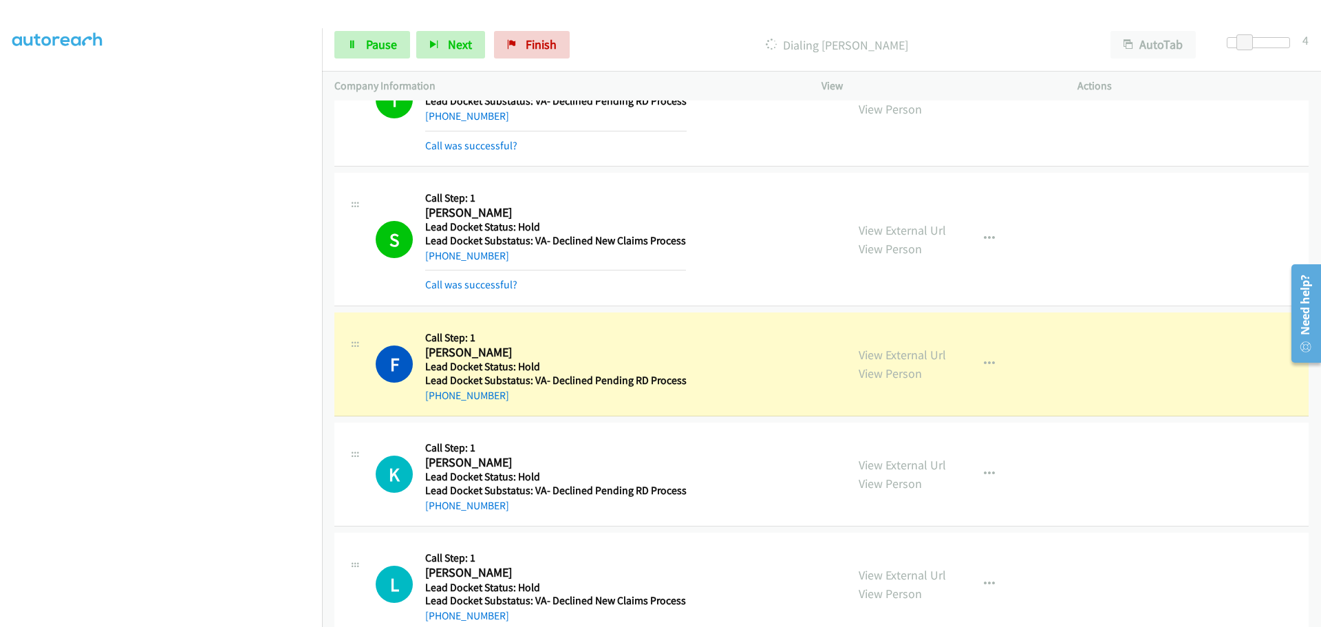
scroll to position [515, 0]
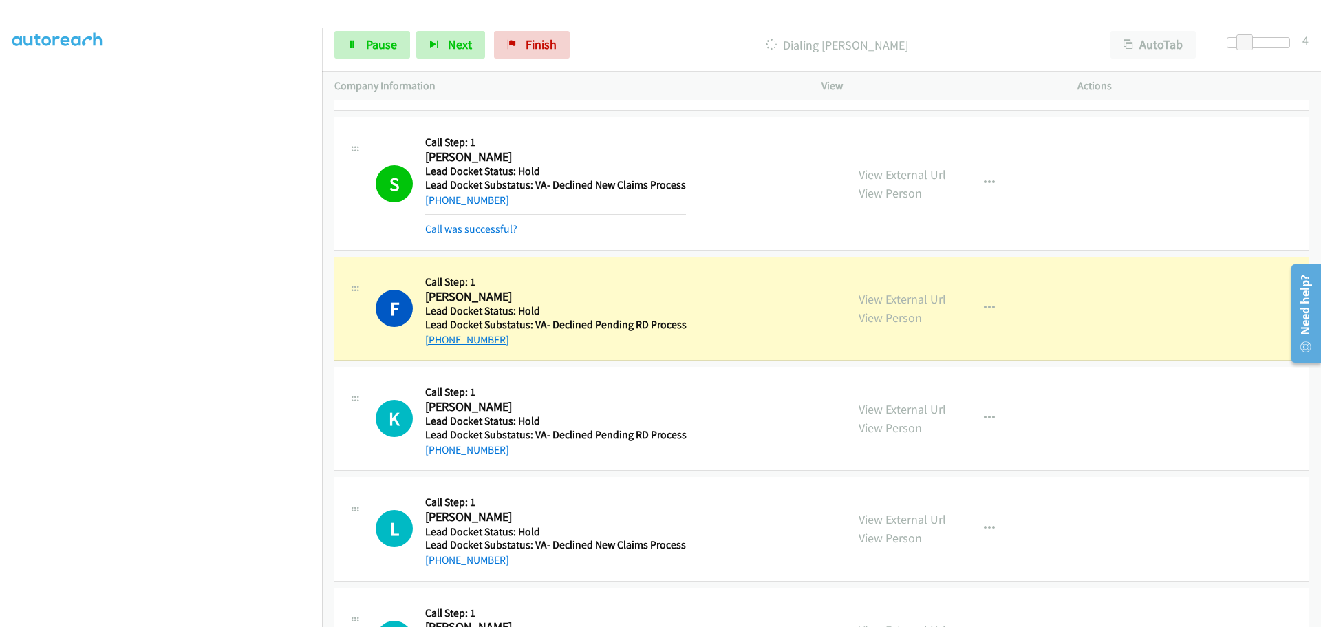
drag, startPoint x: 504, startPoint y: 341, endPoint x: 440, endPoint y: 345, distance: 63.4
click at [440, 345] on div "+1 601-794-7714" at bounding box center [555, 340] width 261 height 17
copy link "601-794-7714"
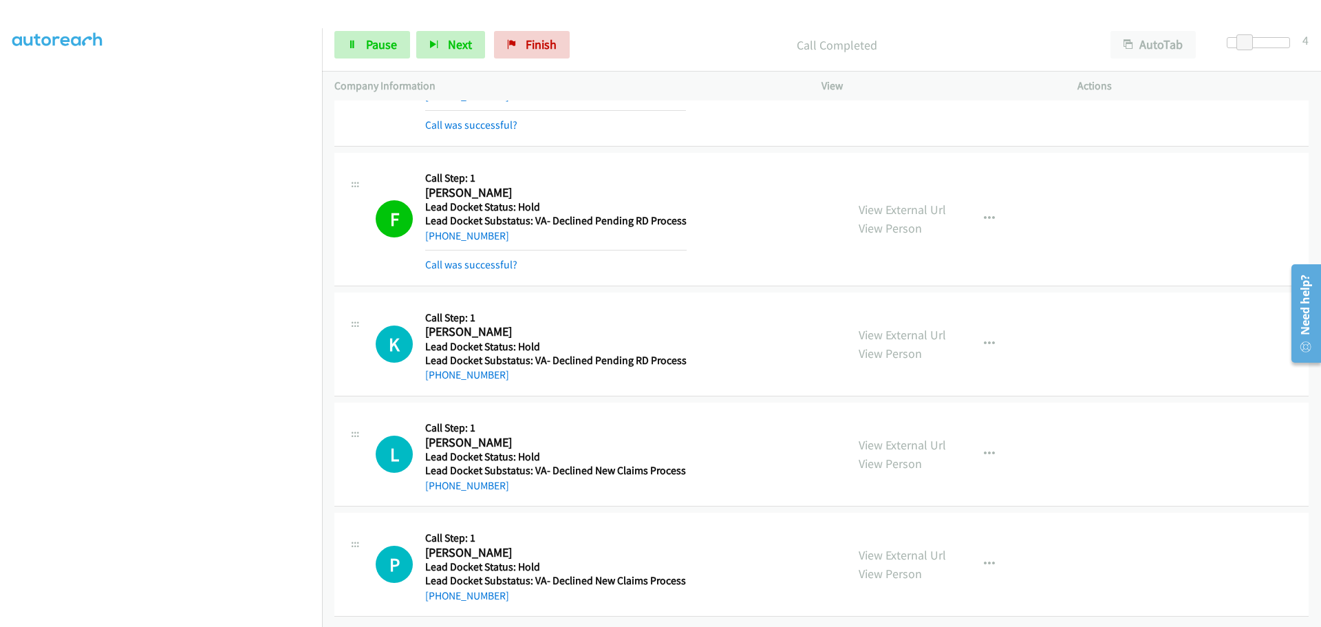
scroll to position [630, 0]
drag, startPoint x: 492, startPoint y: 367, endPoint x: 439, endPoint y: 369, distance: 53.0
click at [439, 369] on div "[PHONE_NUMBER]" at bounding box center [555, 375] width 261 height 17
copy link "[PHONE_NUMBER]"
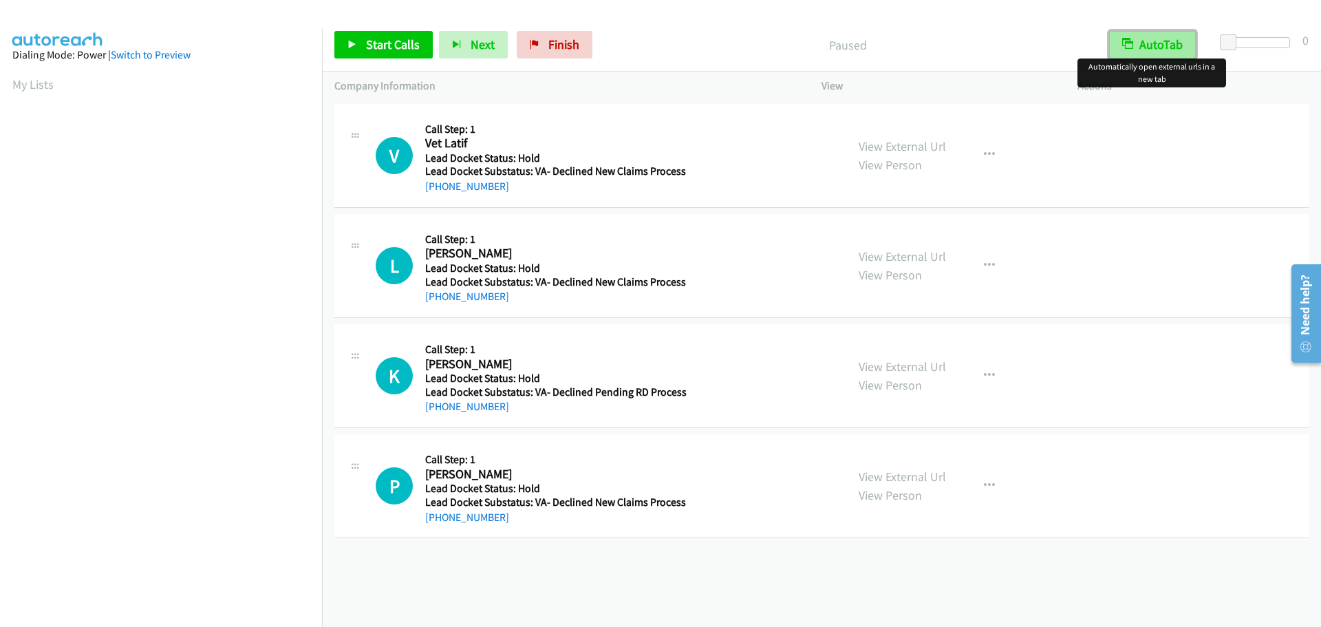
click at [1147, 41] on button "AutoTab" at bounding box center [1152, 45] width 87 height 28
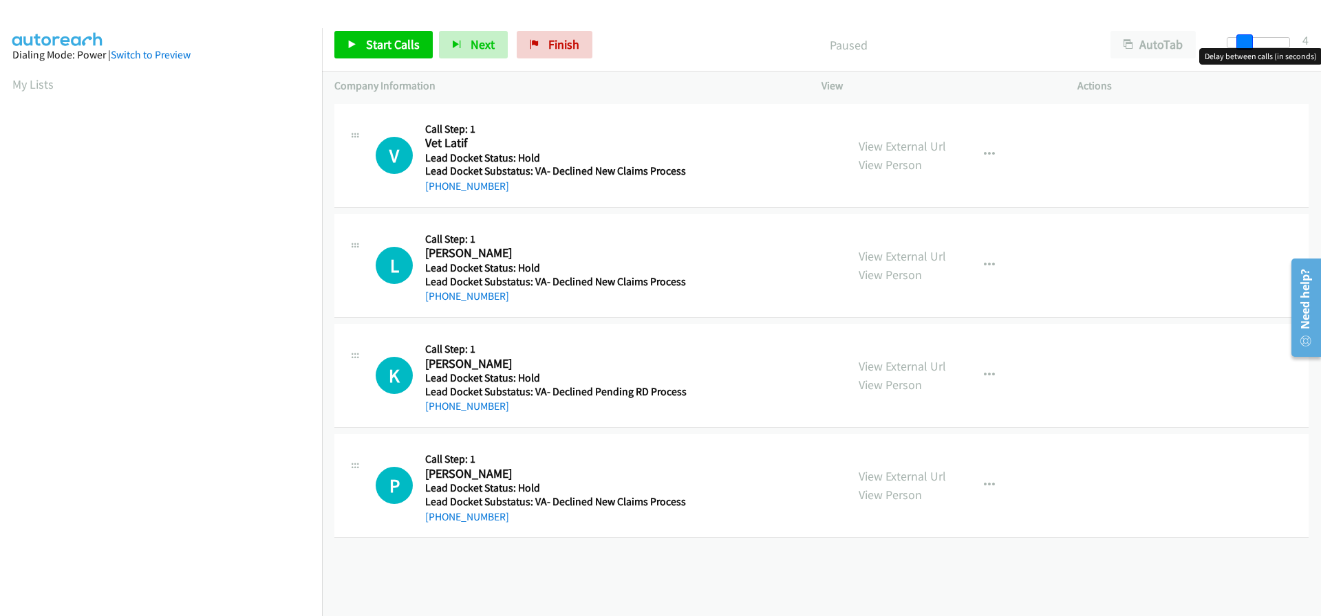
drag, startPoint x: 1232, startPoint y: 38, endPoint x: 1247, endPoint y: 39, distance: 14.5
click at [1247, 39] on span at bounding box center [1244, 42] width 17 height 17
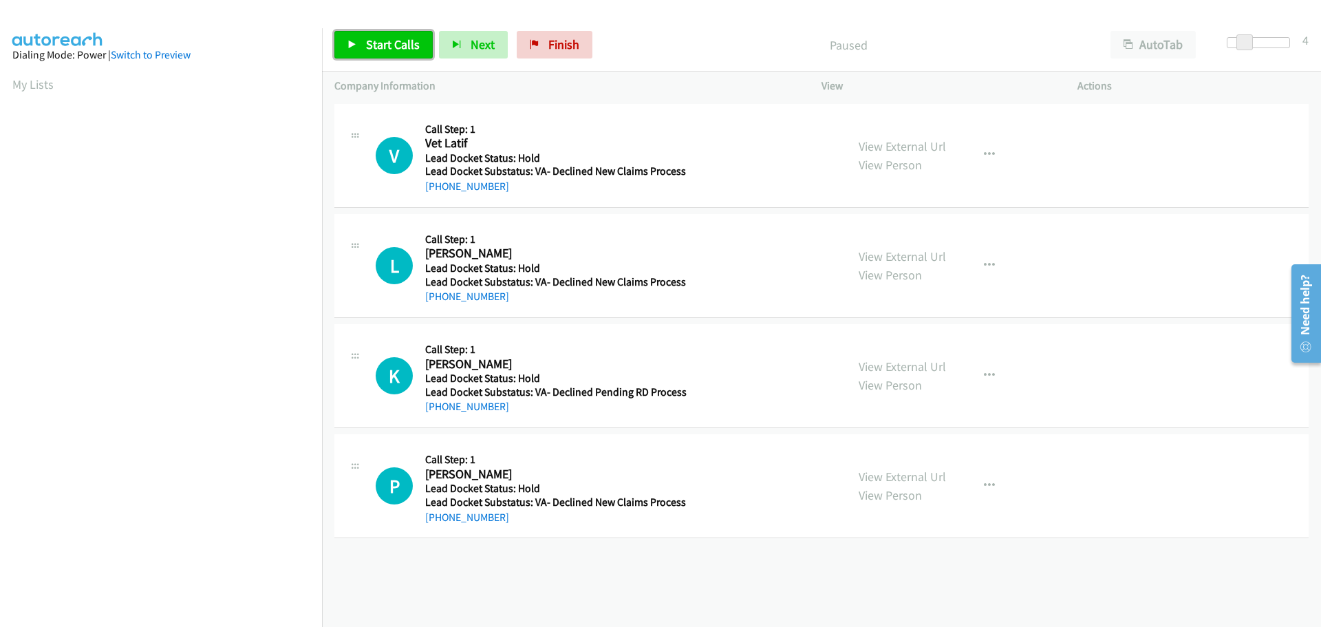
click at [393, 45] on span "Start Calls" at bounding box center [393, 44] width 54 height 16
drag, startPoint x: 504, startPoint y: 191, endPoint x: 439, endPoint y: 188, distance: 65.4
click at [439, 188] on div "+1 631-413-0466" at bounding box center [555, 186] width 261 height 17
copy link "631-413-0466"
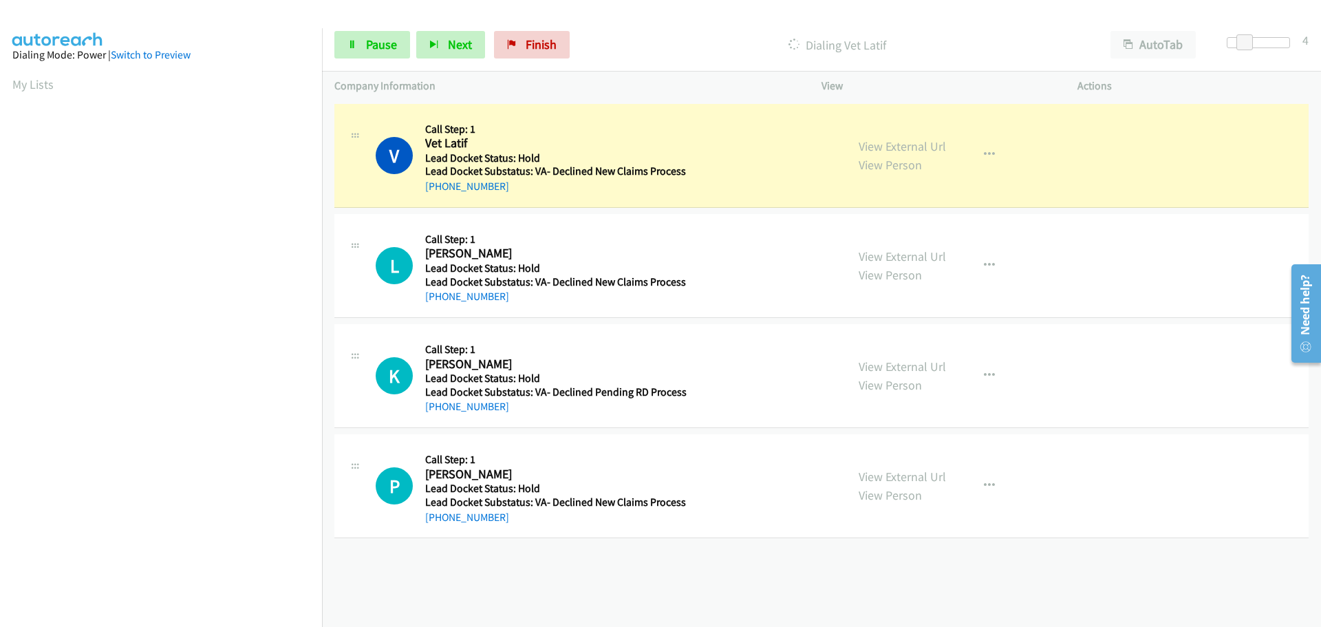
scroll to position [145, 0]
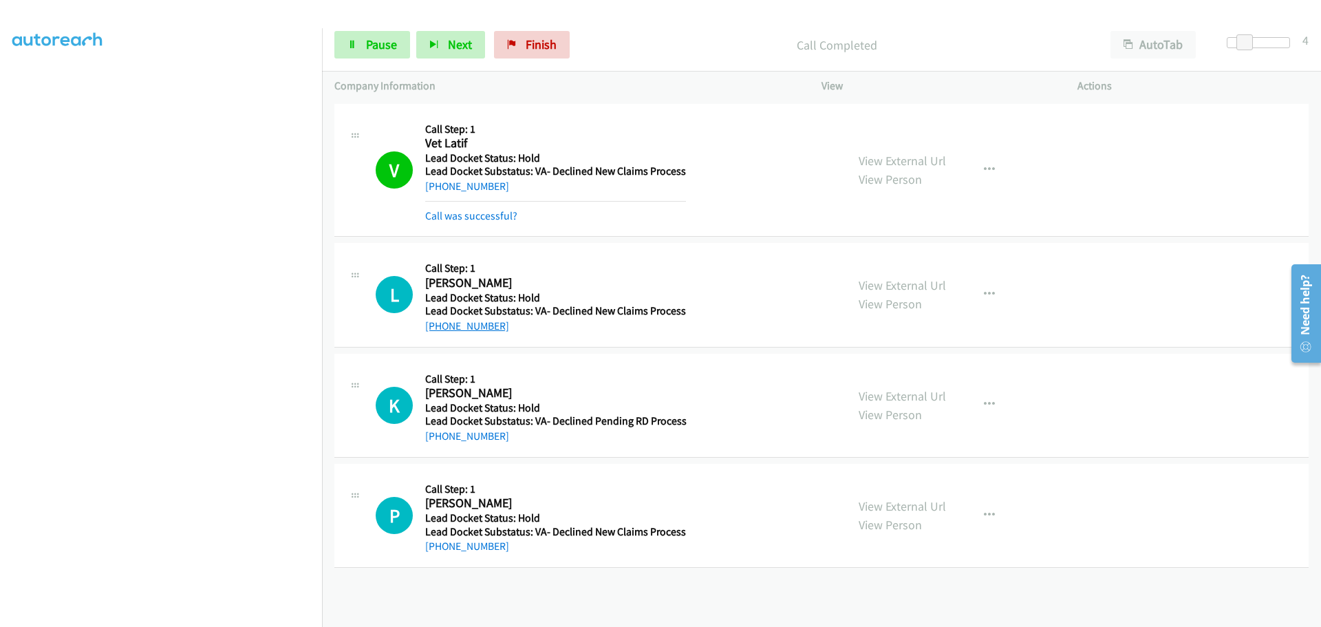
drag, startPoint x: 486, startPoint y: 299, endPoint x: 451, endPoint y: 323, distance: 42.6
click at [436, 320] on div "+1 313-208-5638" at bounding box center [555, 326] width 261 height 17
copy link "313-208-5638"
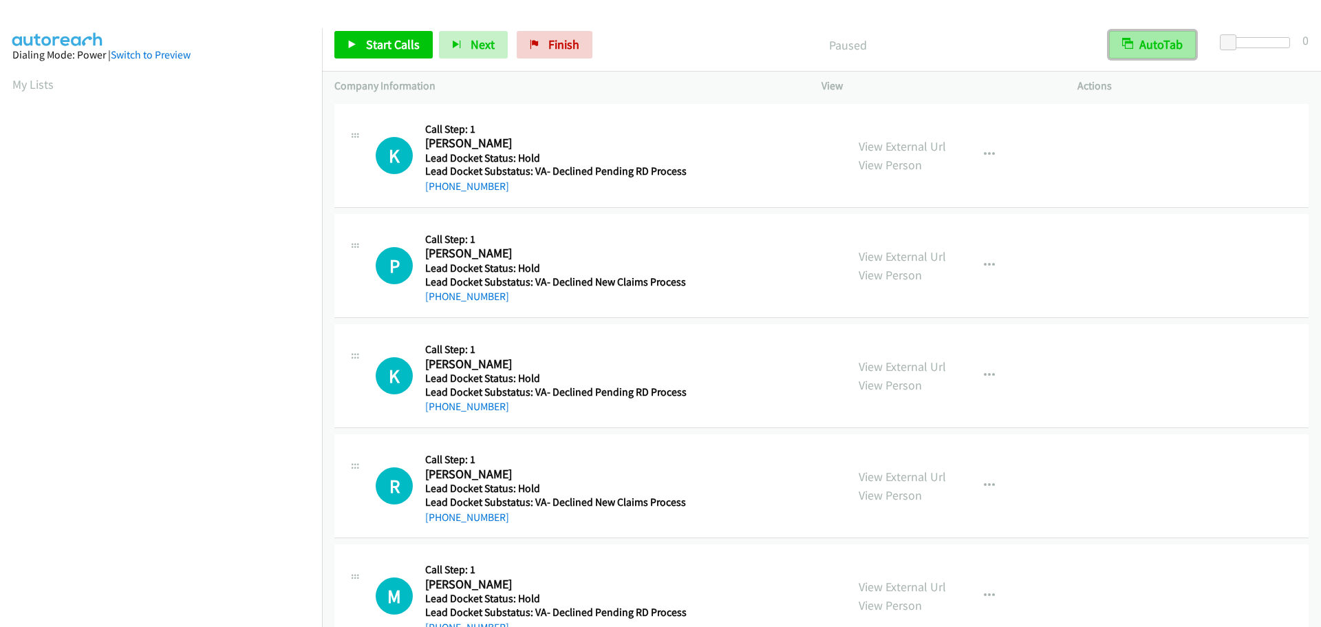
click at [1164, 44] on button "AutoTab" at bounding box center [1152, 45] width 87 height 28
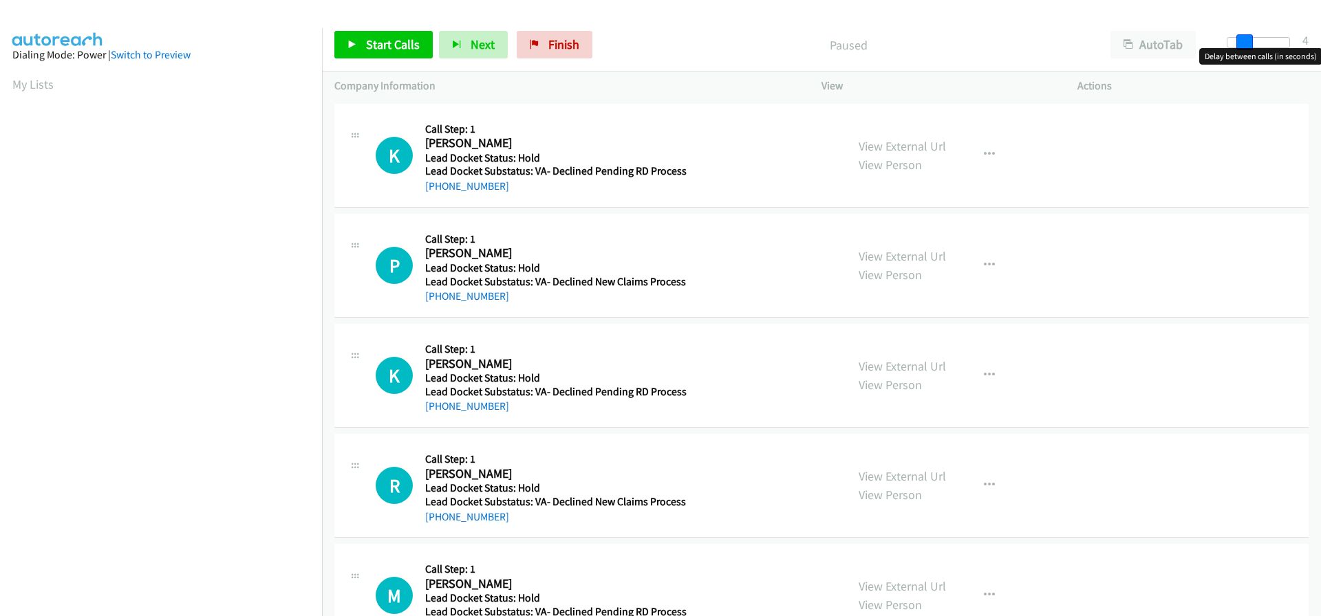
drag, startPoint x: 1237, startPoint y: 44, endPoint x: 1249, endPoint y: 44, distance: 11.7
click at [1249, 44] on span at bounding box center [1244, 42] width 17 height 17
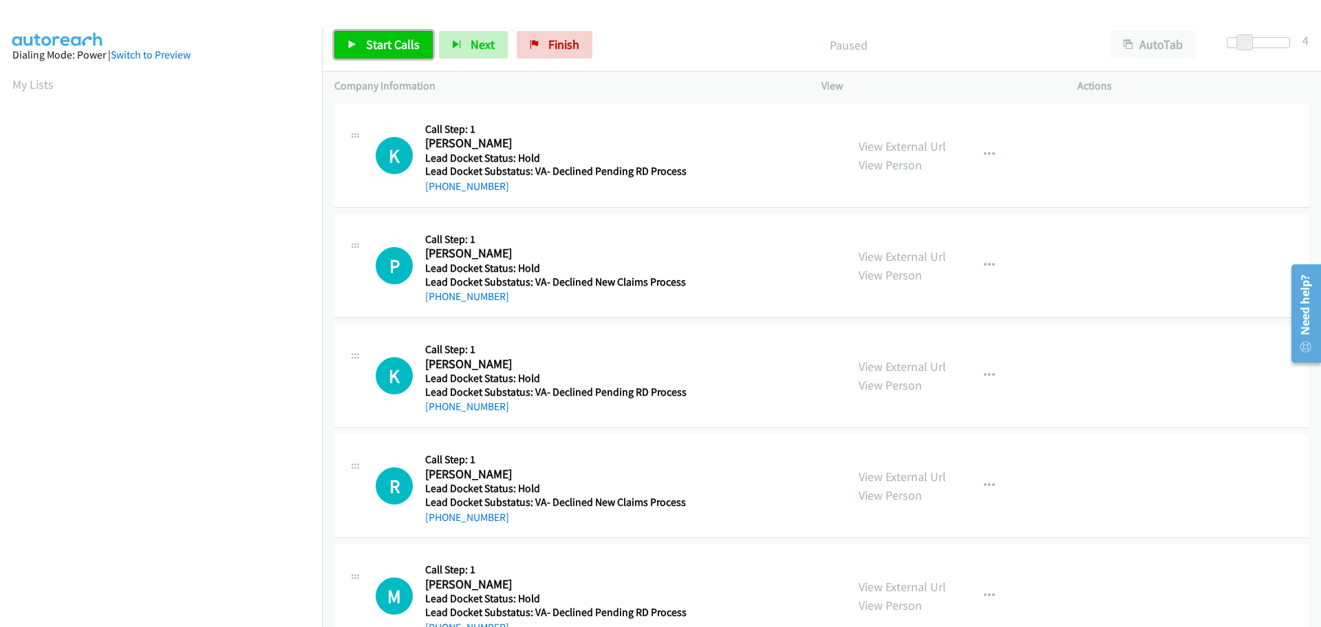
click at [394, 43] on span "Start Calls" at bounding box center [393, 44] width 54 height 16
drag, startPoint x: 508, startPoint y: 187, endPoint x: 440, endPoint y: 189, distance: 68.1
click at [440, 189] on div "[PHONE_NUMBER]" at bounding box center [555, 186] width 261 height 17
copy link "[PHONE_NUMBER]"
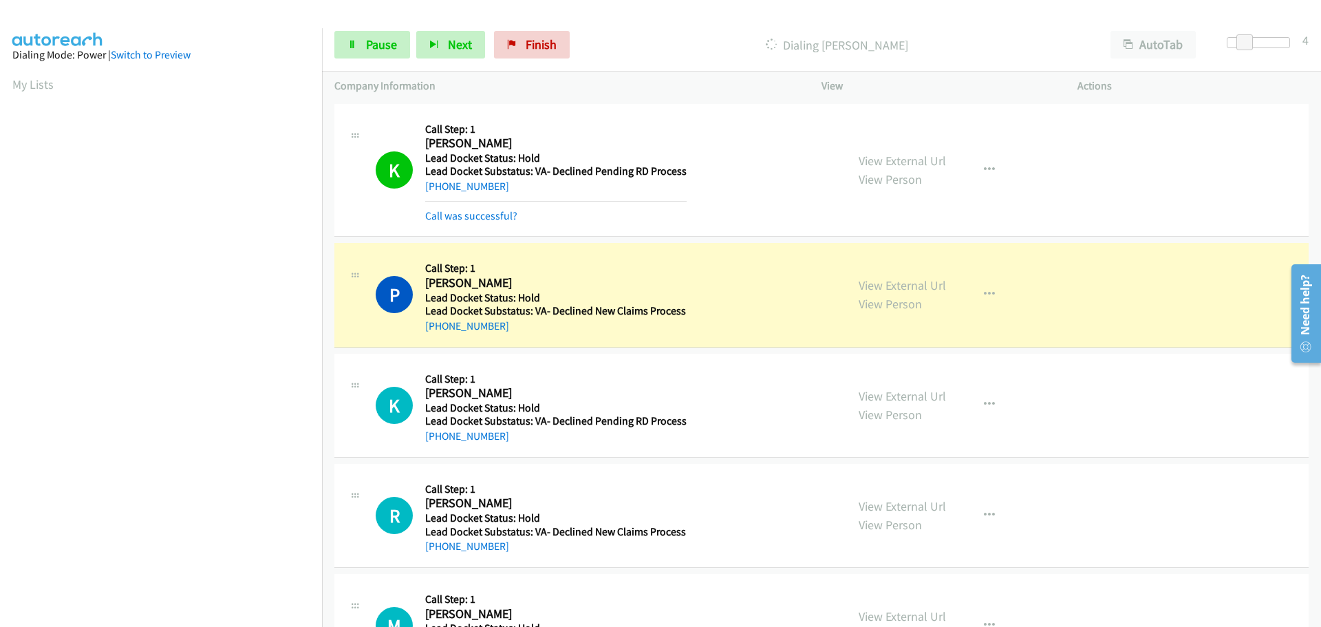
scroll to position [145, 0]
drag, startPoint x: 509, startPoint y: 332, endPoint x: 439, endPoint y: 332, distance: 70.2
click at [439, 332] on div "[PHONE_NUMBER]" at bounding box center [555, 326] width 261 height 17
copy link "[PHONE_NUMBER]"
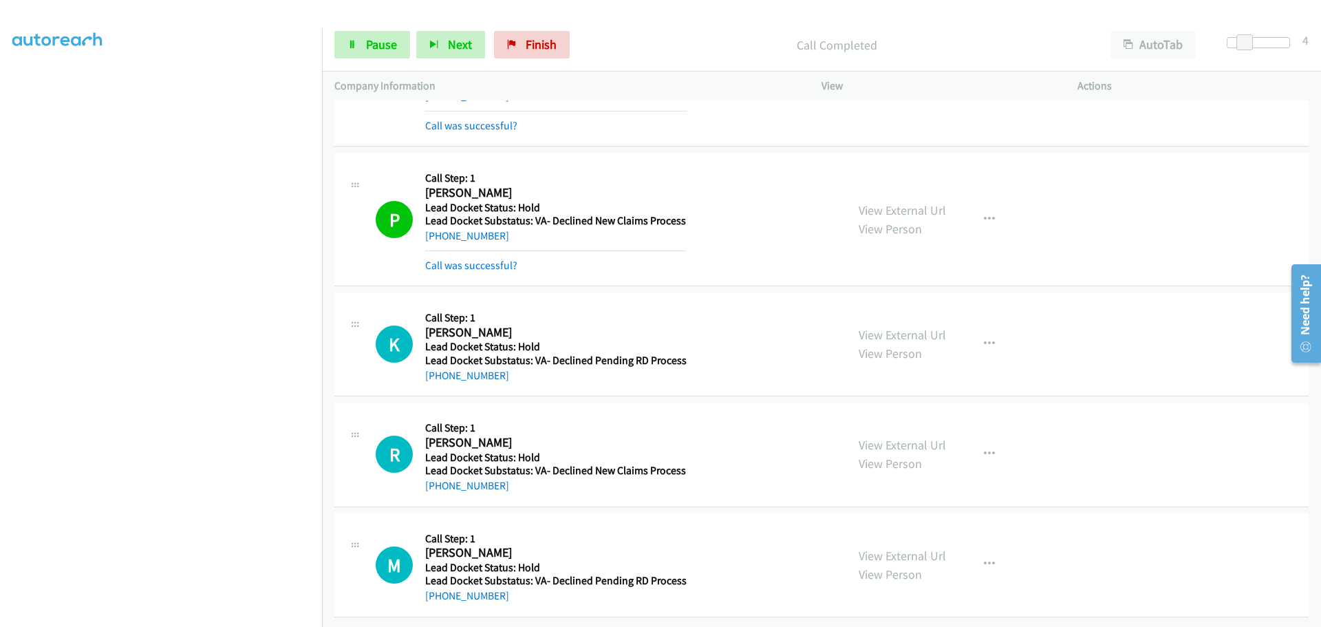
scroll to position [100, 0]
drag, startPoint x: 478, startPoint y: 369, endPoint x: 440, endPoint y: 374, distance: 37.4
click at [440, 374] on div "K Callback Scheduled Call Step: 1 [PERSON_NAME] America/[GEOGRAPHIC_DATA] Lead …" at bounding box center [821, 344] width 974 height 104
copy link "[PHONE_NUMBER]"
